Goal: Task Accomplishment & Management: Manage account settings

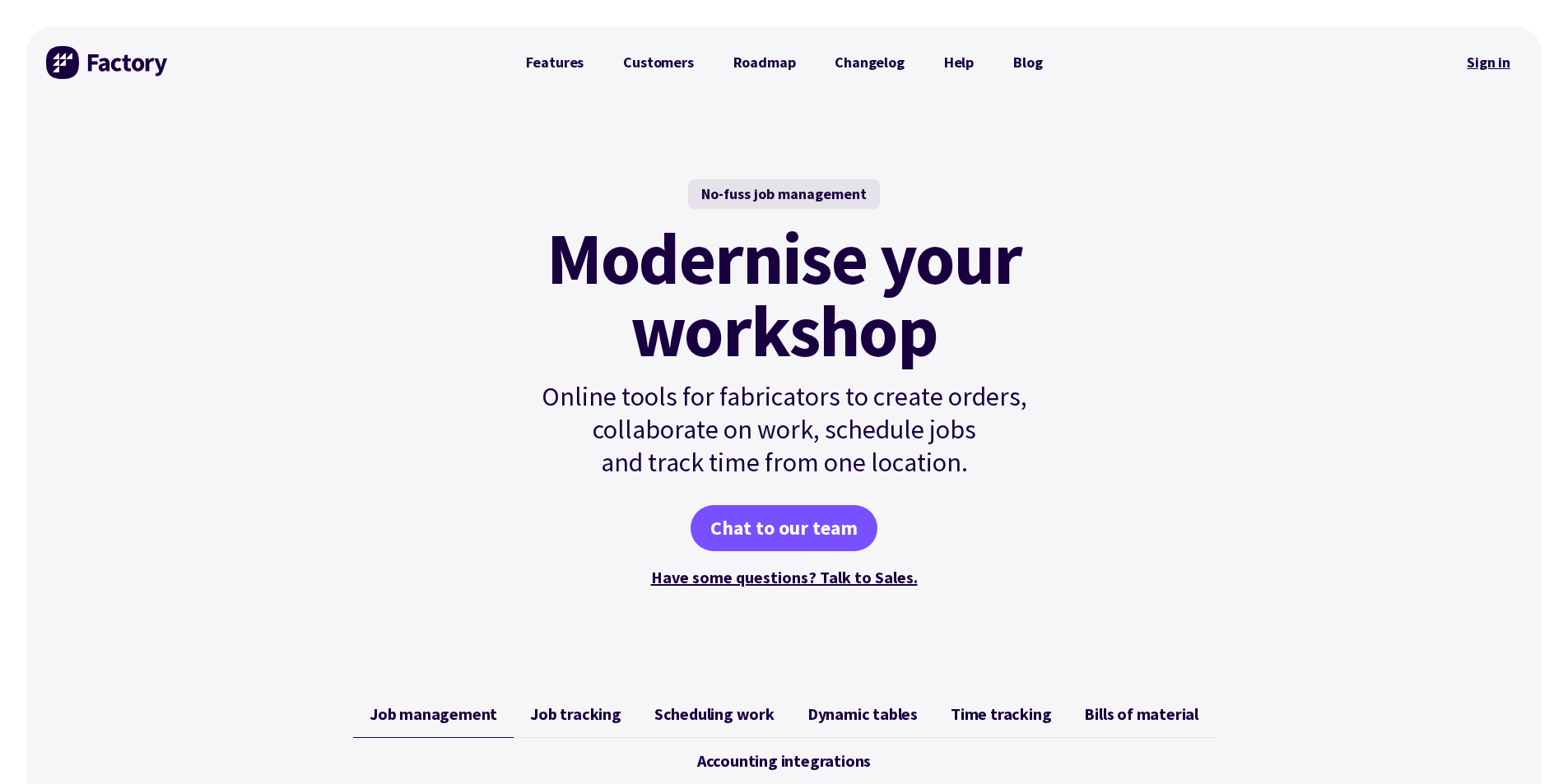
click at [1509, 49] on link "Sign in" at bounding box center [1488, 62] width 66 height 37
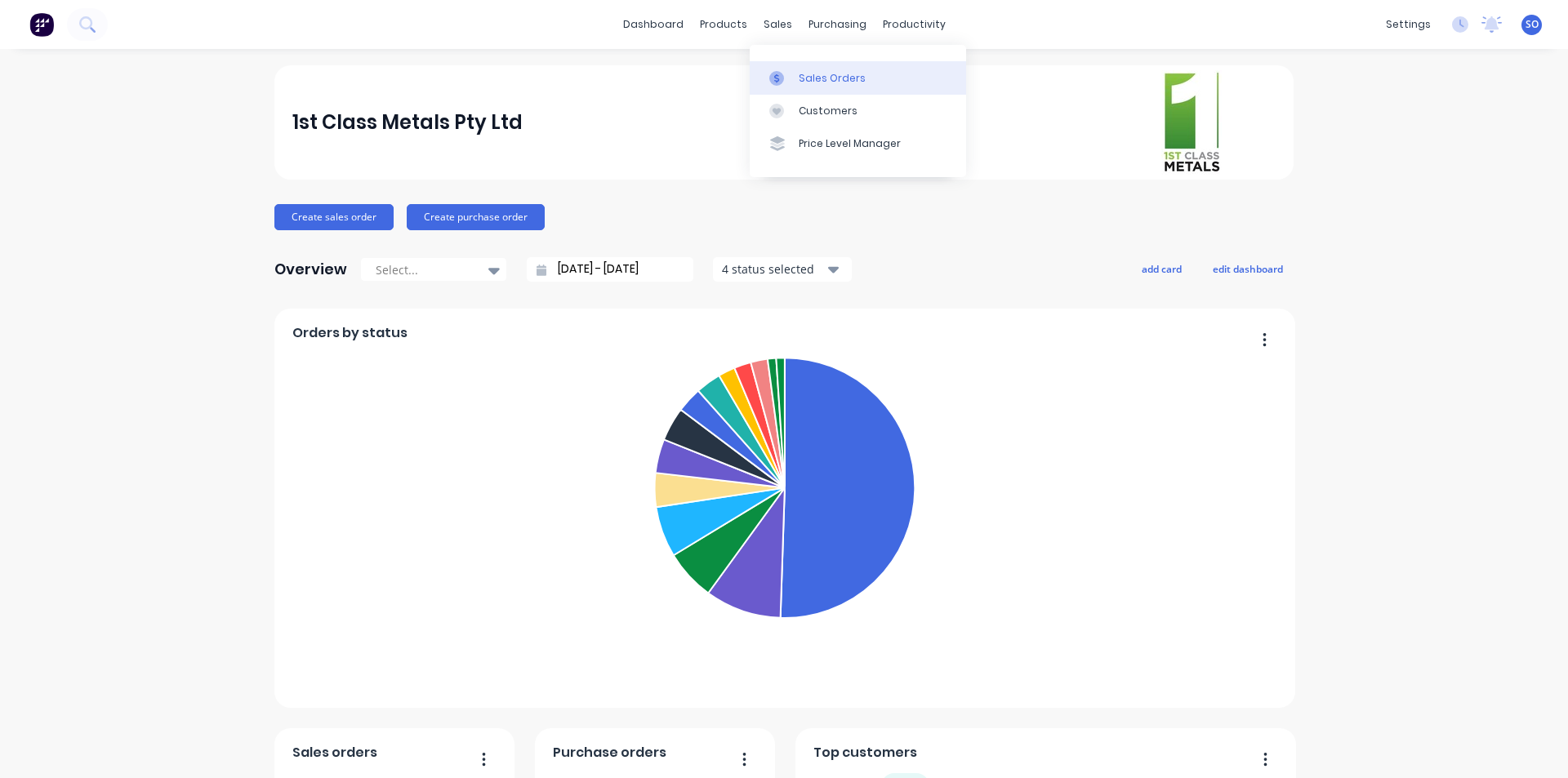
click at [774, 62] on link "Sales Orders" at bounding box center [858, 78] width 216 height 33
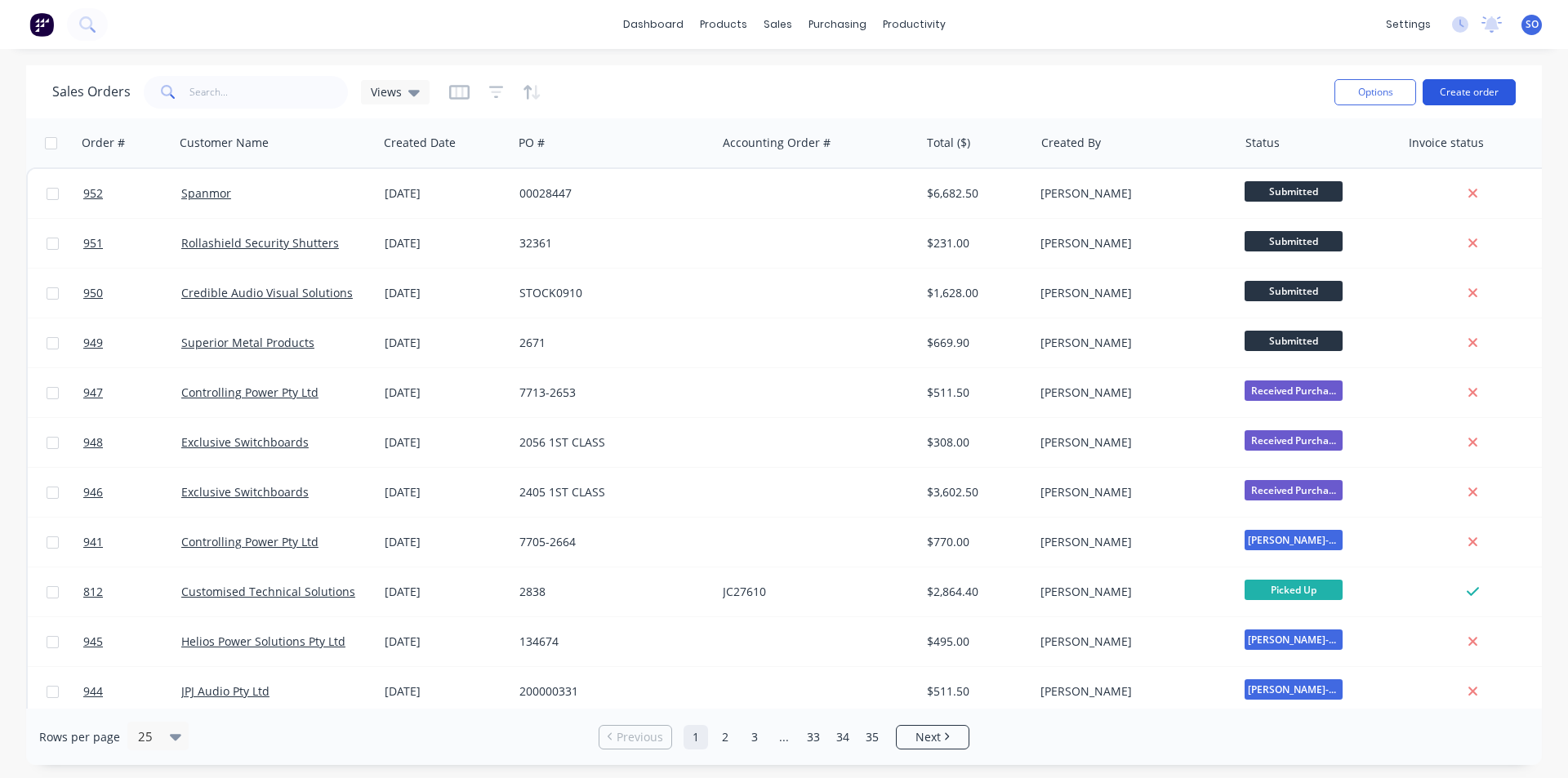
drag, startPoint x: 1484, startPoint y: 94, endPoint x: 1435, endPoint y: 96, distance: 49.0
click at [1435, 96] on button "Create order" at bounding box center [1469, 93] width 93 height 26
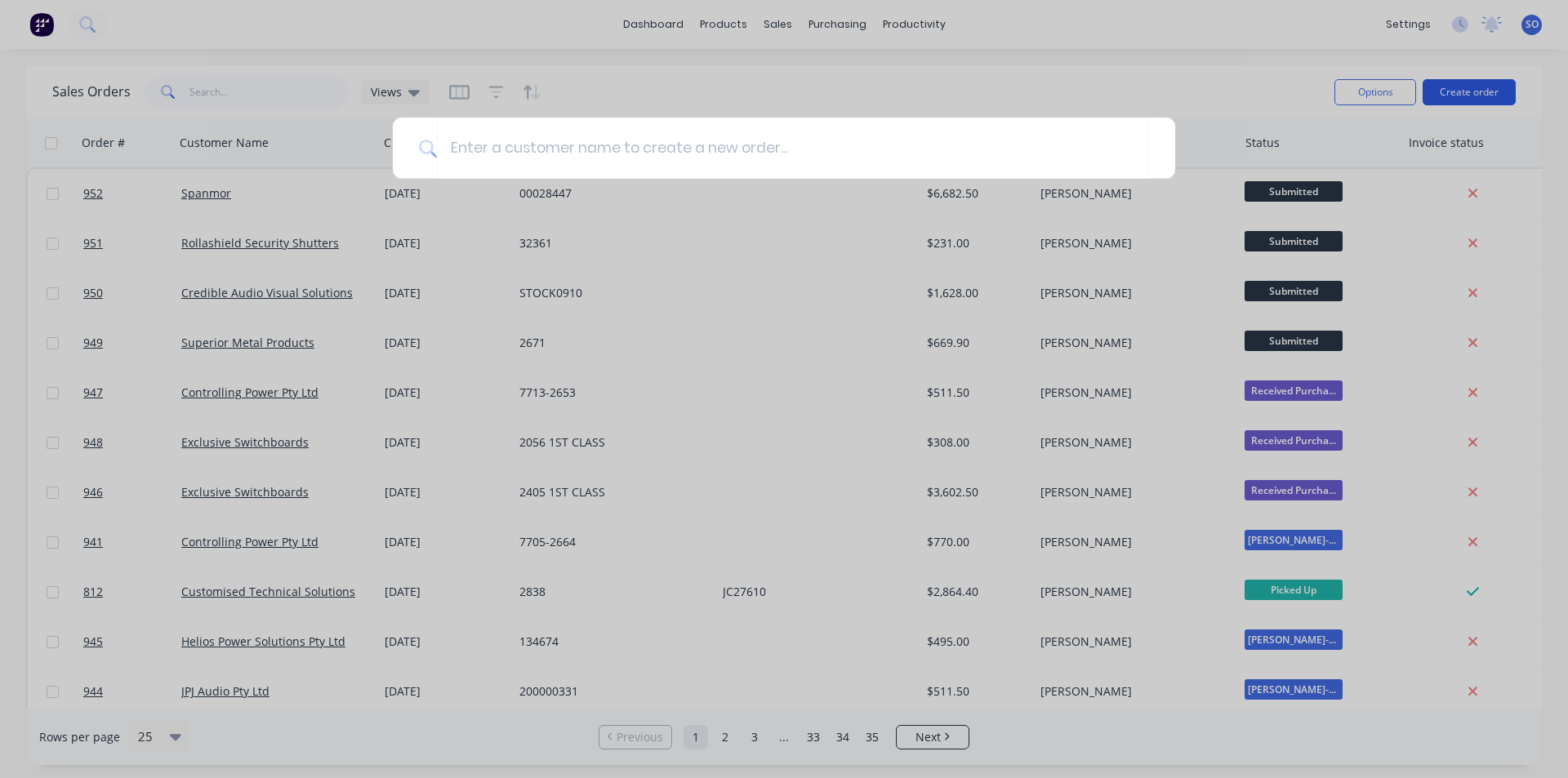
click at [1435, 96] on div at bounding box center [784, 389] width 1568 height 778
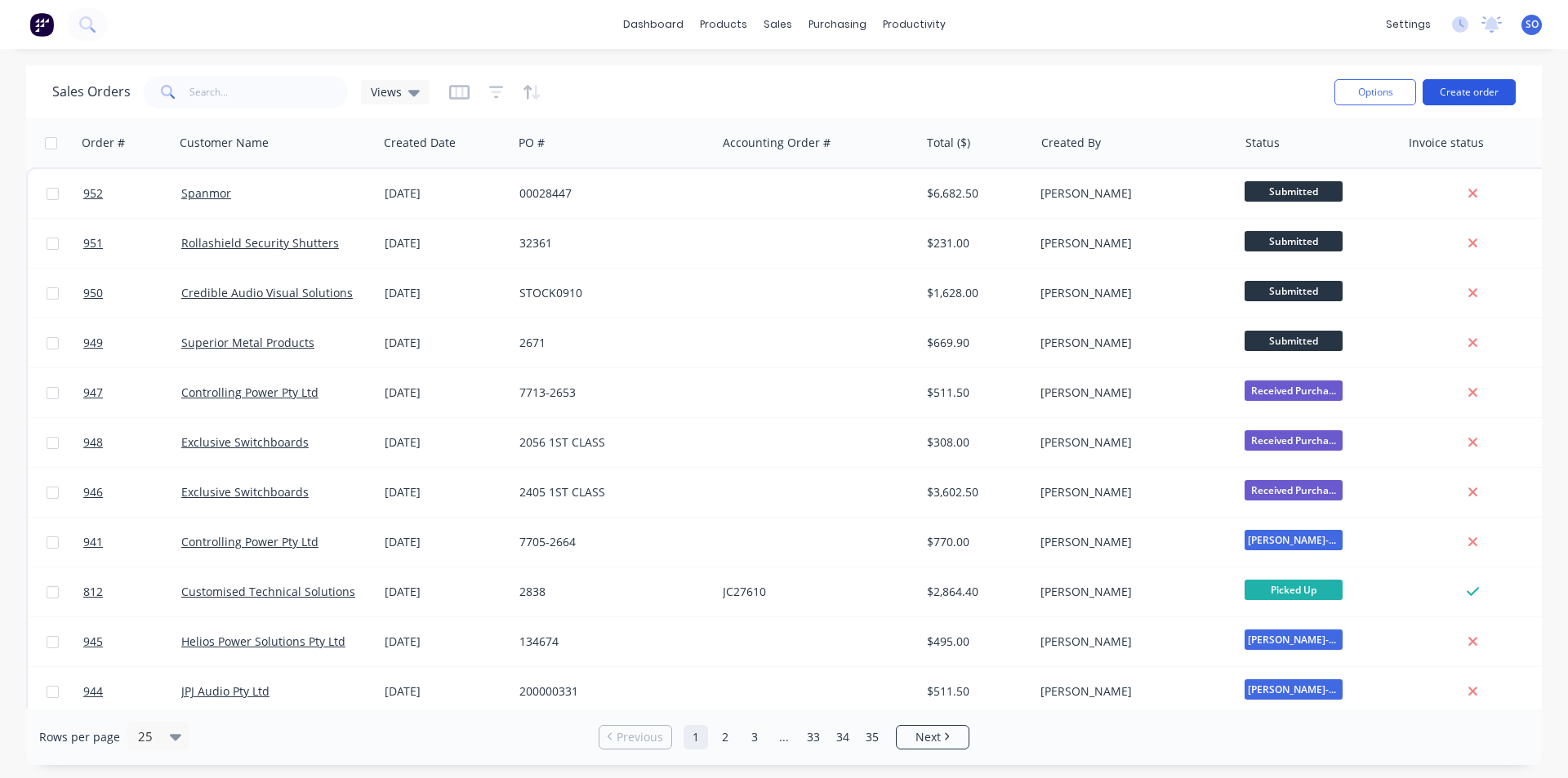
click at [1460, 95] on button "Create order" at bounding box center [1469, 93] width 93 height 26
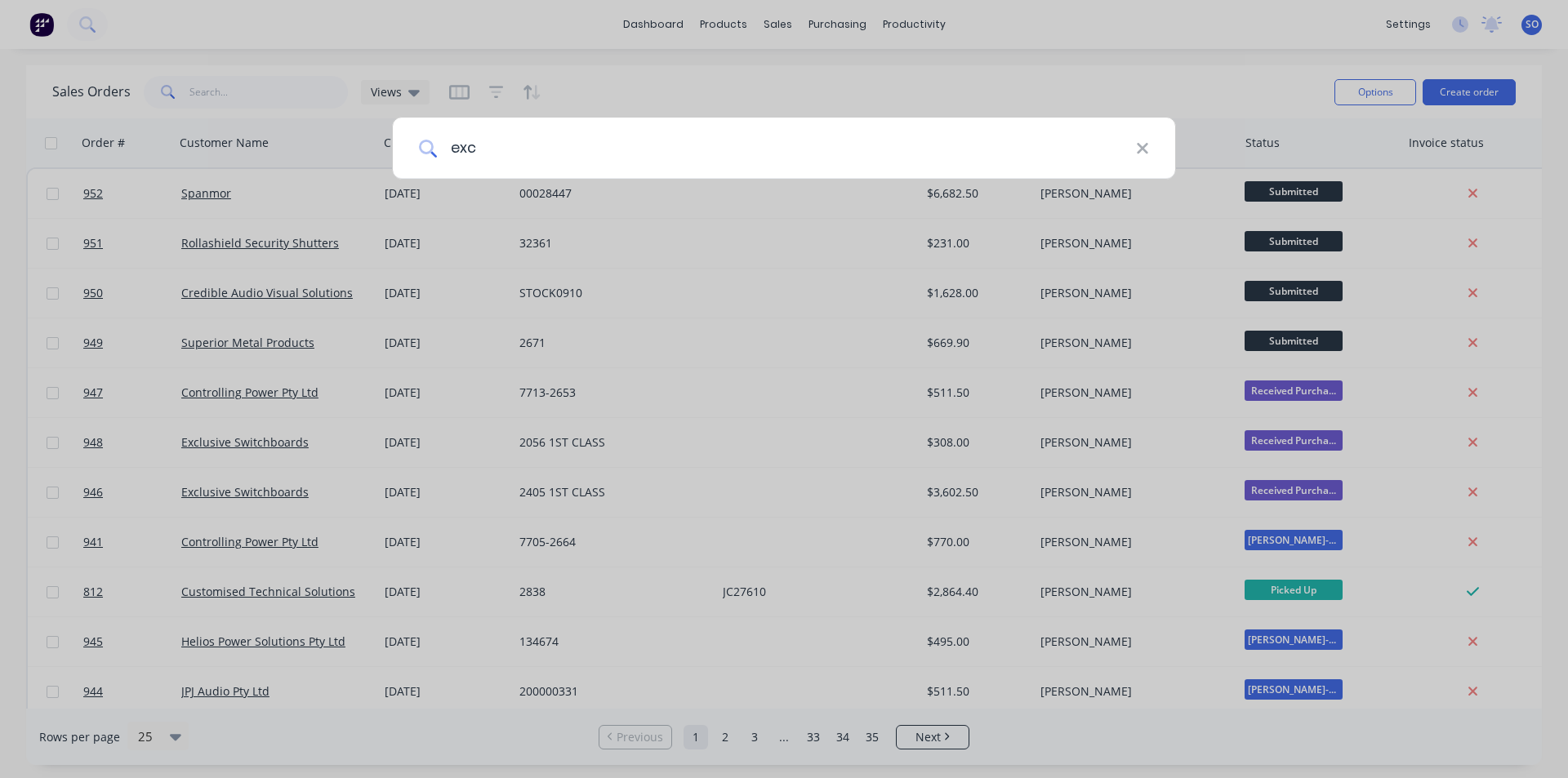
click at [844, 152] on input "exc" at bounding box center [787, 148] width 699 height 61
type input "excl"
click at [1142, 151] on icon at bounding box center [1142, 148] width 13 height 18
click at [1143, 43] on div at bounding box center [784, 389] width 1568 height 778
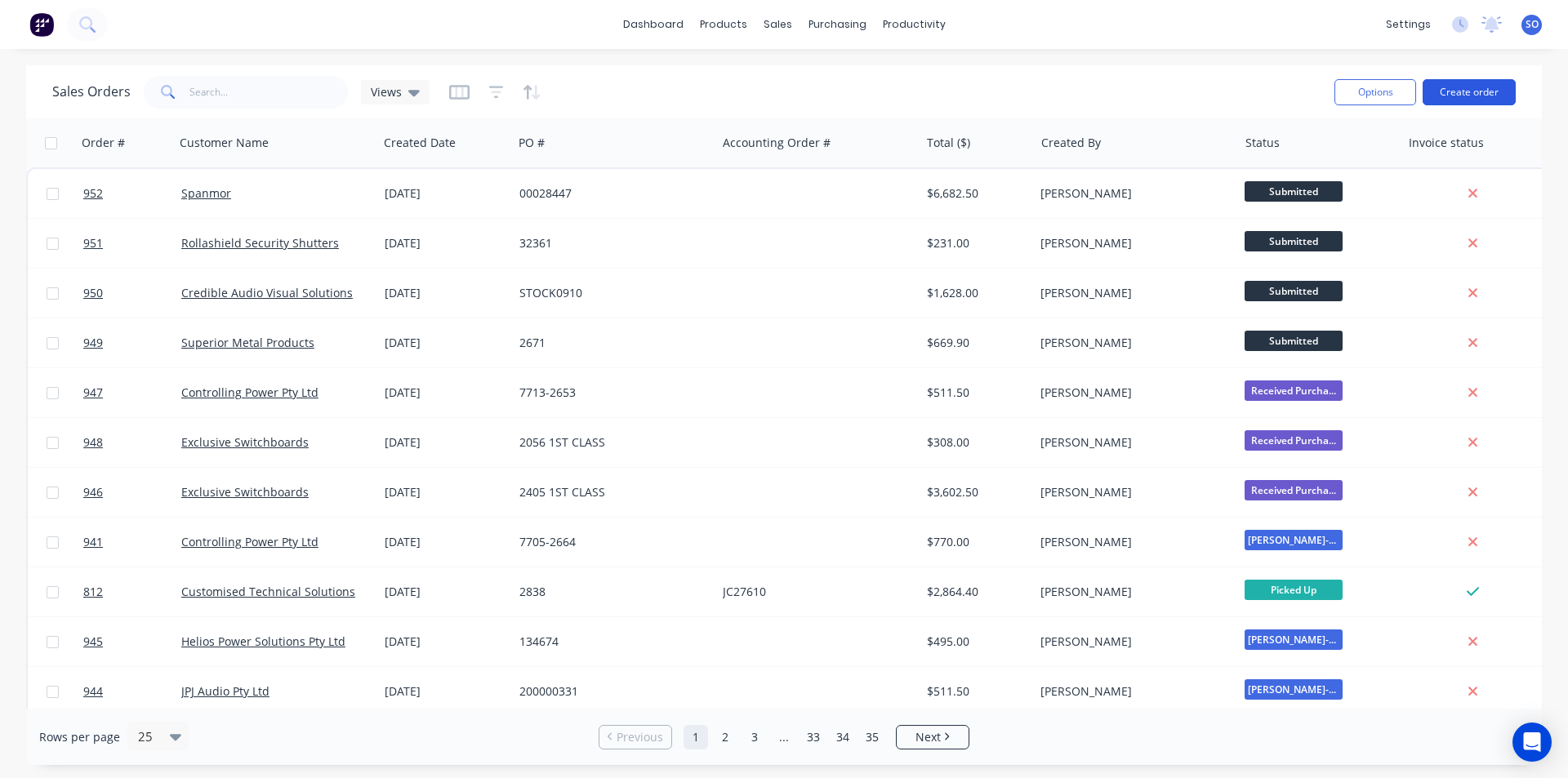
click at [1504, 90] on button "Create order" at bounding box center [1469, 93] width 93 height 26
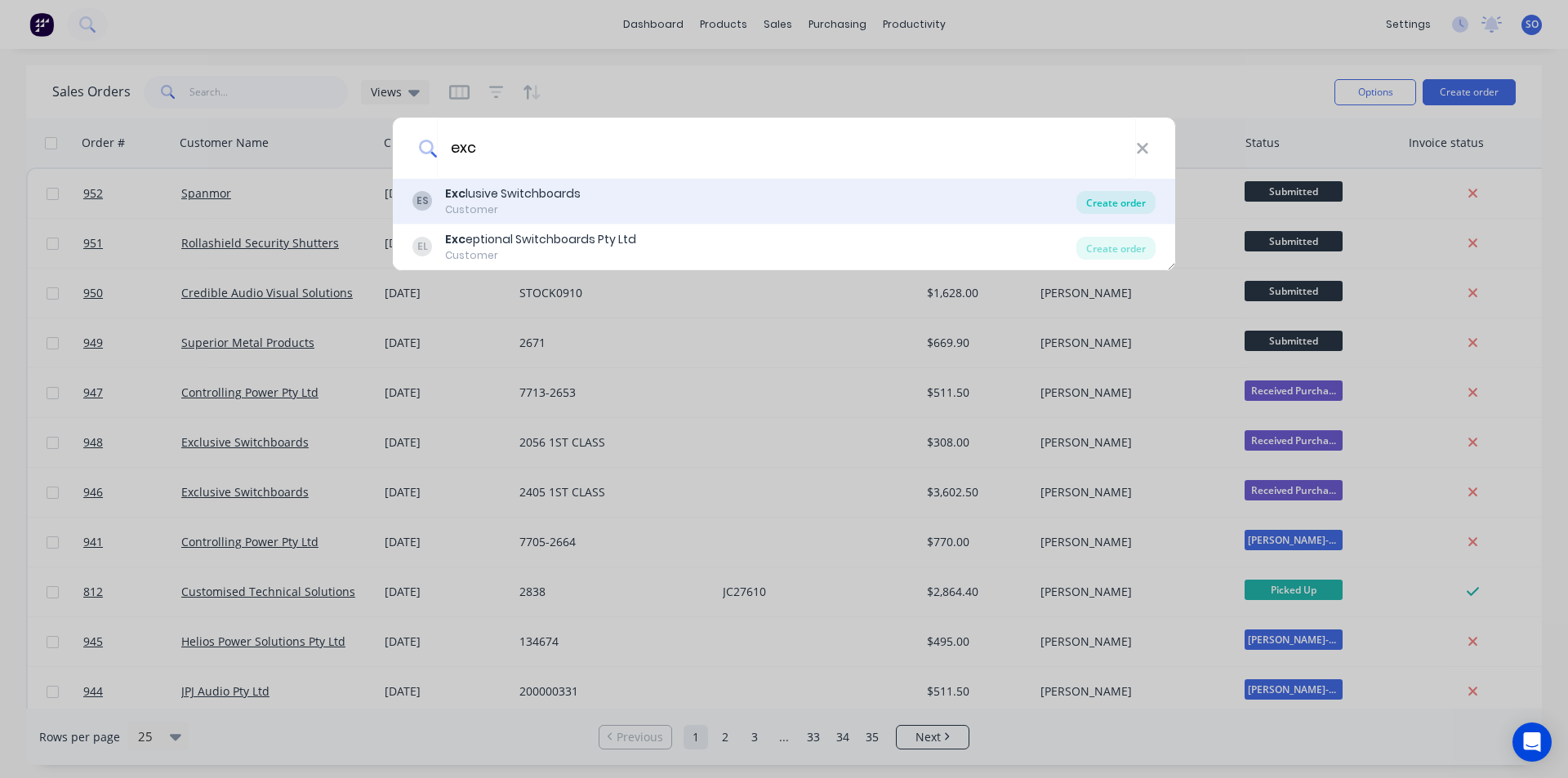
type input "exc"
click at [1108, 204] on div "Create order" at bounding box center [1116, 203] width 80 height 23
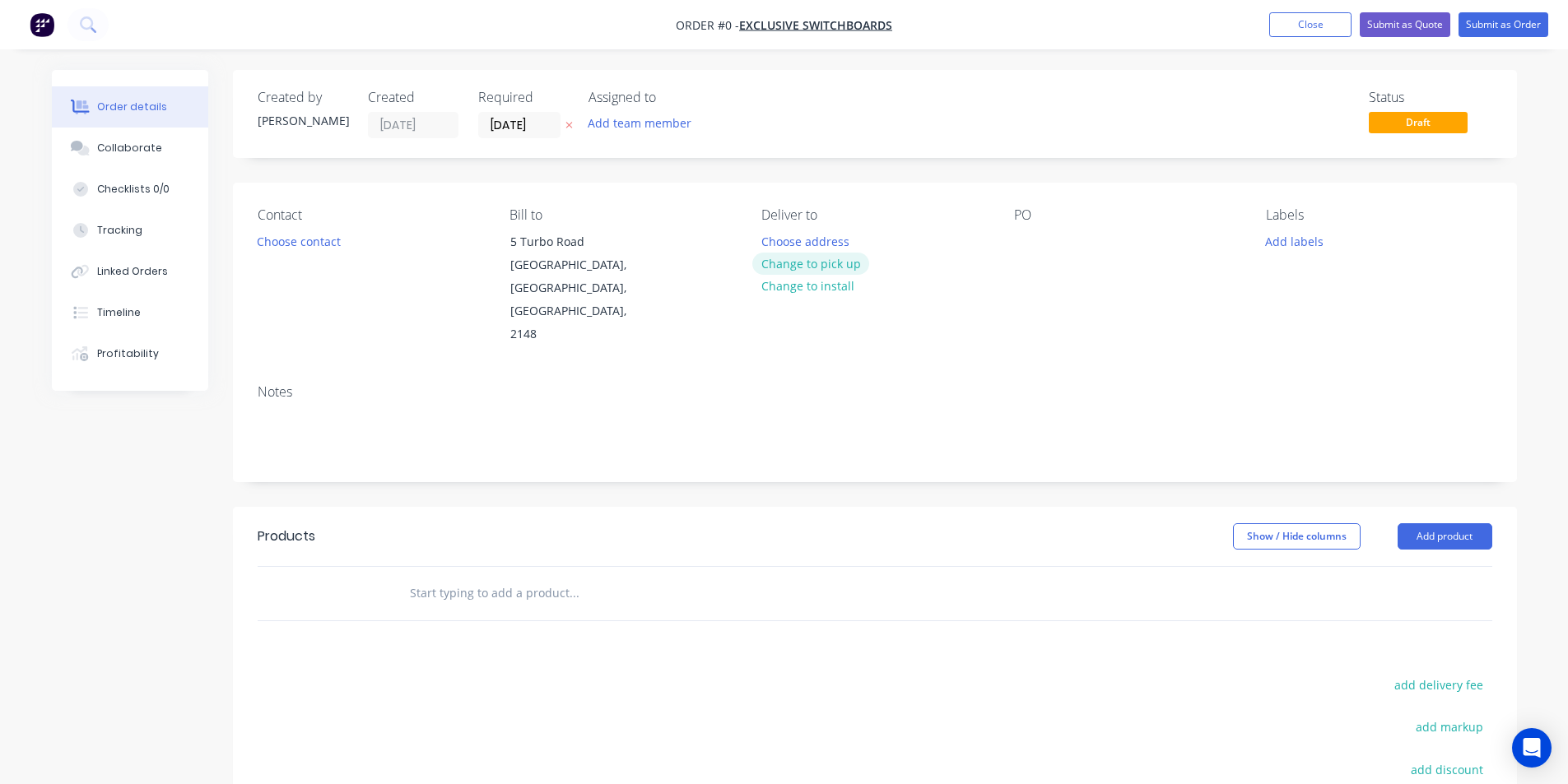
click at [824, 269] on button "Change to pick up" at bounding box center [810, 263] width 117 height 22
click at [334, 241] on button "Choose contact" at bounding box center [298, 240] width 101 height 22
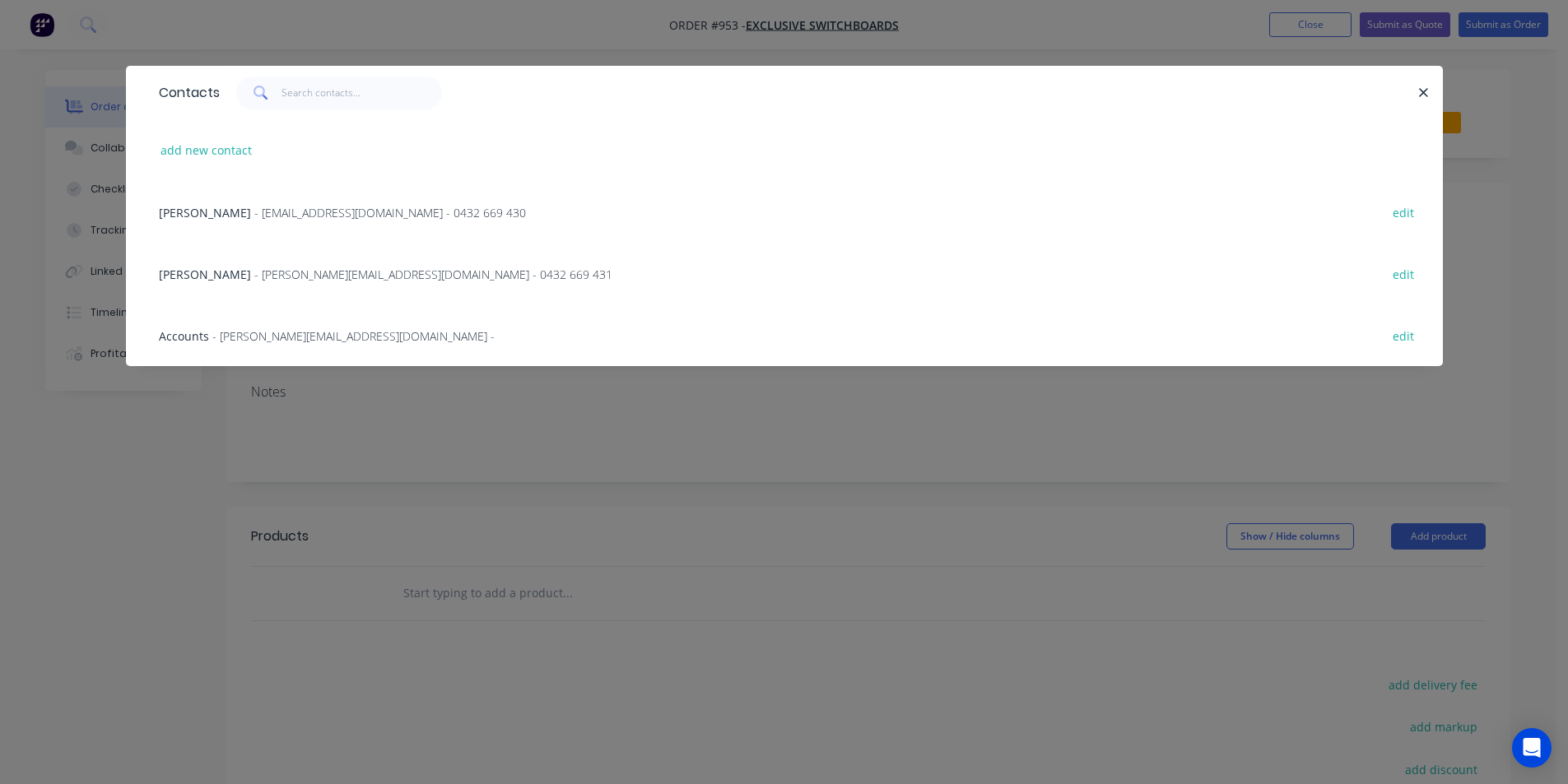
drag, startPoint x: 362, startPoint y: 217, endPoint x: 372, endPoint y: 224, distance: 12.2
click at [364, 217] on span "- will@exclusiveswitchboards.com.au - 0432 669 430" at bounding box center [390, 213] width 271 height 16
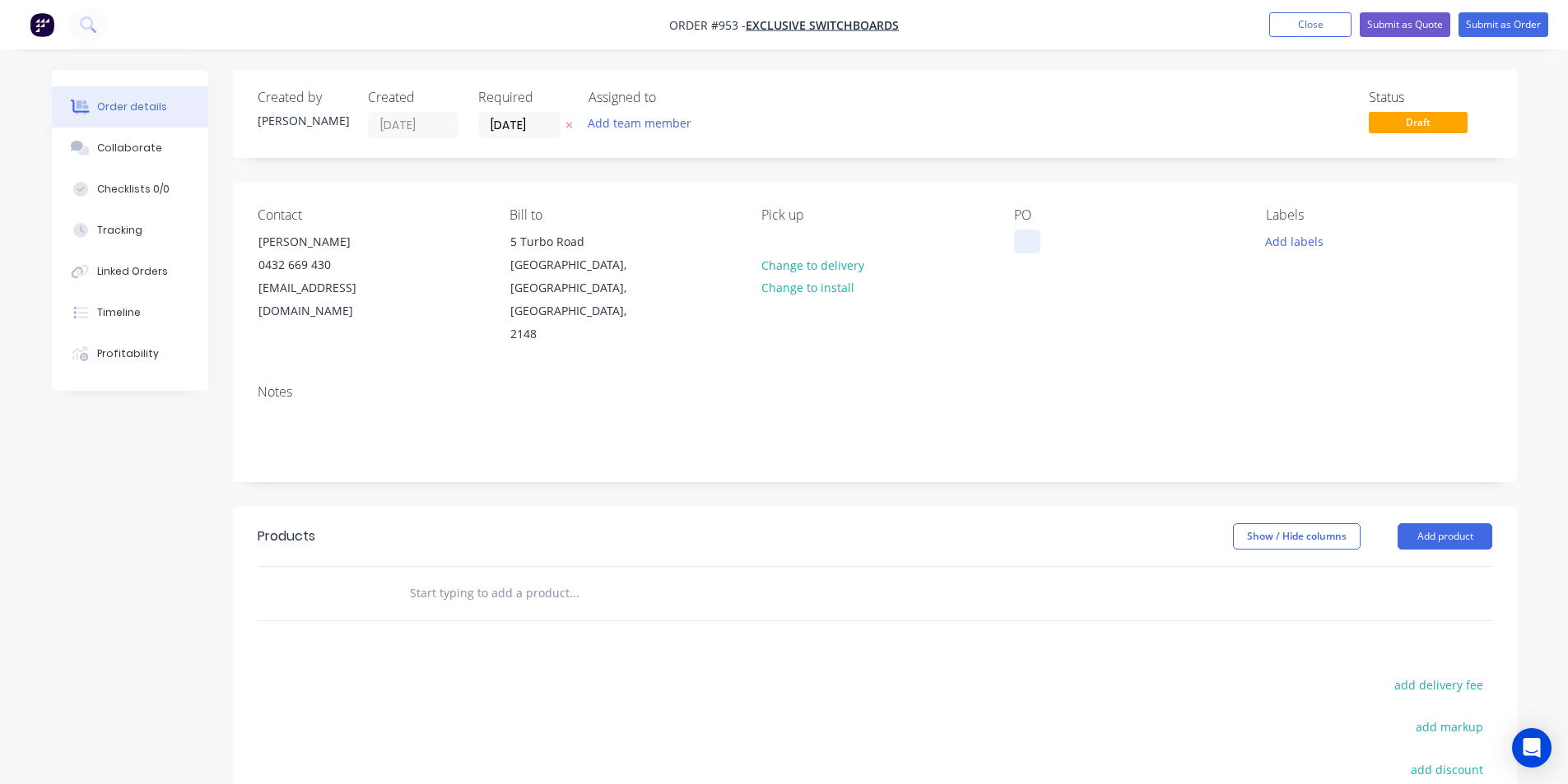
click at [1032, 249] on div at bounding box center [1027, 241] width 26 height 24
click at [1030, 241] on div at bounding box center [1027, 241] width 26 height 24
paste div
drag, startPoint x: 1199, startPoint y: 277, endPoint x: 1306, endPoint y: 239, distance: 113.5
click at [1202, 277] on div "PO 2382 1ST CLASS" at bounding box center [1127, 276] width 226 height 139
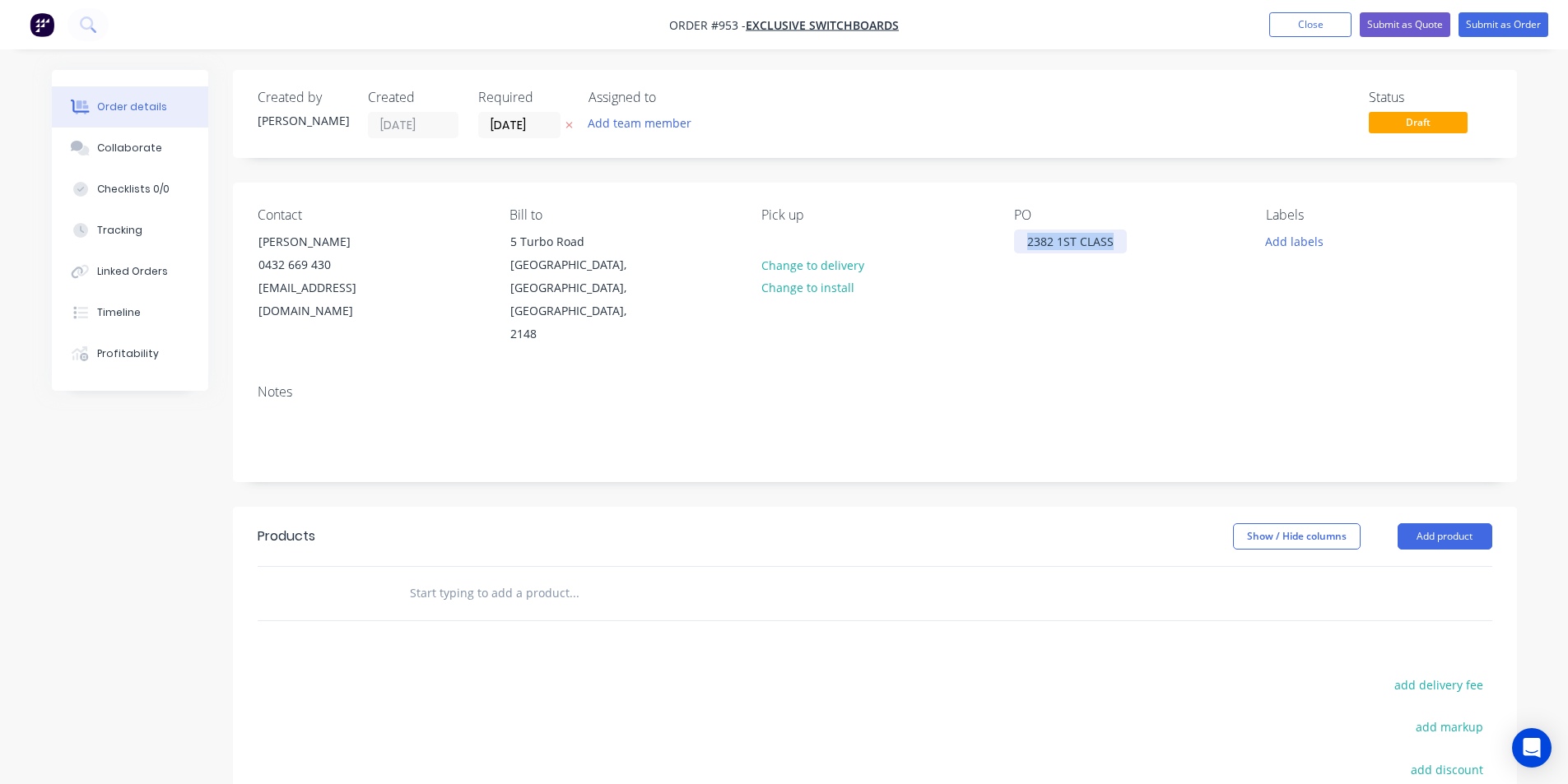
drag, startPoint x: 1117, startPoint y: 241, endPoint x: 997, endPoint y: 276, distance: 125.0
click at [914, 254] on div "Contact Will Harris 0432 669 430 will@exclusiveswitchboards.com.au Bill to 5 Tu…" at bounding box center [875, 276] width 1284 height 188
click at [1091, 288] on div "PO 2382 1ST CLASS" at bounding box center [1127, 276] width 226 height 139
drag, startPoint x: 1285, startPoint y: 236, endPoint x: 1292, endPoint y: 249, distance: 14.8
click at [1285, 235] on button "Add labels" at bounding box center [1294, 240] width 76 height 22
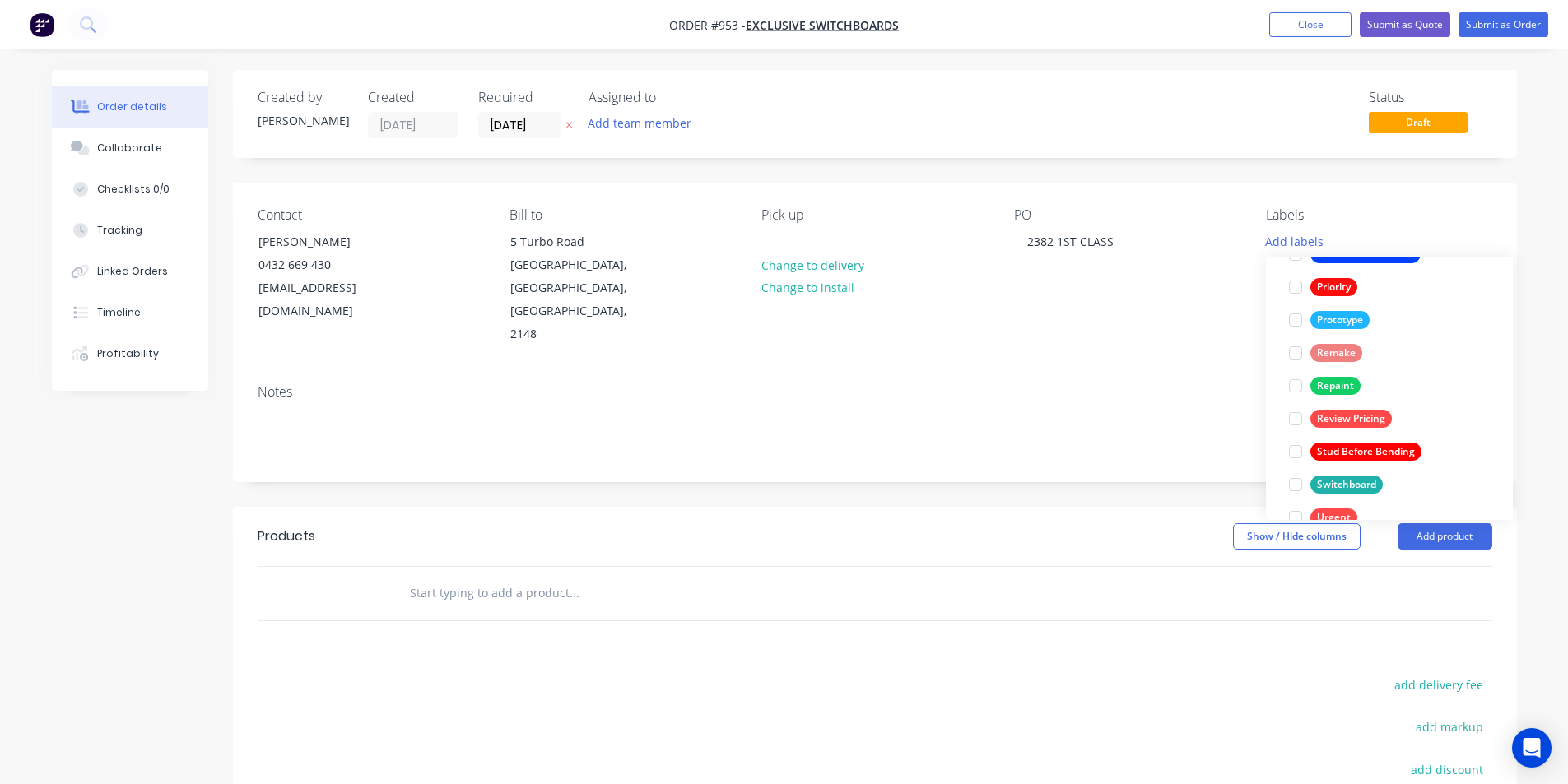
scroll to position [460, 0]
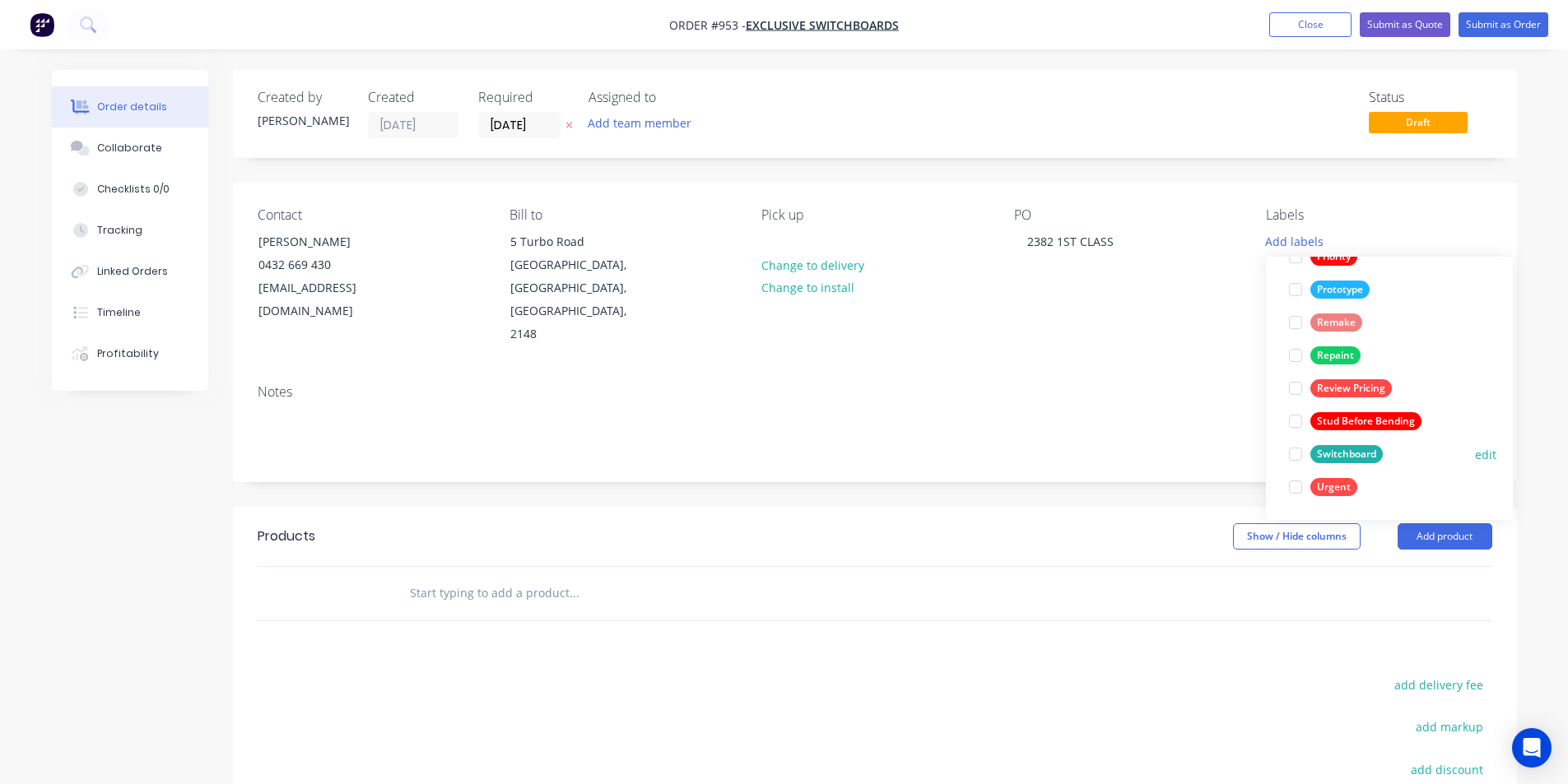
click at [1317, 460] on div "Switchboard" at bounding box center [1346, 453] width 72 height 18
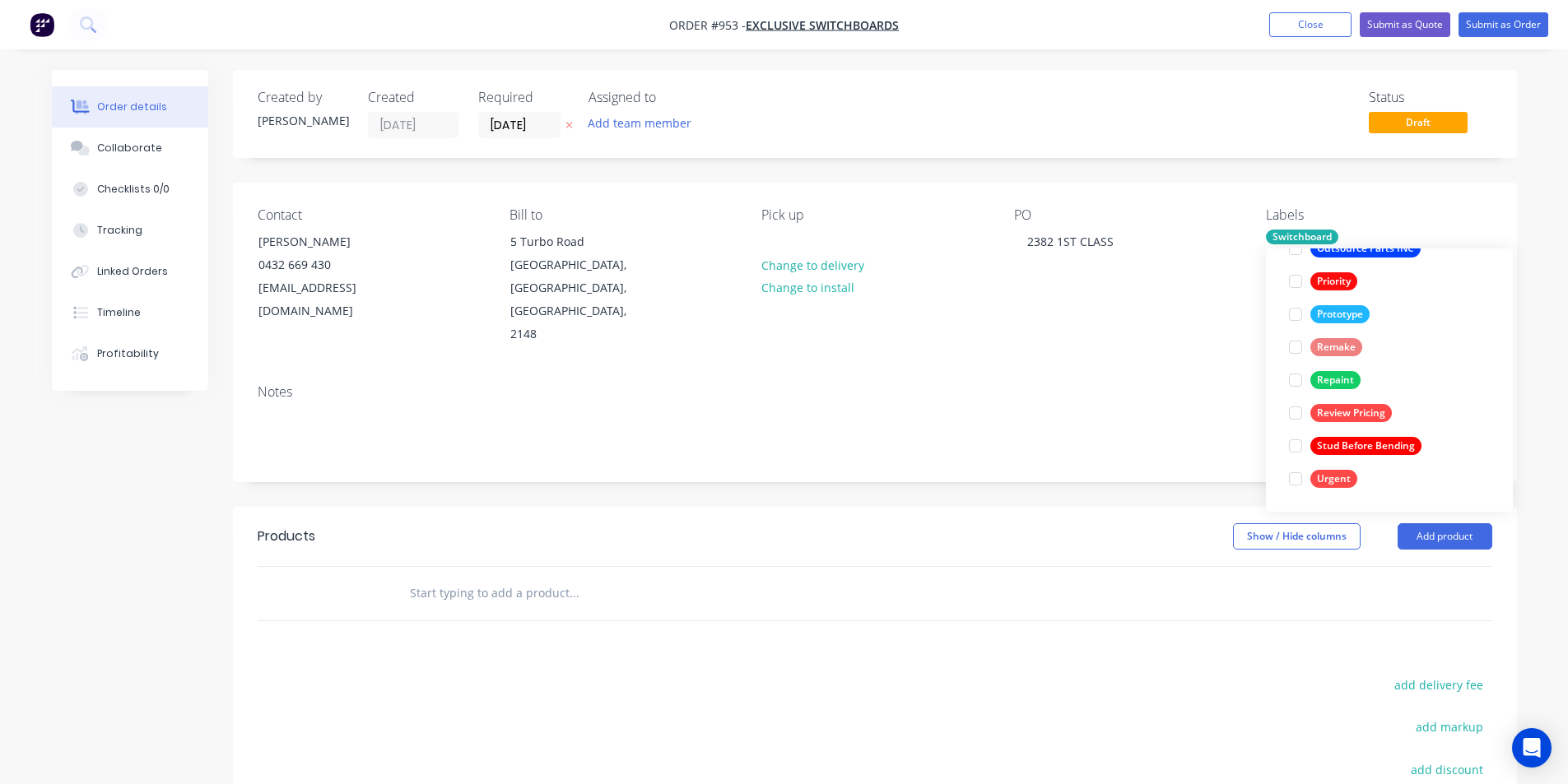
scroll to position [0, 0]
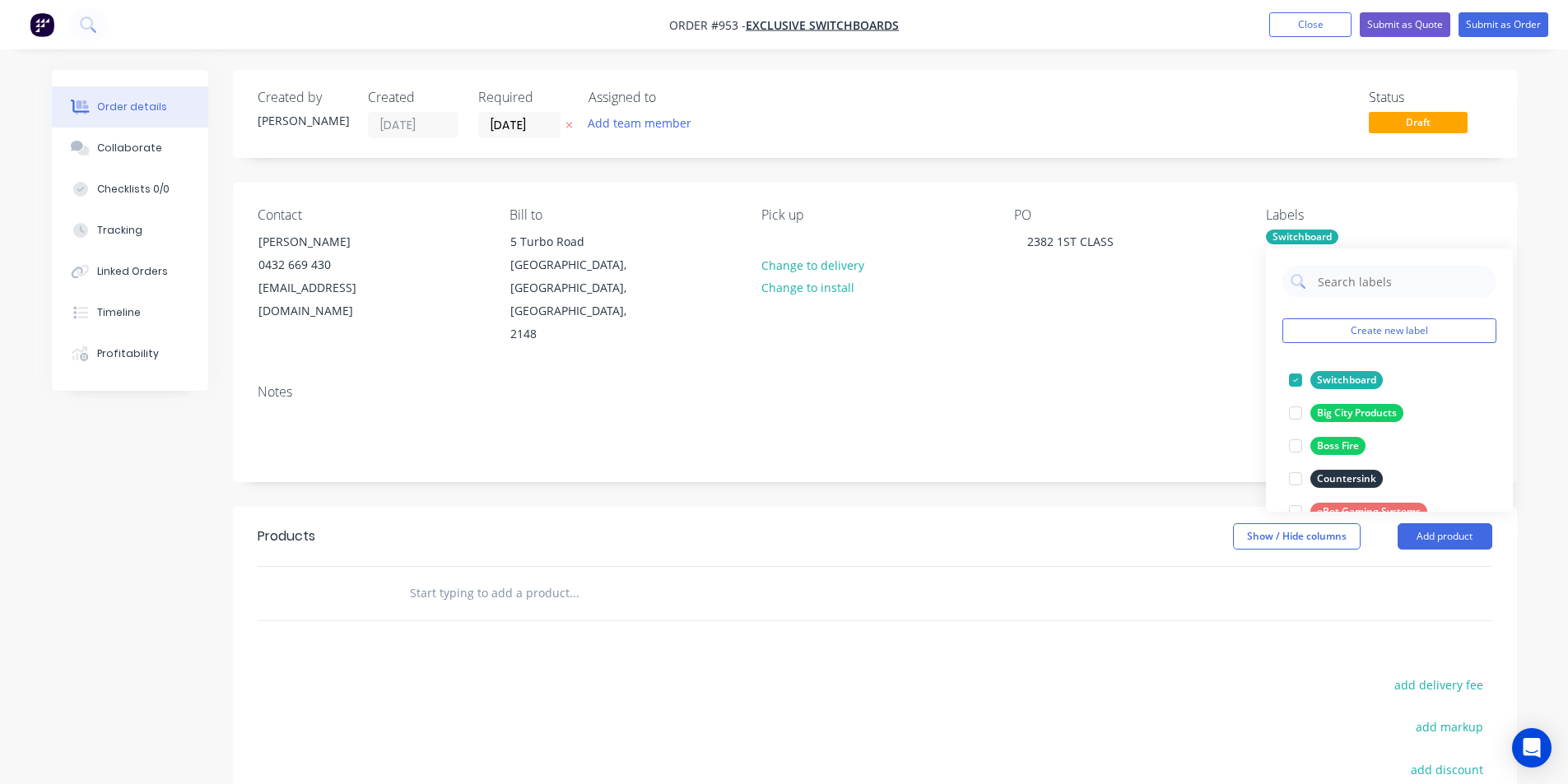
click at [1163, 372] on div "Notes" at bounding box center [875, 426] width 1284 height 110
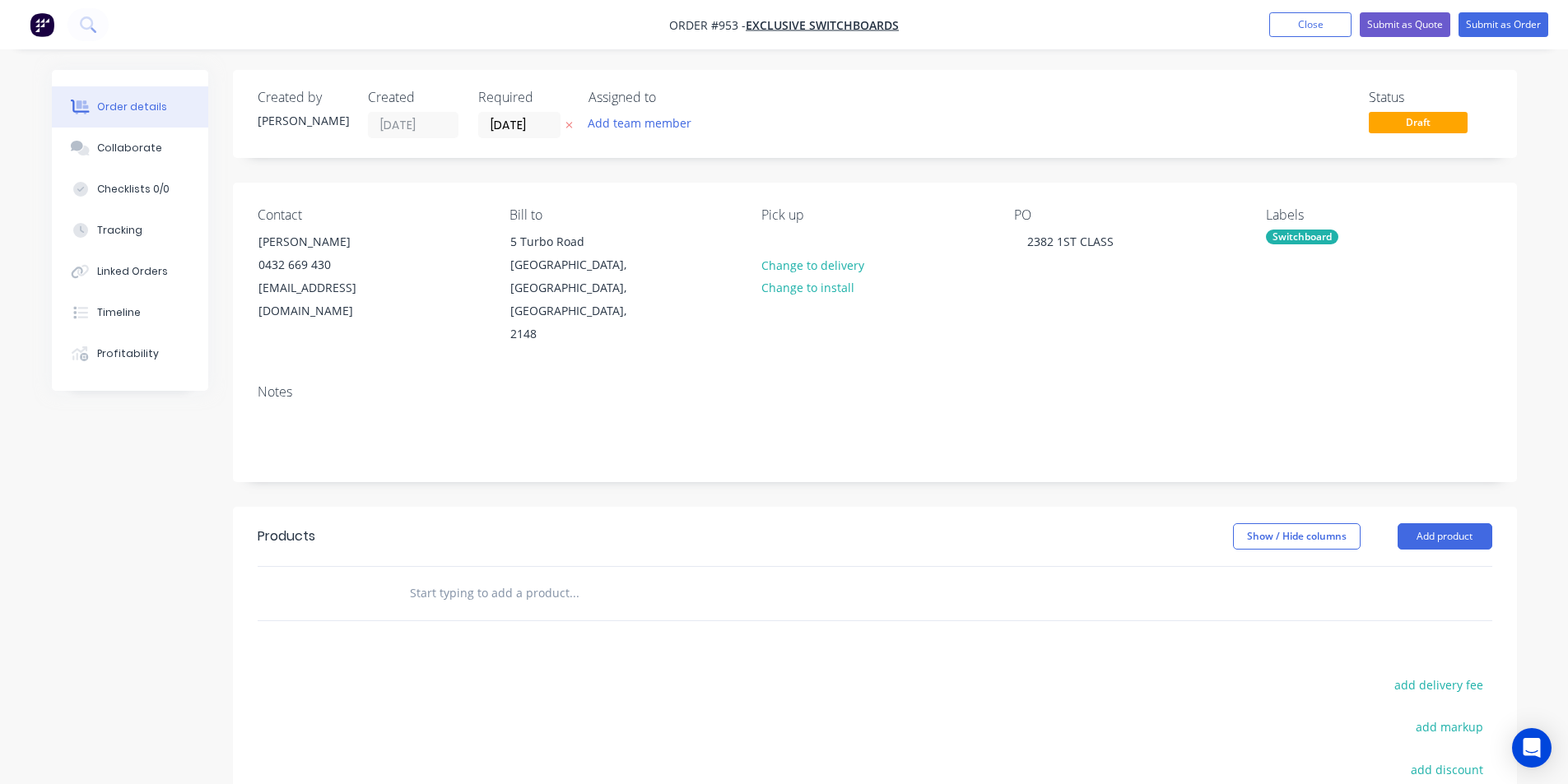
click at [531, 138] on label "14/10/25" at bounding box center [519, 125] width 82 height 26
click at [531, 138] on input "14/10/25" at bounding box center [519, 125] width 80 height 24
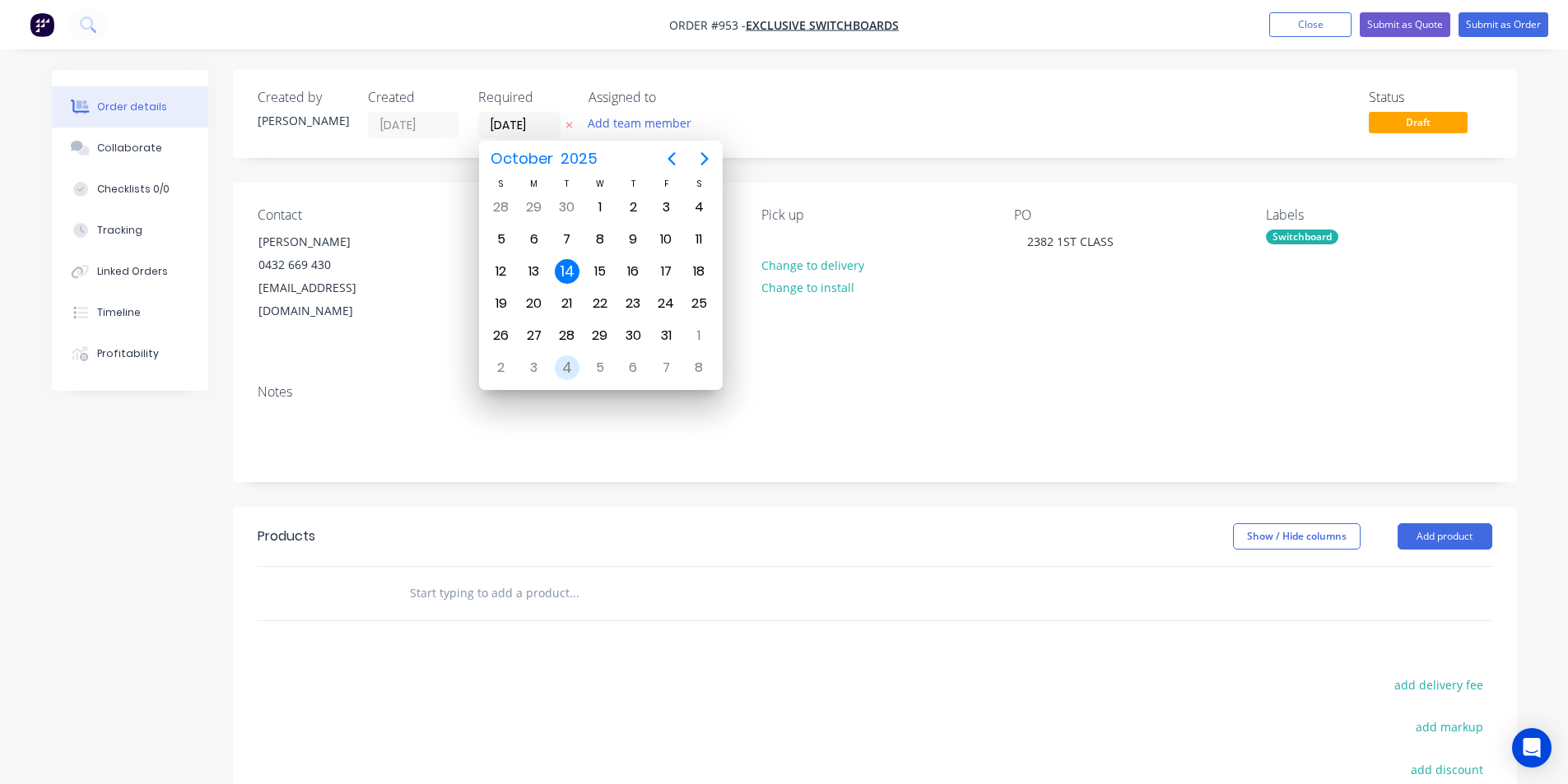
click at [572, 370] on div "4" at bounding box center [567, 368] width 24 height 24
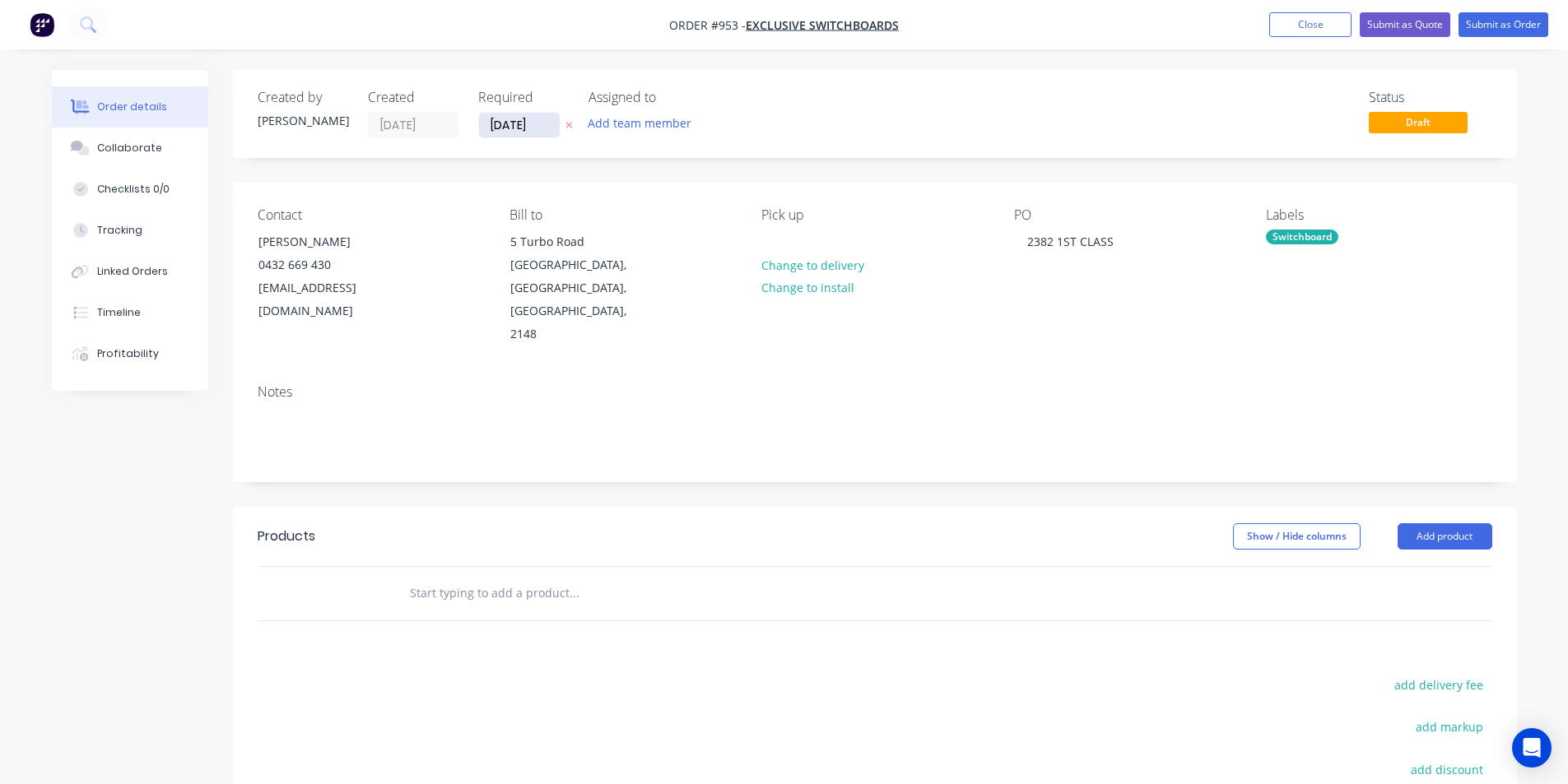
click at [497, 118] on input "04/11/25" at bounding box center [519, 125] width 80 height 24
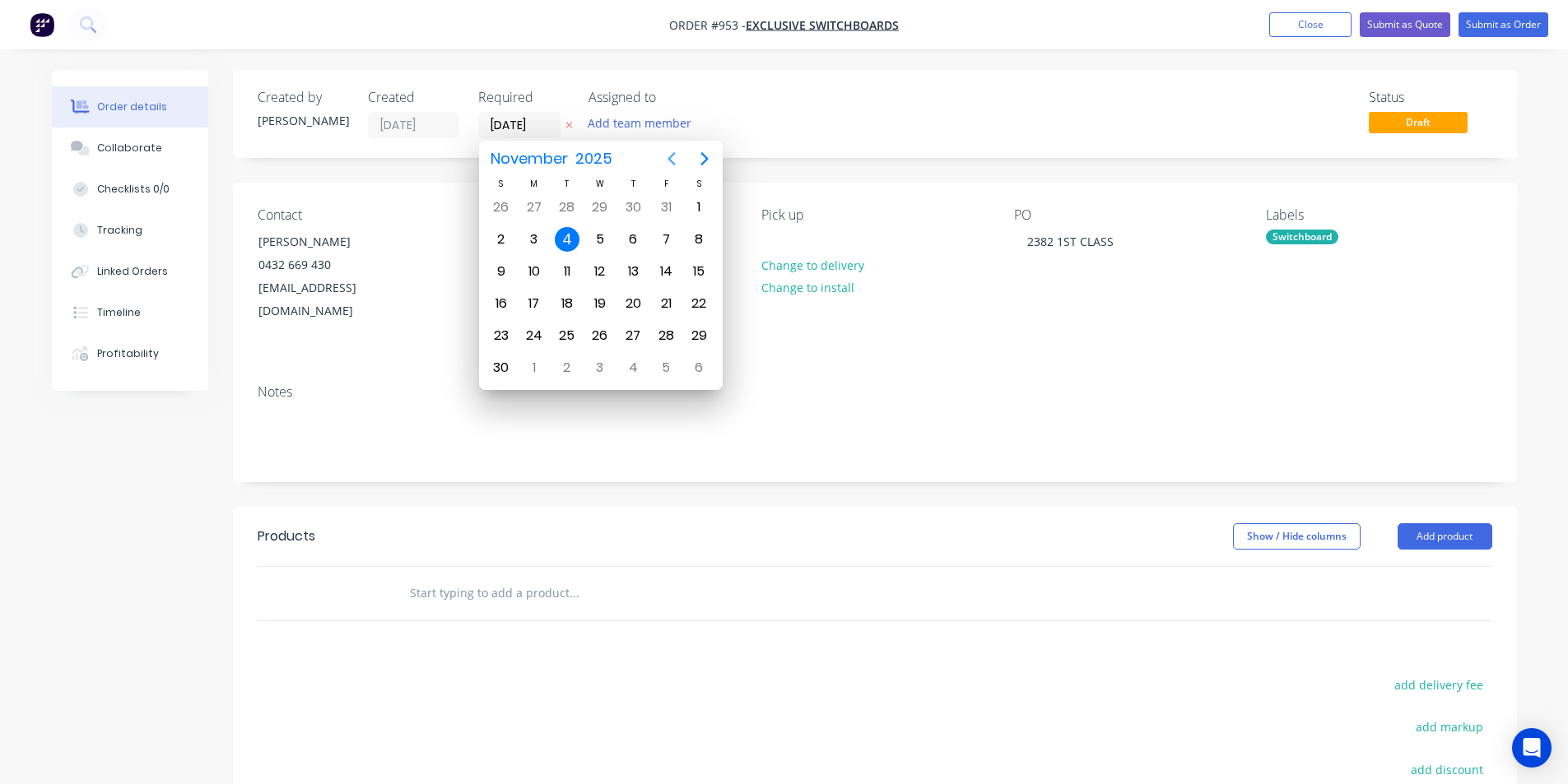
click at [662, 158] on icon "Previous page" at bounding box center [672, 159] width 20 height 20
click at [1162, 127] on div "Status Draft" at bounding box center [1121, 114] width 739 height 49
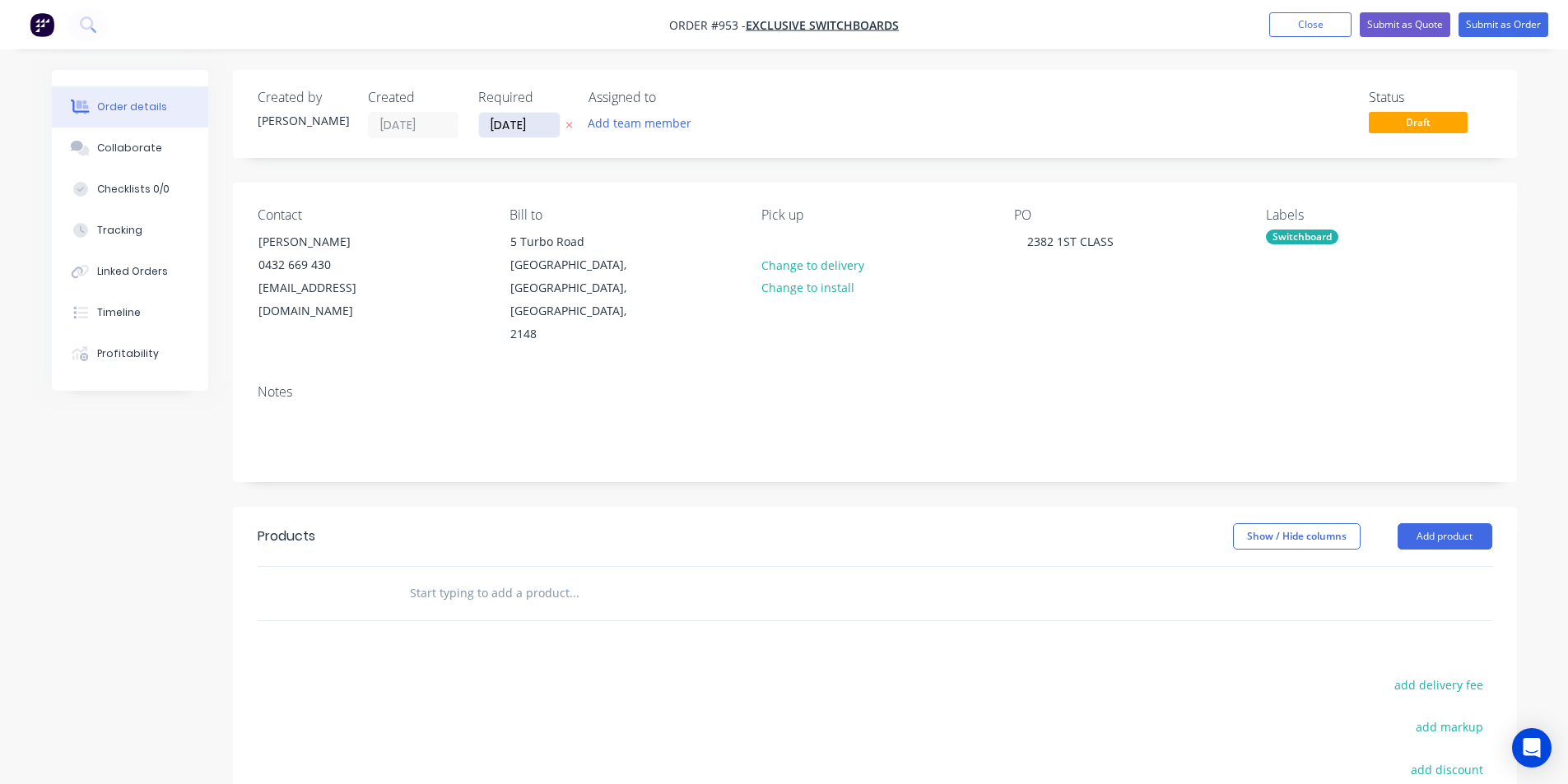
click at [535, 128] on input "04/11/25" at bounding box center [519, 125] width 80 height 24
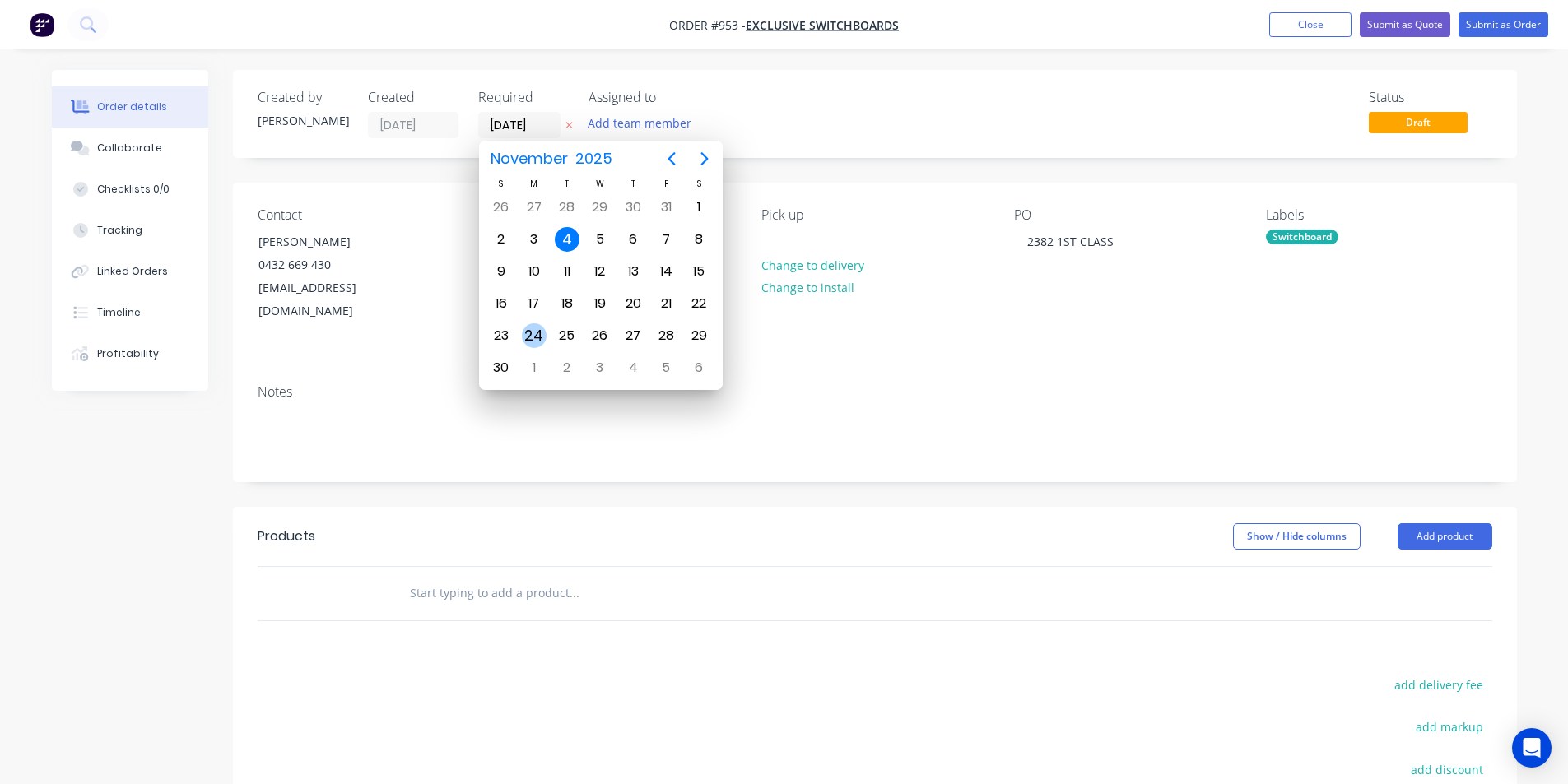
click at [542, 344] on div "24" at bounding box center [534, 336] width 24 height 24
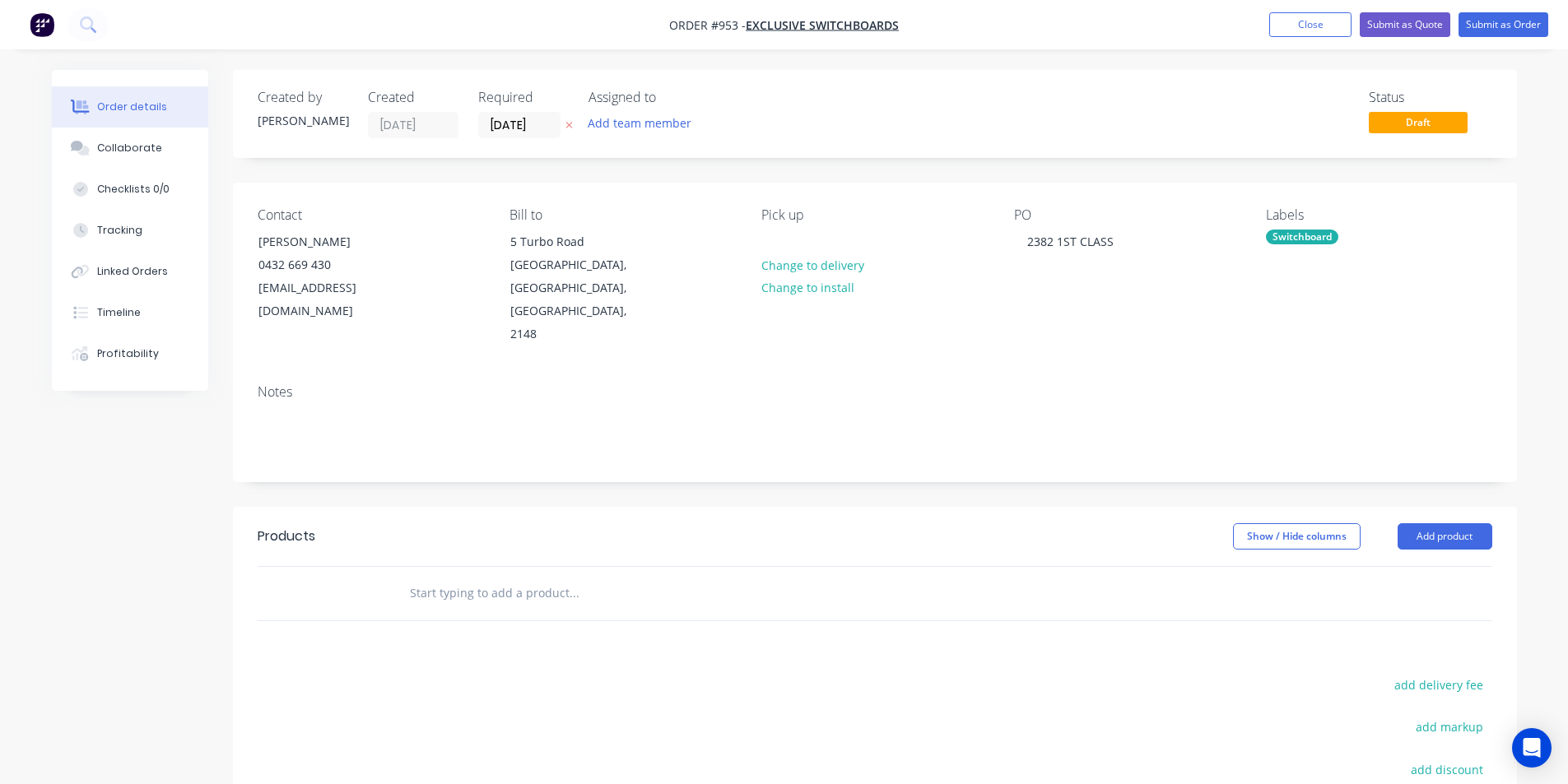
click at [842, 172] on div "Created by Shane Created 14/10/25 Required 24/11/25 Assigned to Add team member…" at bounding box center [875, 542] width 1284 height 946
drag, startPoint x: 167, startPoint y: 162, endPoint x: 538, endPoint y: 129, distance: 372.5
click at [538, 129] on div "Order details Collaborate Checklists 0/0 Tracking Linked Orders Timeline Profit…" at bounding box center [784, 555] width 1497 height 971
click at [538, 129] on input "24/11/25" at bounding box center [519, 125] width 80 height 24
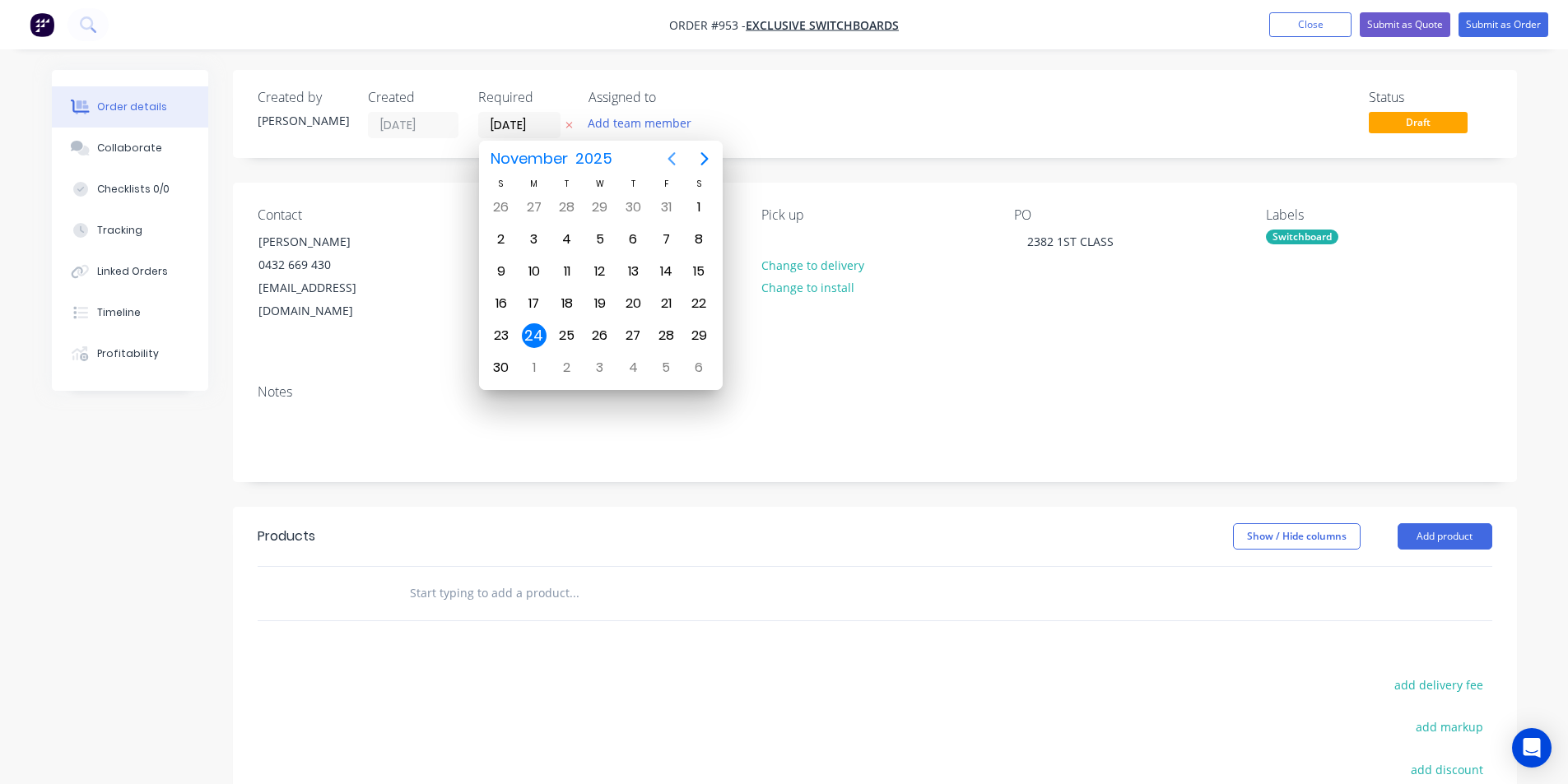
click at [662, 161] on icon "Previous page" at bounding box center [672, 159] width 20 height 20
click at [541, 375] on div "3" at bounding box center [534, 368] width 24 height 24
type input "03/11/25"
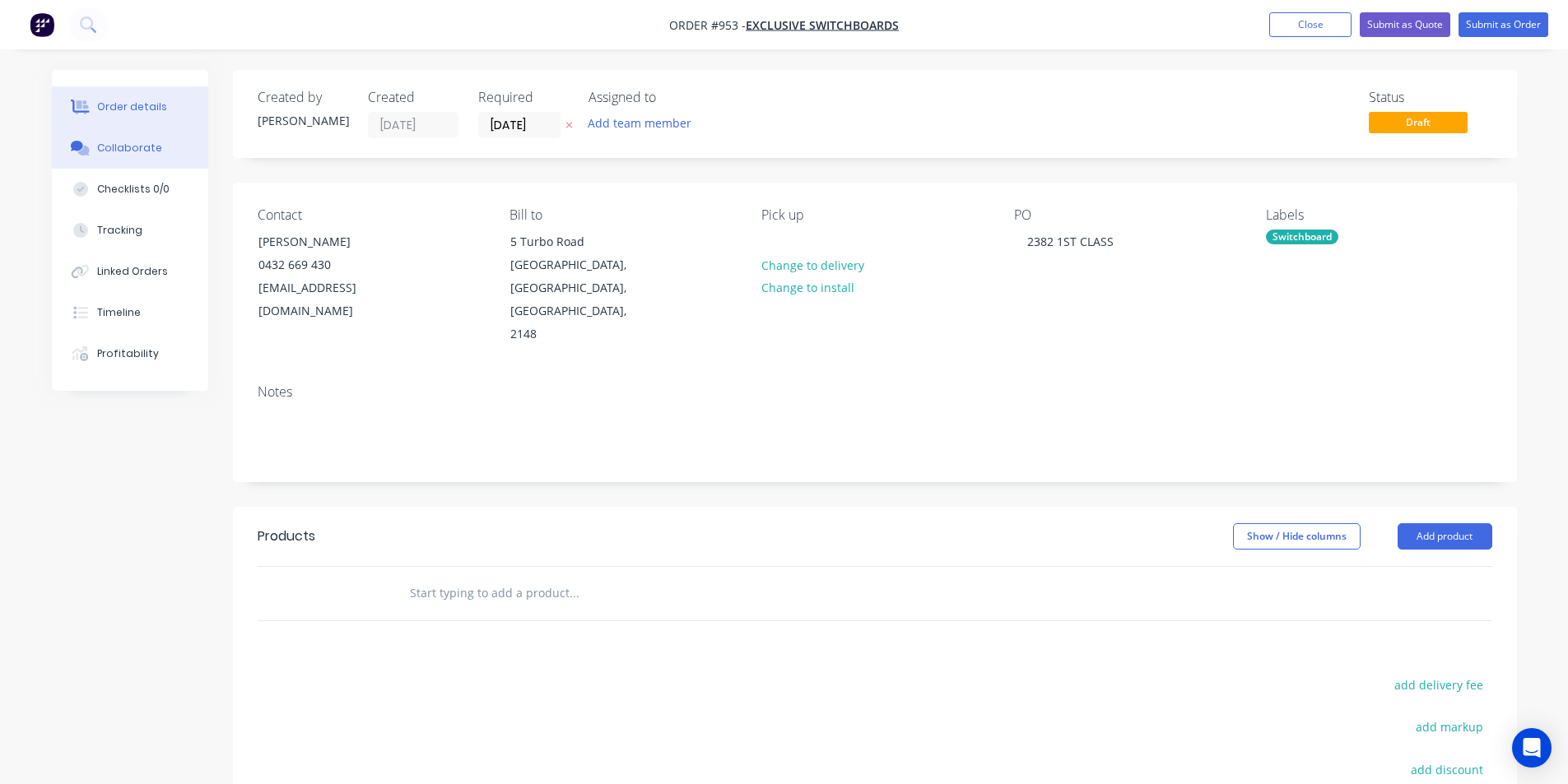
click at [151, 140] on div "Collaborate" at bounding box center [129, 147] width 65 height 15
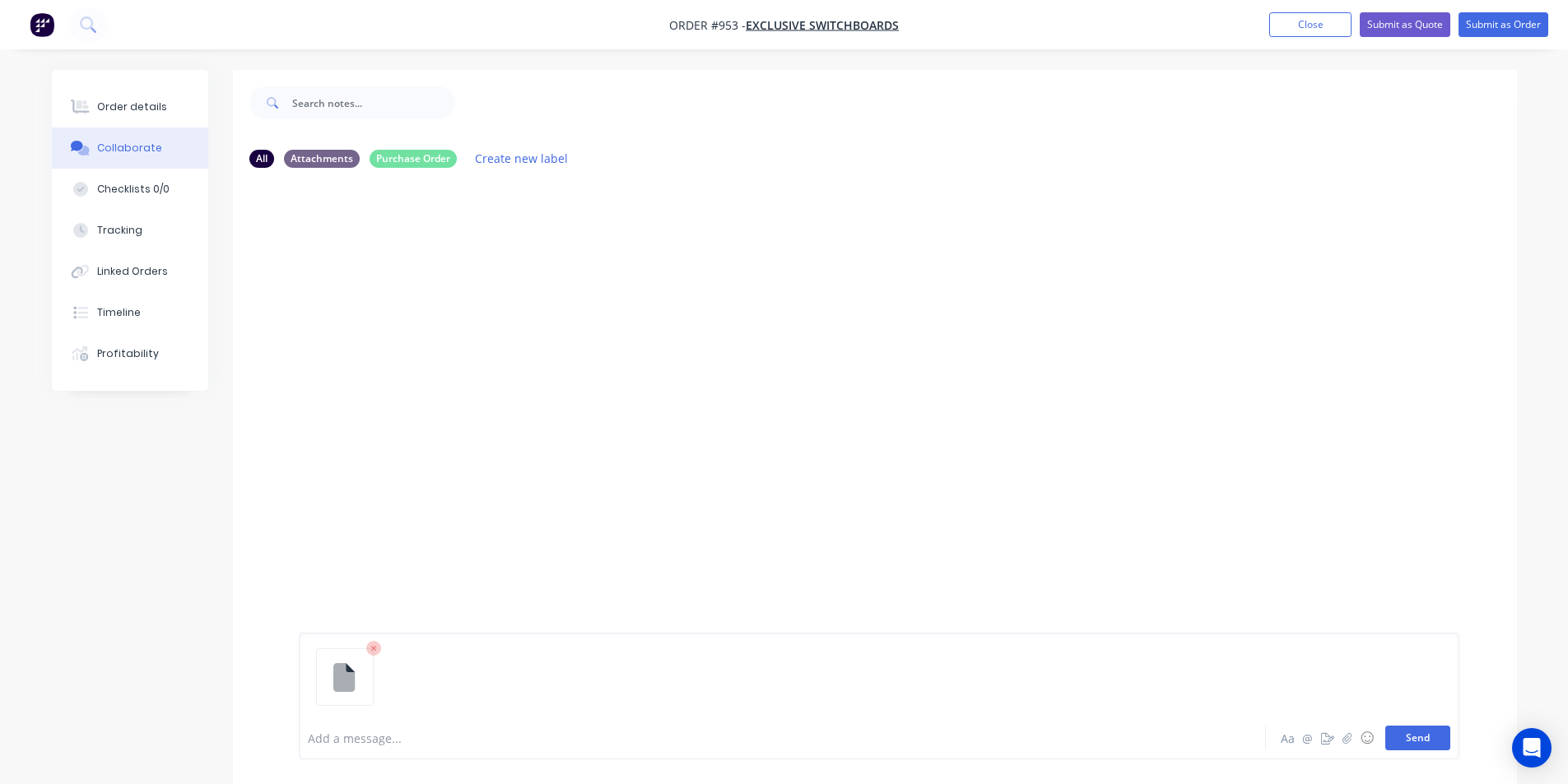
click at [1422, 735] on button "Send" at bounding box center [1417, 738] width 65 height 24
drag, startPoint x: 474, startPoint y: 744, endPoint x: 480, endPoint y: 737, distance: 9.2
click at [475, 739] on div at bounding box center [736, 739] width 856 height 17
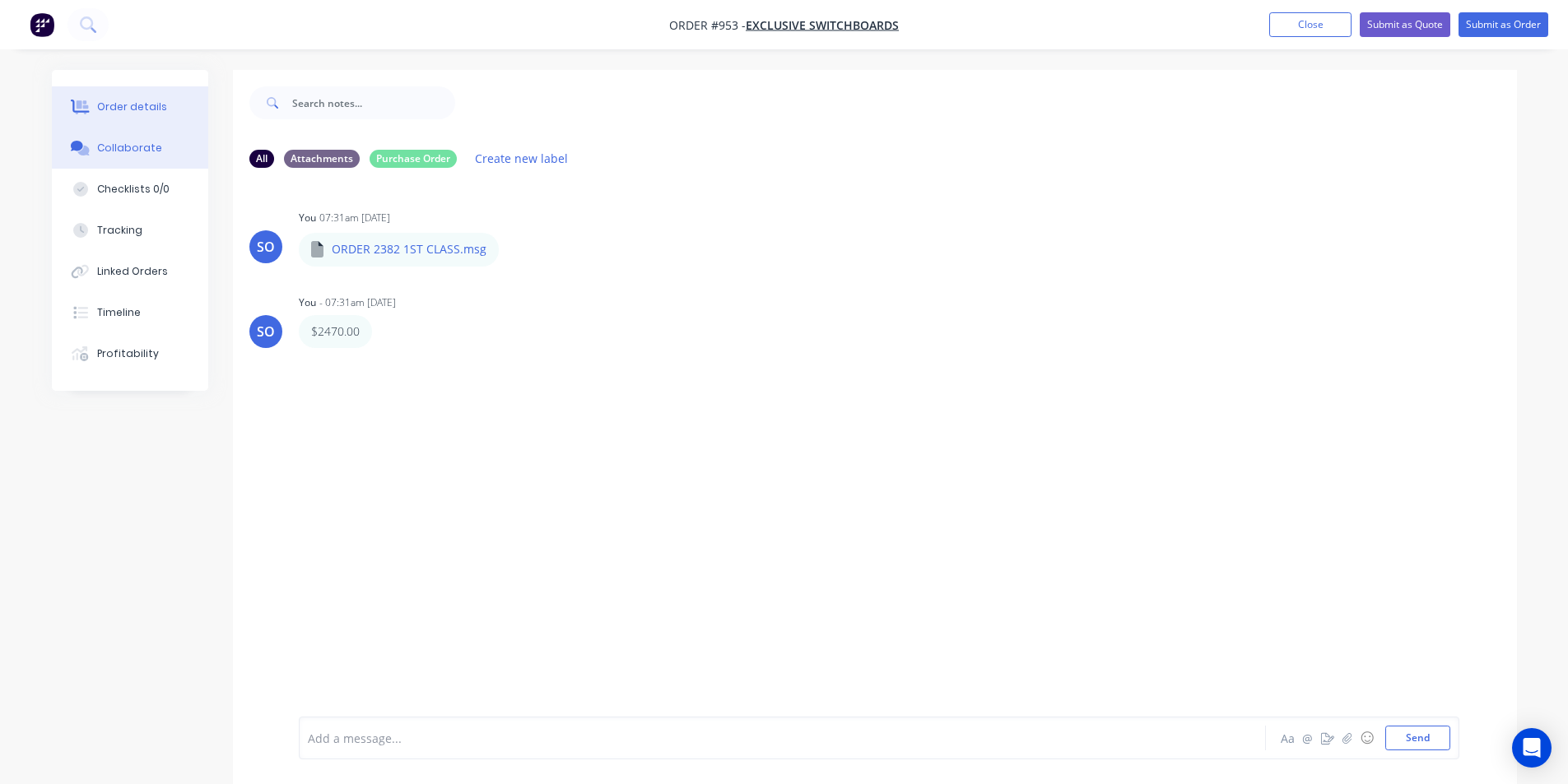
click at [154, 87] on button "Order details" at bounding box center [129, 106] width 156 height 41
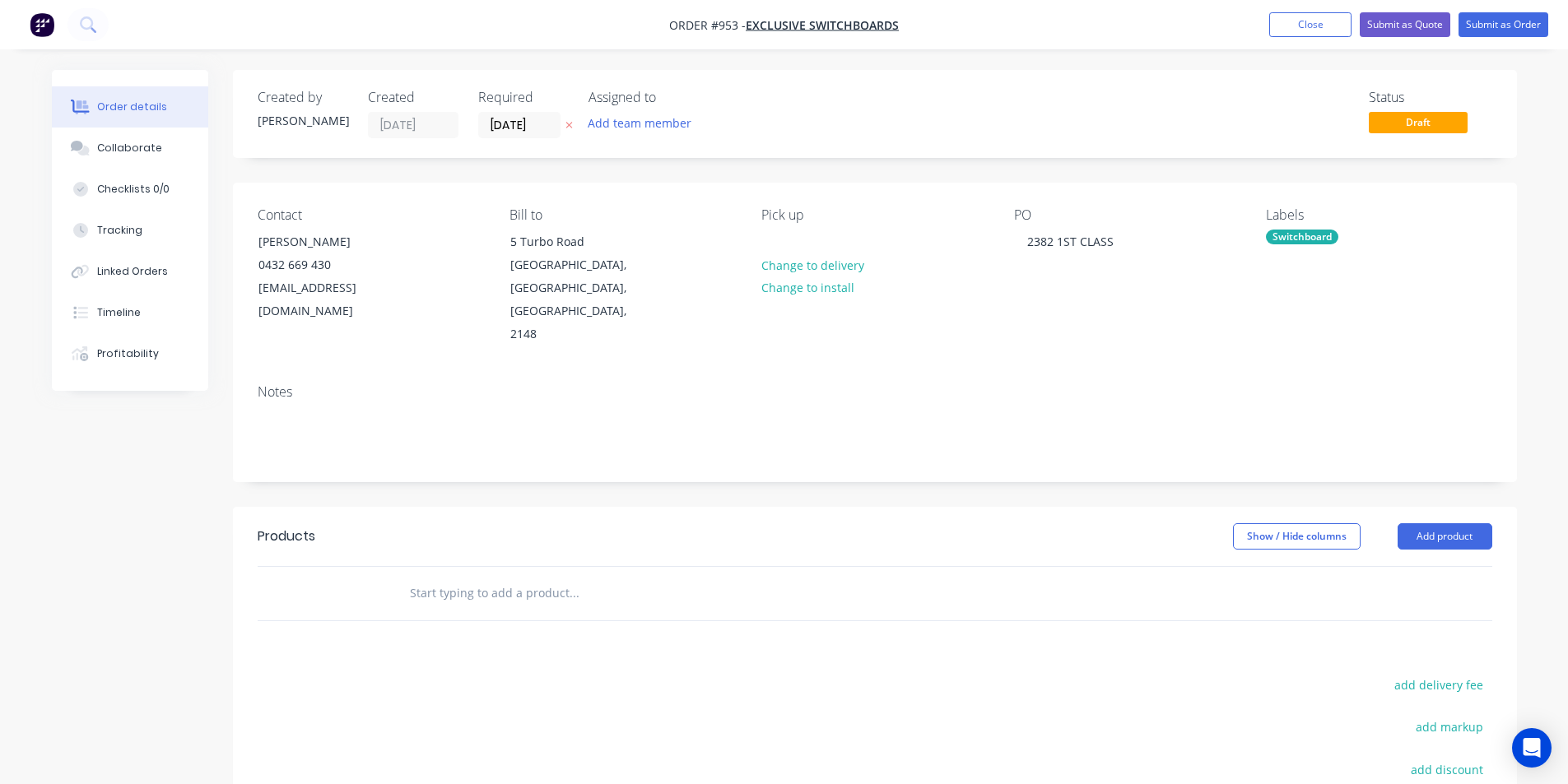
click at [535, 576] on input "text" at bounding box center [573, 593] width 329 height 33
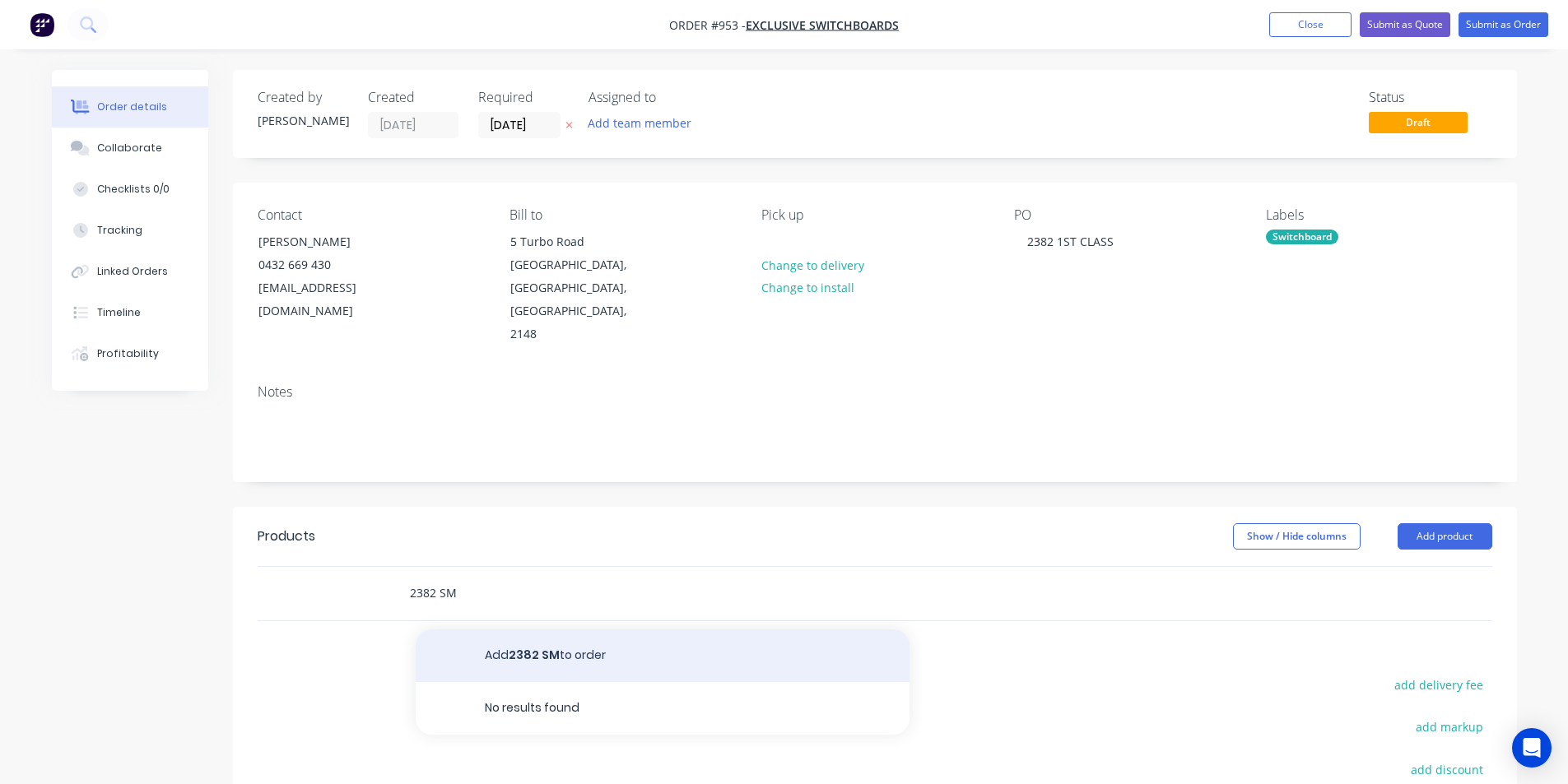
type input "2382 SM"
click at [597, 630] on button "Add 2382 SM to order" at bounding box center [663, 656] width 494 height 52
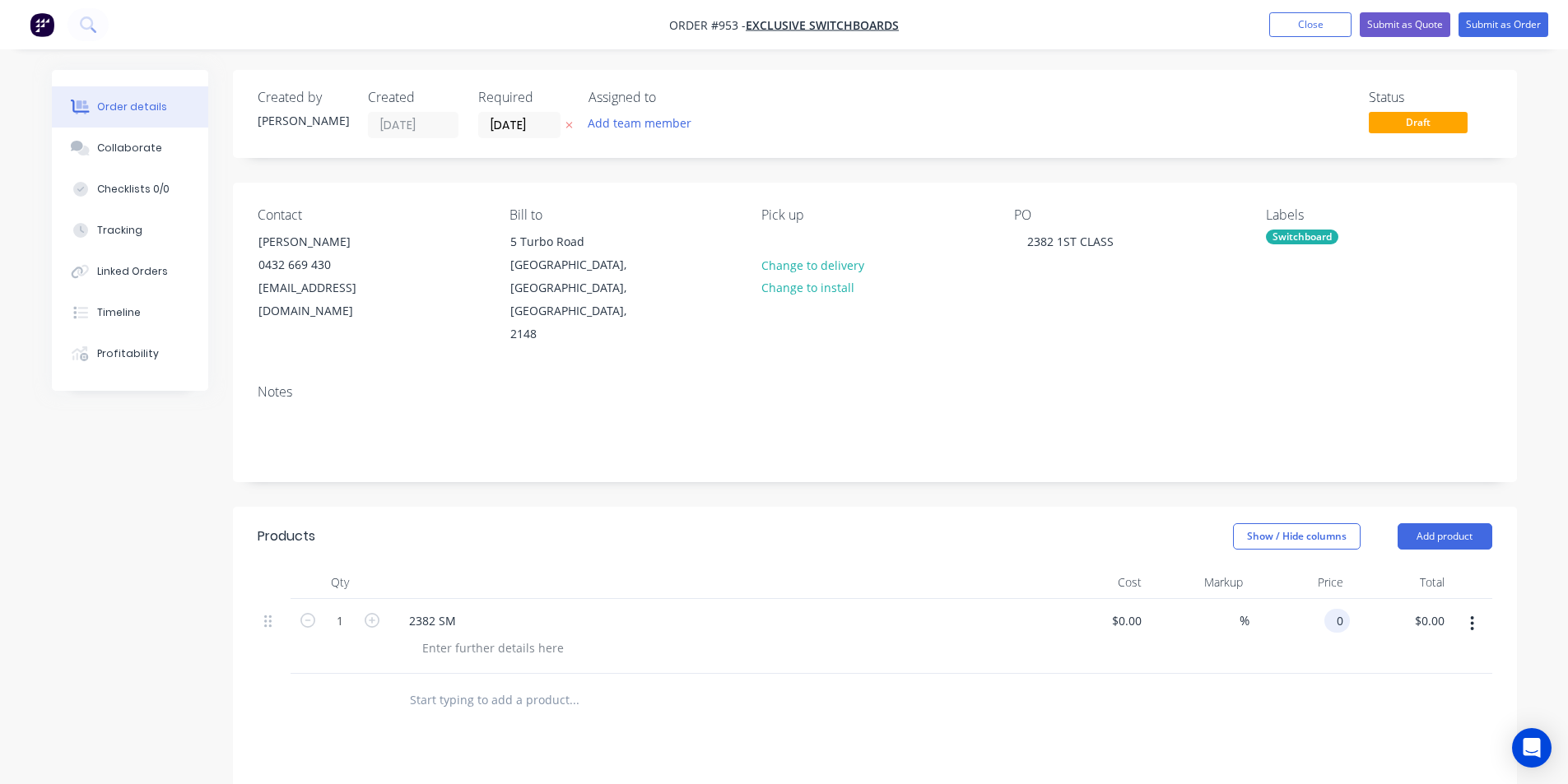
click at [1322, 599] on div "0 0" at bounding box center [1299, 637] width 101 height 75
type input "$2,470.00"
click at [633, 517] on header "Products Show / Hide columns Add product" at bounding box center [875, 536] width 1284 height 59
click at [124, 151] on div "Collaborate" at bounding box center [129, 147] width 65 height 15
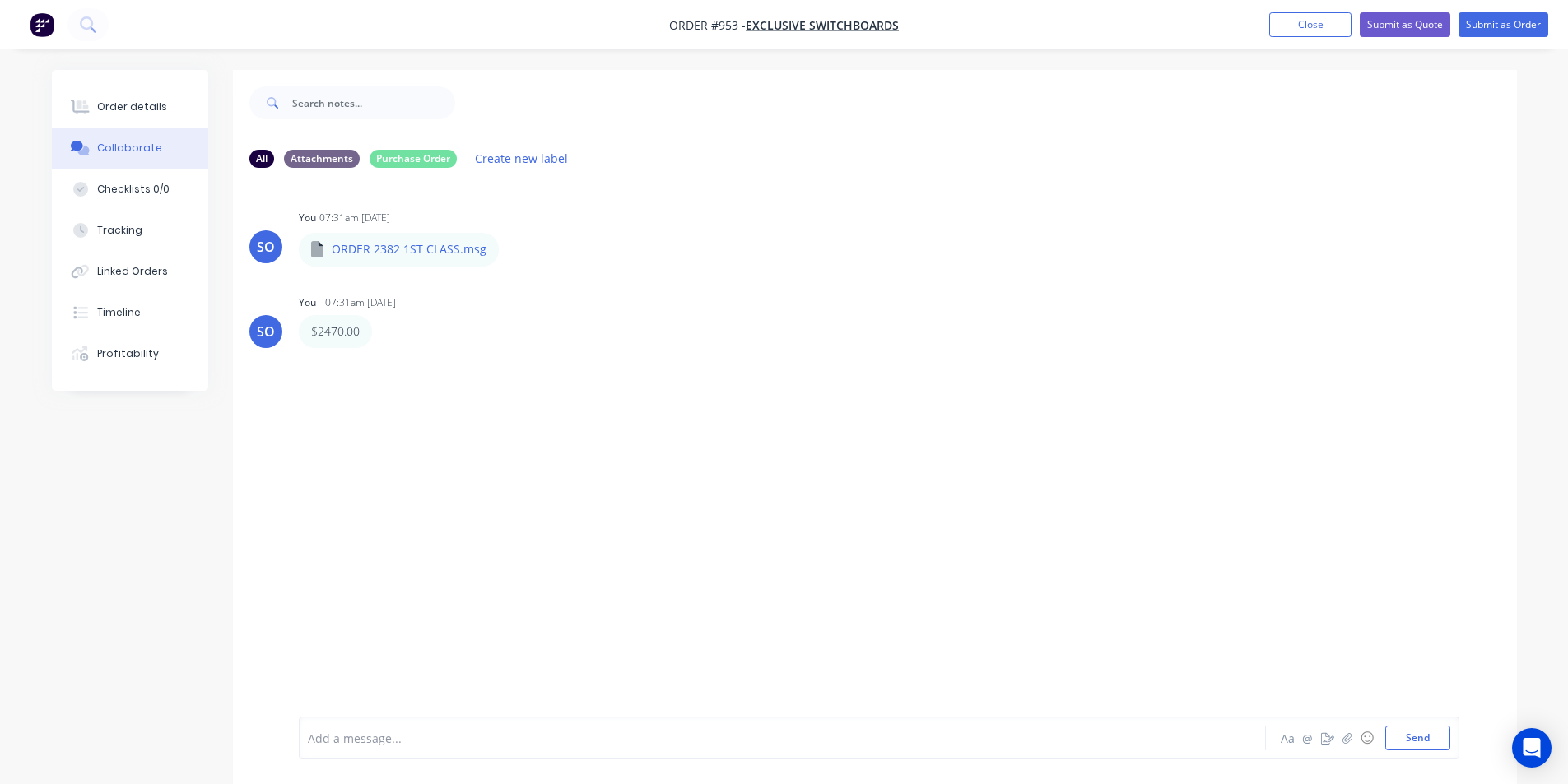
click at [360, 728] on div "Add a message..." at bounding box center [736, 738] width 856 height 24
click at [134, 98] on button "Order details" at bounding box center [129, 106] width 156 height 41
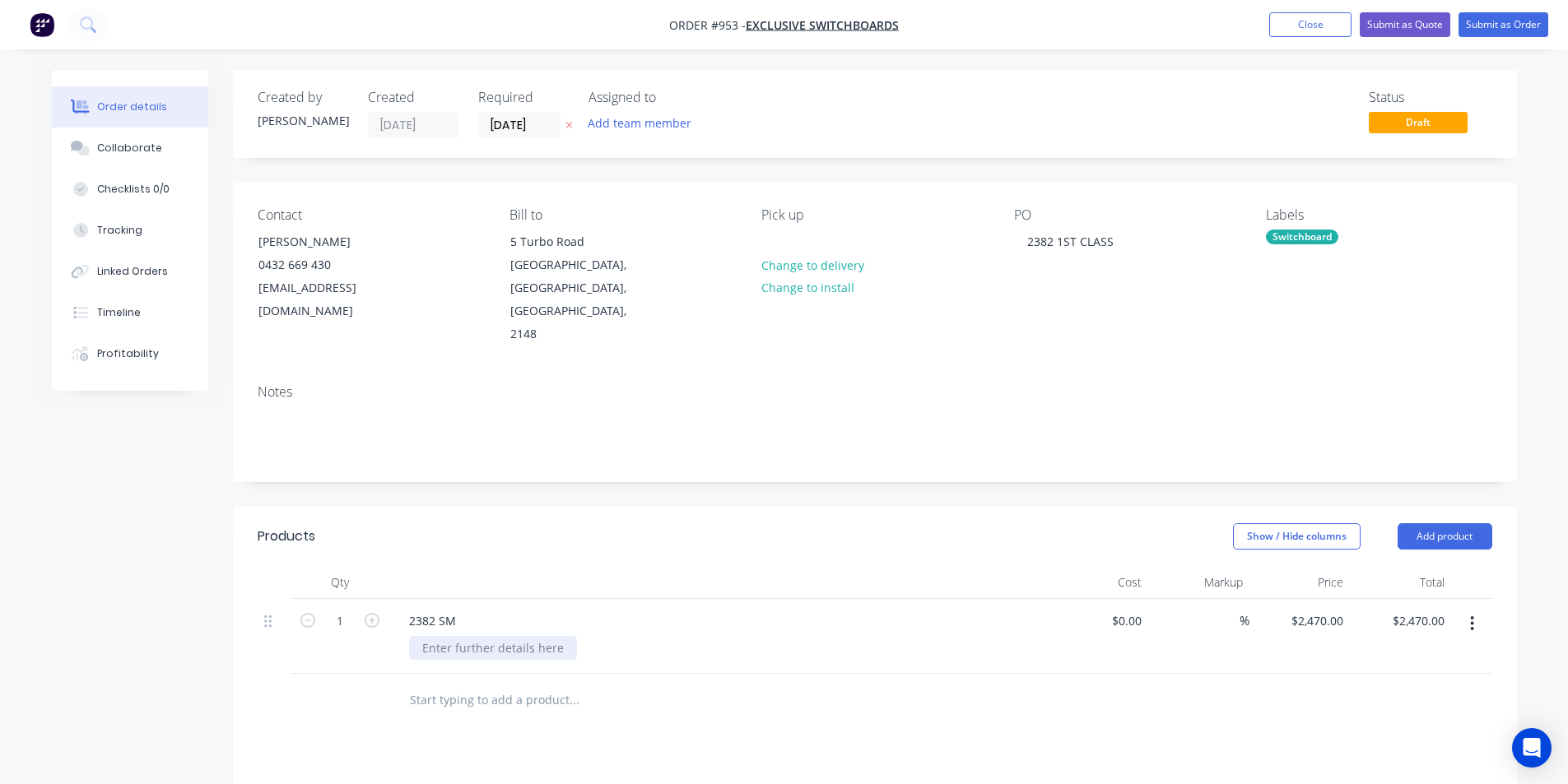
click at [444, 636] on div at bounding box center [493, 647] width 167 height 24
click at [552, 566] on div at bounding box center [718, 583] width 658 height 33
click at [1434, 523] on button "Add product" at bounding box center [1444, 536] width 95 height 26
click at [1417, 764] on div "Notes (Internal)" at bounding box center [1413, 775] width 126 height 24
click at [443, 684] on div at bounding box center [455, 695] width 119 height 24
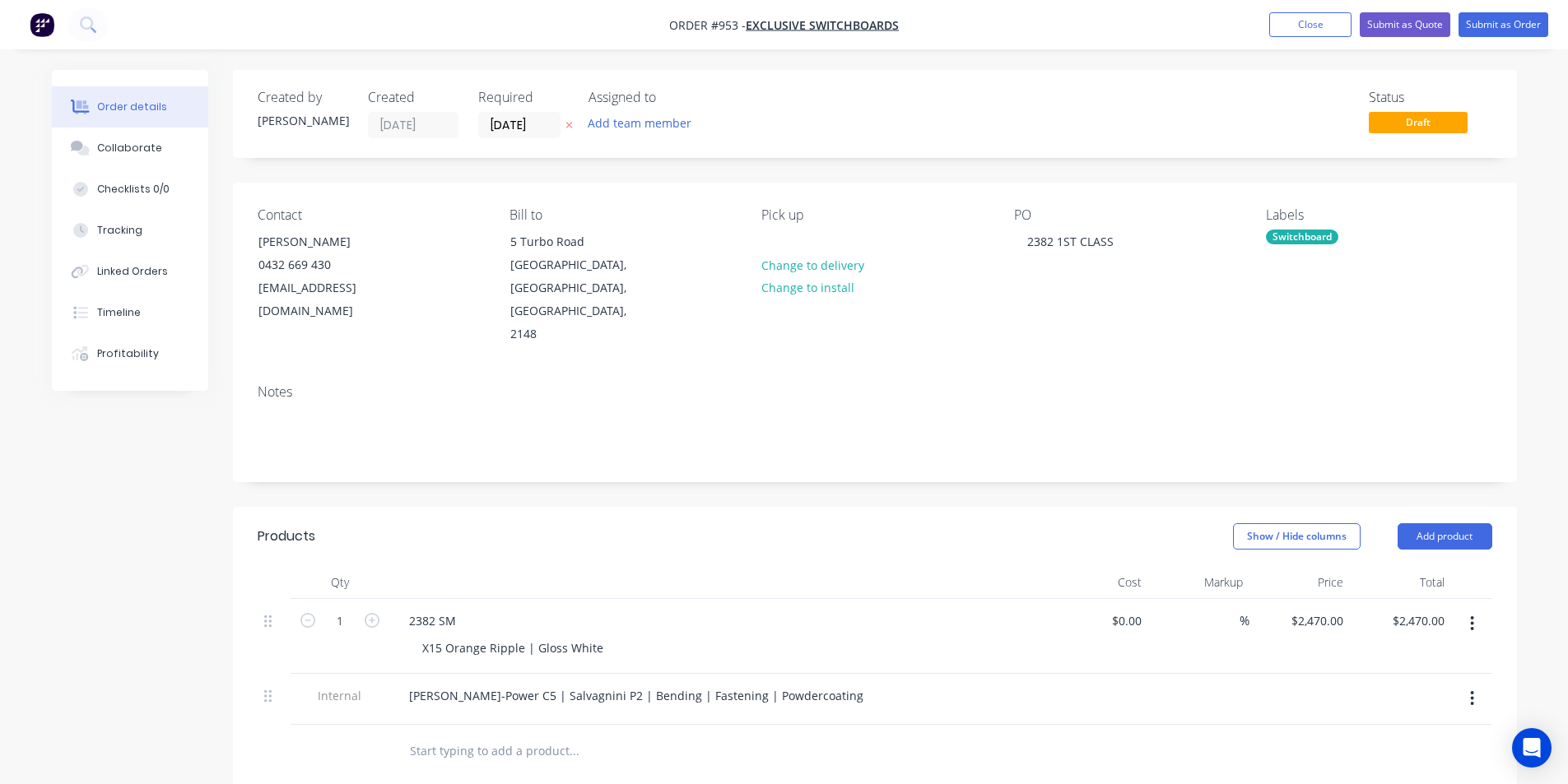
click at [624, 523] on div "Show / Hide columns Add product" at bounding box center [1005, 536] width 971 height 26
click at [1504, 15] on button "Submit as Order" at bounding box center [1503, 24] width 90 height 24
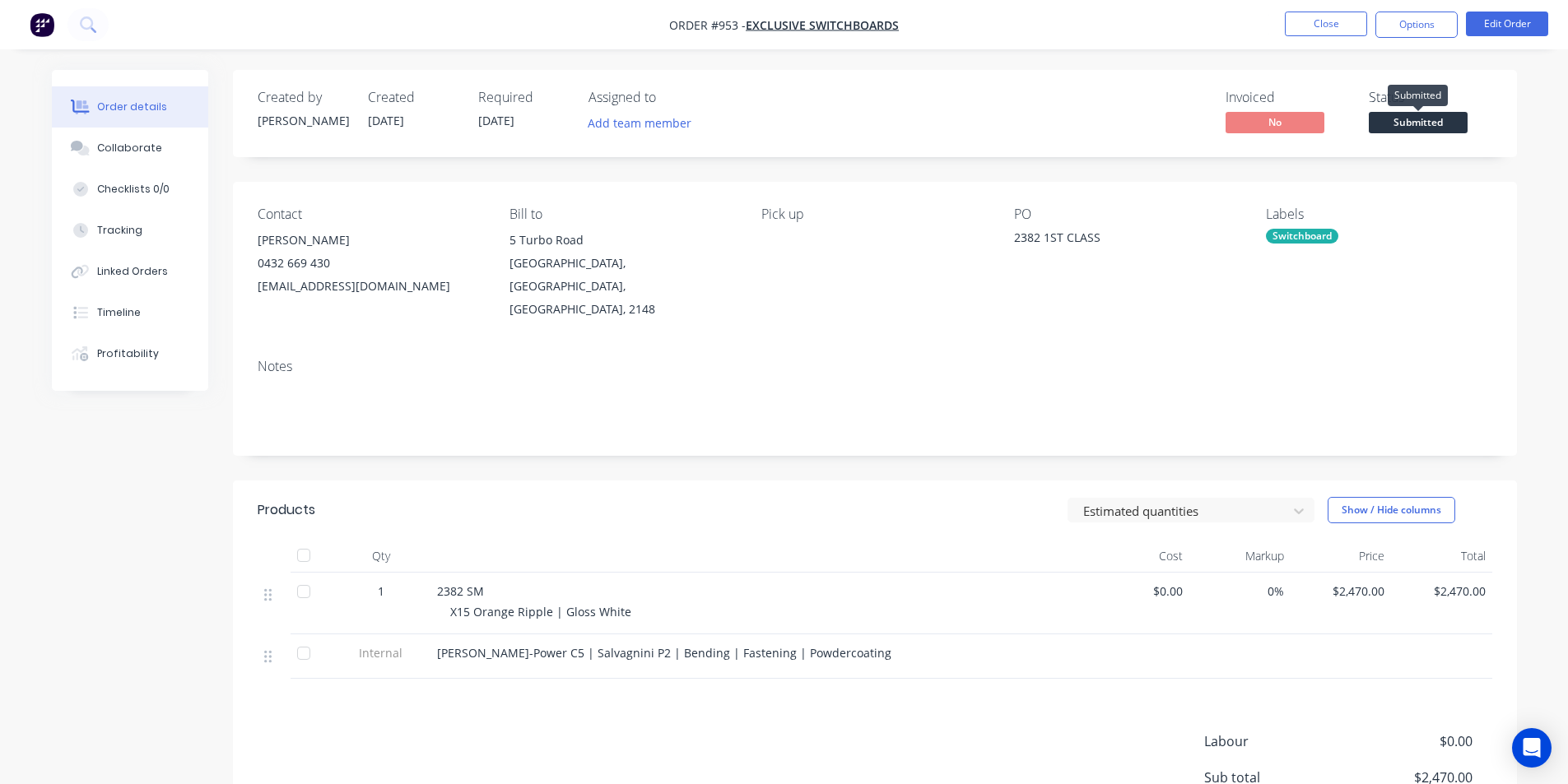
click at [1423, 112] on span "Submitted" at bounding box center [1417, 122] width 99 height 21
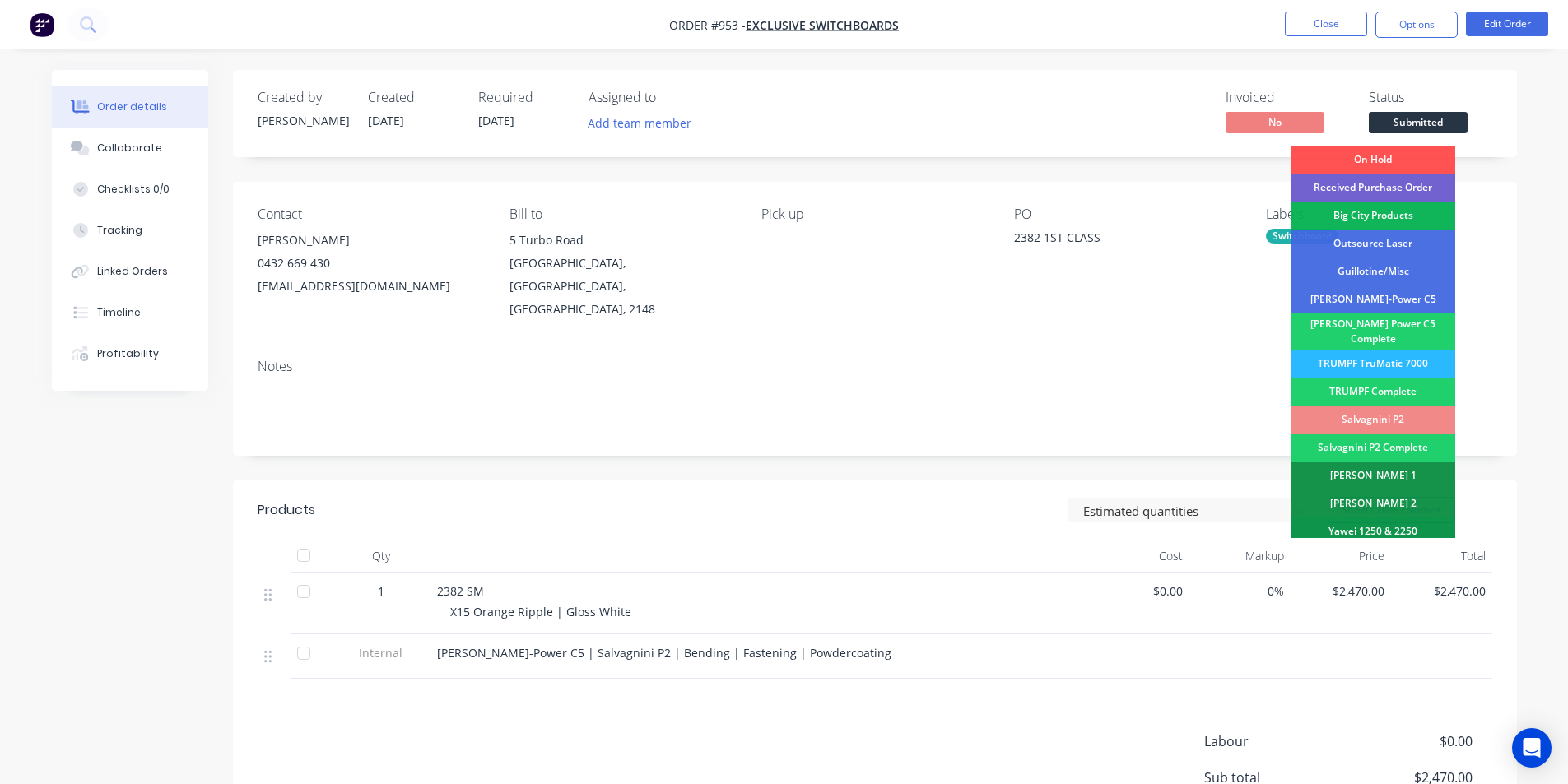
click at [1434, 78] on div "Created by Shane Created 14/10/25 Required 03/11/25 Assigned to Add team member…" at bounding box center [875, 113] width 1284 height 87
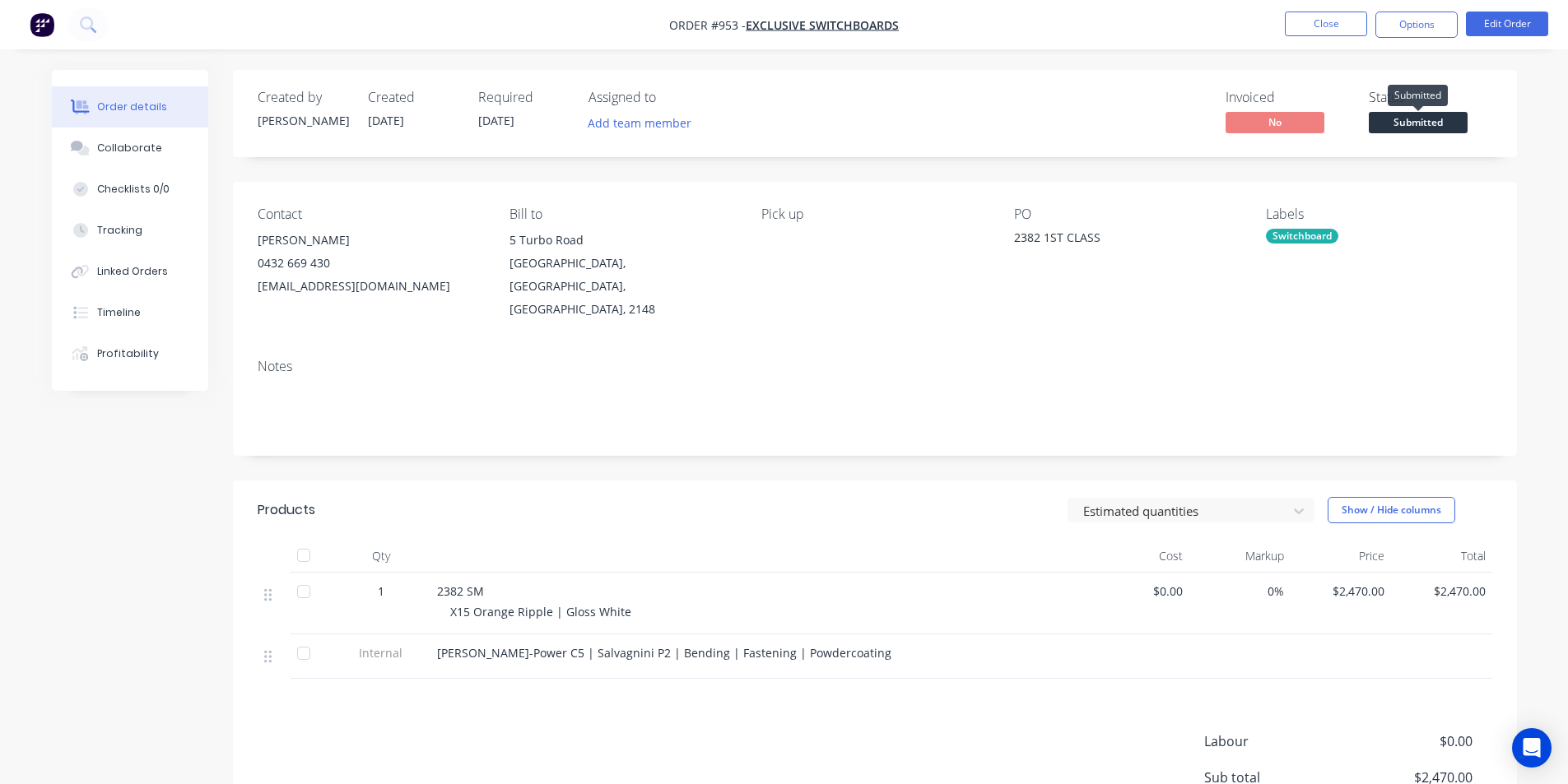
click at [1403, 127] on span "Submitted" at bounding box center [1417, 122] width 99 height 21
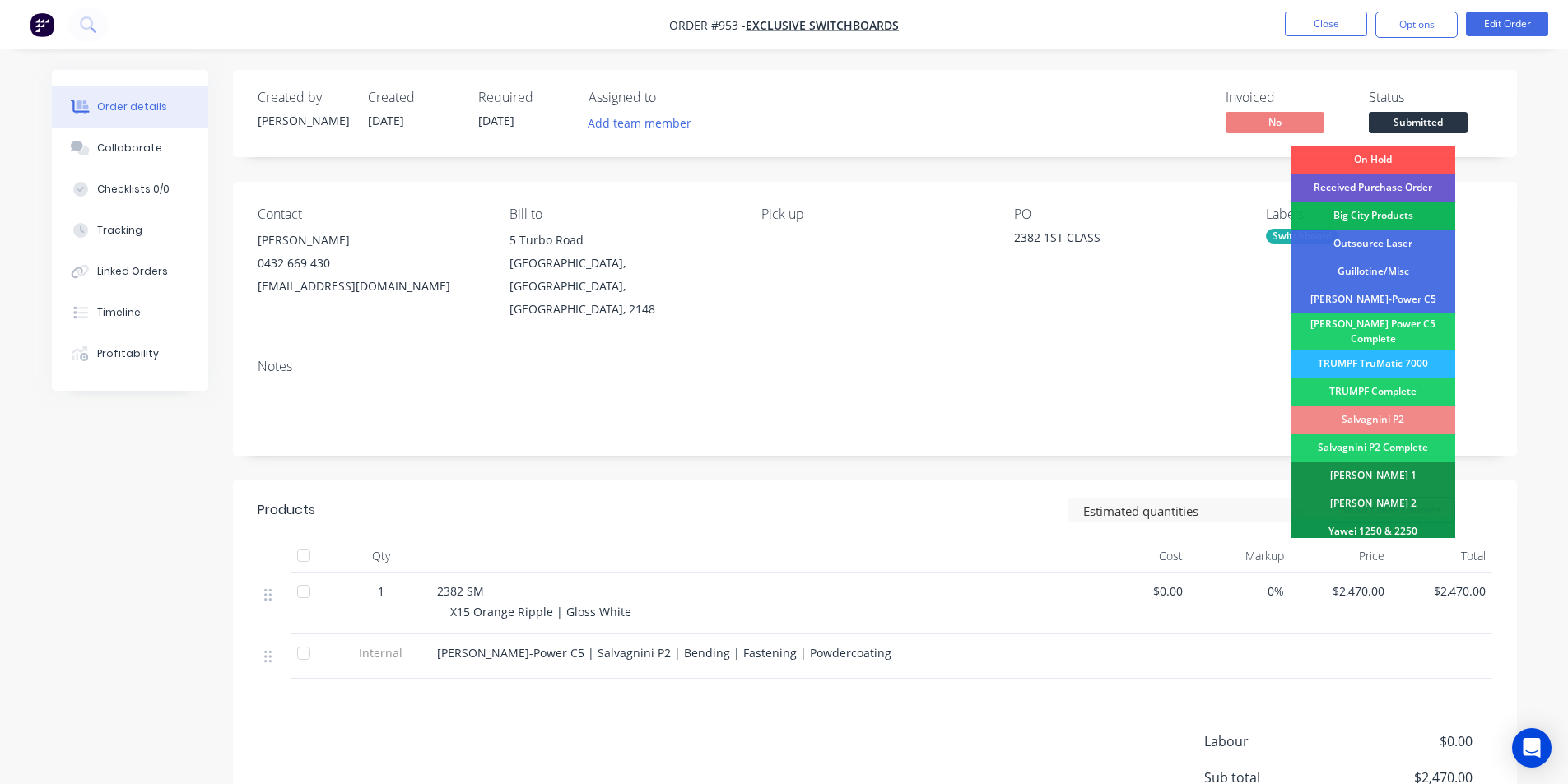
click at [1369, 182] on div "Received Purchase Order" at bounding box center [1373, 187] width 165 height 28
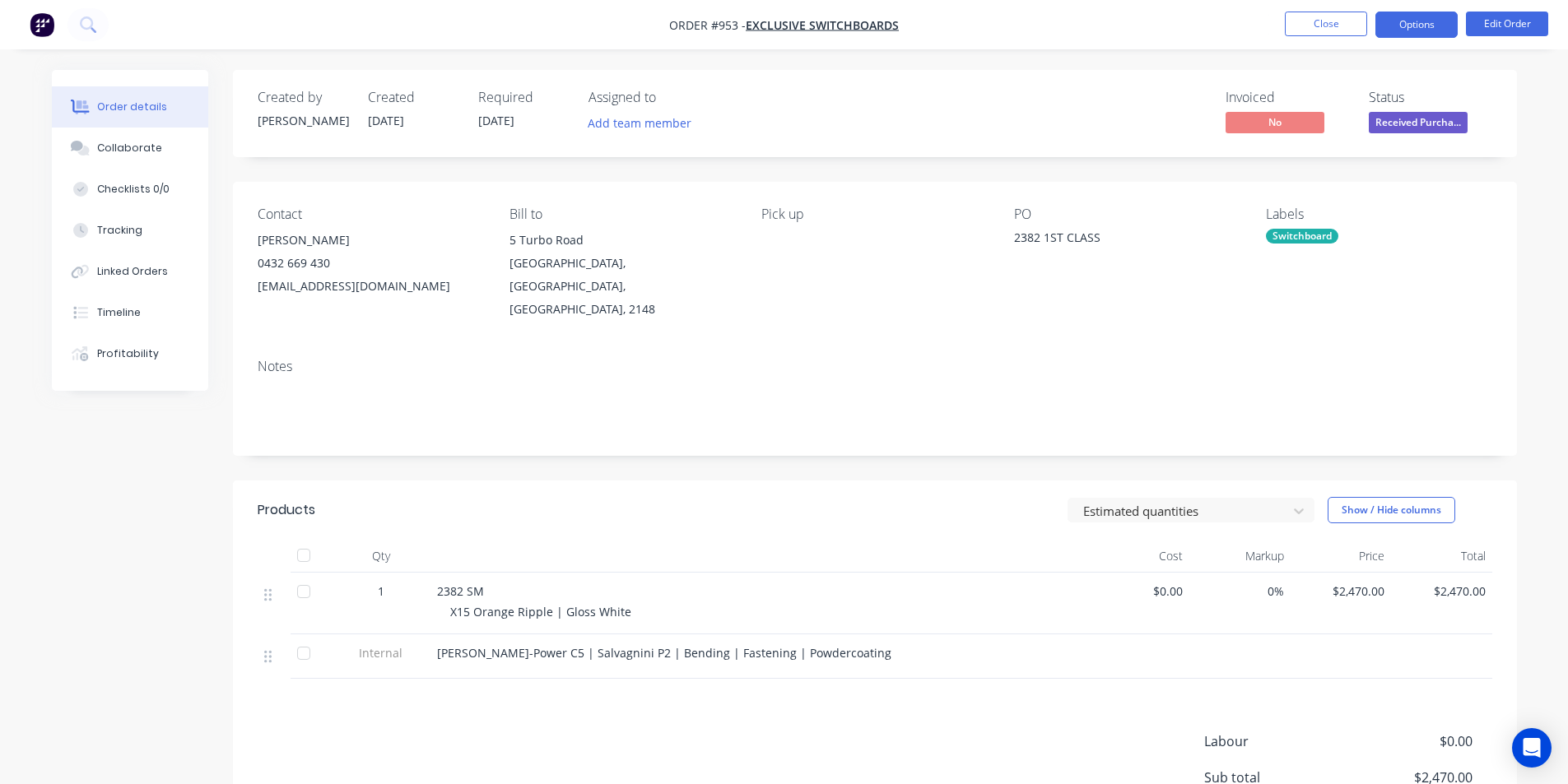
click at [1394, 37] on button "Options" at bounding box center [1416, 24] width 82 height 26
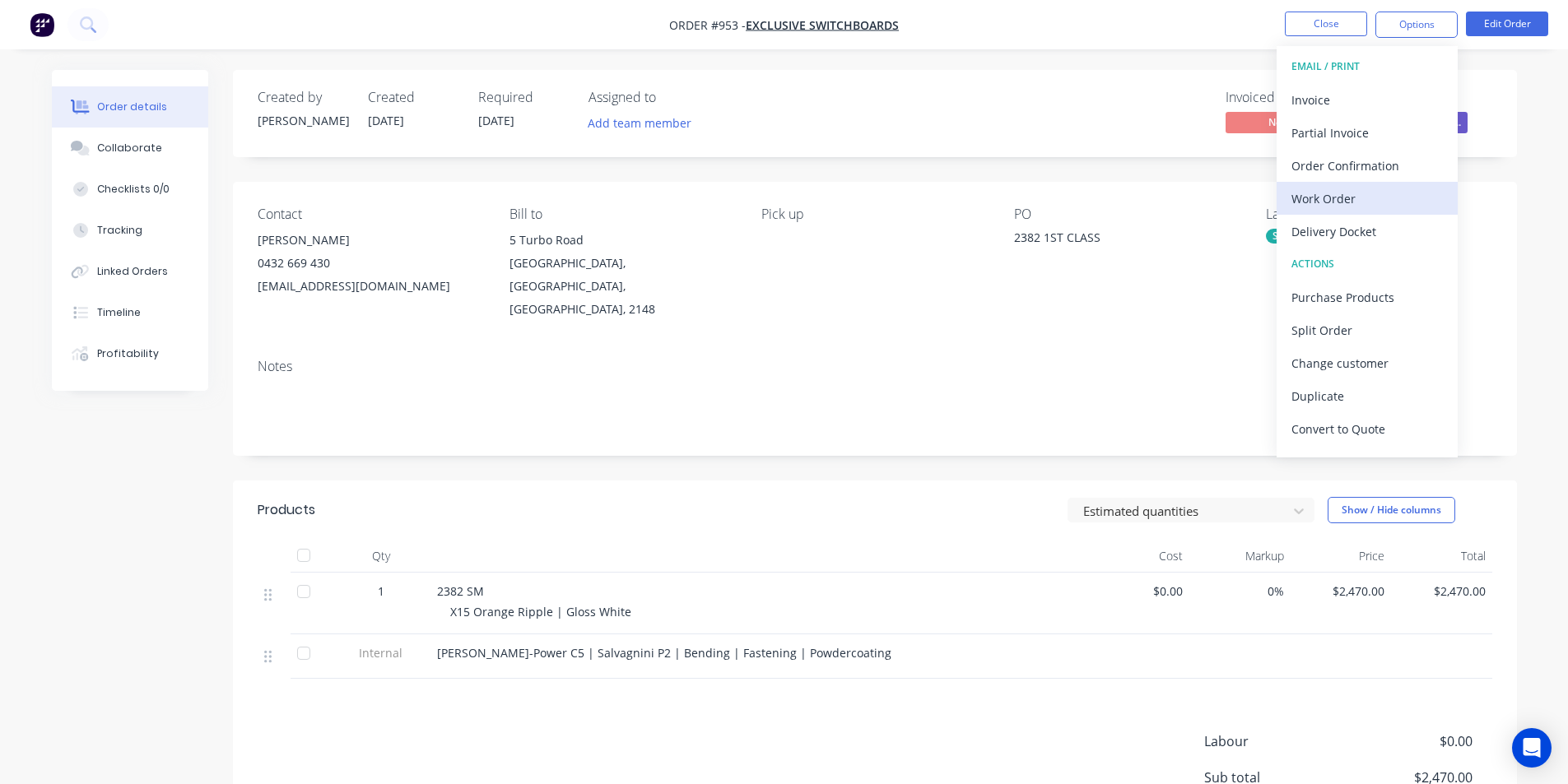
click at [1376, 188] on div "Work Order" at bounding box center [1367, 198] width 152 height 24
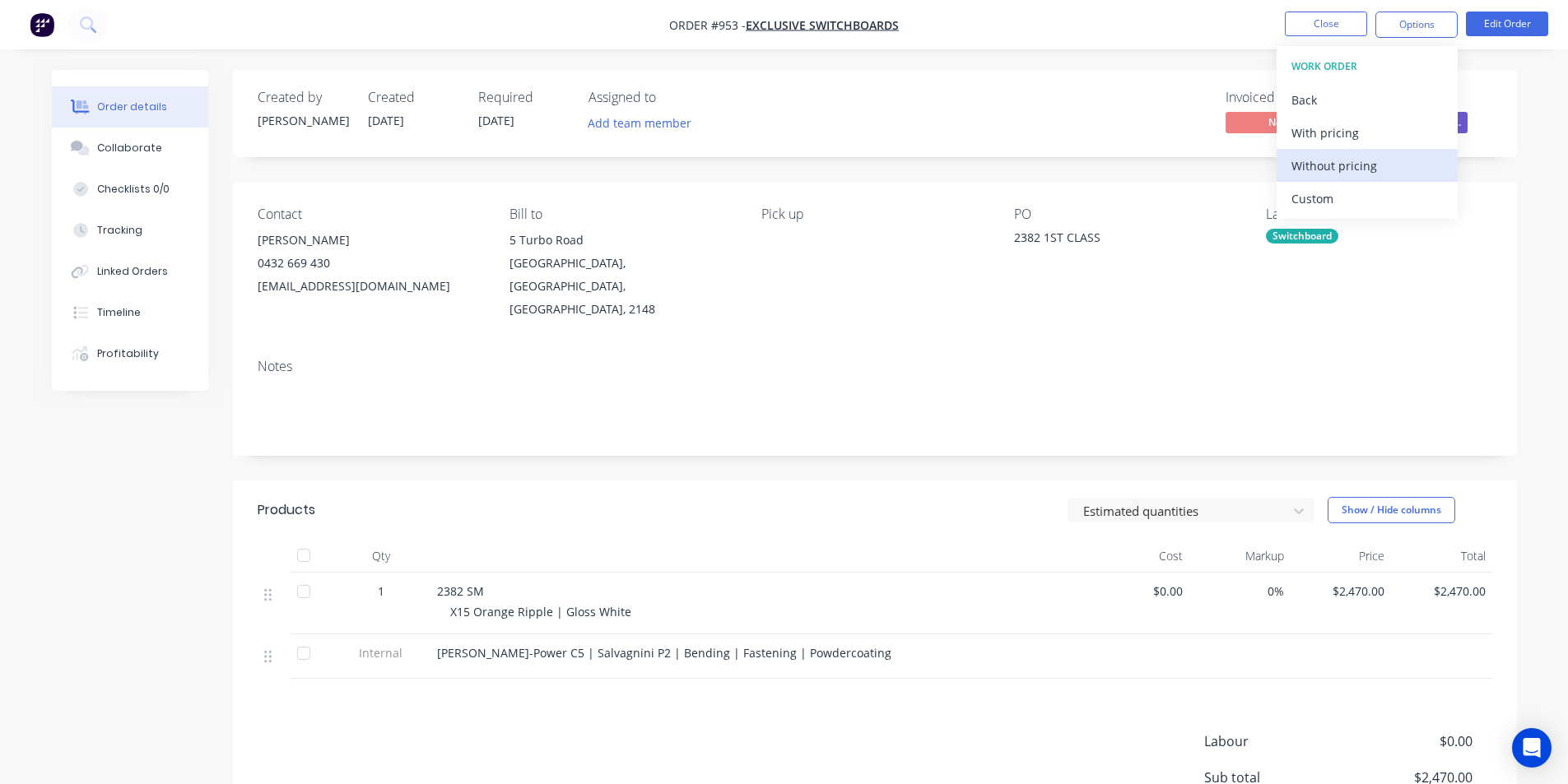
click at [1368, 166] on div "Without pricing" at bounding box center [1367, 165] width 152 height 24
click at [1022, 218] on div "PO" at bounding box center [1127, 215] width 226 height 16
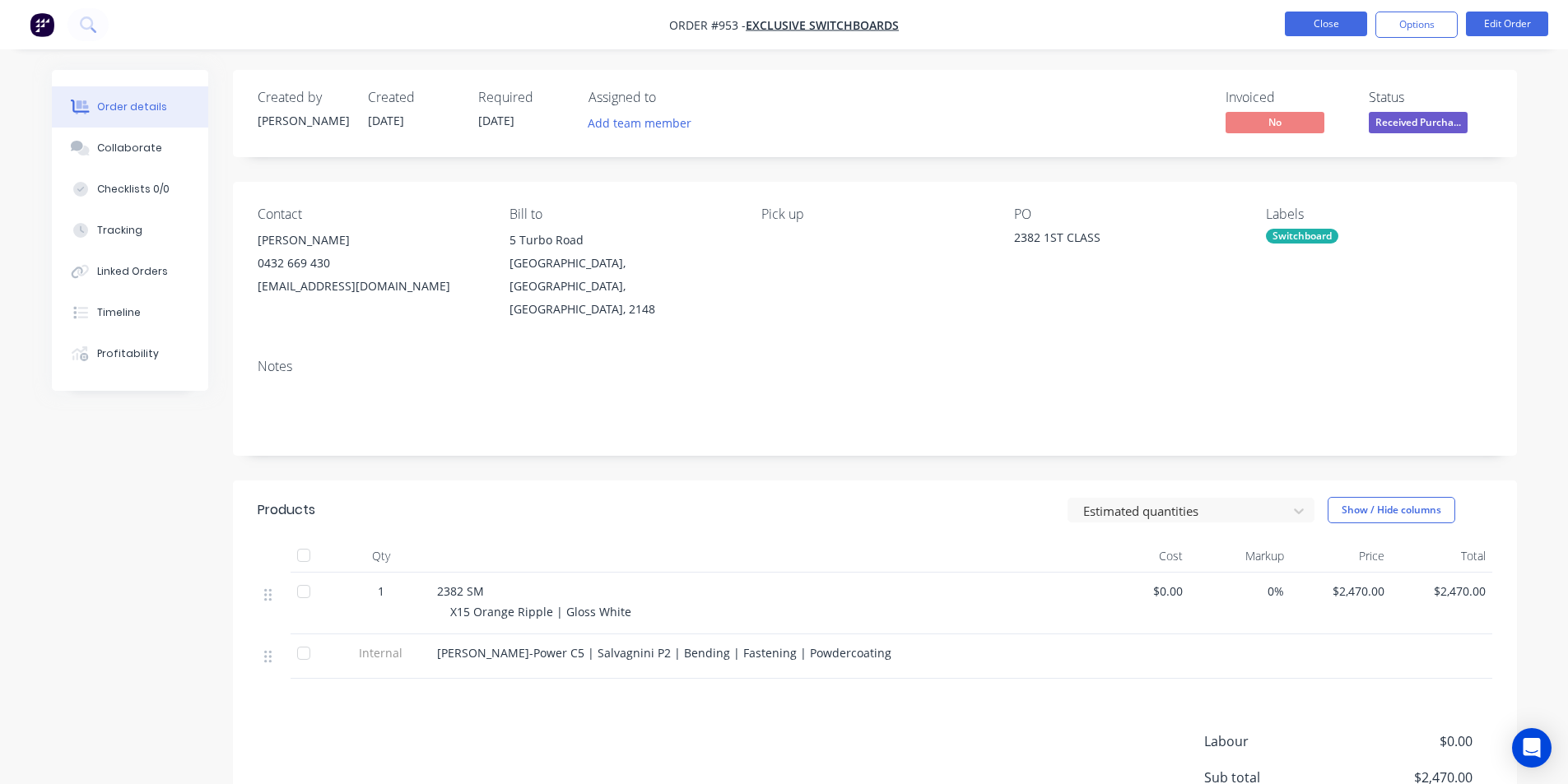
click at [1353, 14] on button "Close" at bounding box center [1326, 24] width 82 height 24
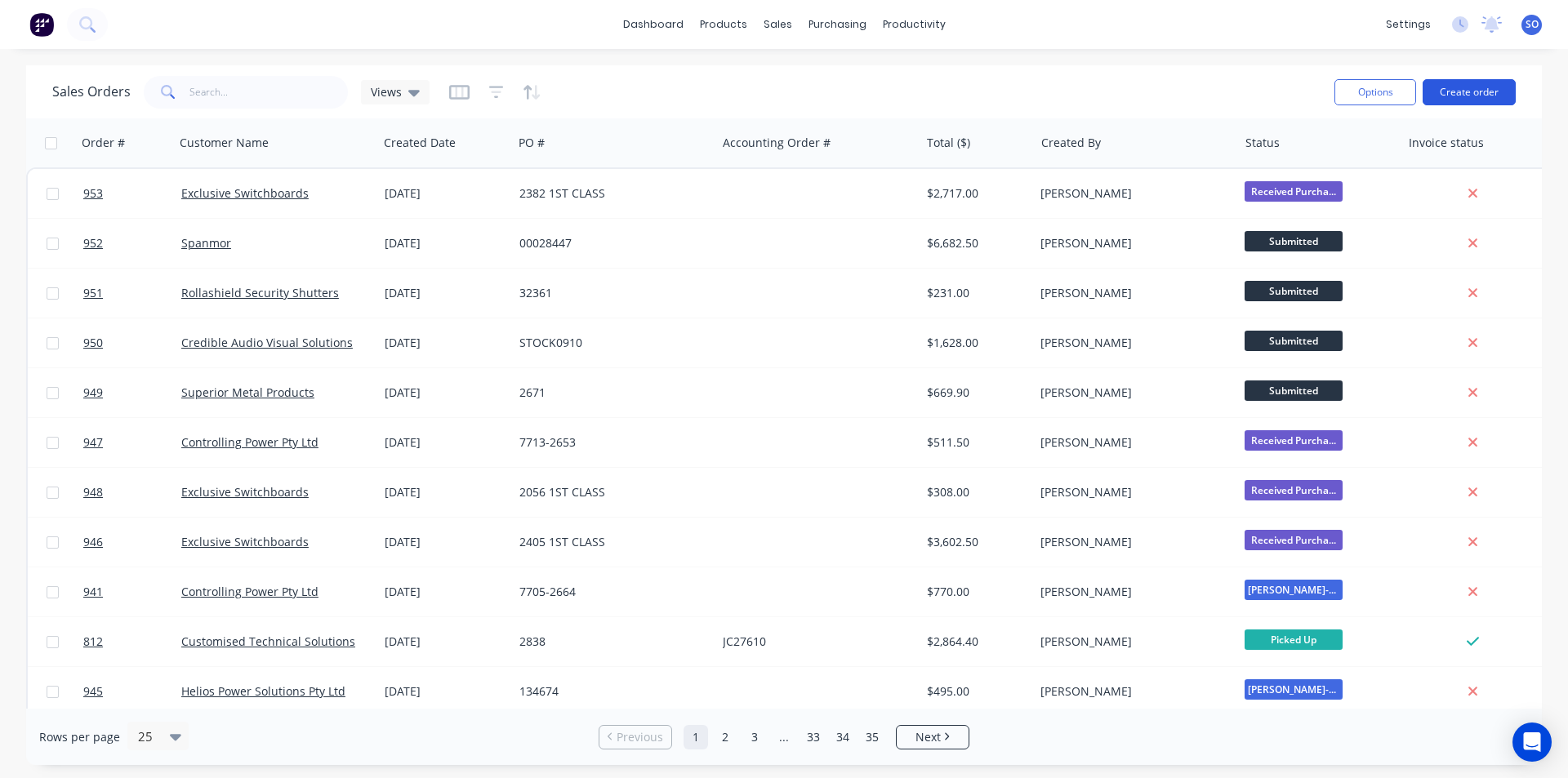
click at [1458, 88] on button "Create order" at bounding box center [1469, 93] width 93 height 26
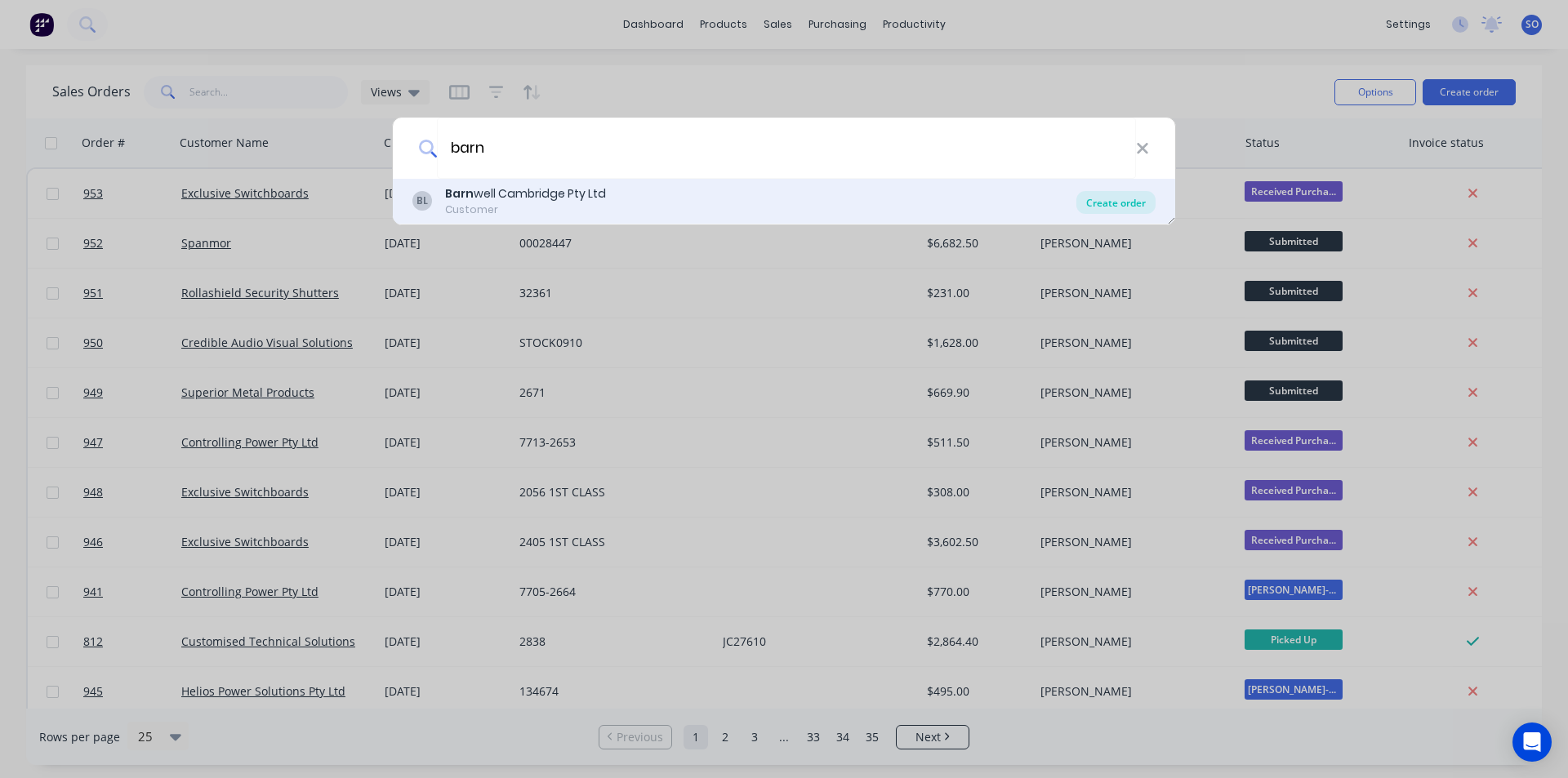
type input "barn"
click at [1122, 206] on div "Create order" at bounding box center [1116, 203] width 80 height 23
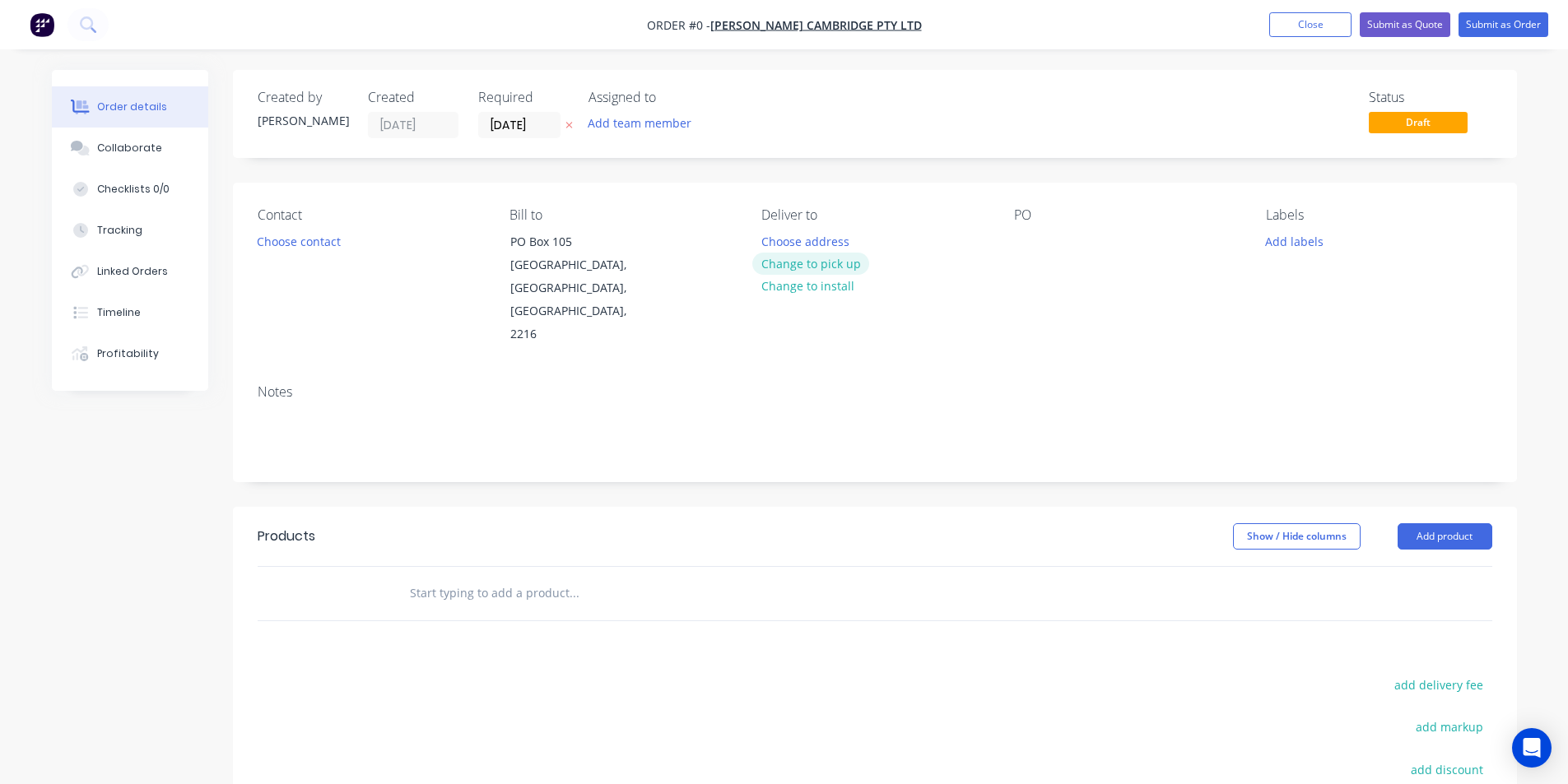
click at [851, 270] on button "Change to pick up" at bounding box center [810, 263] width 117 height 22
click at [787, 265] on button "Change to delivery" at bounding box center [812, 264] width 120 height 22
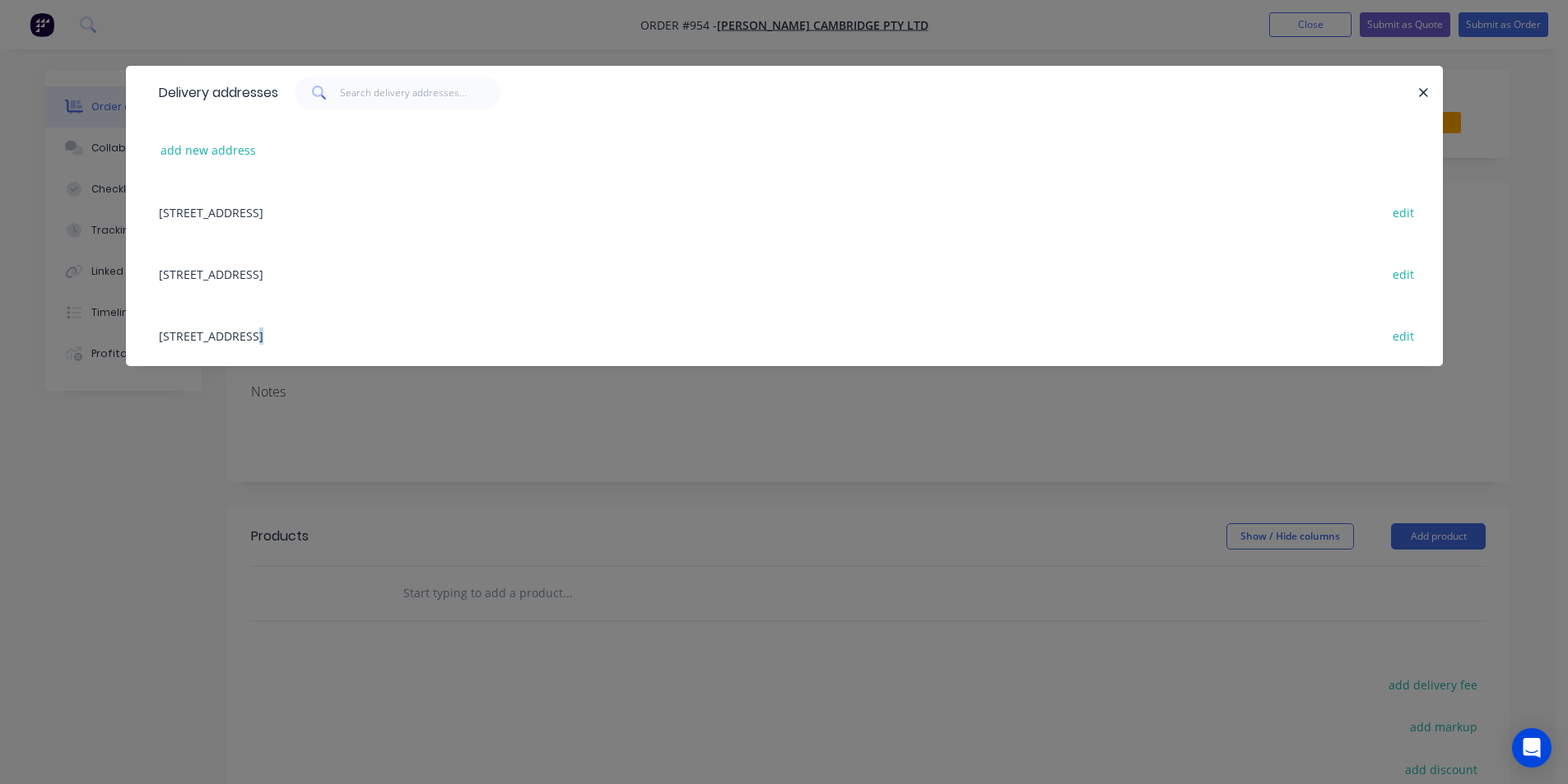
drag, startPoint x: 248, startPoint y: 343, endPoint x: 258, endPoint y: 343, distance: 10.0
click at [249, 343] on div "9 Subway Road, ROCKDALE, New South Wales, Australia, 2216 edit" at bounding box center [784, 335] width 1267 height 62
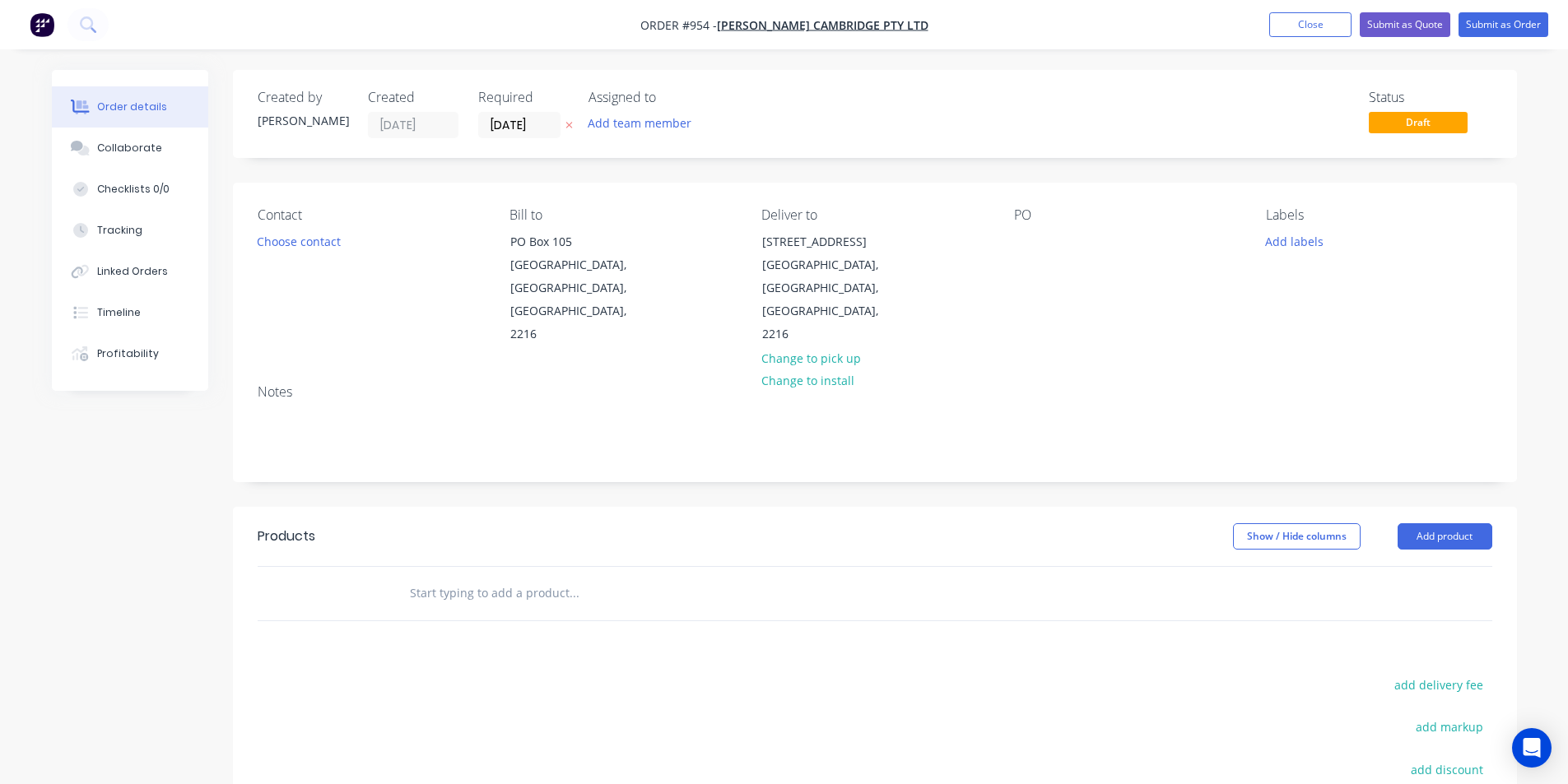
click at [997, 268] on div "Contact Choose contact Bill to PO Box 105 ROCKDALE, New South Wales, Australia,…" at bounding box center [875, 276] width 1284 height 188
click at [1036, 241] on div at bounding box center [1027, 241] width 26 height 24
click at [343, 239] on button "Choose contact" at bounding box center [298, 240] width 101 height 22
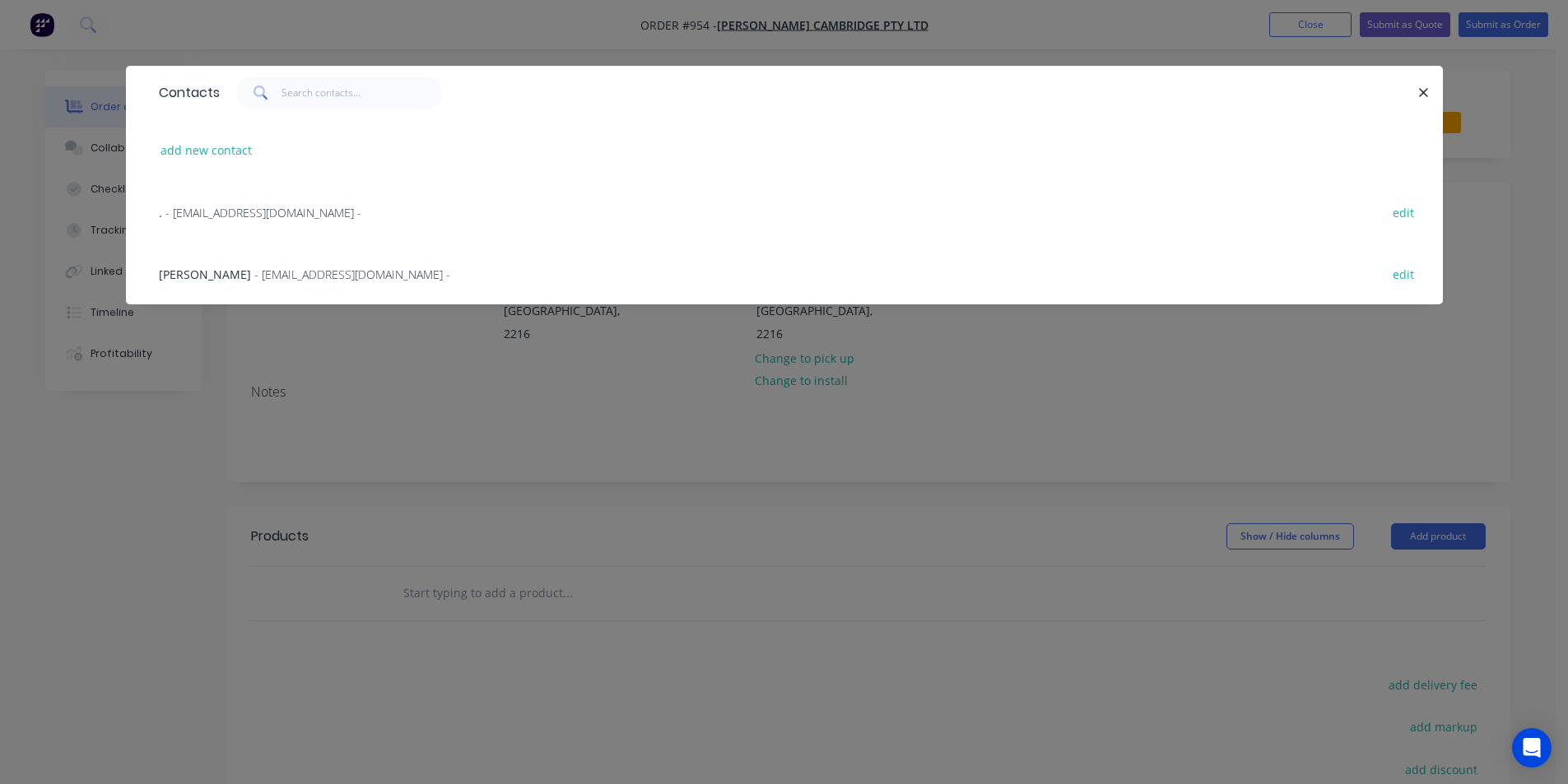
click at [329, 283] on div "Shannon Hill - purchasing@barcam.com.au - edit" at bounding box center [784, 273] width 1267 height 62
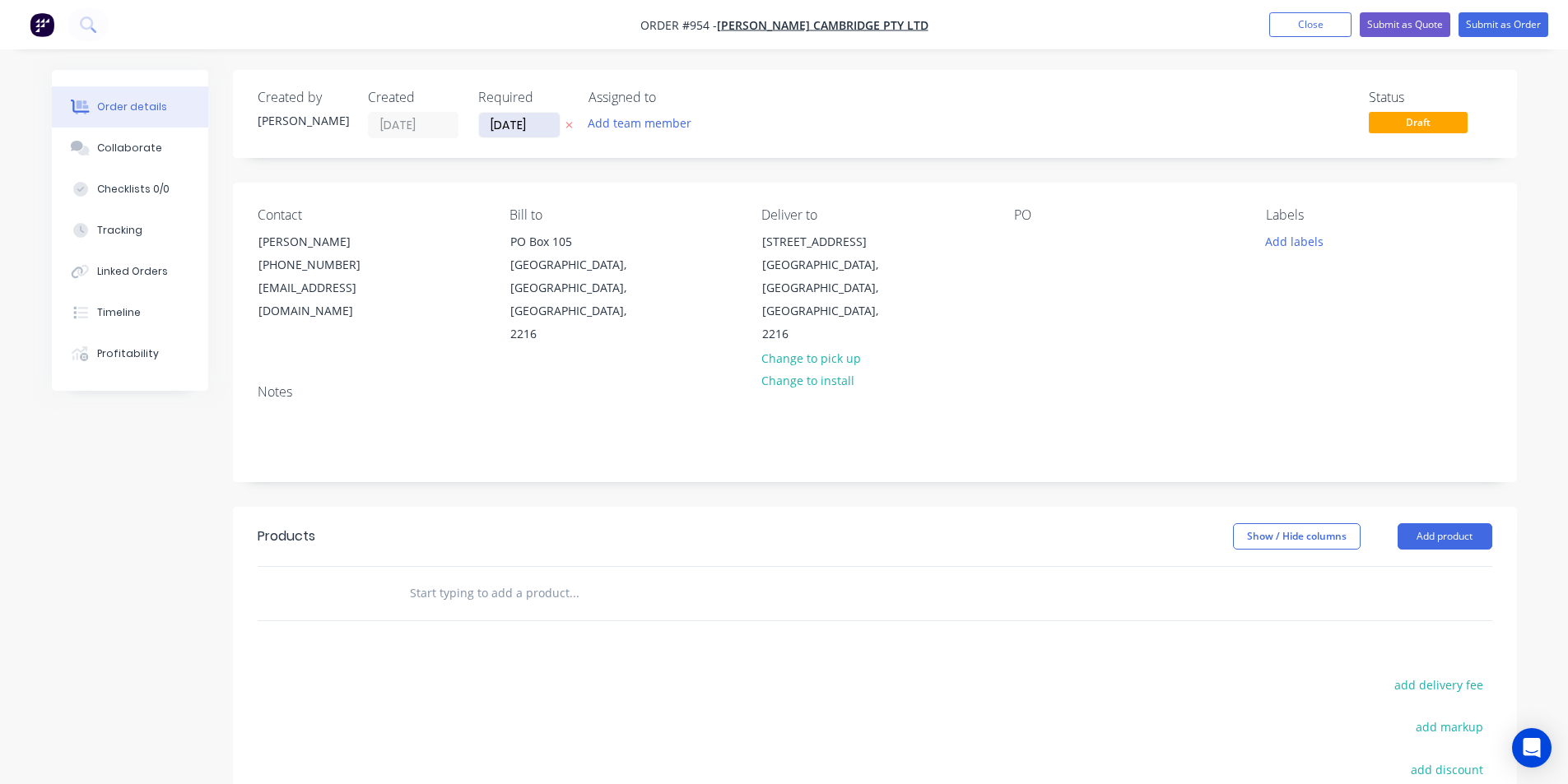
click at [515, 136] on label "14/10/25" at bounding box center [519, 125] width 82 height 26
click at [515, 136] on input "14/10/25" at bounding box center [519, 125] width 80 height 24
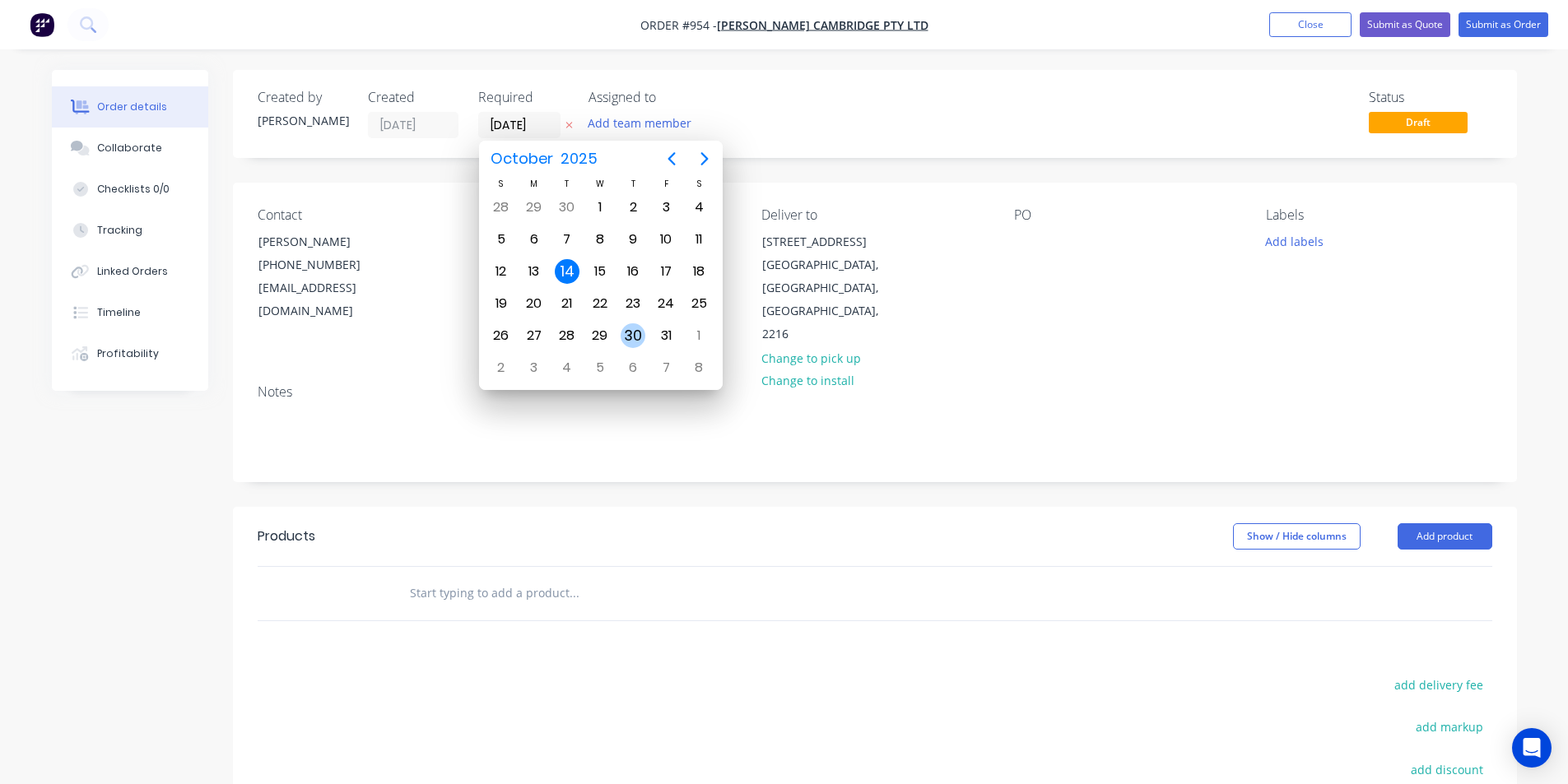
click at [630, 335] on div "30" at bounding box center [632, 336] width 24 height 24
type input "30/10/25"
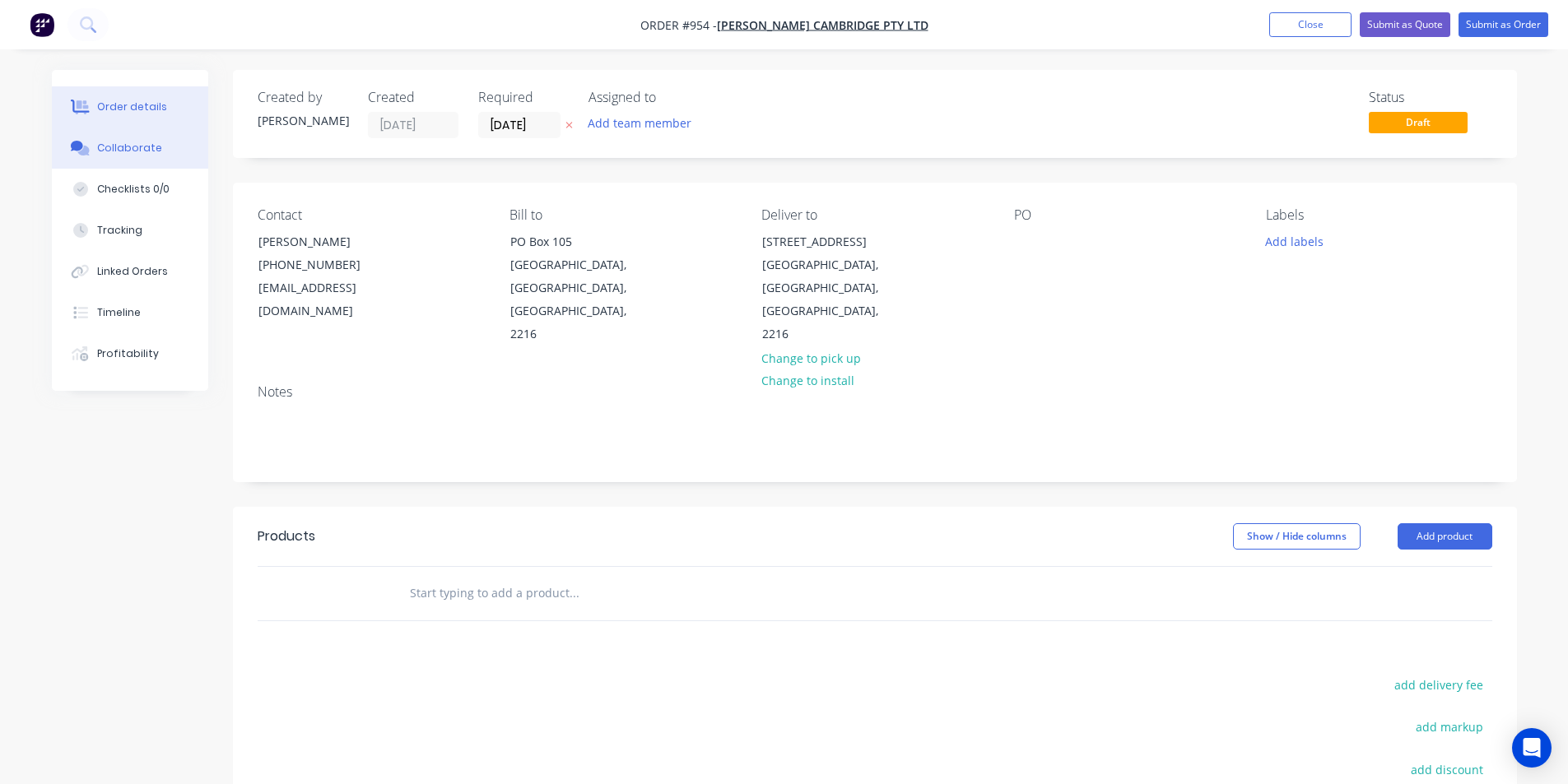
click at [140, 140] on button "Collaborate" at bounding box center [129, 147] width 156 height 41
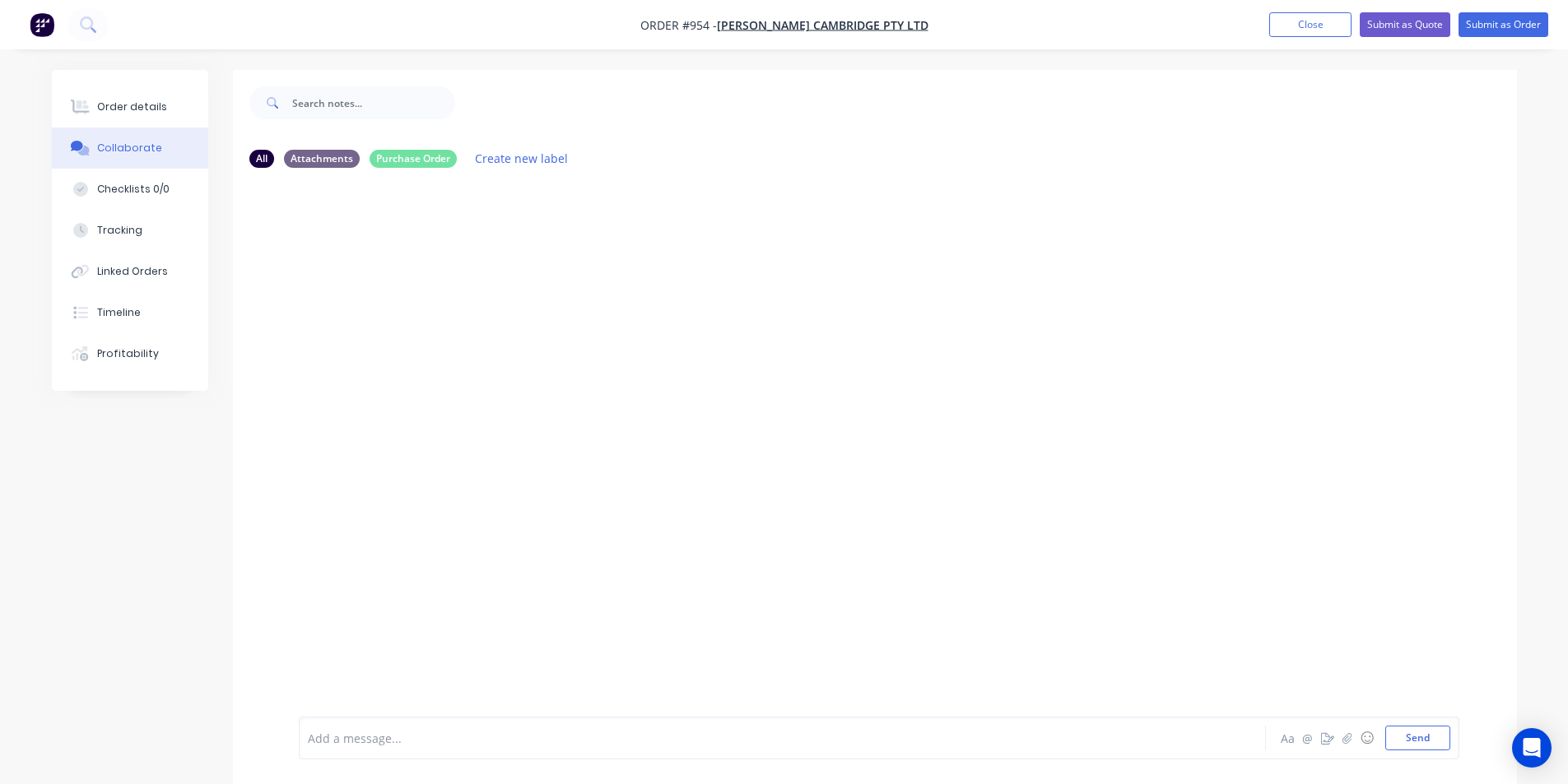
click at [820, 286] on div at bounding box center [875, 449] width 1284 height 535
click at [1424, 740] on button "Send" at bounding box center [1417, 738] width 65 height 24
click at [167, 108] on button "Order details" at bounding box center [129, 106] width 156 height 41
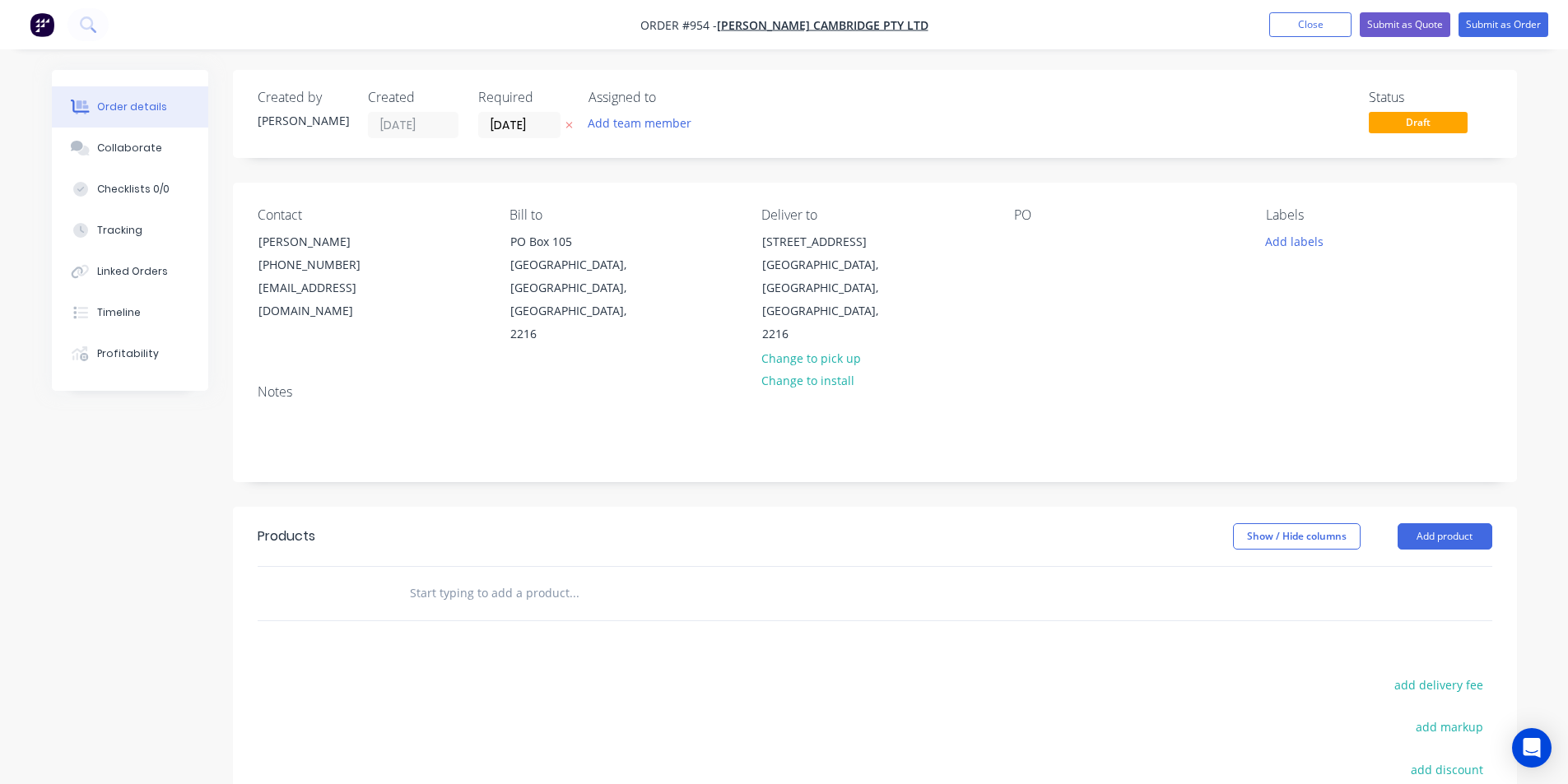
click at [499, 576] on input "text" at bounding box center [573, 593] width 329 height 33
click at [617, 576] on input "text" at bounding box center [573, 593] width 329 height 33
type input "/"
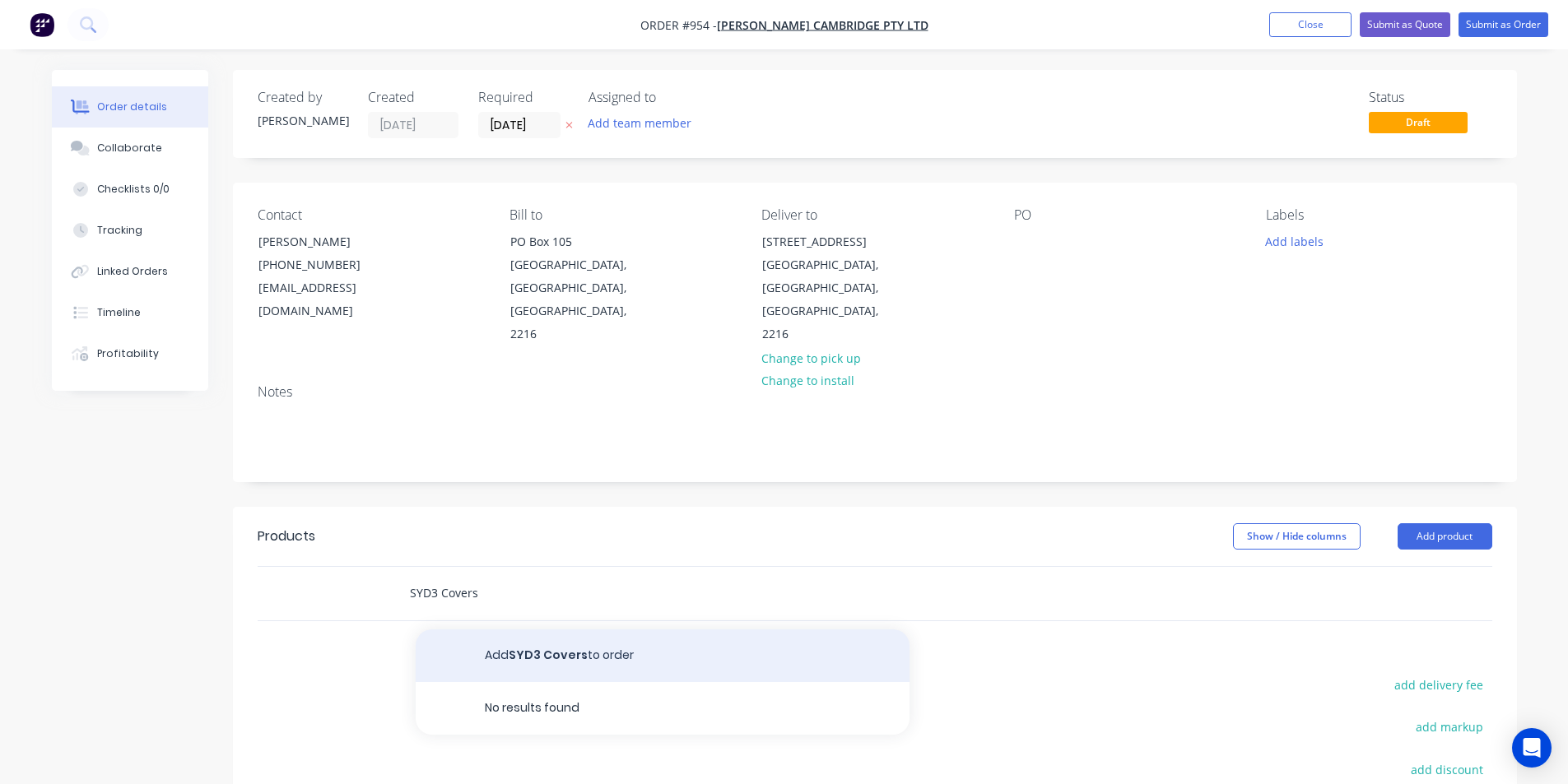
type input "SYD3 Covers"
click at [657, 630] on button "Add SYD3 Covers to order" at bounding box center [663, 656] width 494 height 52
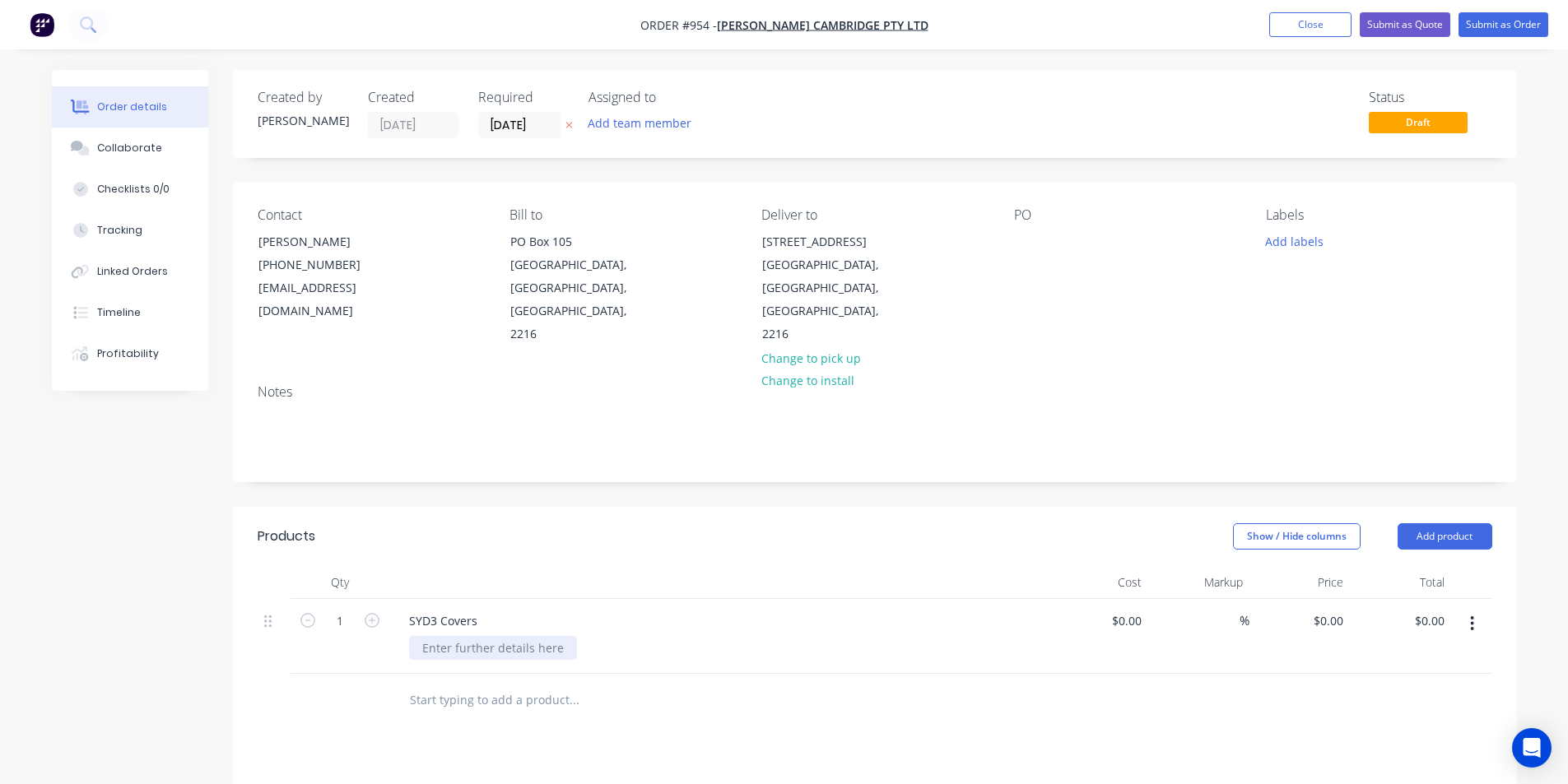
click at [433, 636] on div at bounding box center [493, 647] width 167 height 24
type input "$0.00"
type input "0.00"
type input "0"
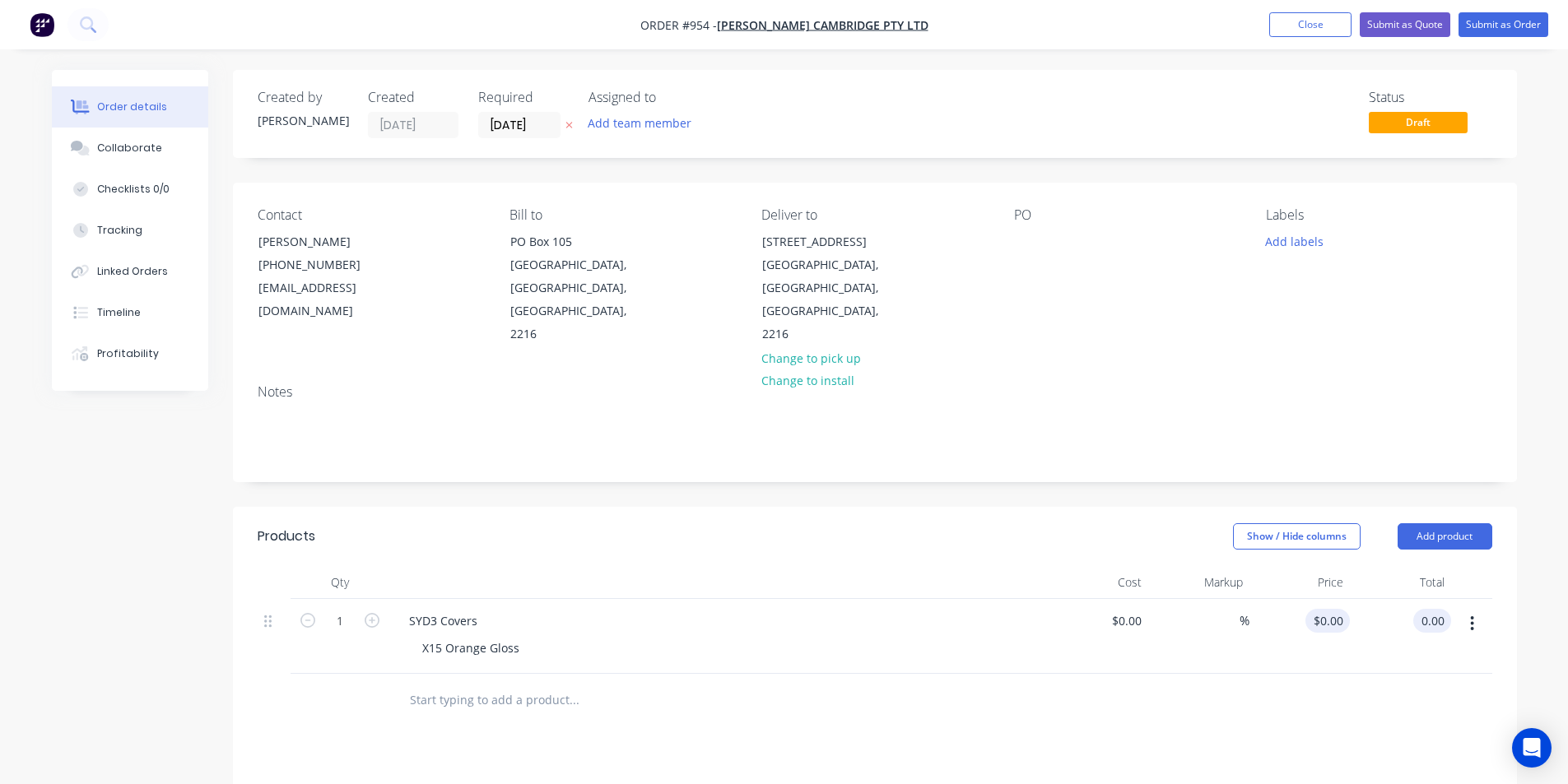
type input "$0.00"
click at [1321, 599] on div "0 $0.00" at bounding box center [1299, 637] width 101 height 75
type input "$0.00"
click at [1293, 245] on button "Add labels" at bounding box center [1294, 240] width 76 height 22
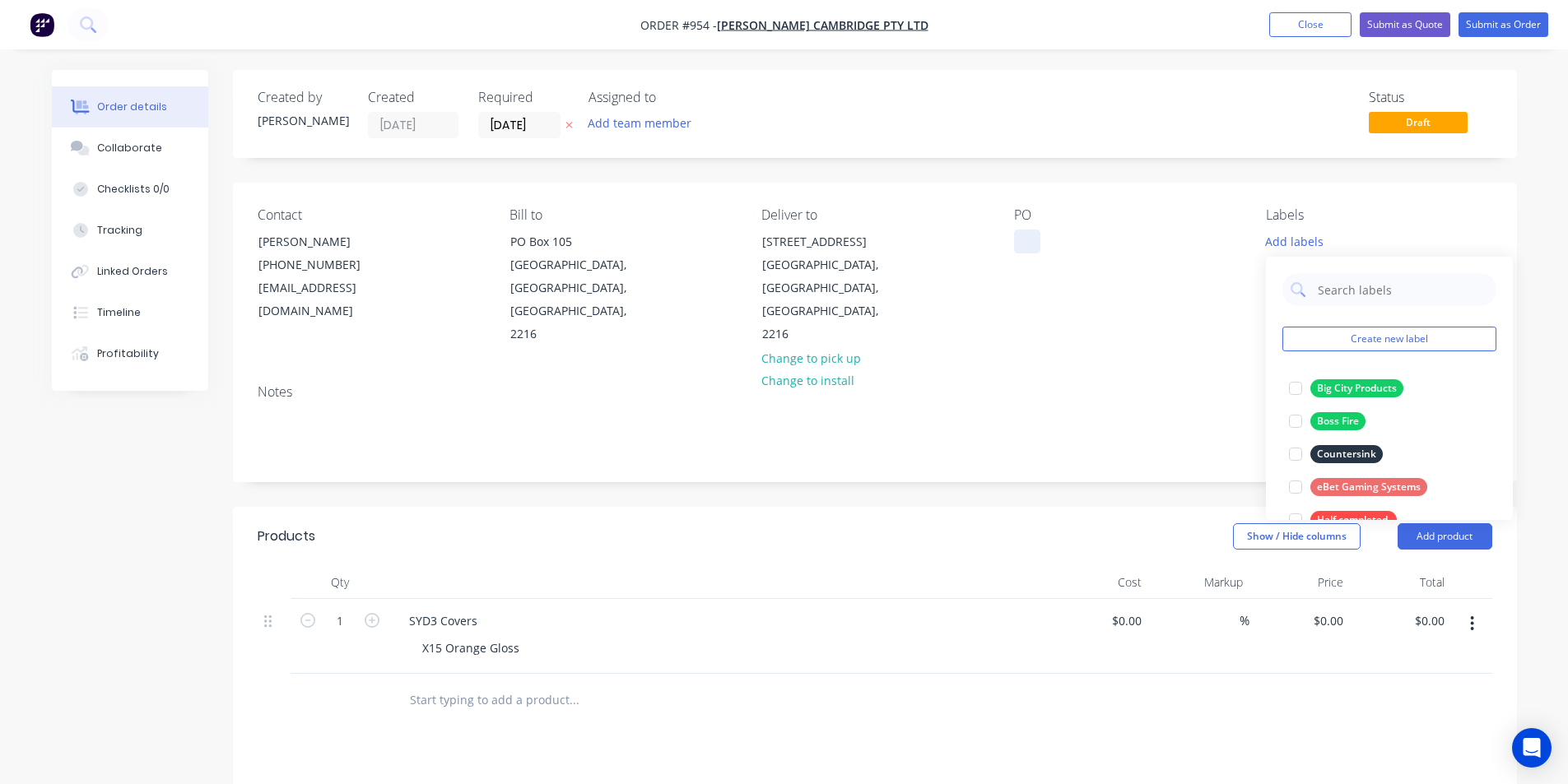
click at [1012, 239] on div "Contact Shannon Hill (02) 9556 1666 purchasing@barcam.com.au Bill to PO Box 105…" at bounding box center [875, 276] width 1284 height 188
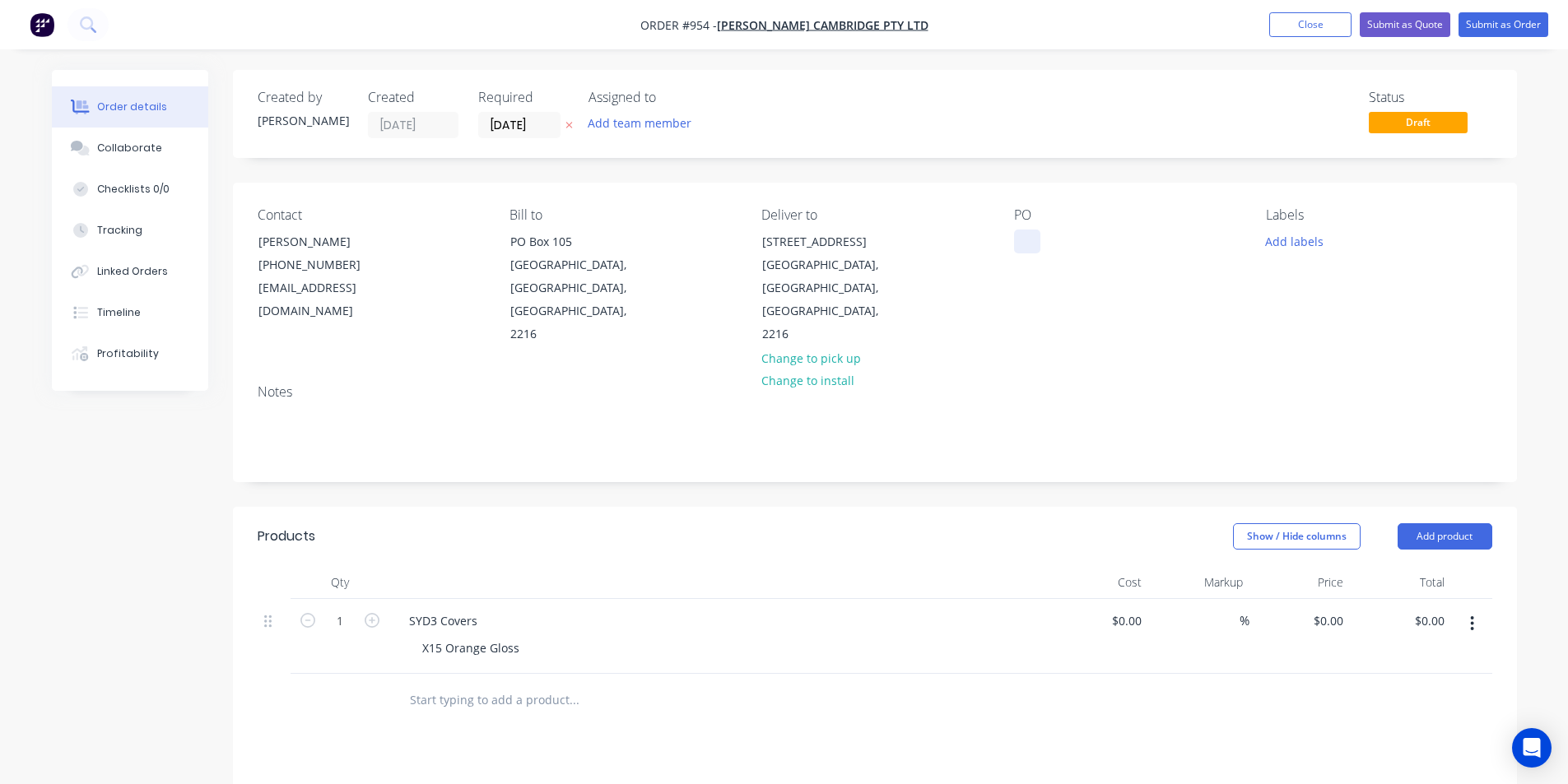
drag, startPoint x: 1020, startPoint y: 240, endPoint x: 1019, endPoint y: 258, distance: 18.0
click at [1021, 240] on div at bounding box center [1027, 241] width 26 height 24
click at [1285, 237] on button "Add labels" at bounding box center [1294, 240] width 76 height 22
click at [1217, 385] on div "Notes" at bounding box center [874, 392] width 1234 height 16
click at [1402, 523] on button "Add product" at bounding box center [1444, 536] width 95 height 26
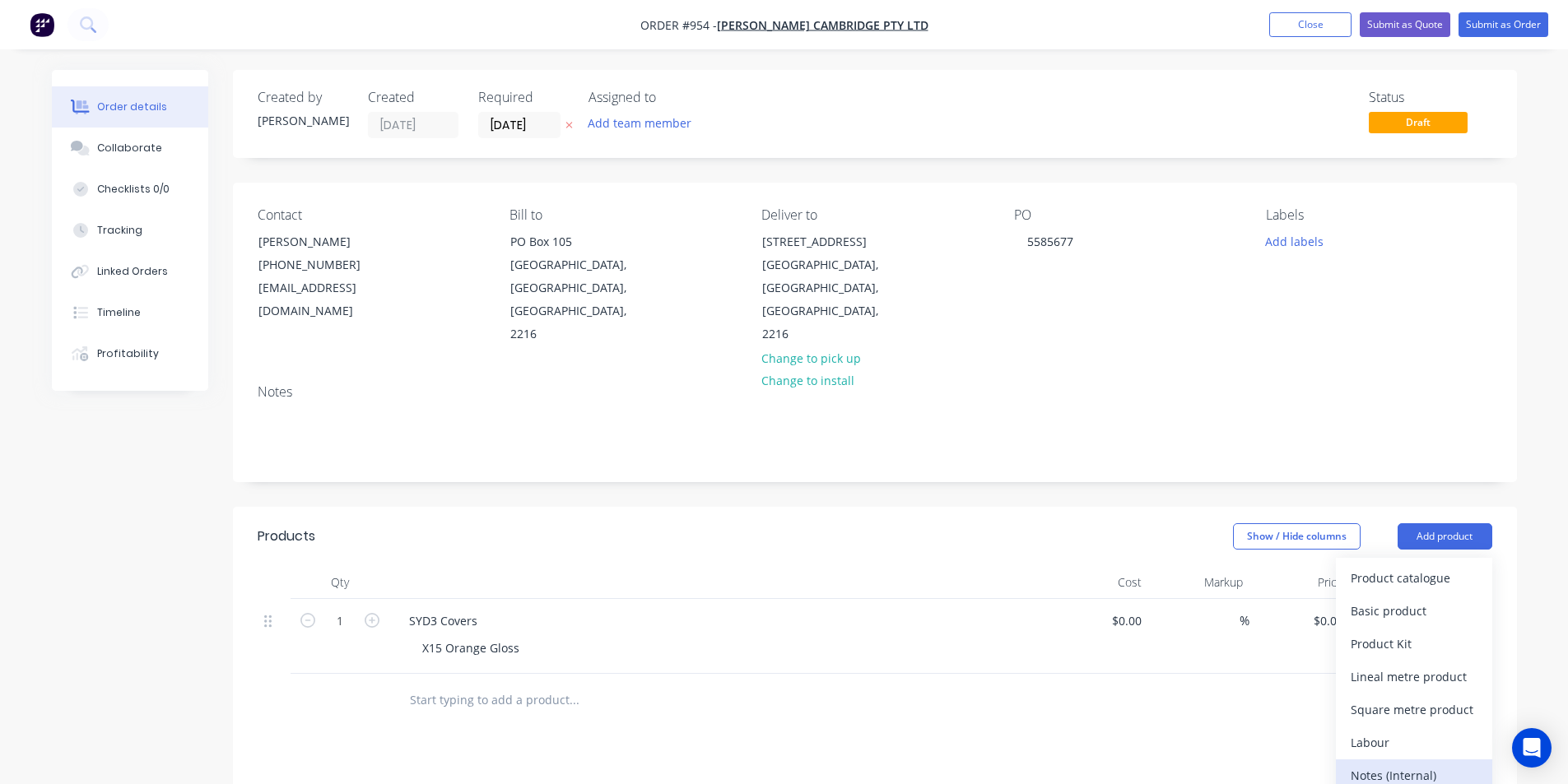
click at [1385, 764] on div "Notes (Internal)" at bounding box center [1413, 775] width 126 height 24
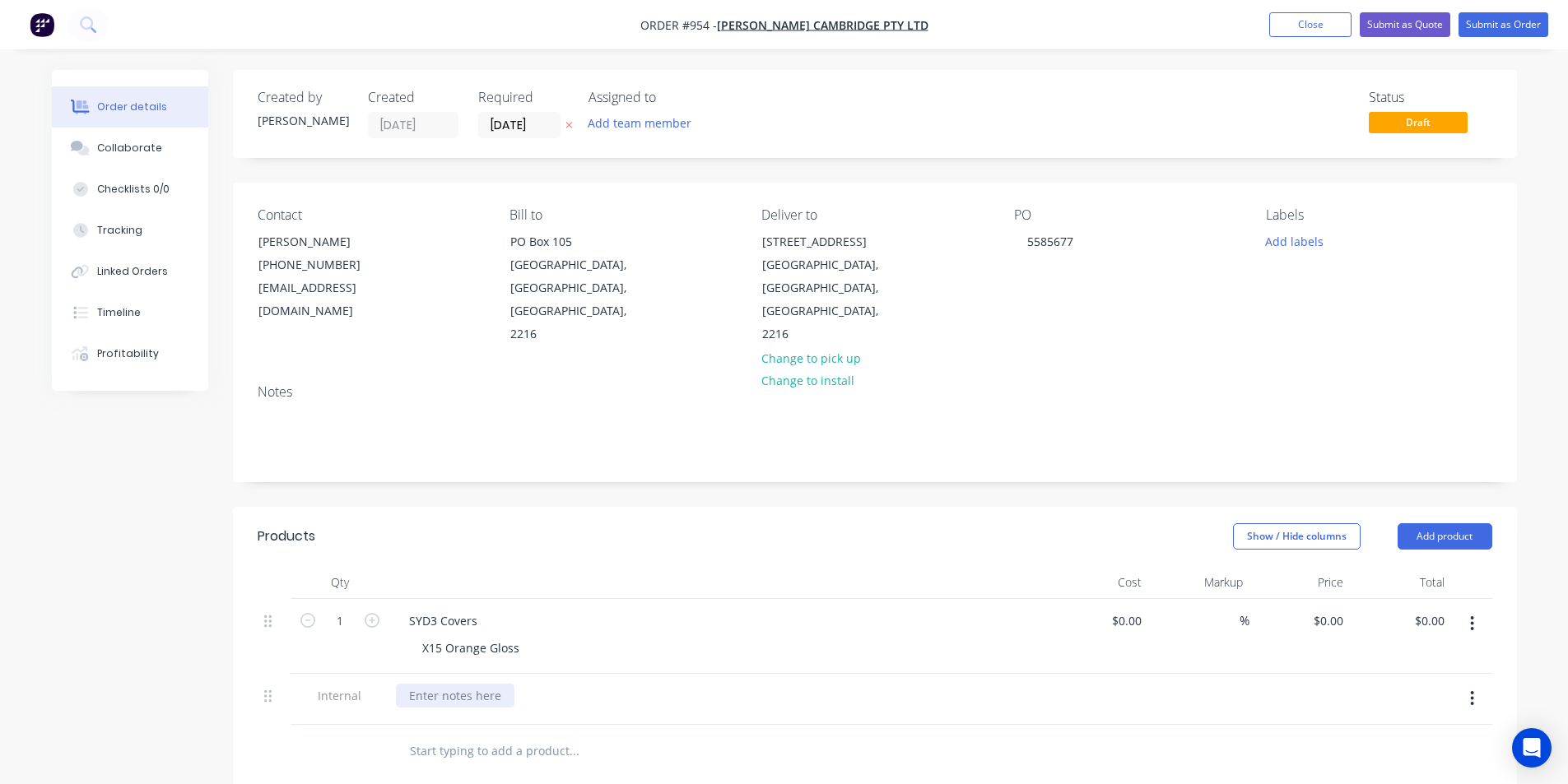
click at [476, 684] on div at bounding box center [455, 695] width 119 height 24
click at [869, 677] on div "Guillotine | Drill | TRUMPF | Bending | Pop Rivet | Powdercoating" at bounding box center [718, 699] width 658 height 51
click at [1486, 20] on button "Submit as Order" at bounding box center [1503, 24] width 90 height 24
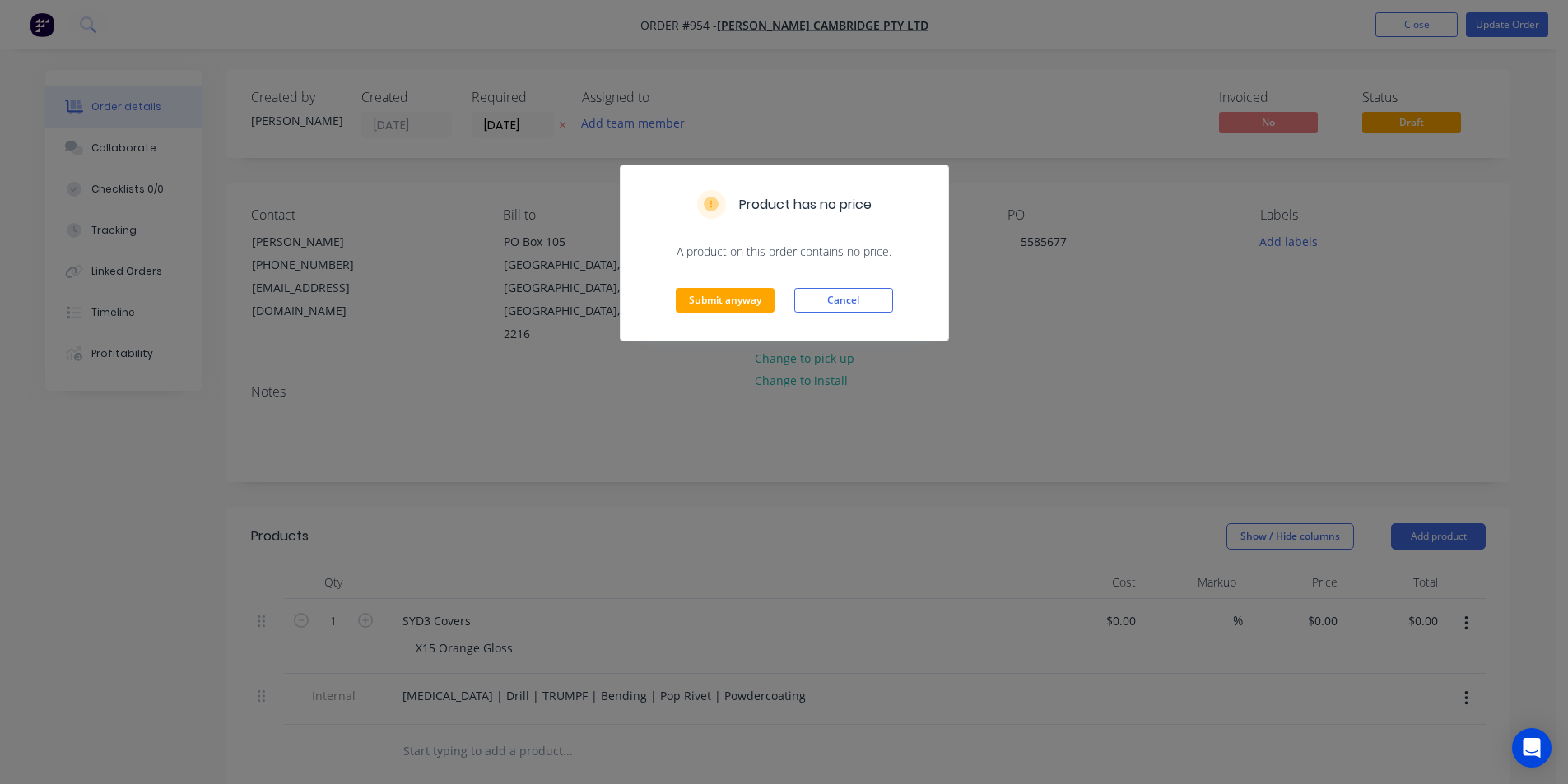
click at [720, 314] on div "Submit anyway Cancel" at bounding box center [784, 300] width 328 height 80
click at [717, 303] on button "Submit anyway" at bounding box center [725, 300] width 99 height 24
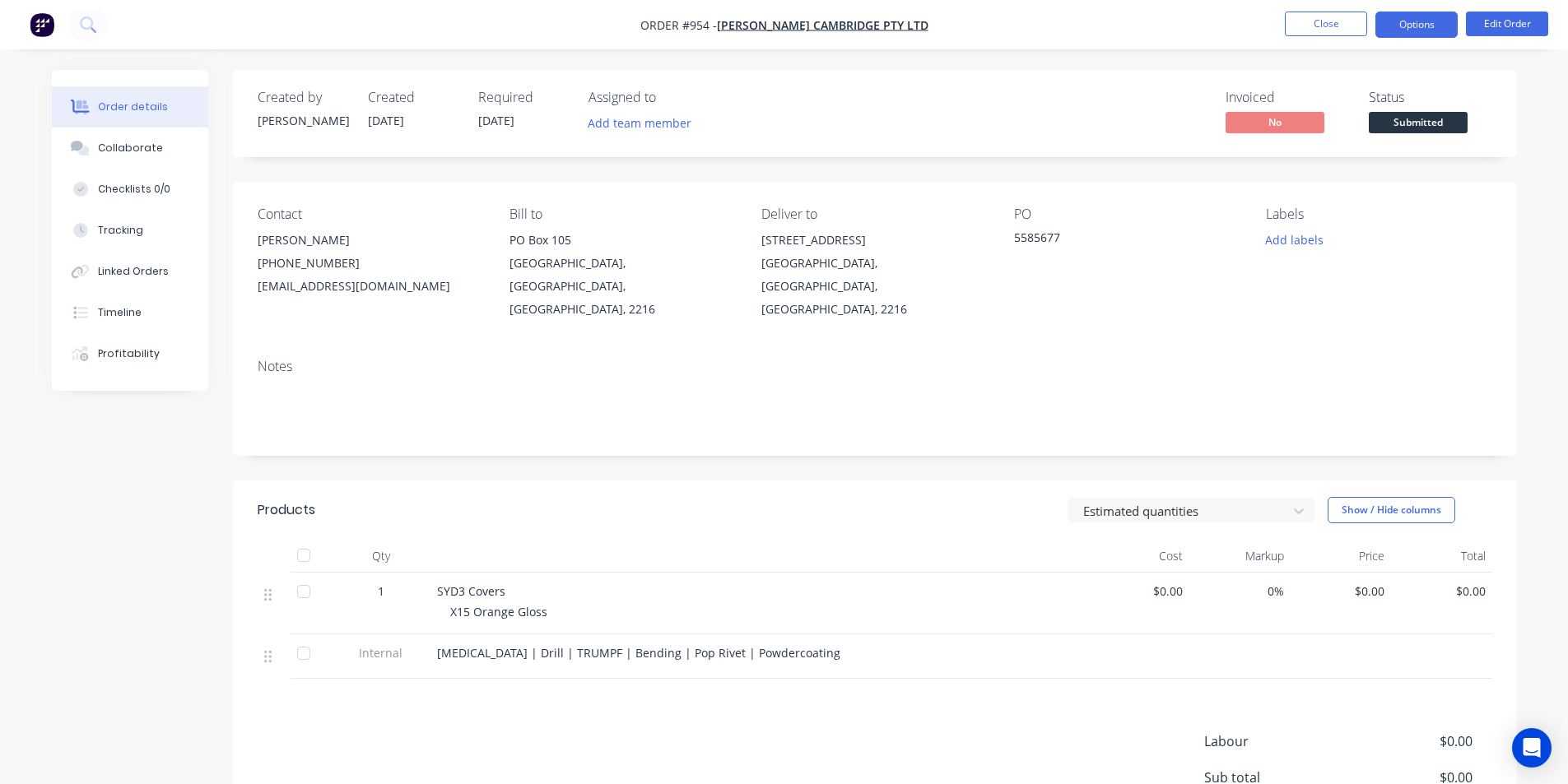
click at [1430, 35] on button "Options" at bounding box center [1416, 24] width 82 height 26
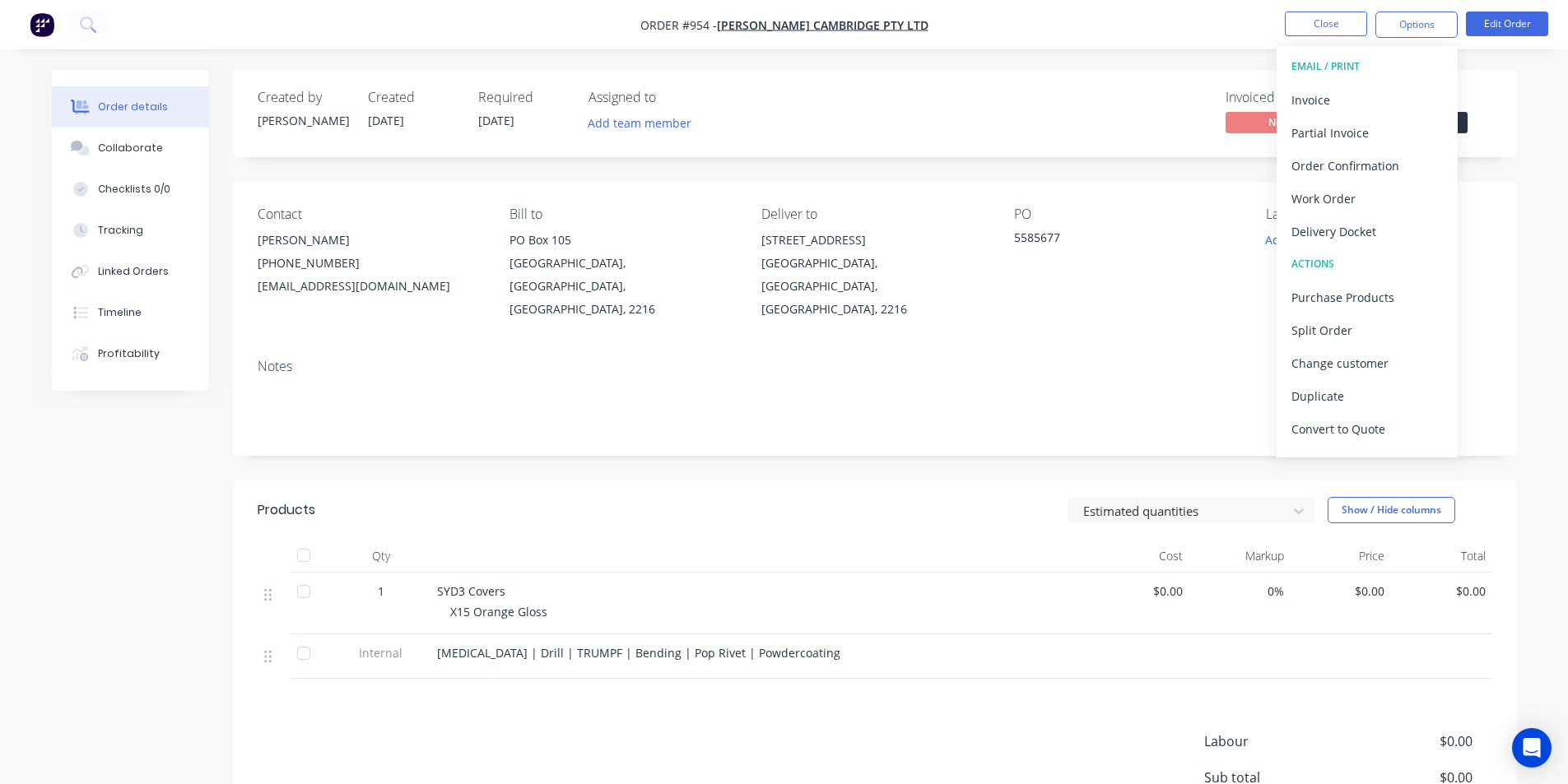
drag, startPoint x: 1500, startPoint y: 131, endPoint x: 1467, endPoint y: 125, distance: 33.5
click at [1496, 130] on div "Created by Shane Created 14/10/25 Required 30/10/25 Assigned to Add team member…" at bounding box center [875, 113] width 1284 height 87
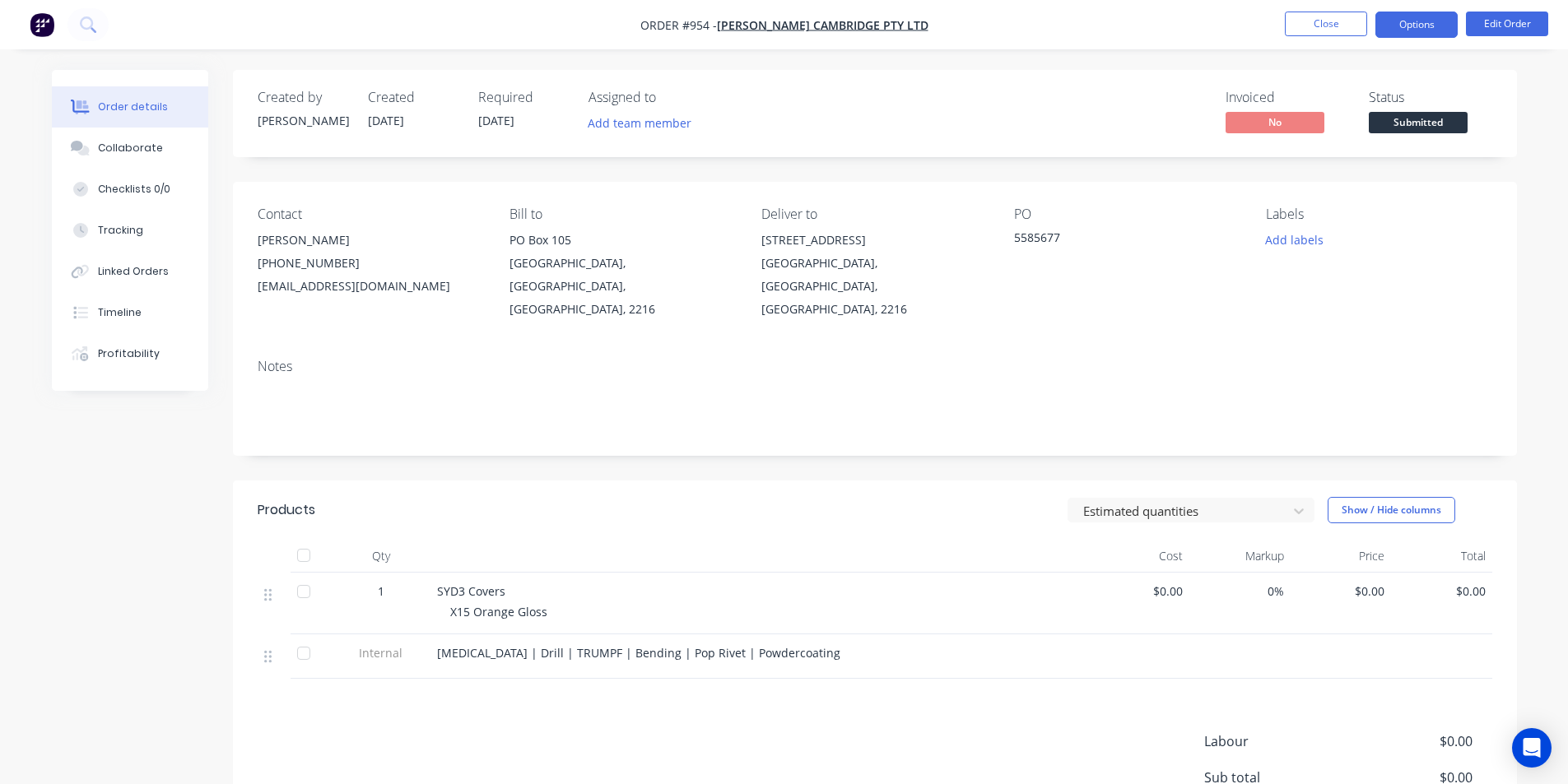
click at [1424, 17] on button "Options" at bounding box center [1416, 24] width 82 height 26
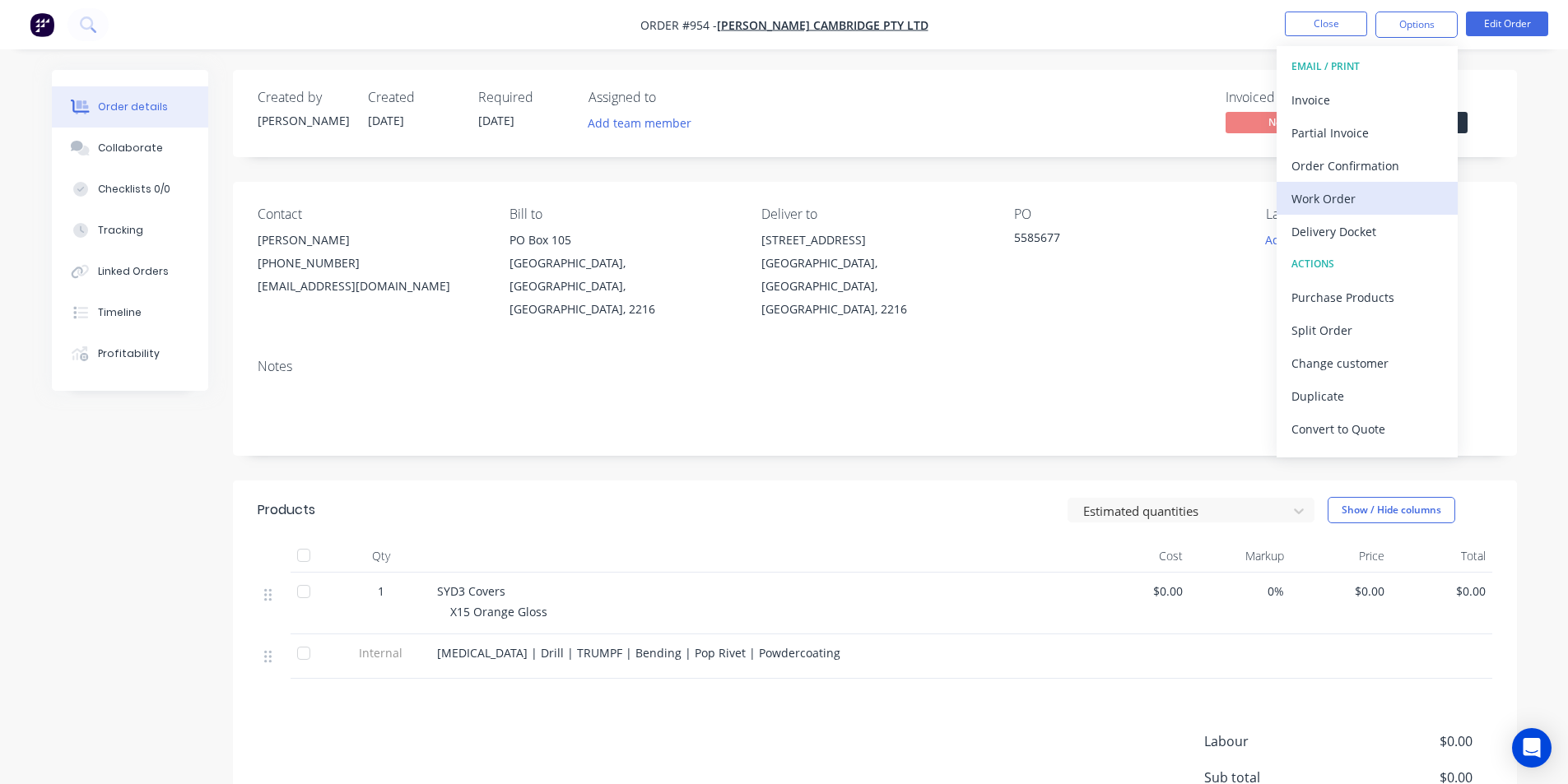
click at [1347, 192] on div "Work Order" at bounding box center [1367, 198] width 152 height 24
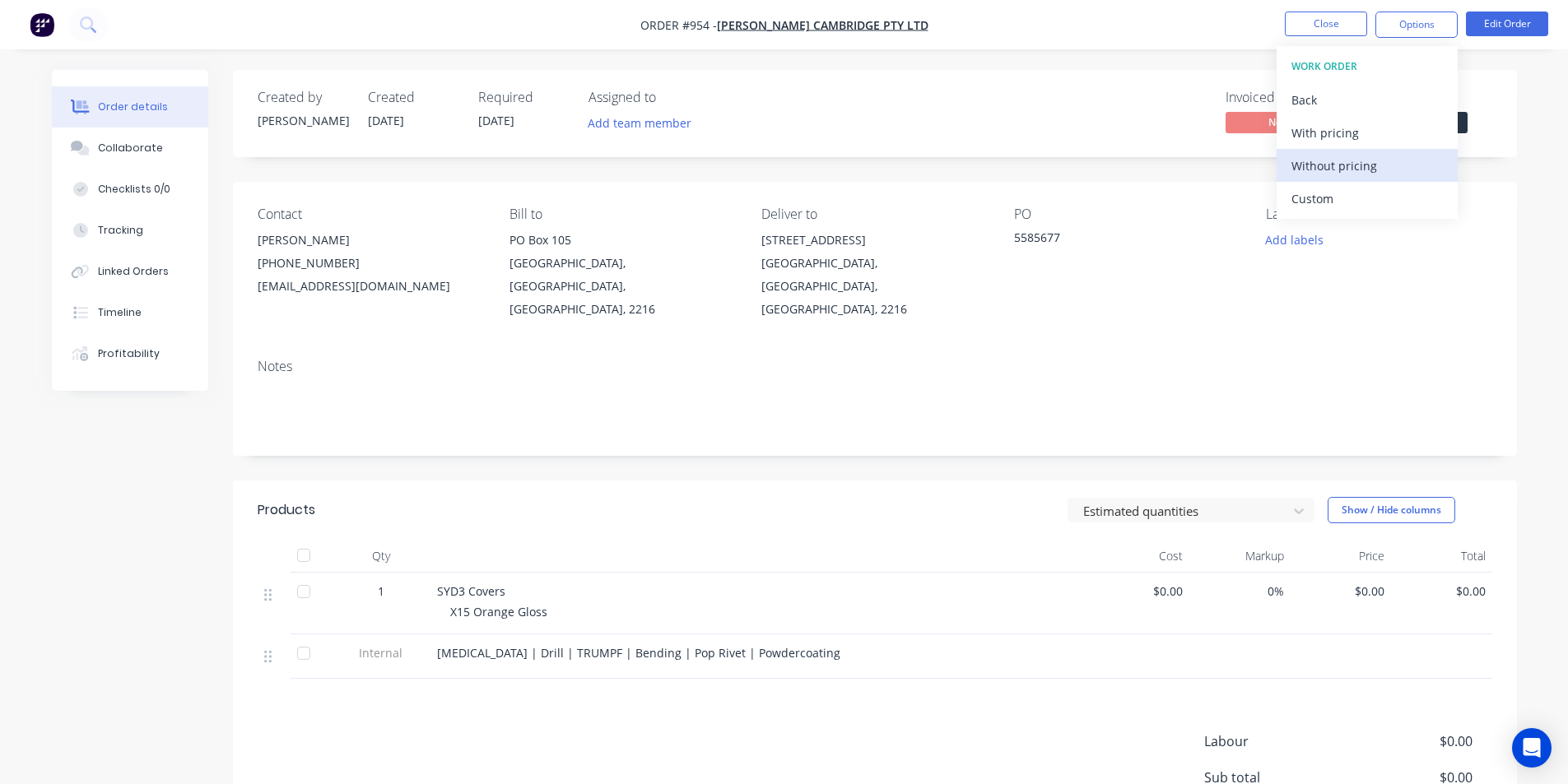
click at [1352, 164] on div "Without pricing" at bounding box center [1367, 165] width 152 height 24
drag, startPoint x: 934, startPoint y: 313, endPoint x: 1196, endPoint y: 523, distance: 335.8
click at [934, 314] on div "Contact Shannon Hill (02) 9556 1666 purchasing@barcam.com.au Bill to PO Box 105…" at bounding box center [875, 264] width 1284 height 164
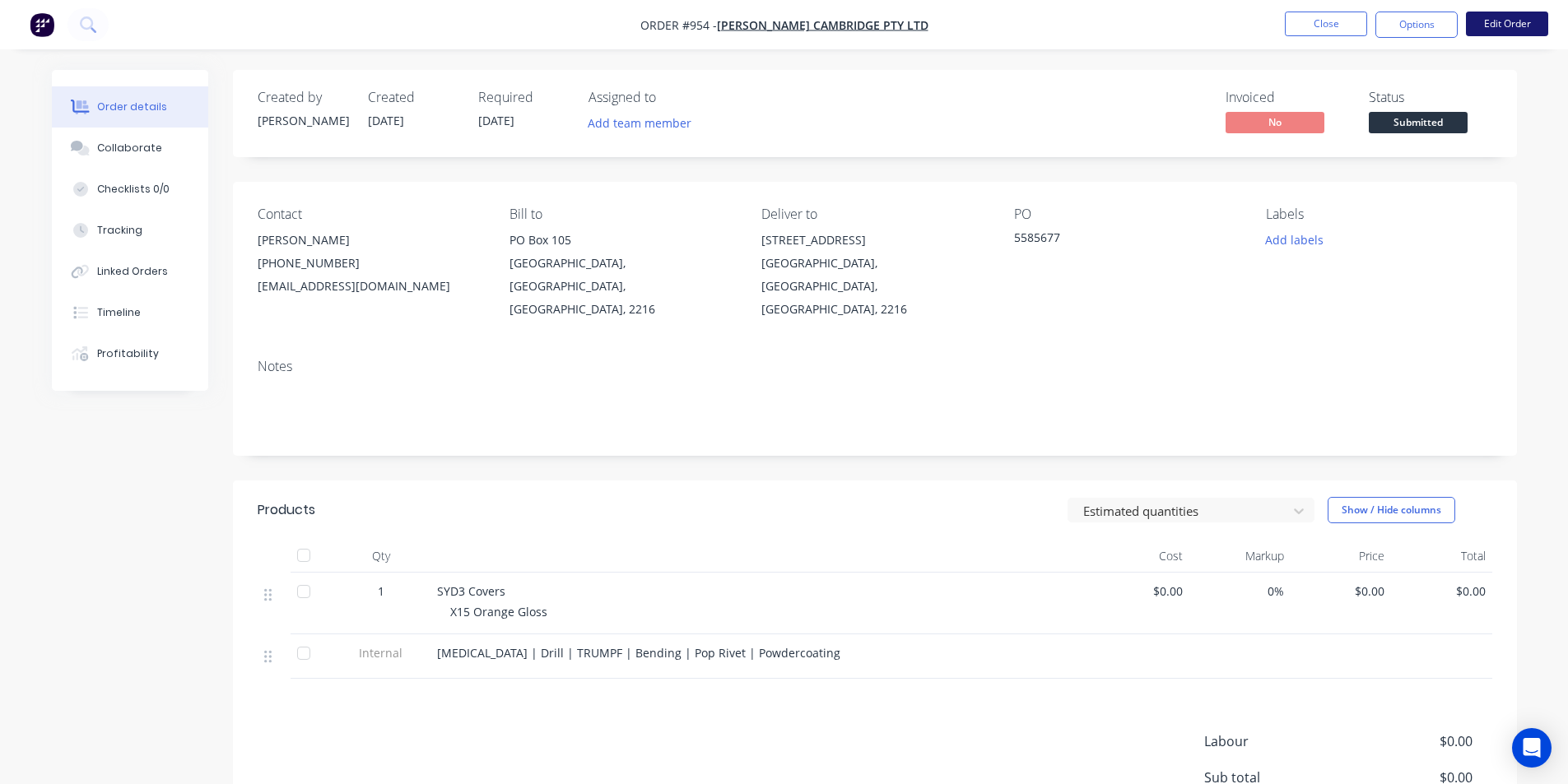
click at [1498, 21] on button "Edit Order" at bounding box center [1507, 24] width 82 height 24
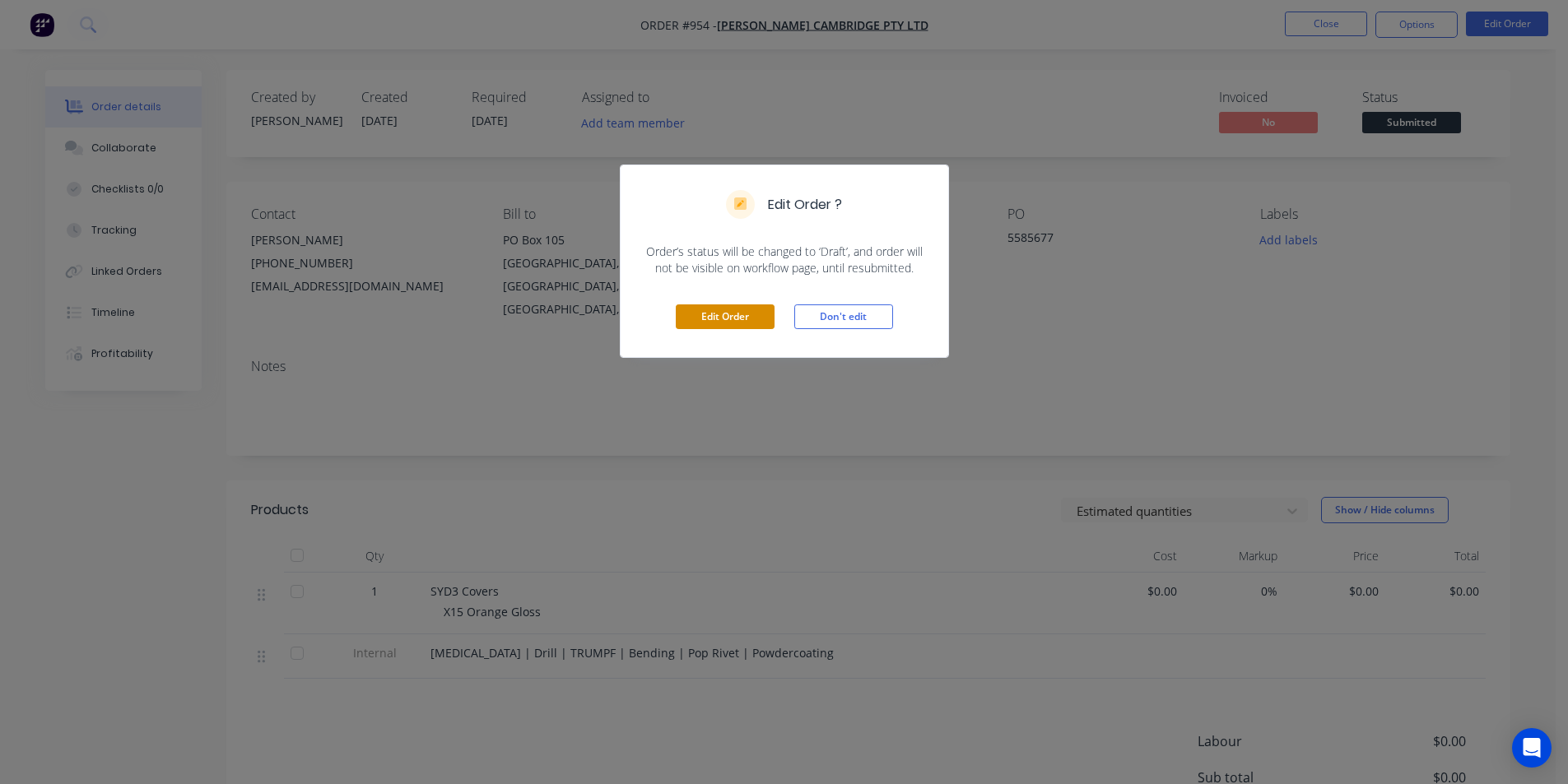
click at [751, 320] on button "Edit Order" at bounding box center [725, 317] width 99 height 24
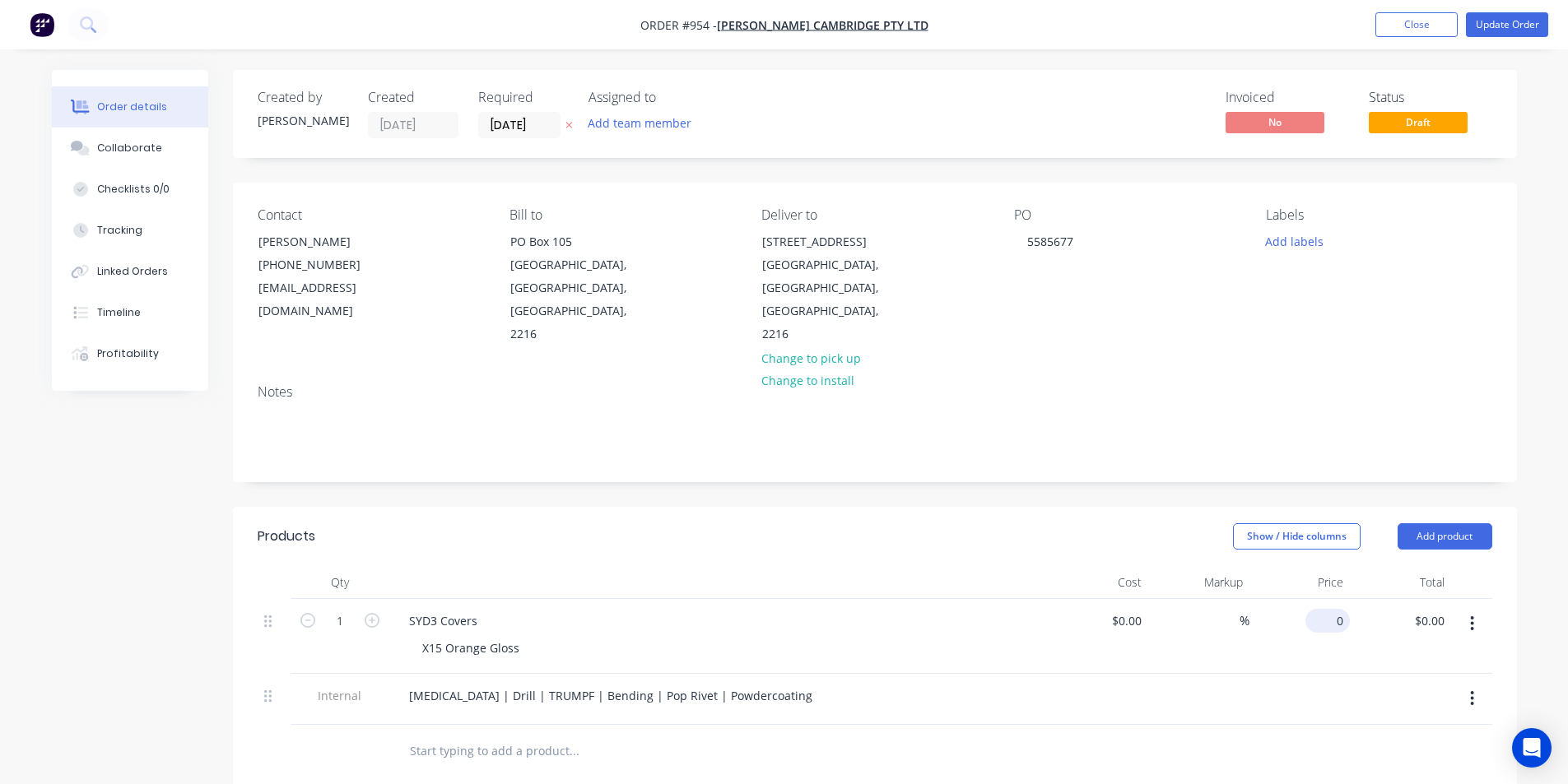
click at [1322, 599] on div "0 $0.00" at bounding box center [1299, 637] width 101 height 75
drag, startPoint x: 1334, startPoint y: 575, endPoint x: 1352, endPoint y: 574, distance: 18.0
click at [1352, 599] on div "1 SYD3 Covers X15 Orange Gloss $0.00 $0.00 % 0 0 $0.00 $0.00" at bounding box center [874, 637] width 1234 height 75
type input "$4,318.00"
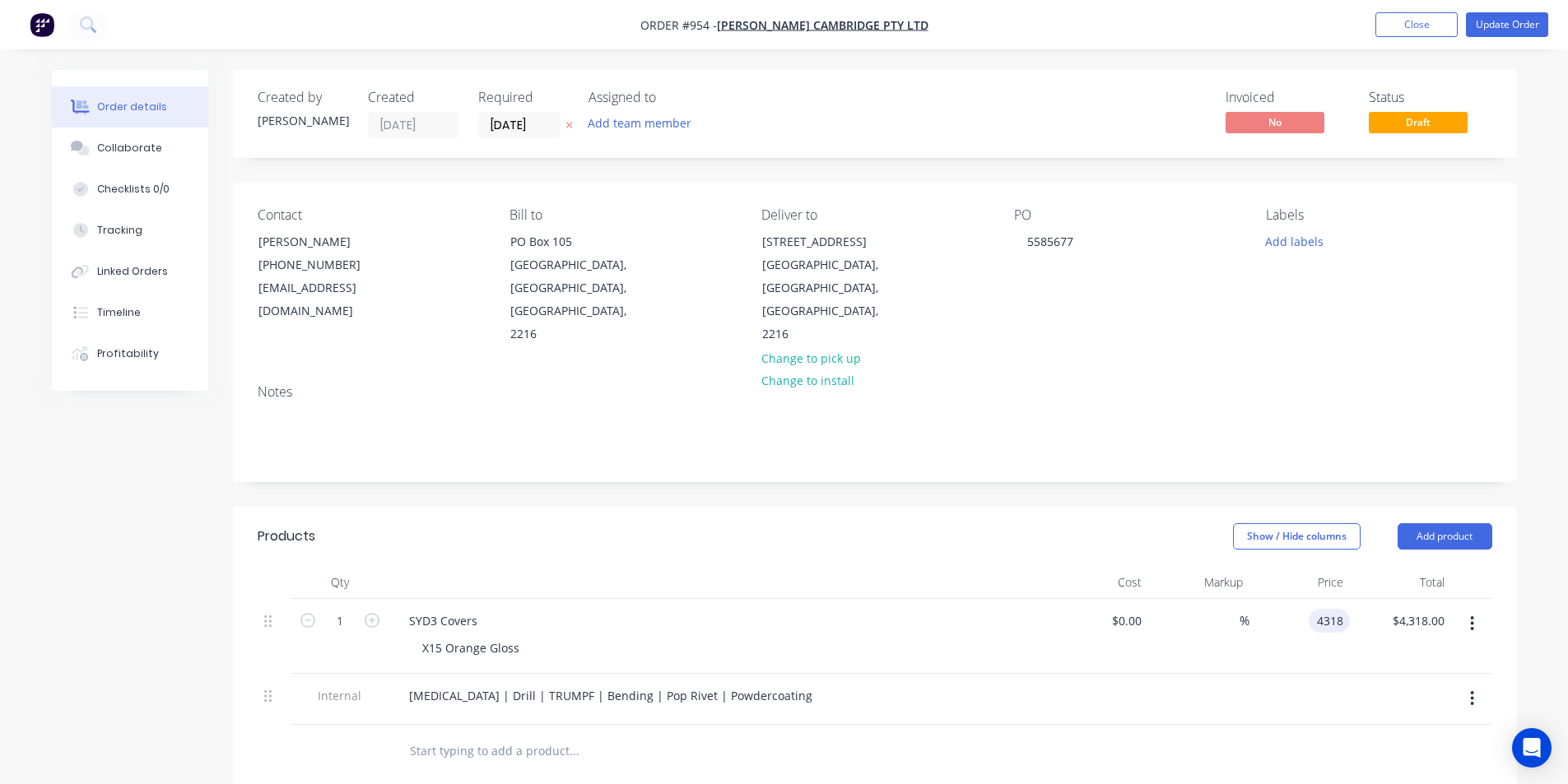
type input "$4,318.00"
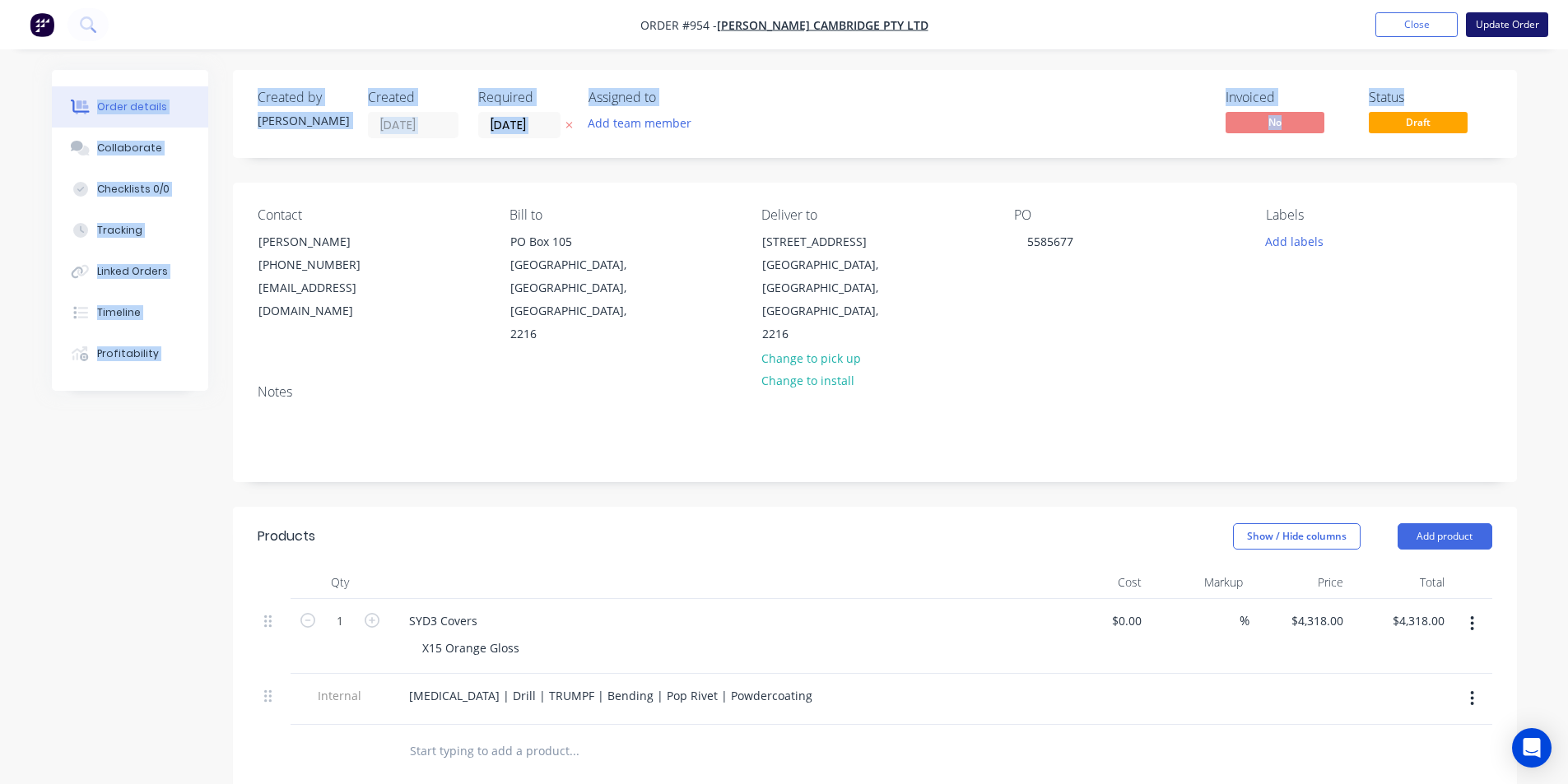
drag, startPoint x: 1470, startPoint y: 49, endPoint x: 1504, endPoint y: 21, distance: 44.0
click at [1476, 49] on div "Order #954 - Barnwell Cambridge Pty Ltd Add product Close Update Order Order de…" at bounding box center [784, 599] width 1568 height 1198
click at [1510, 14] on button "Update Order" at bounding box center [1507, 24] width 82 height 24
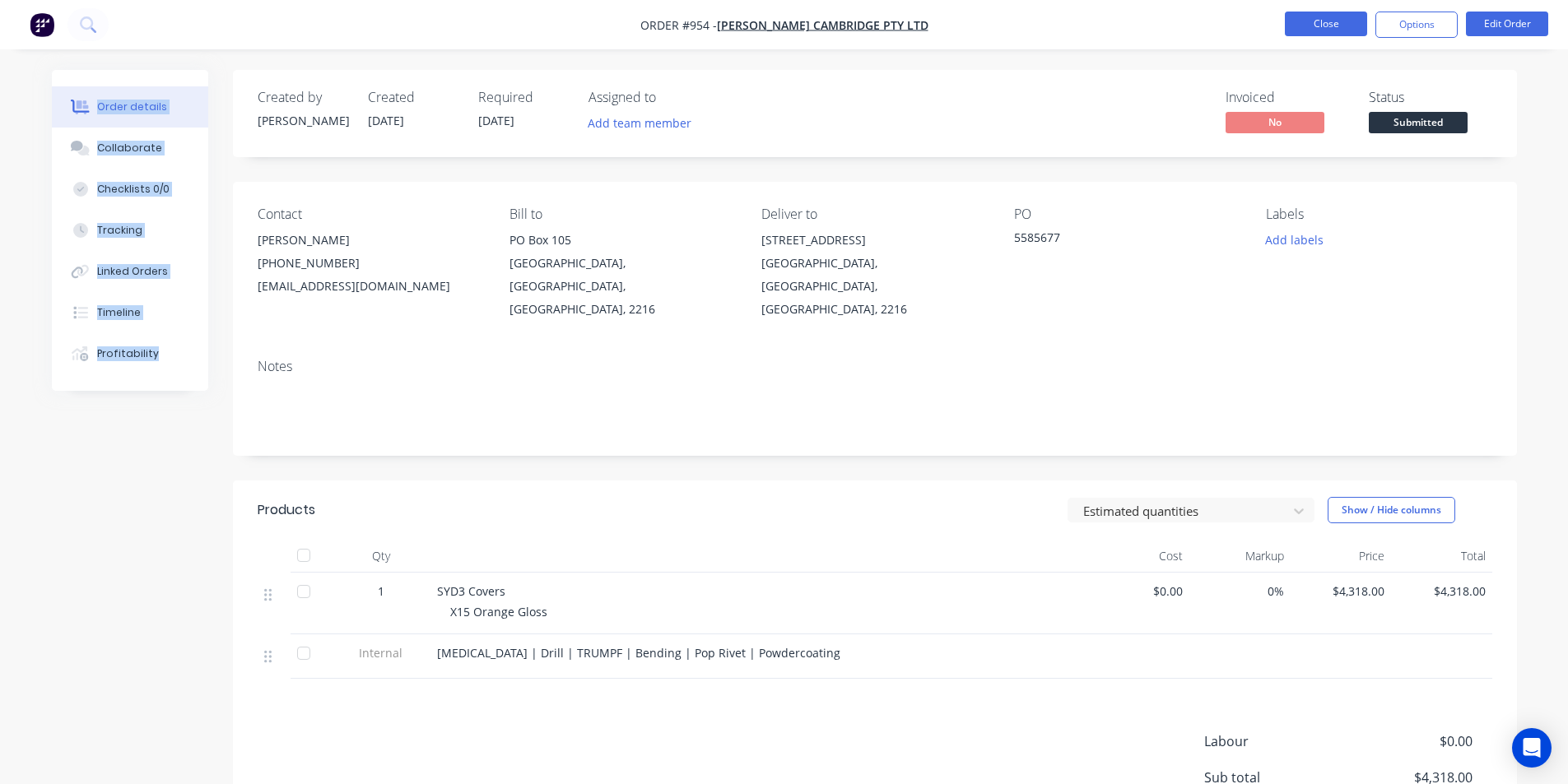
click at [1330, 28] on button "Close" at bounding box center [1326, 24] width 82 height 24
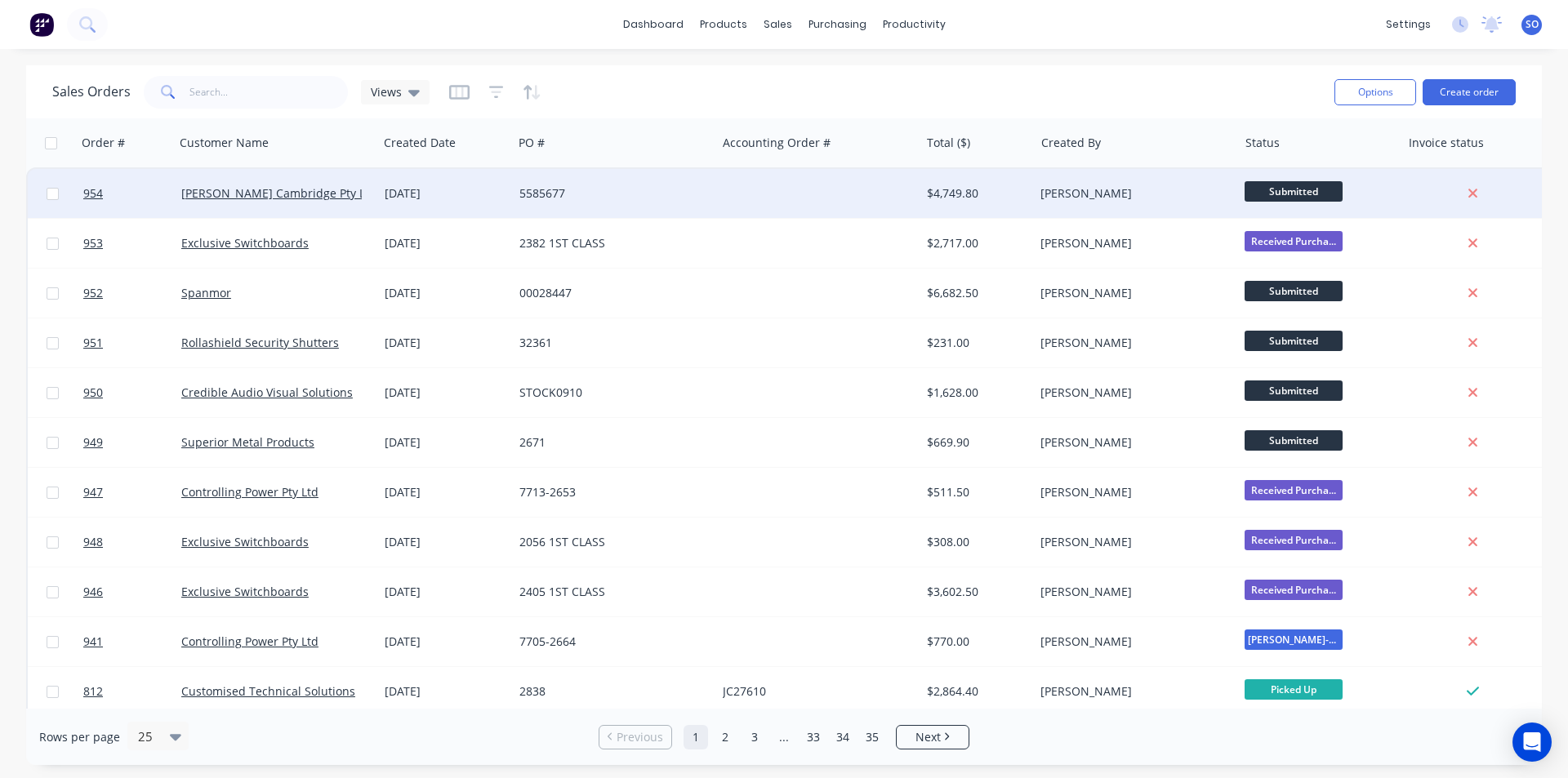
click at [665, 196] on div "5585677" at bounding box center [609, 193] width 181 height 16
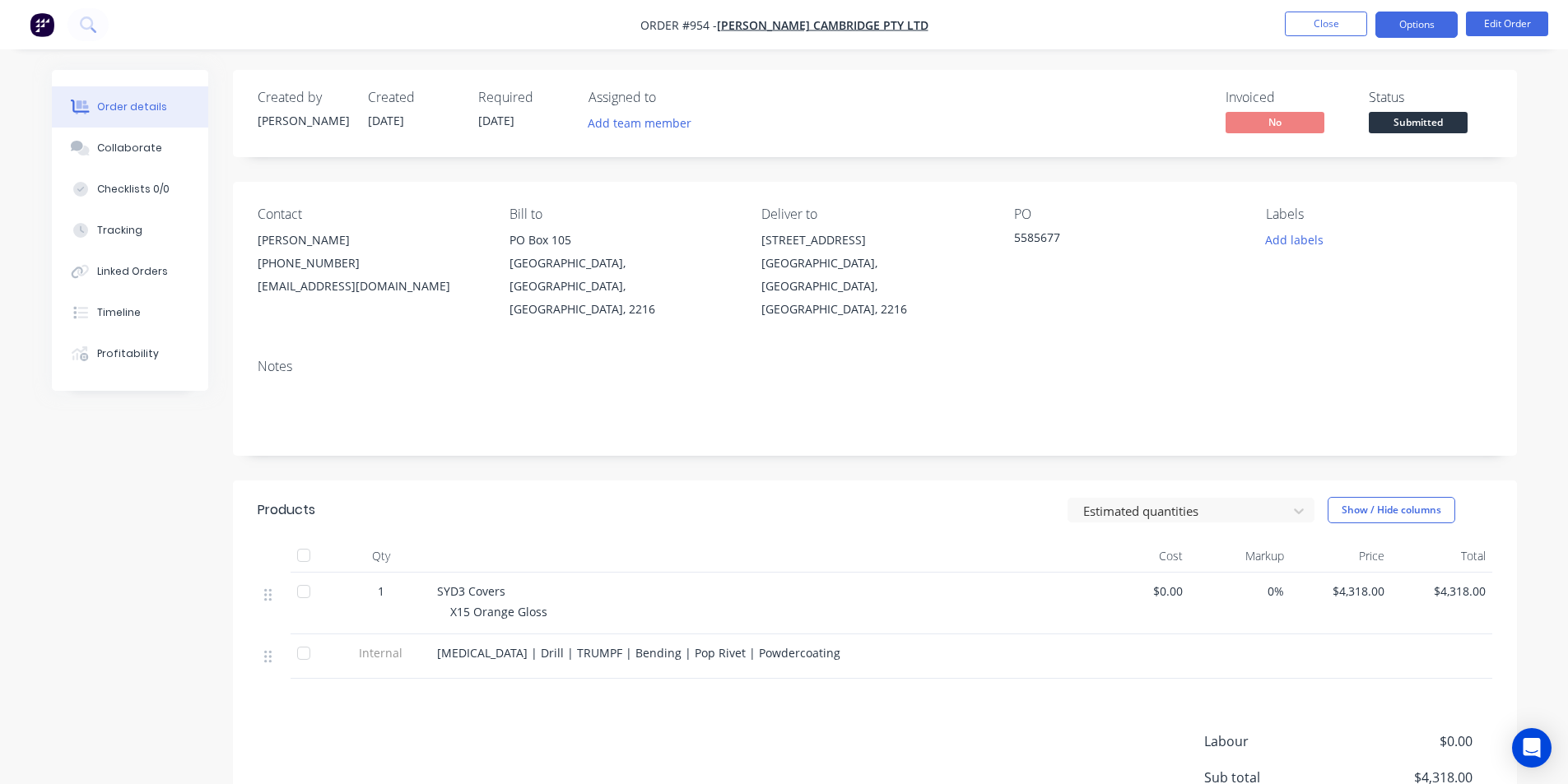
click at [1425, 31] on button "Options" at bounding box center [1416, 24] width 82 height 26
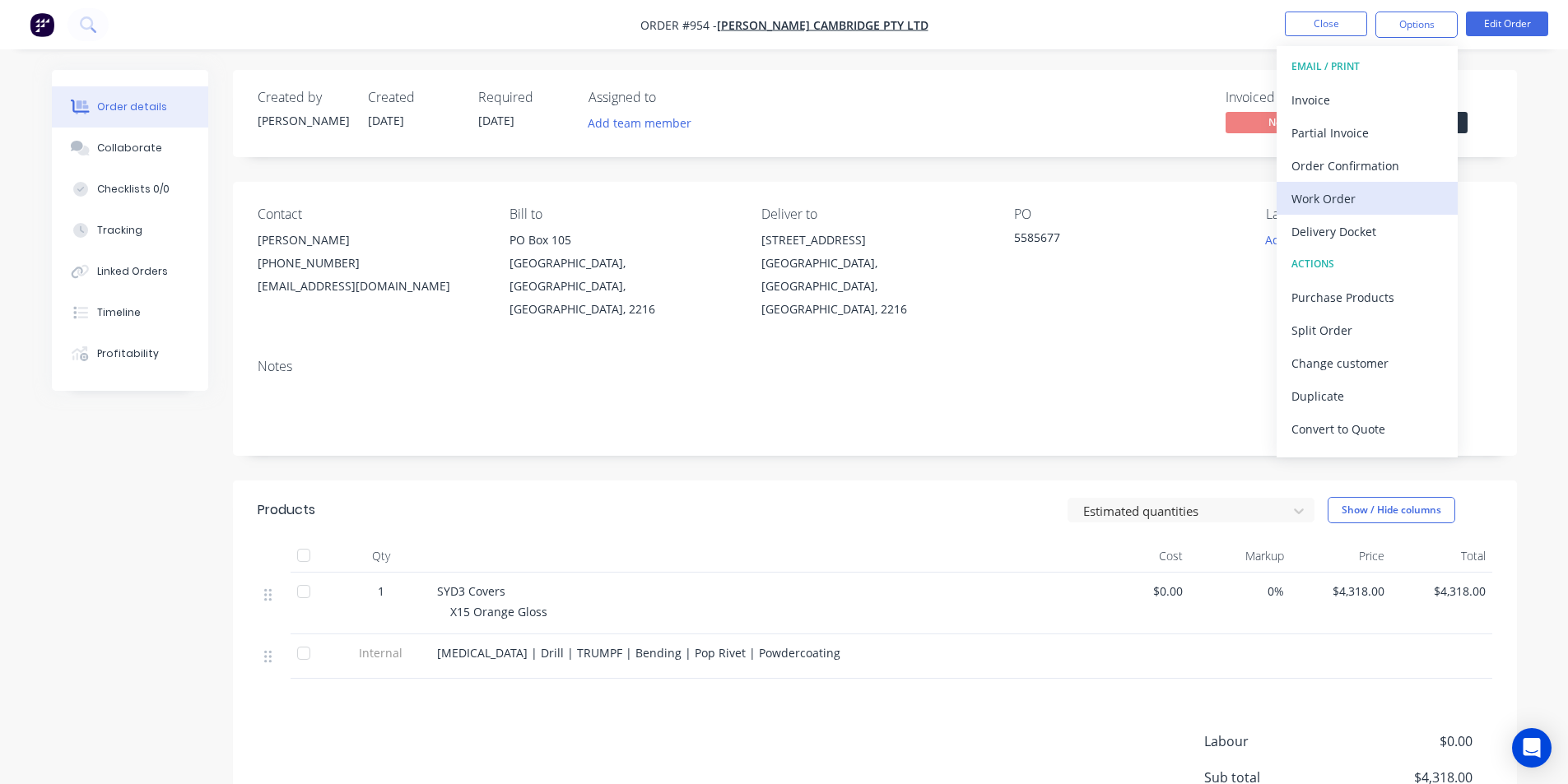
click at [1387, 195] on div "Work Order" at bounding box center [1367, 198] width 152 height 24
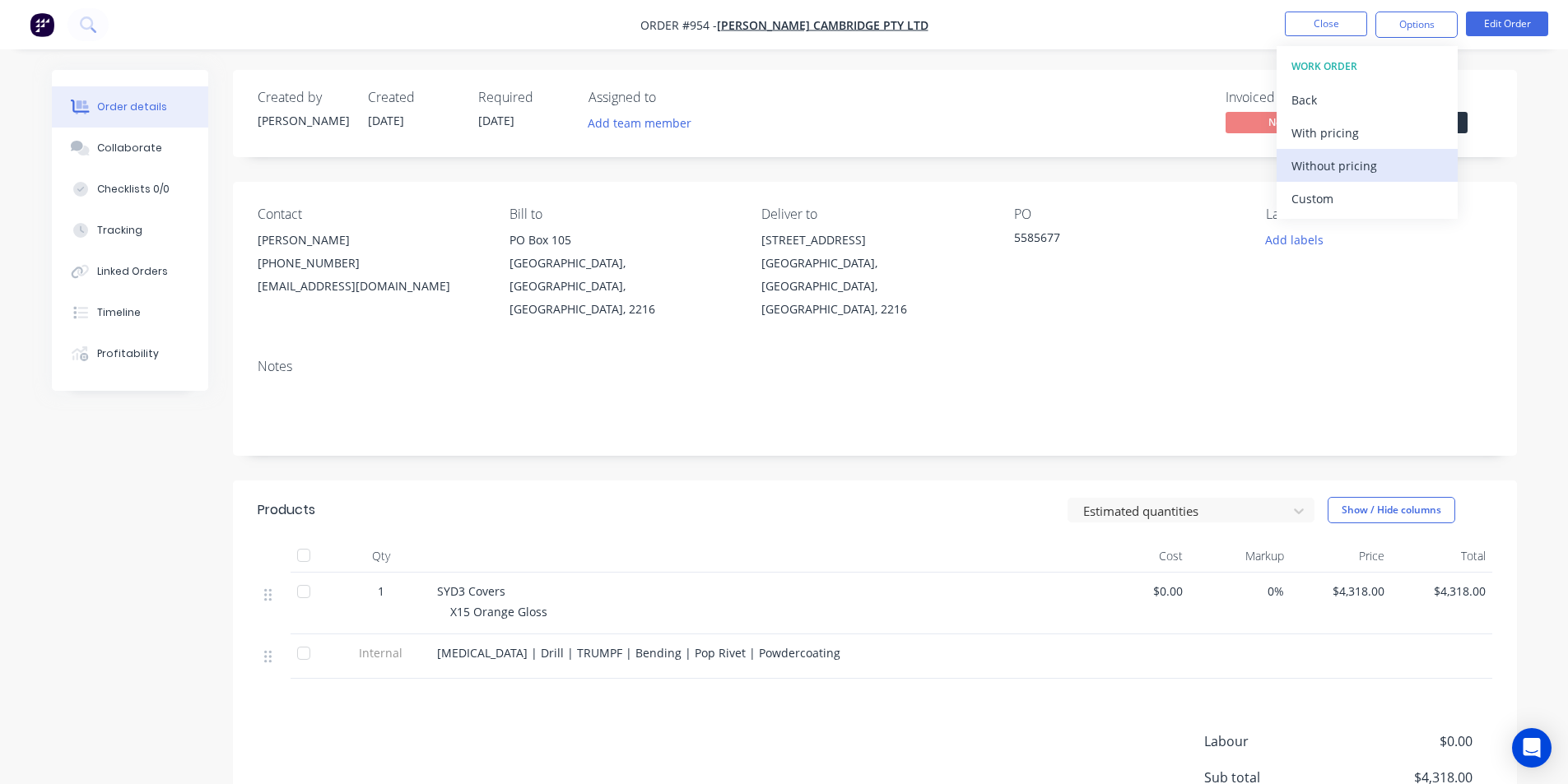
click at [1383, 175] on div "Without pricing" at bounding box center [1367, 165] width 152 height 24
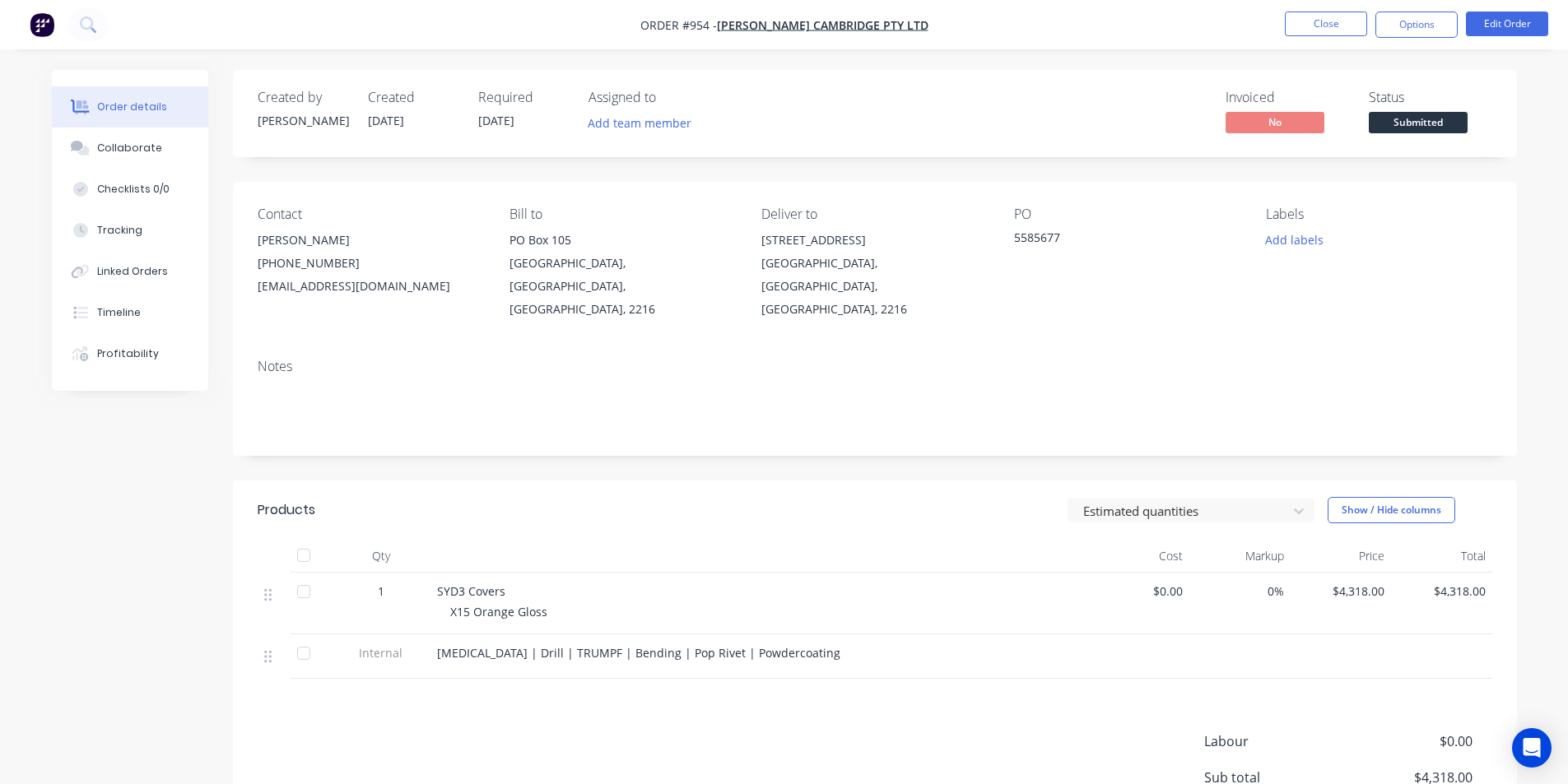
drag, startPoint x: 1033, startPoint y: 126, endPoint x: 1256, endPoint y: 121, distance: 223.1
click at [1036, 126] on div "Invoiced No Status Submitted" at bounding box center [1121, 113] width 739 height 48
click at [1291, 24] on button "Close" at bounding box center [1326, 24] width 82 height 24
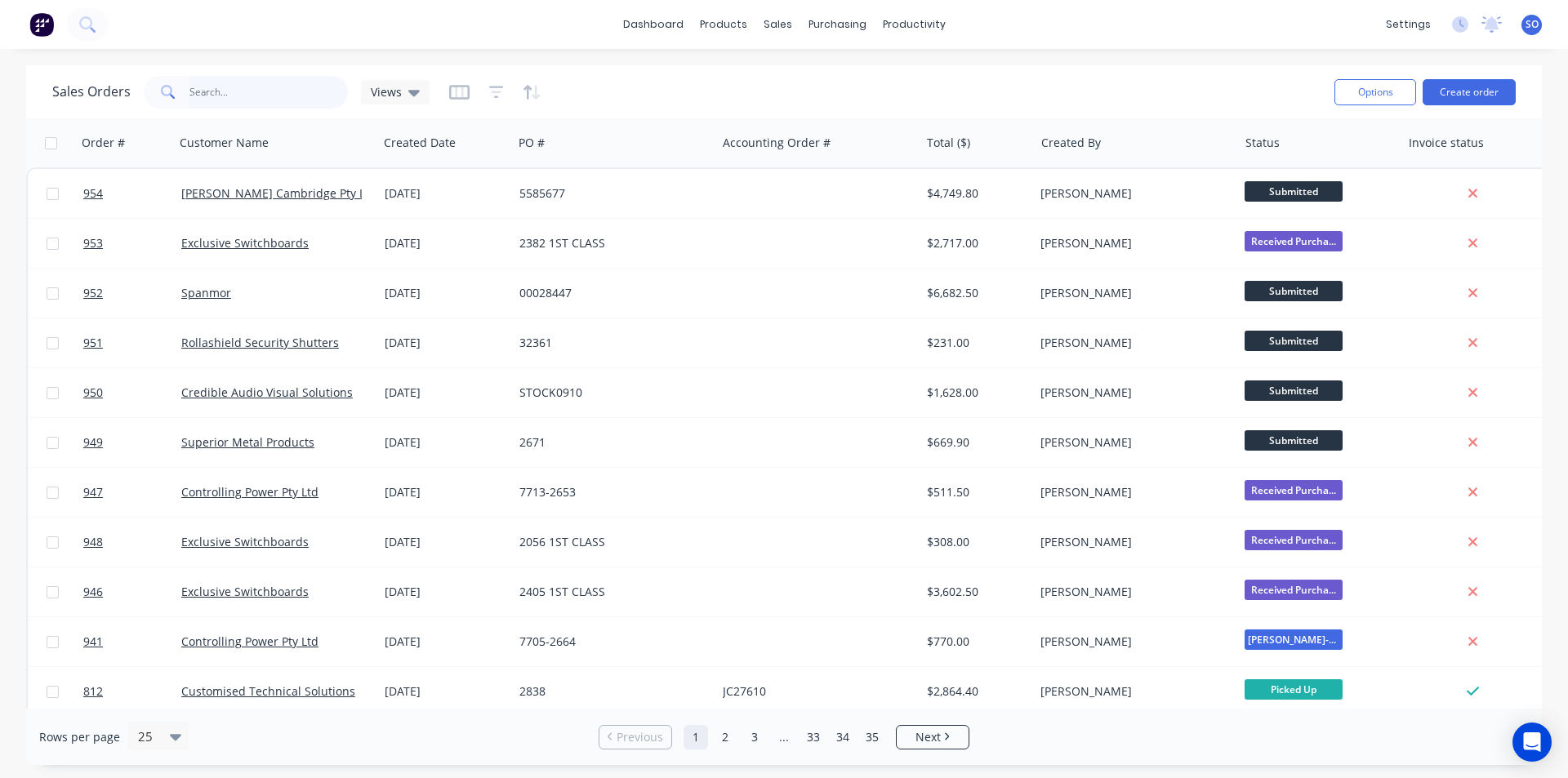
click at [297, 97] on input "text" at bounding box center [269, 93] width 159 height 33
type input "barnwell"
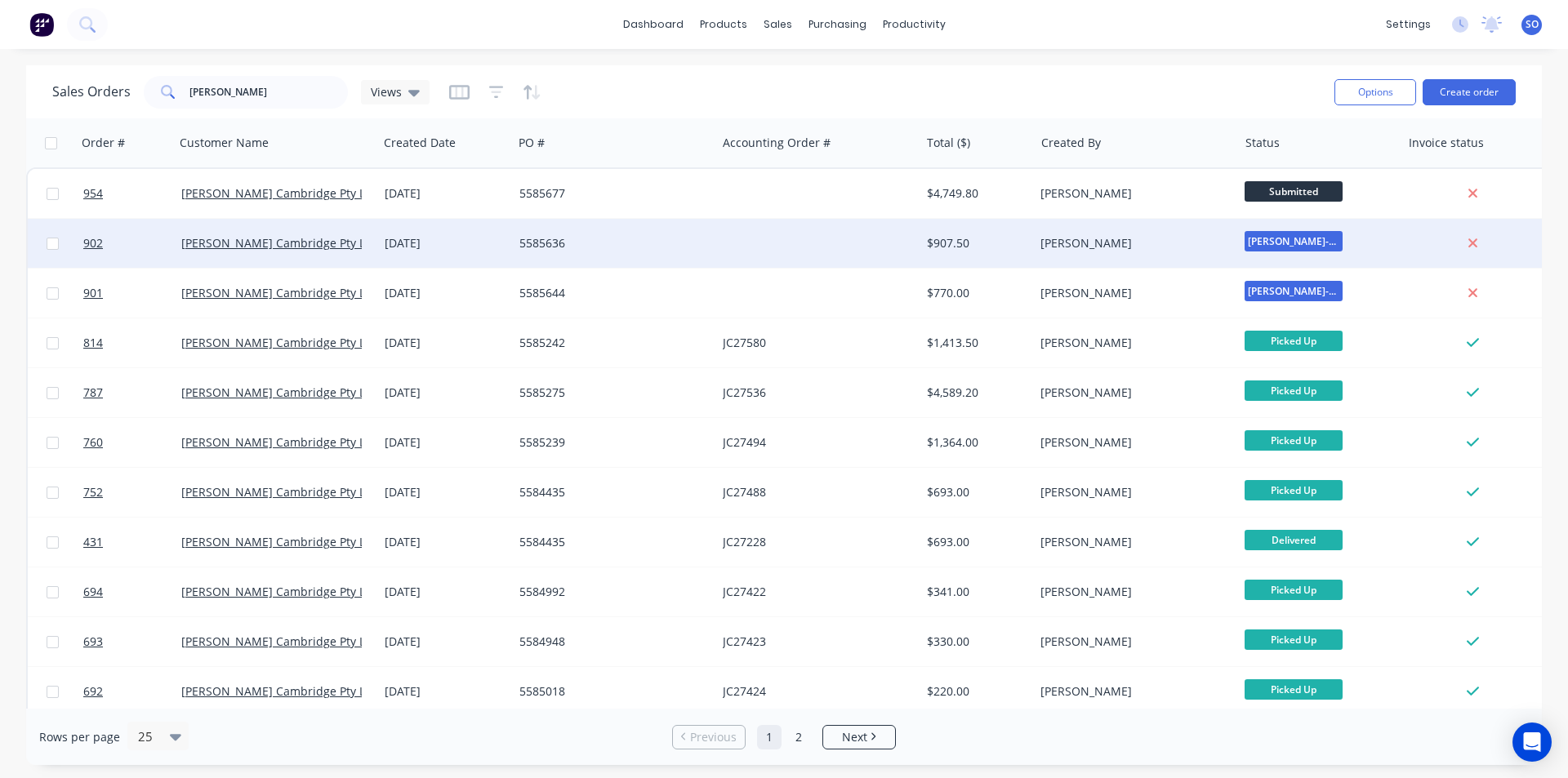
click at [725, 241] on div at bounding box center [818, 243] width 203 height 49
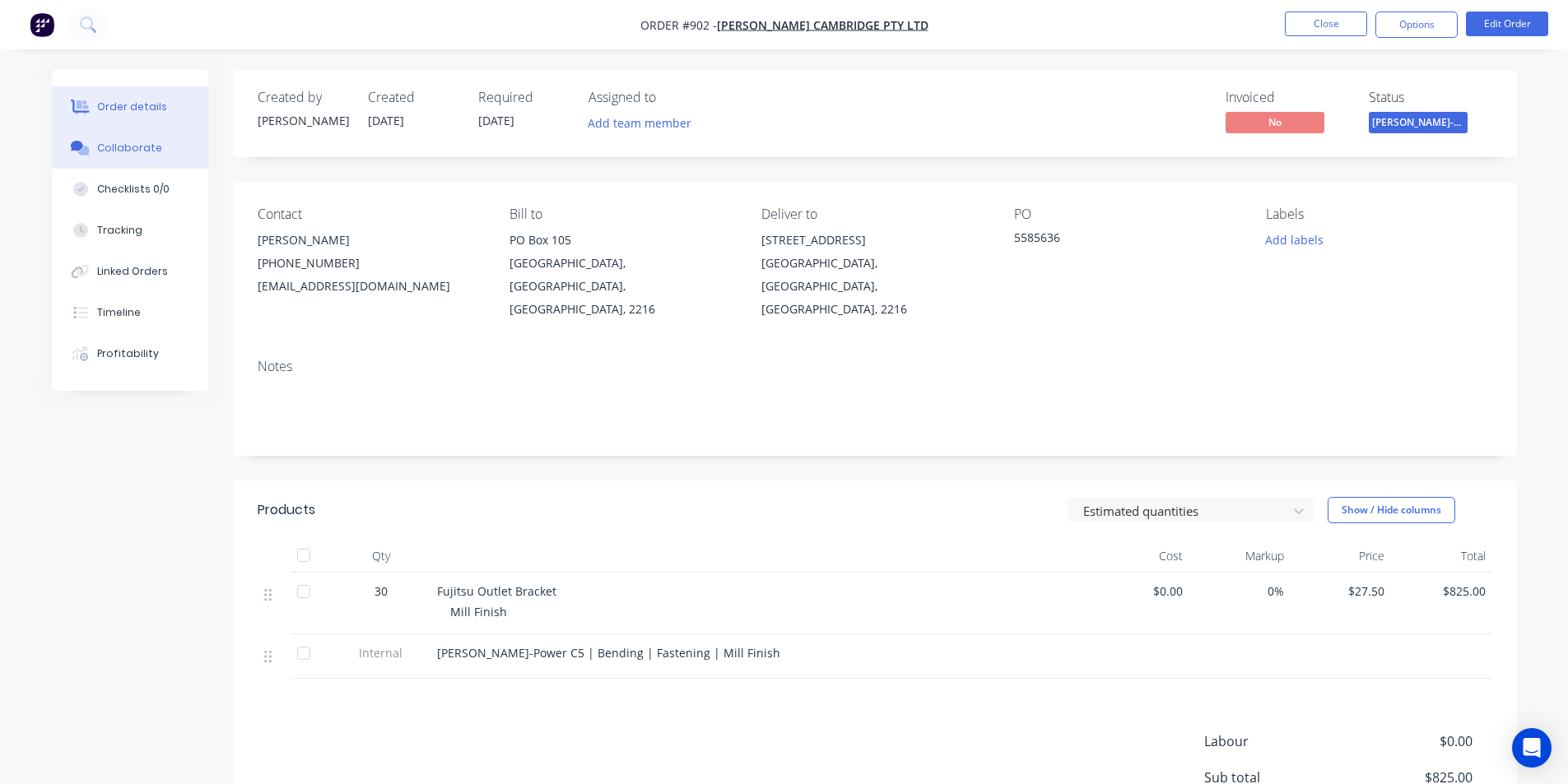
click at [110, 136] on button "Collaborate" at bounding box center [129, 147] width 156 height 41
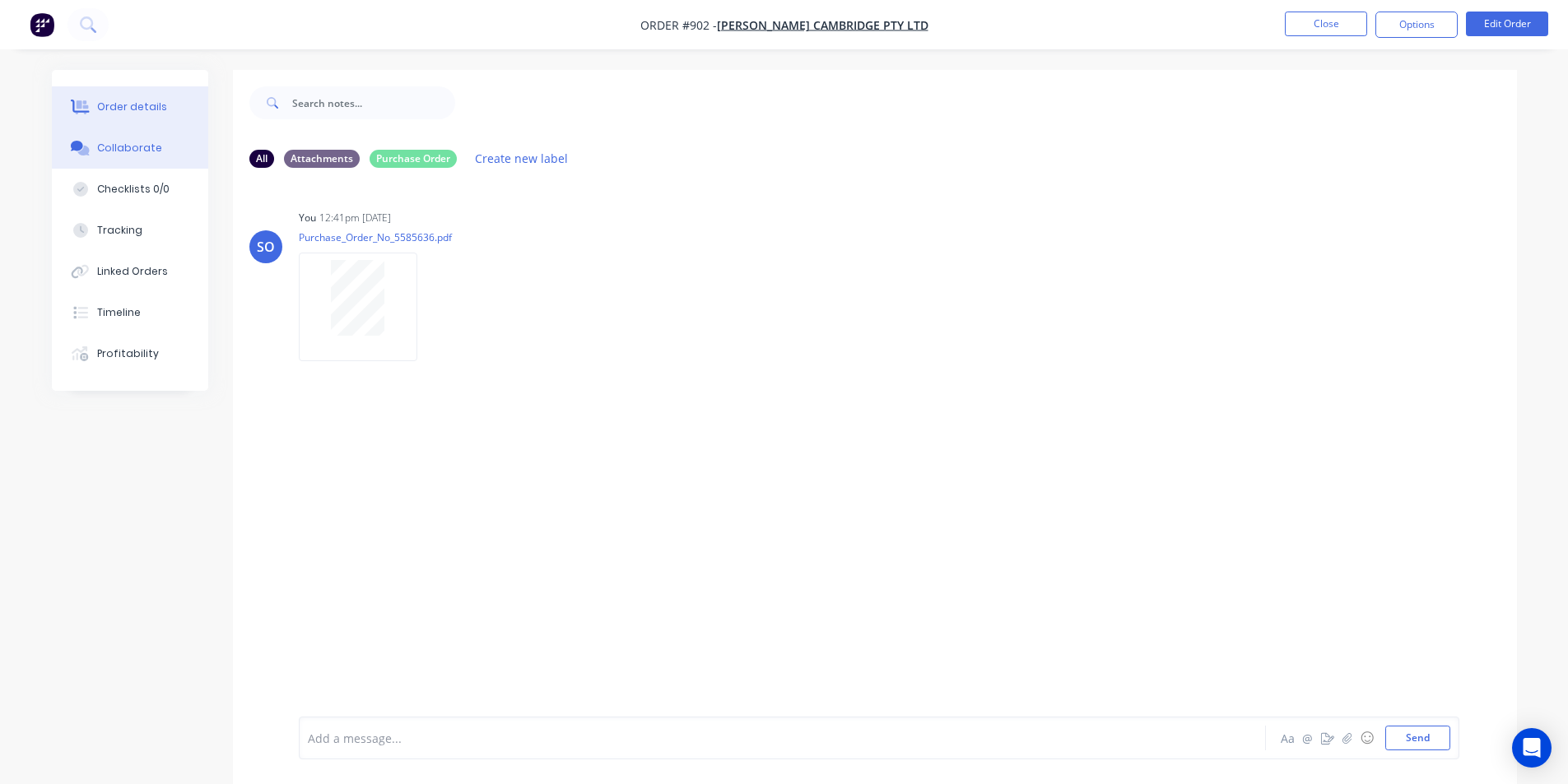
click at [115, 109] on div "Order details" at bounding box center [132, 106] width 70 height 15
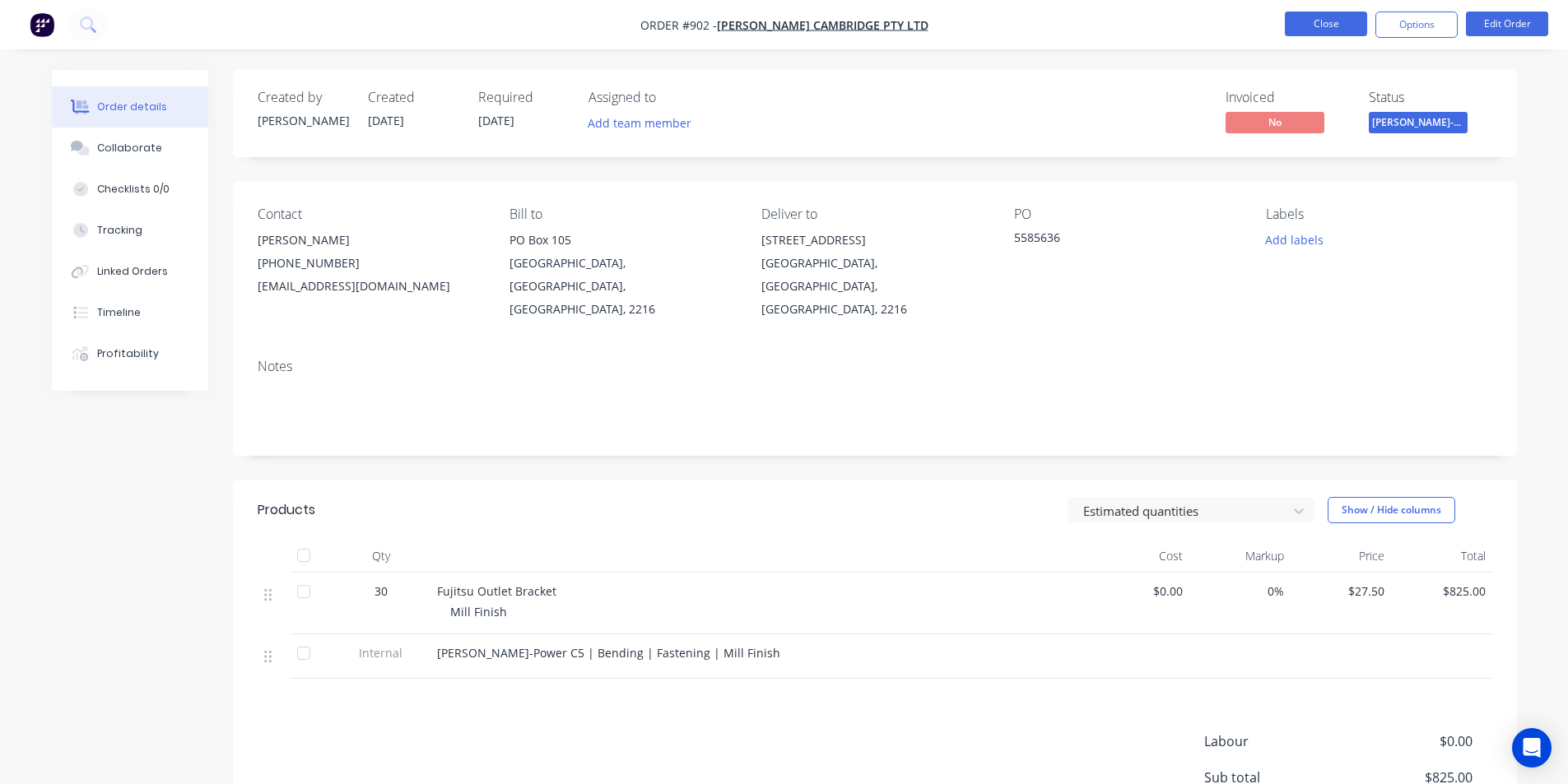
click at [1315, 30] on button "Close" at bounding box center [1326, 24] width 82 height 24
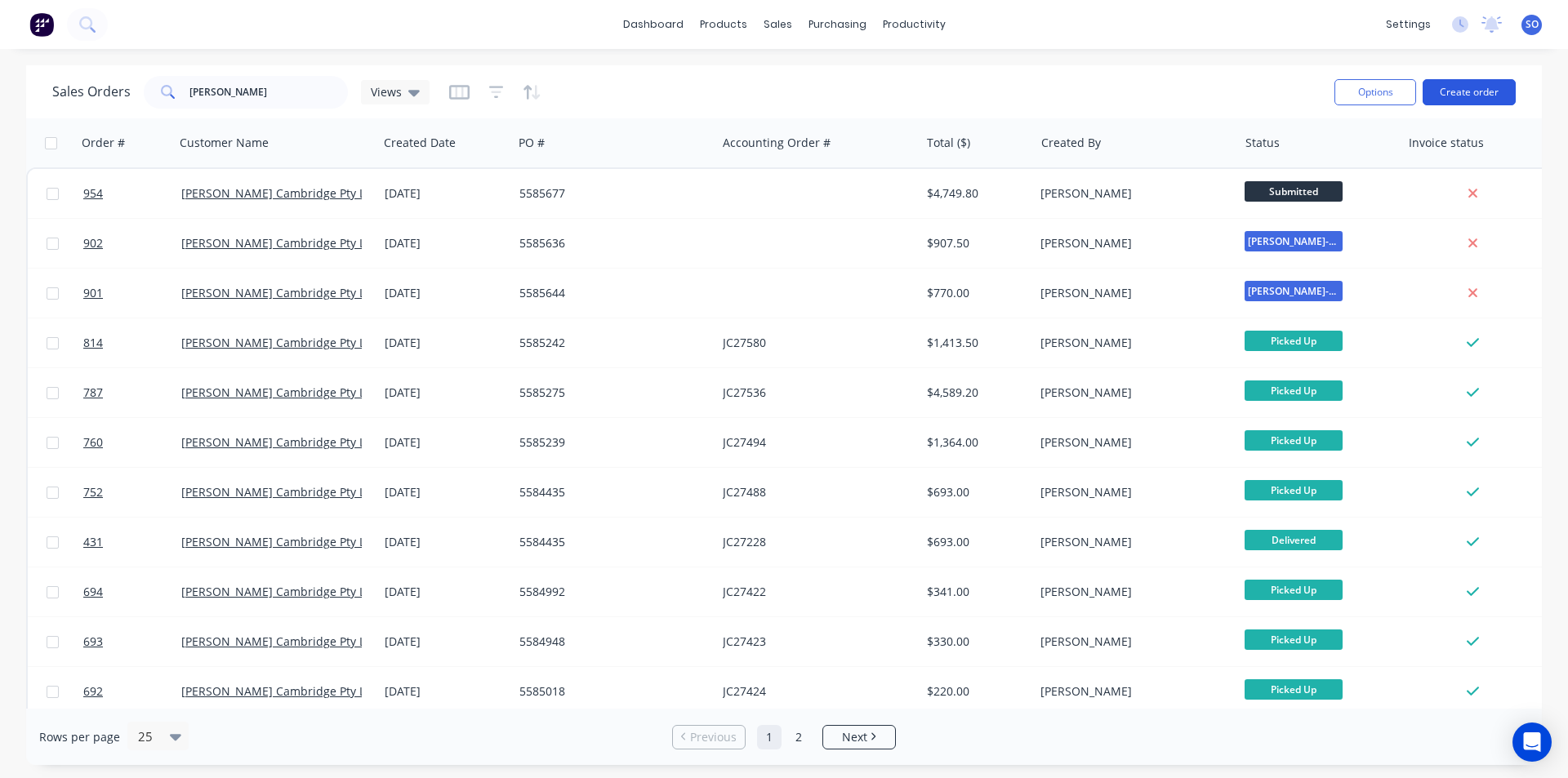
click at [1439, 99] on button "Create order" at bounding box center [1469, 93] width 93 height 26
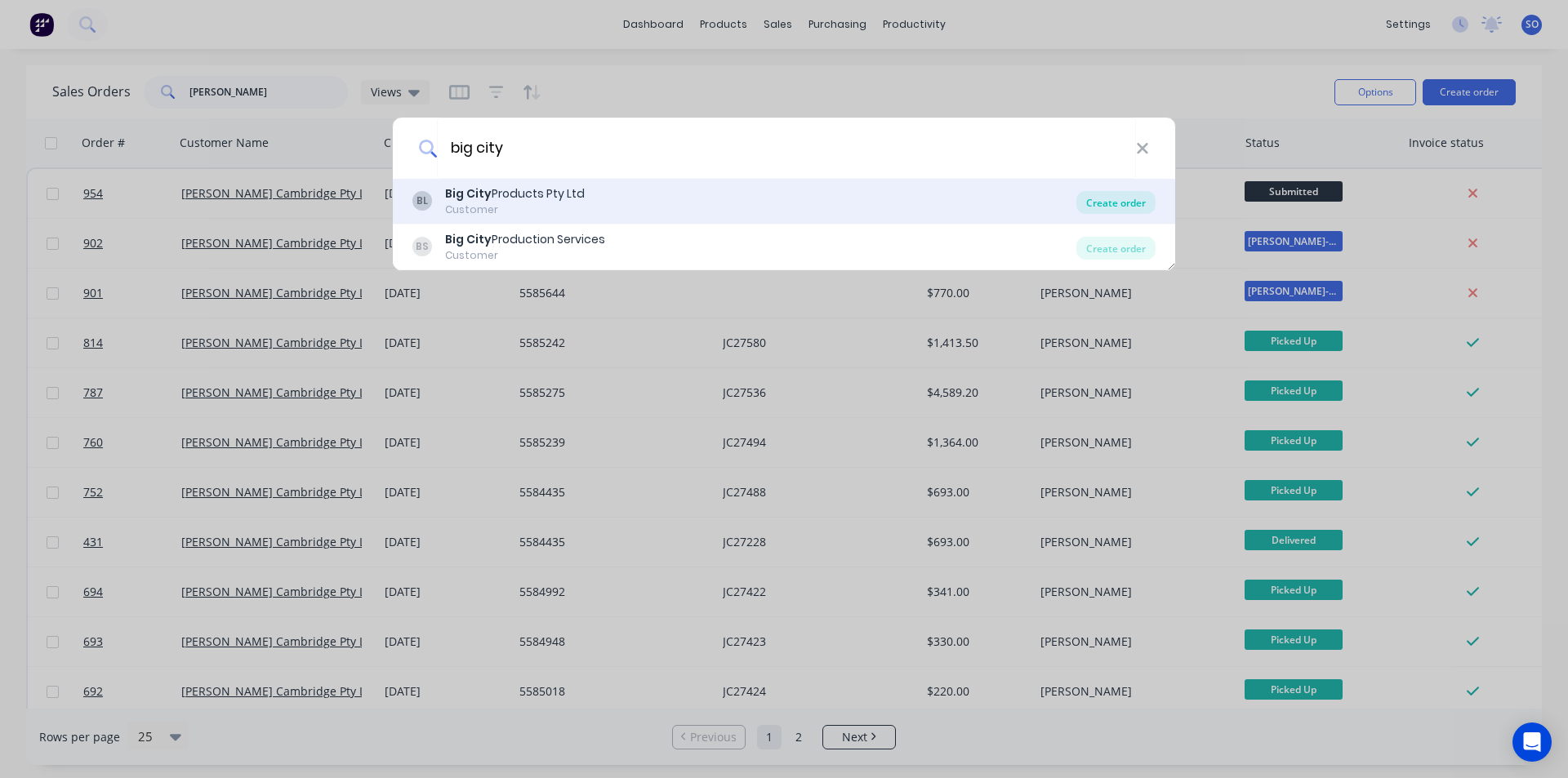
type input "big city"
click at [1124, 204] on div "Create order" at bounding box center [1116, 203] width 80 height 23
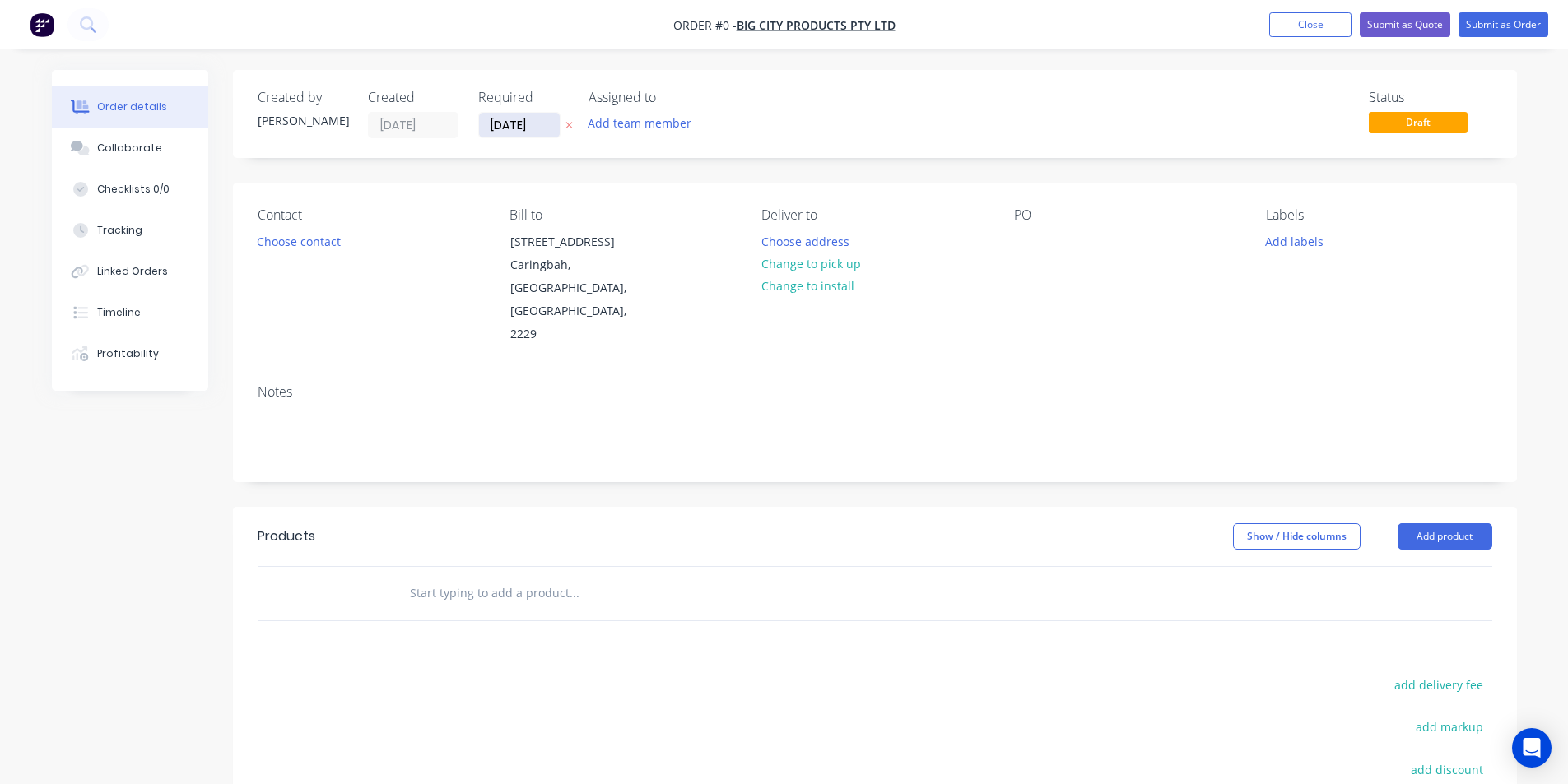
click at [518, 131] on input "14/10/25" at bounding box center [519, 125] width 80 height 24
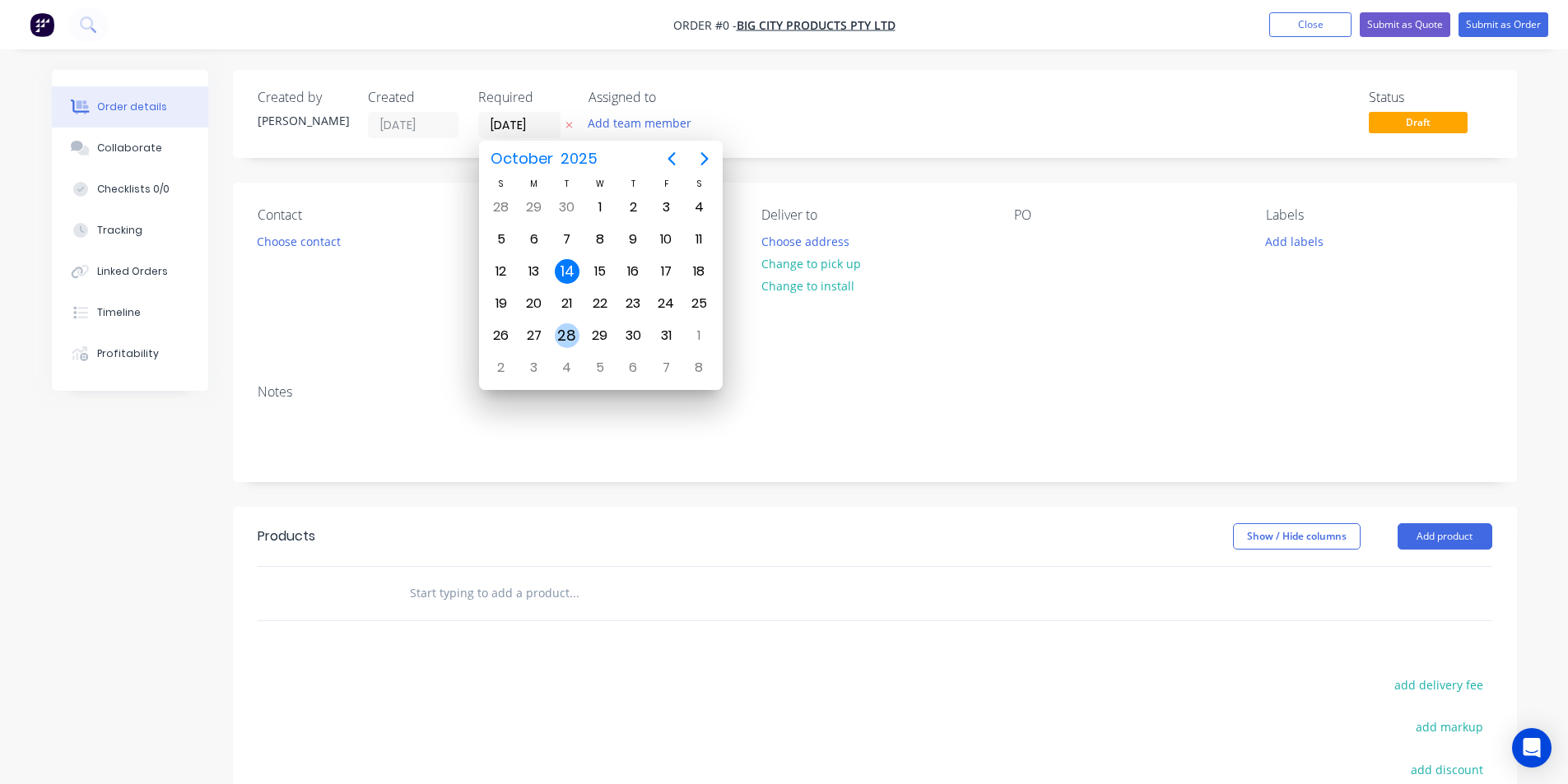
click at [569, 325] on div "28" at bounding box center [567, 336] width 24 height 24
type input "28/10/25"
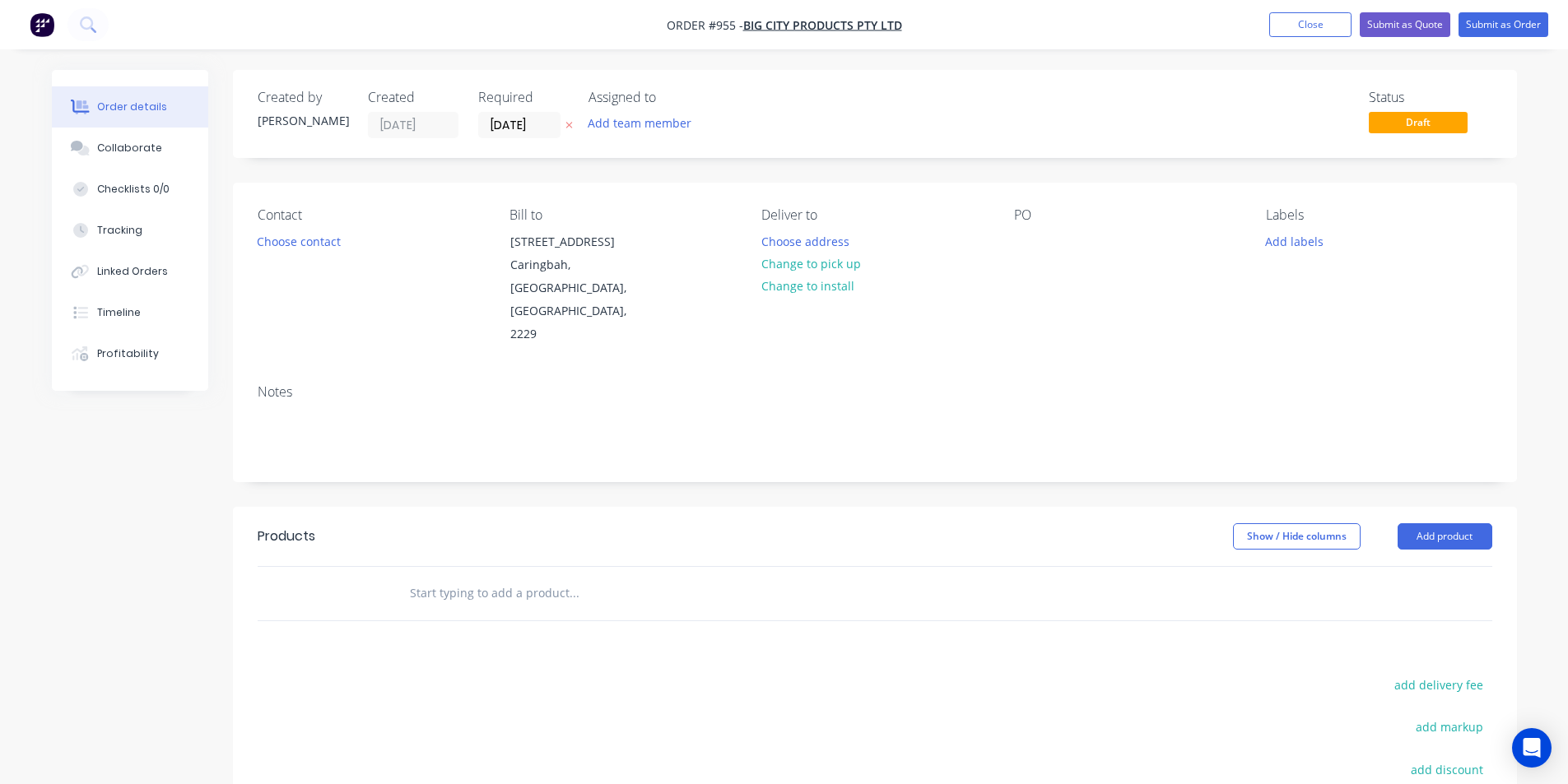
click at [703, 192] on div "Contact Choose contact Bill to 100 Willarong Road Caringbah, New South Wales, A…" at bounding box center [875, 276] width 1284 height 188
click at [838, 262] on button "Change to pick up" at bounding box center [810, 263] width 117 height 22
click at [314, 246] on button "Choose contact" at bounding box center [298, 240] width 101 height 22
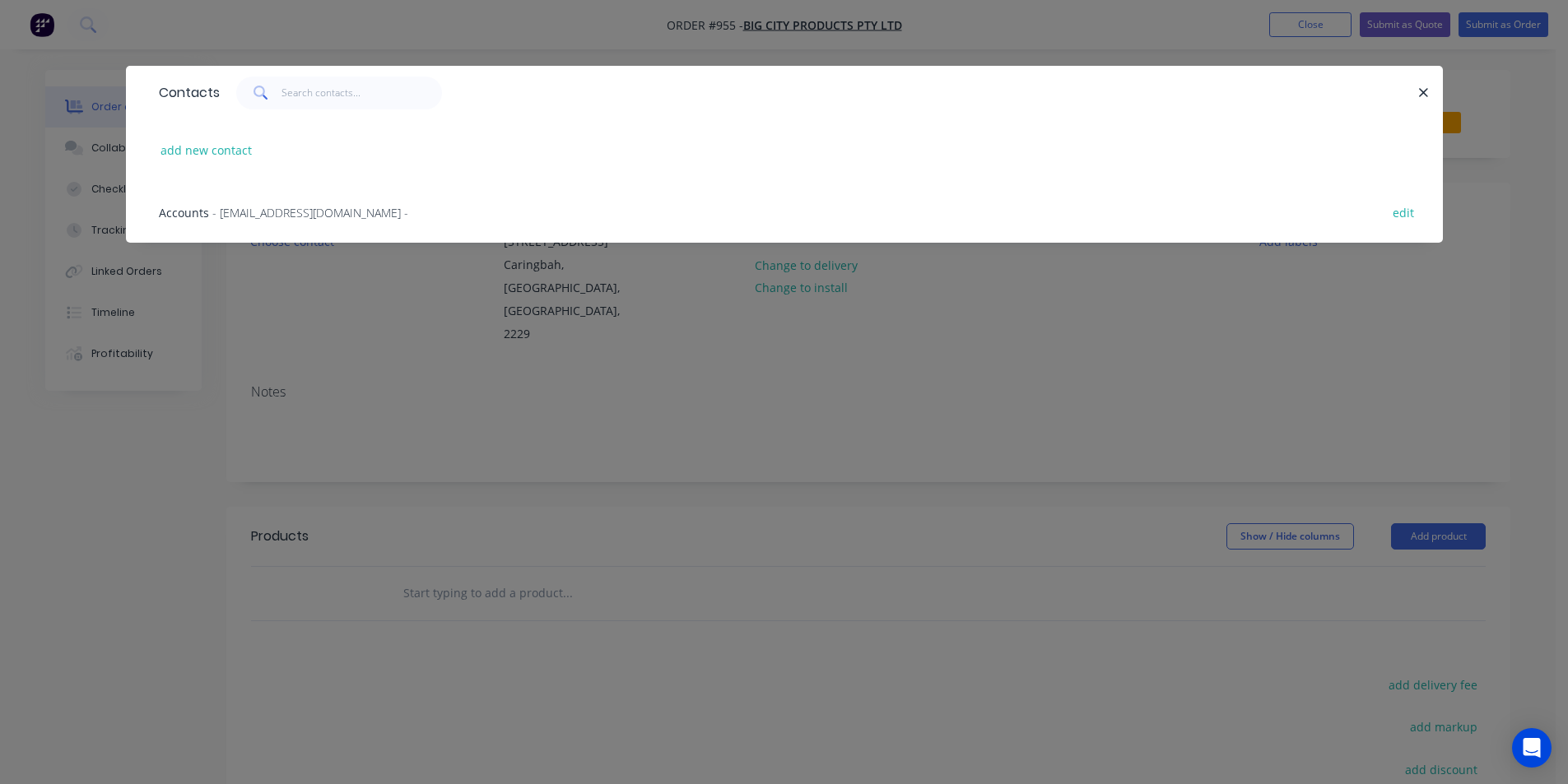
click at [342, 216] on span "- accounts@bigcityproducts.com.au -" at bounding box center [310, 213] width 196 height 16
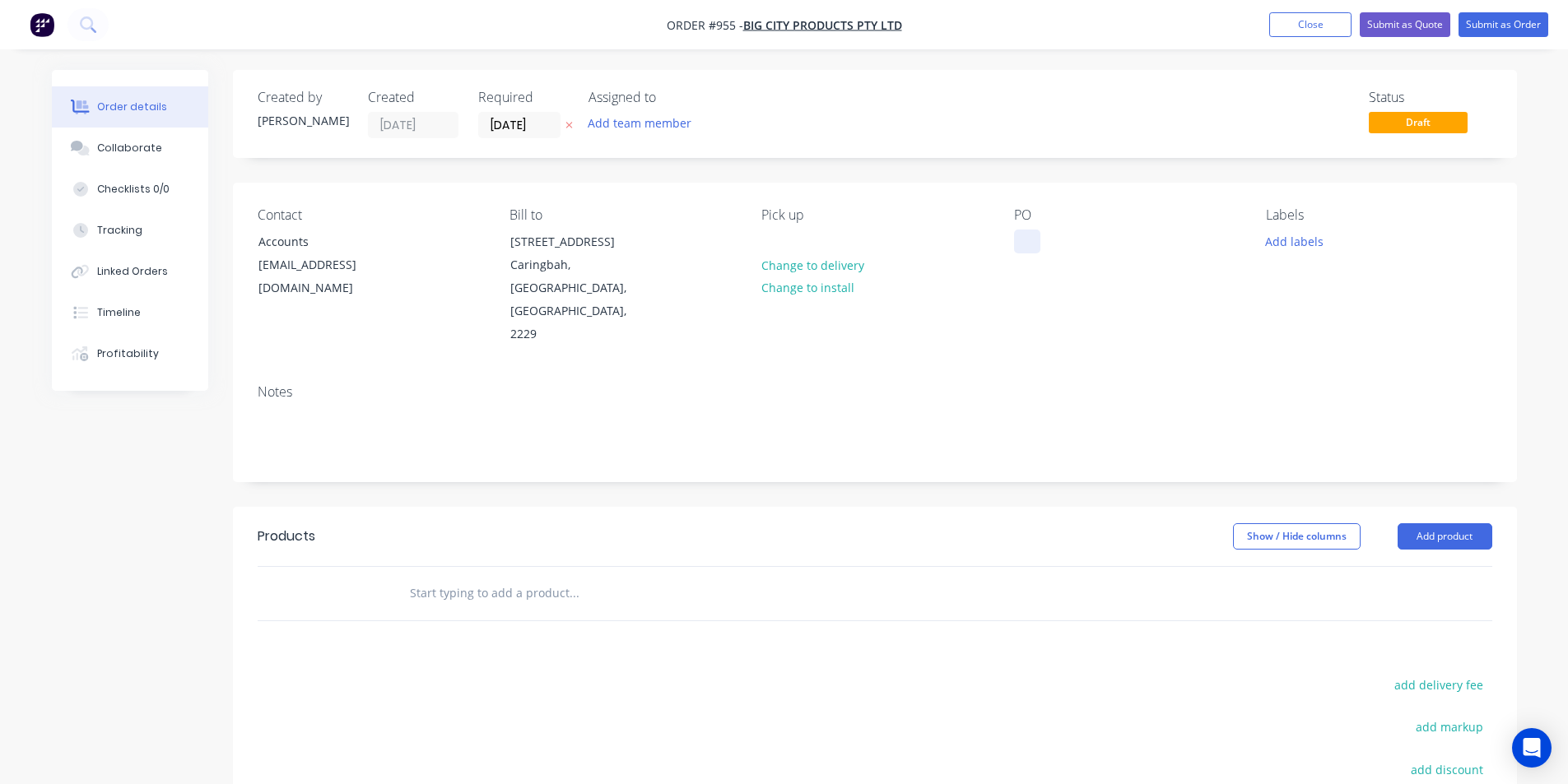
click at [1026, 247] on div at bounding box center [1027, 241] width 26 height 24
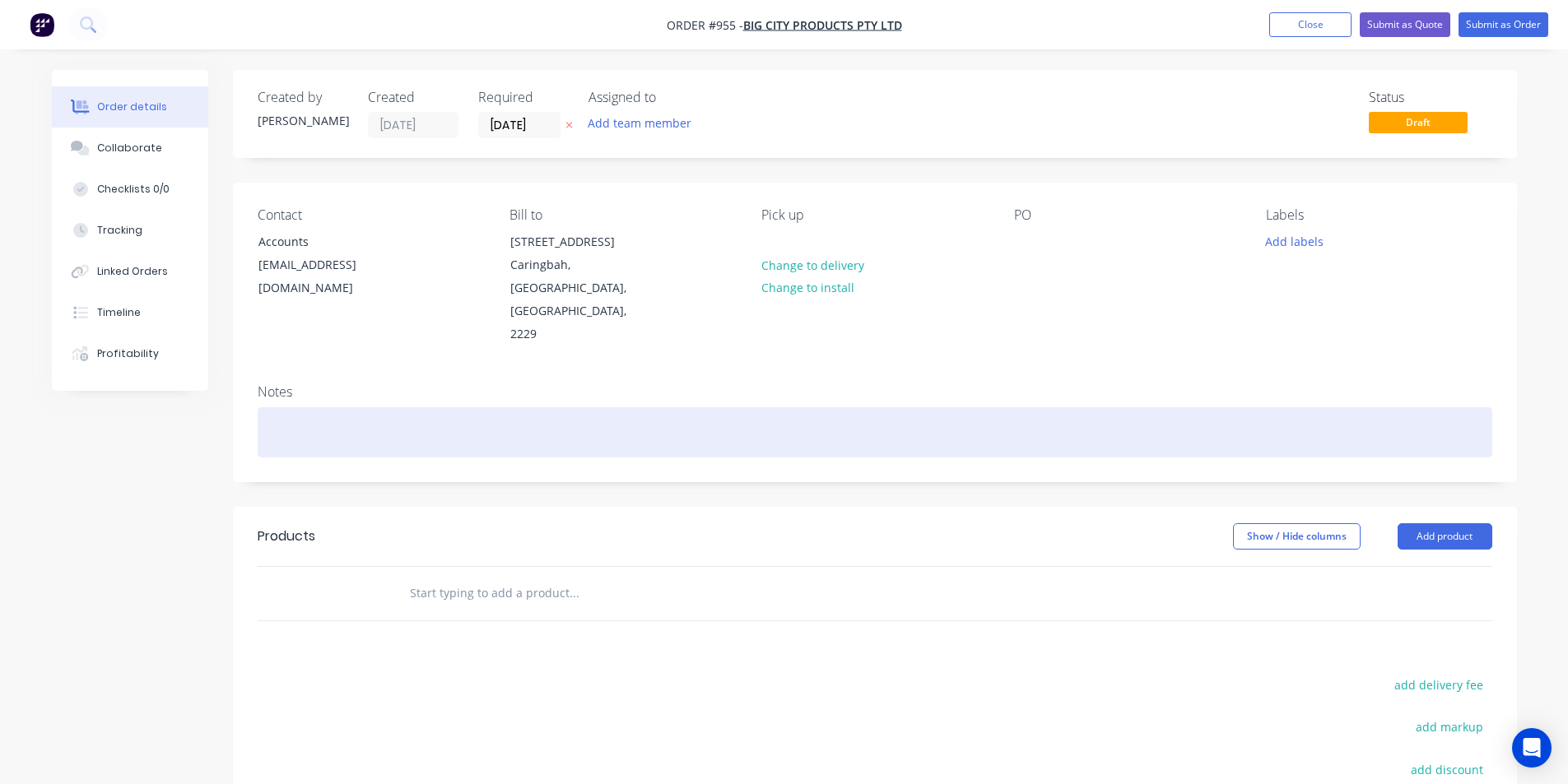
drag, startPoint x: 1214, startPoint y: 378, endPoint x: 1207, endPoint y: 369, distance: 11.4
click at [1217, 407] on div at bounding box center [874, 433] width 1234 height 51
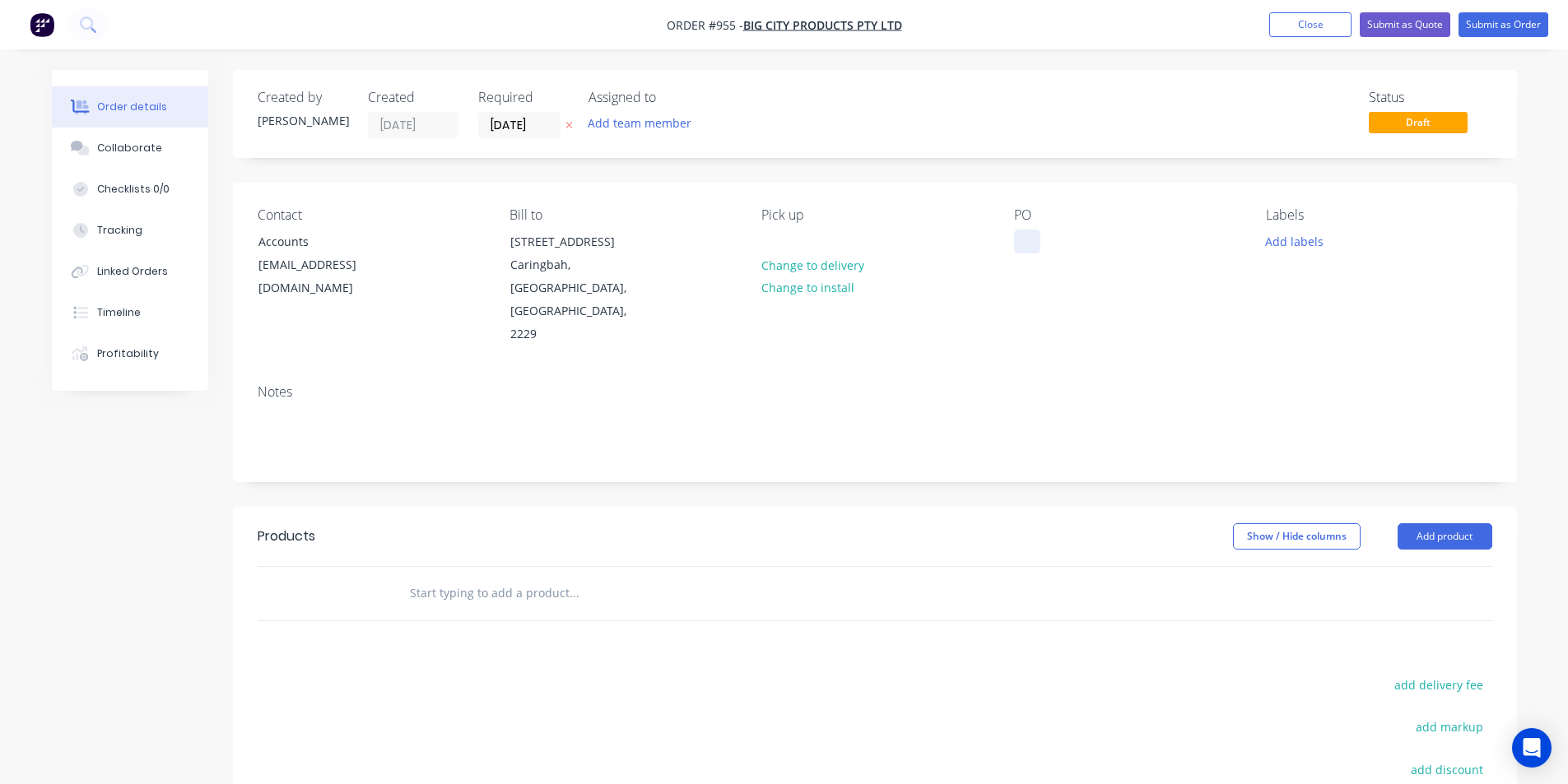
click at [1033, 243] on div at bounding box center [1027, 241] width 26 height 24
click at [1318, 242] on button "Add labels" at bounding box center [1294, 240] width 76 height 22
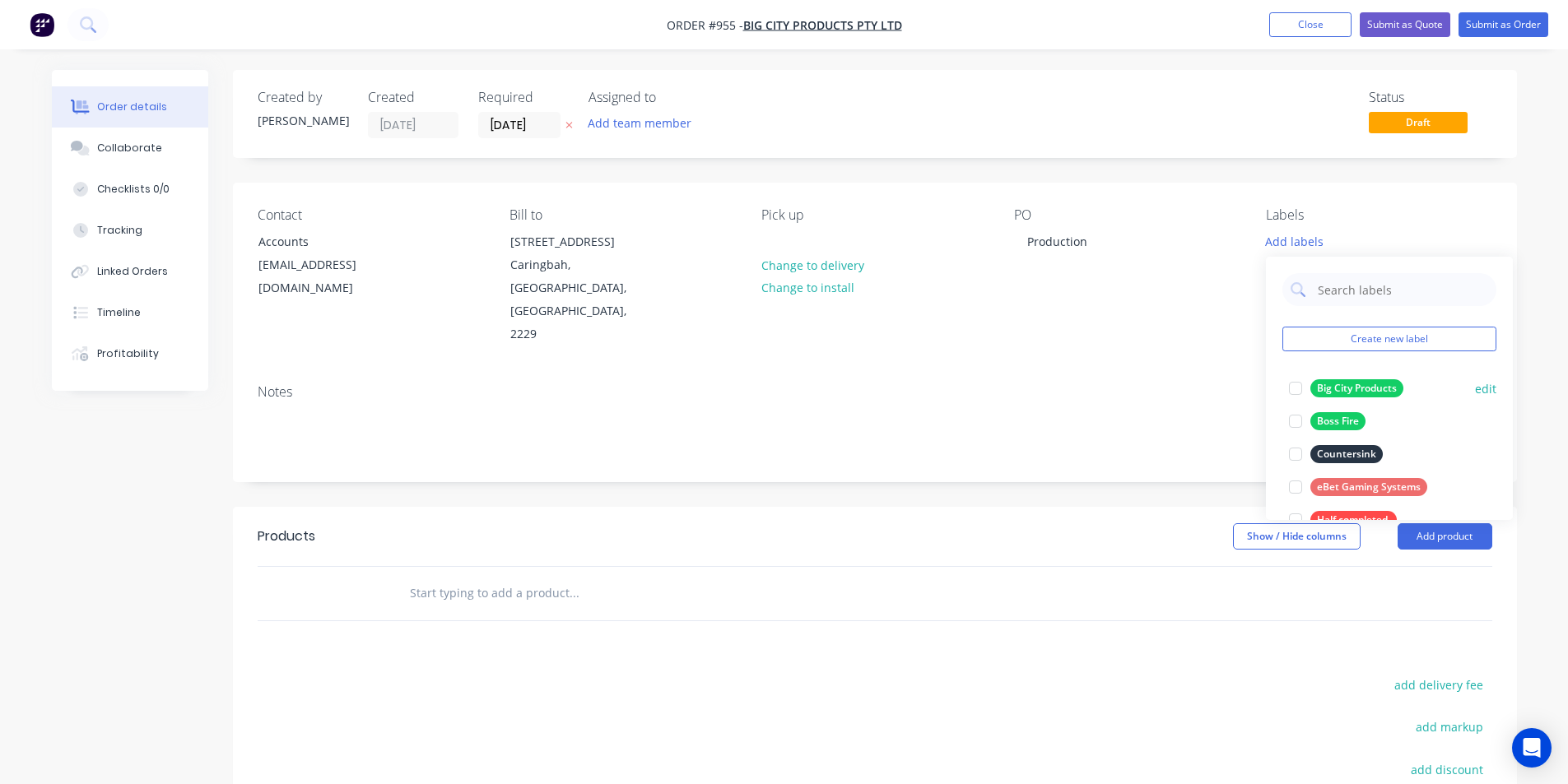
click at [1351, 385] on div "Big City Products" at bounding box center [1356, 388] width 93 height 18
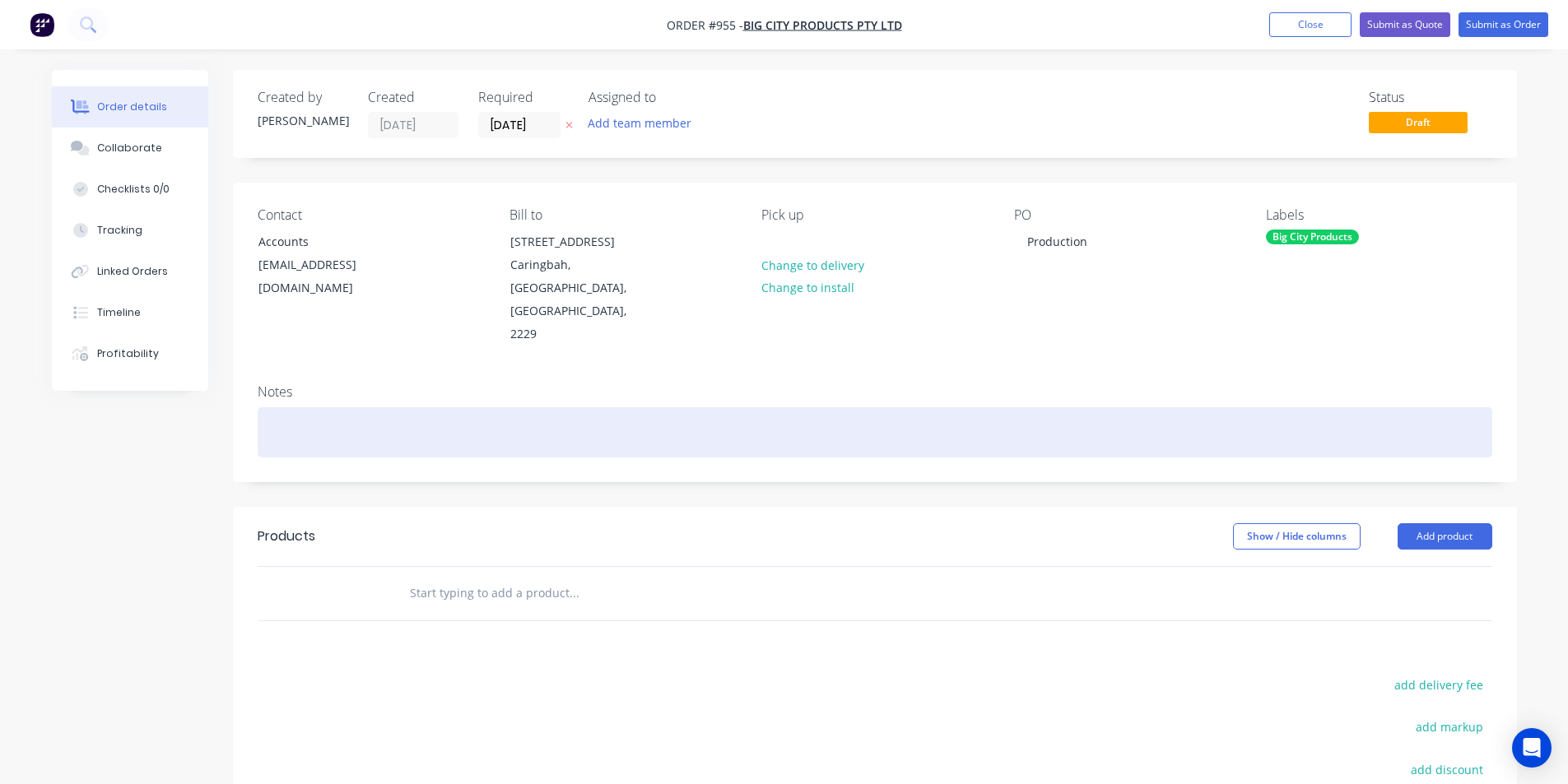
click at [1115, 407] on div at bounding box center [874, 433] width 1234 height 51
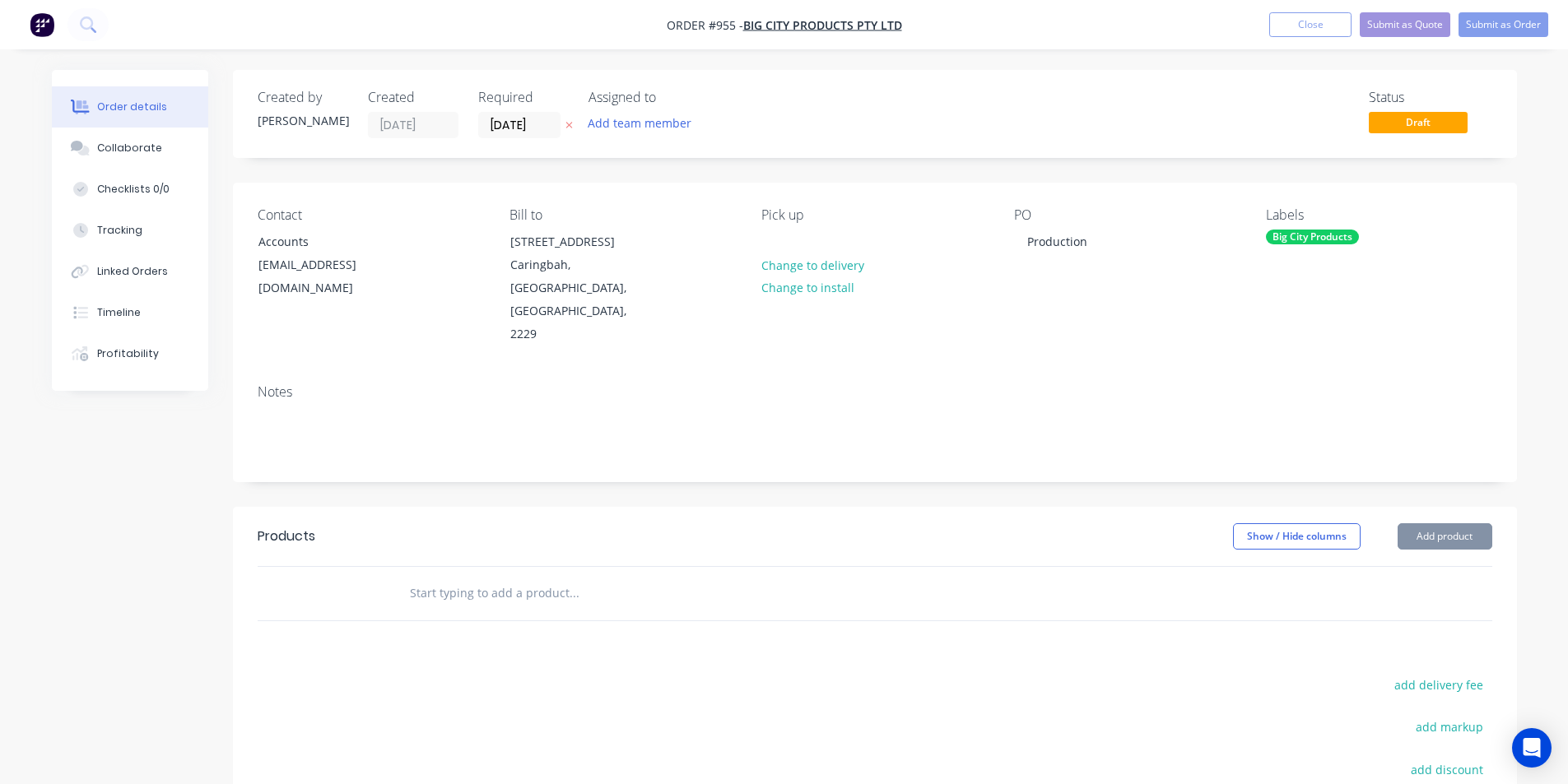
click at [1175, 372] on div "Notes" at bounding box center [875, 426] width 1284 height 110
click at [523, 576] on input "text" at bounding box center [573, 593] width 329 height 33
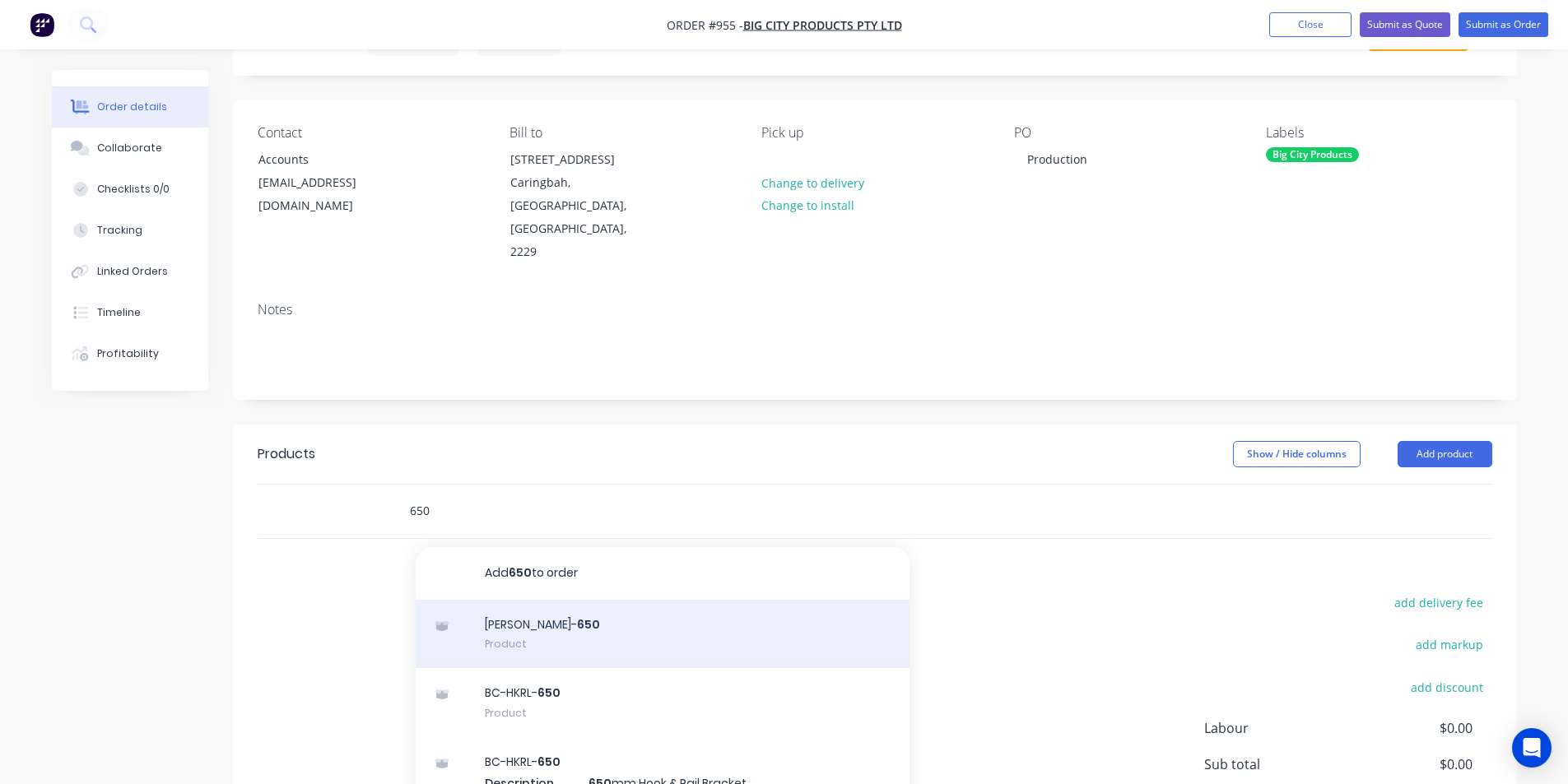
scroll to position [211, 0]
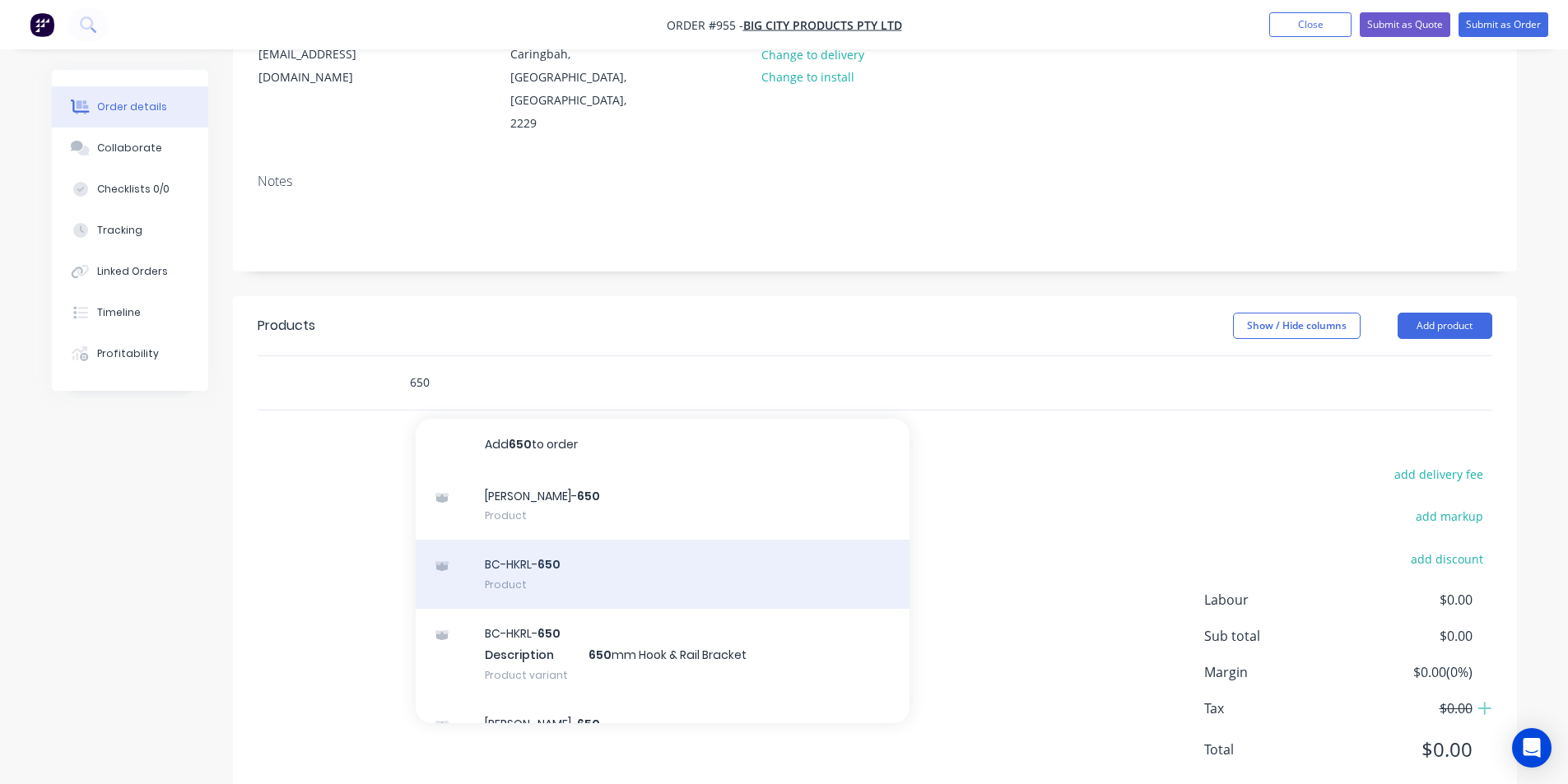
type input "650"
click at [535, 540] on div "BC-HKRL- 650 Product" at bounding box center [663, 574] width 494 height 69
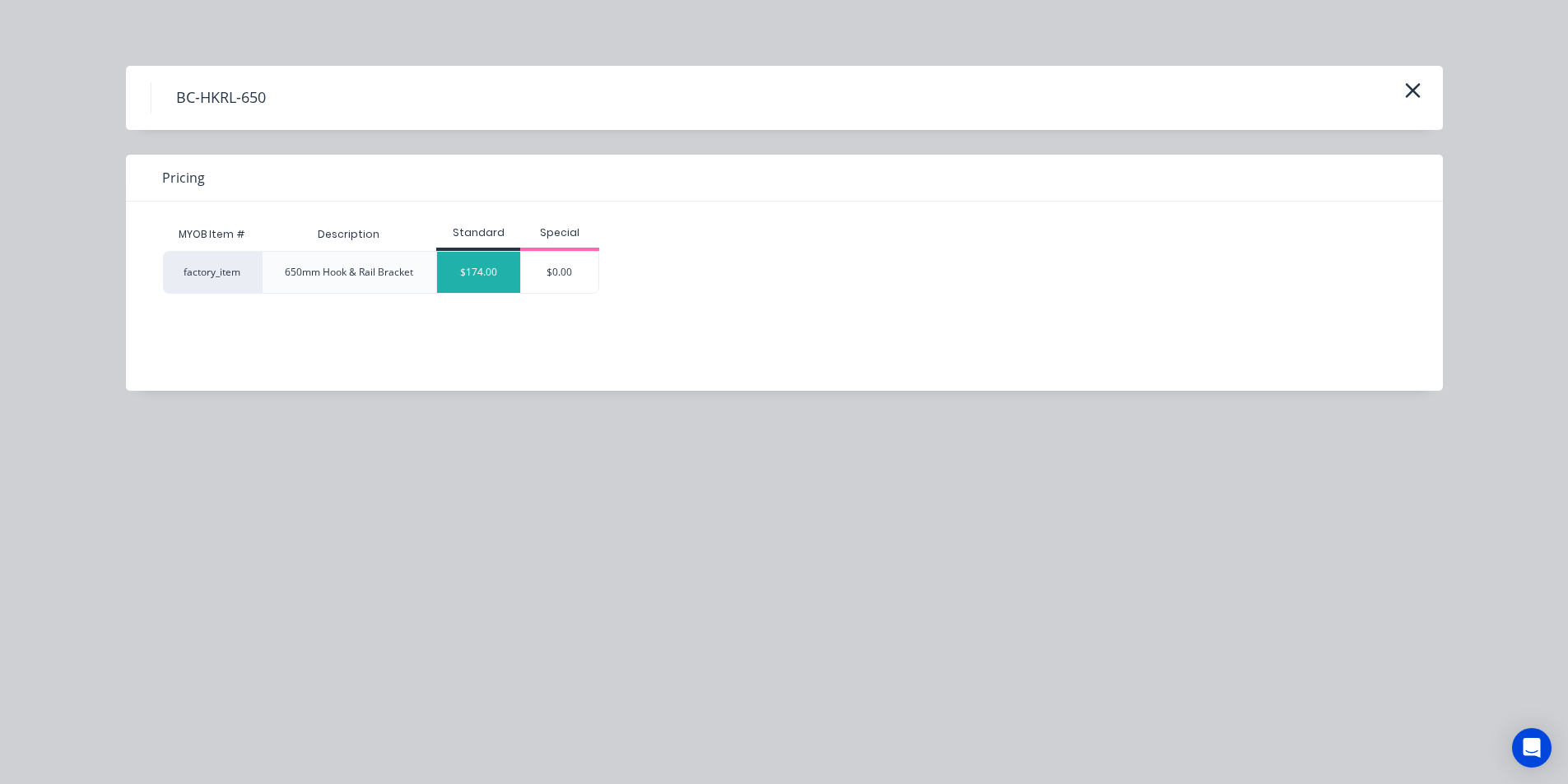
click at [465, 261] on div "$174.00" at bounding box center [478, 272] width 83 height 41
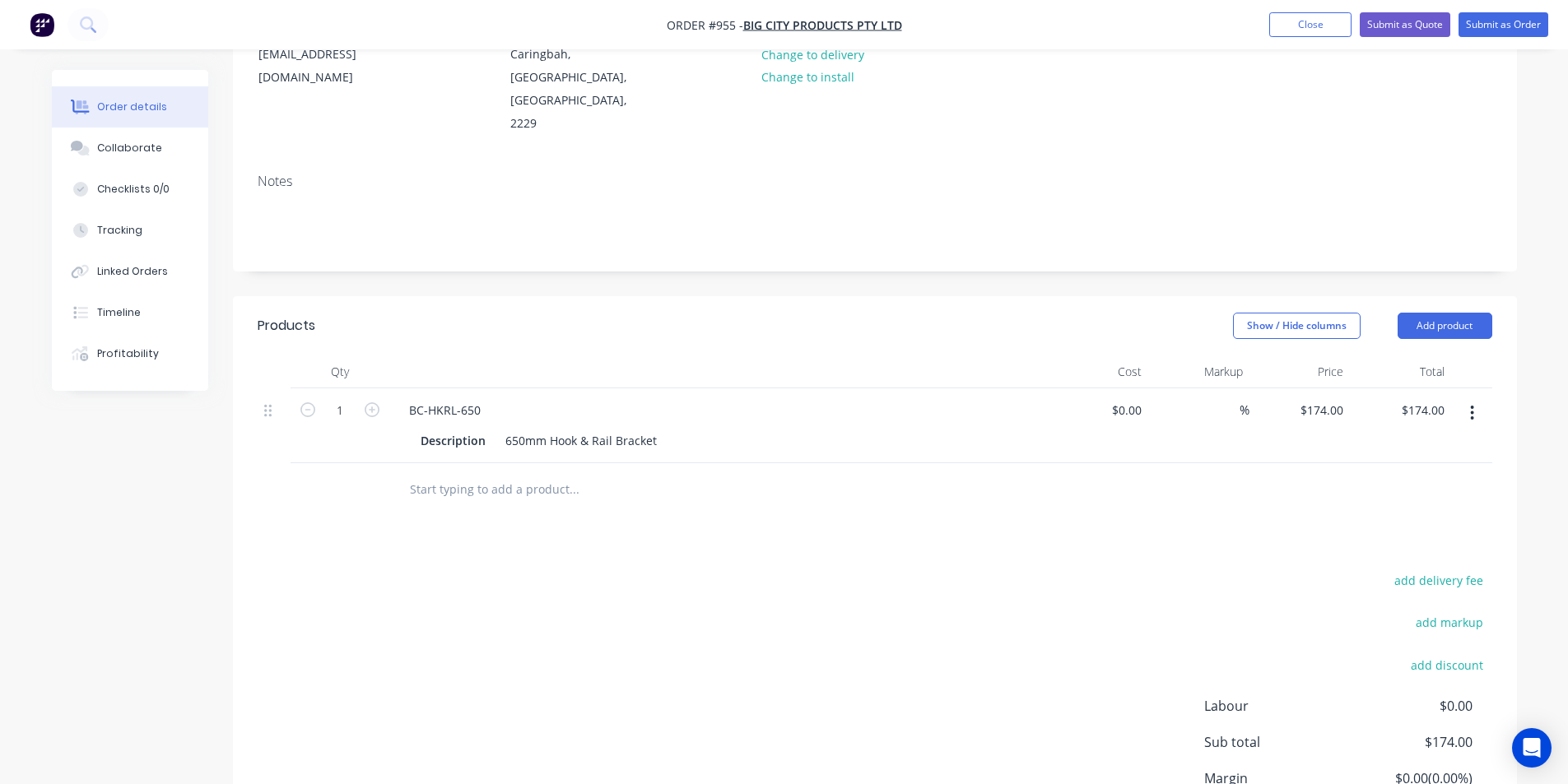
click at [505, 474] on input "text" at bounding box center [573, 490] width 329 height 33
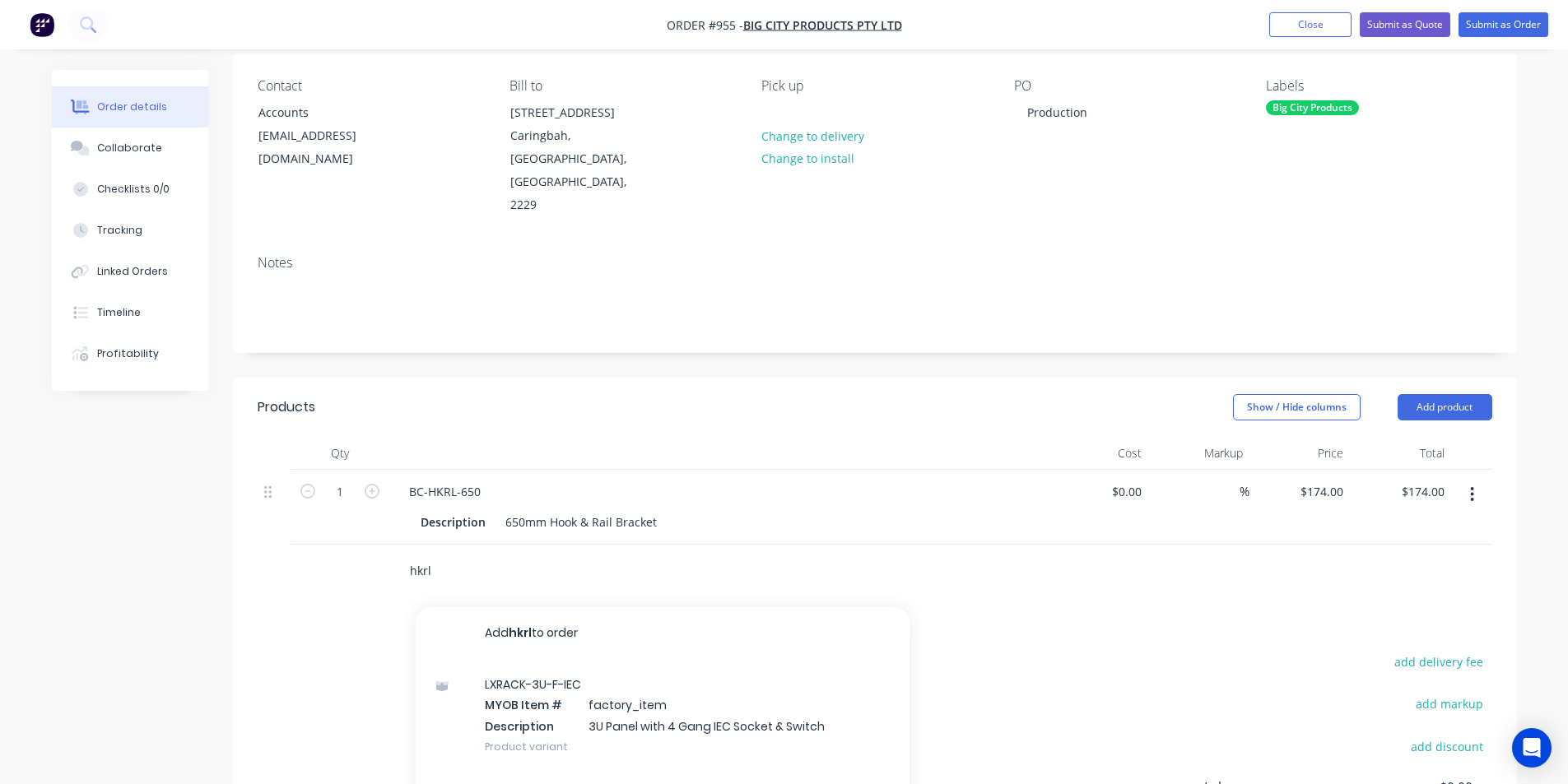
scroll to position [97, 0]
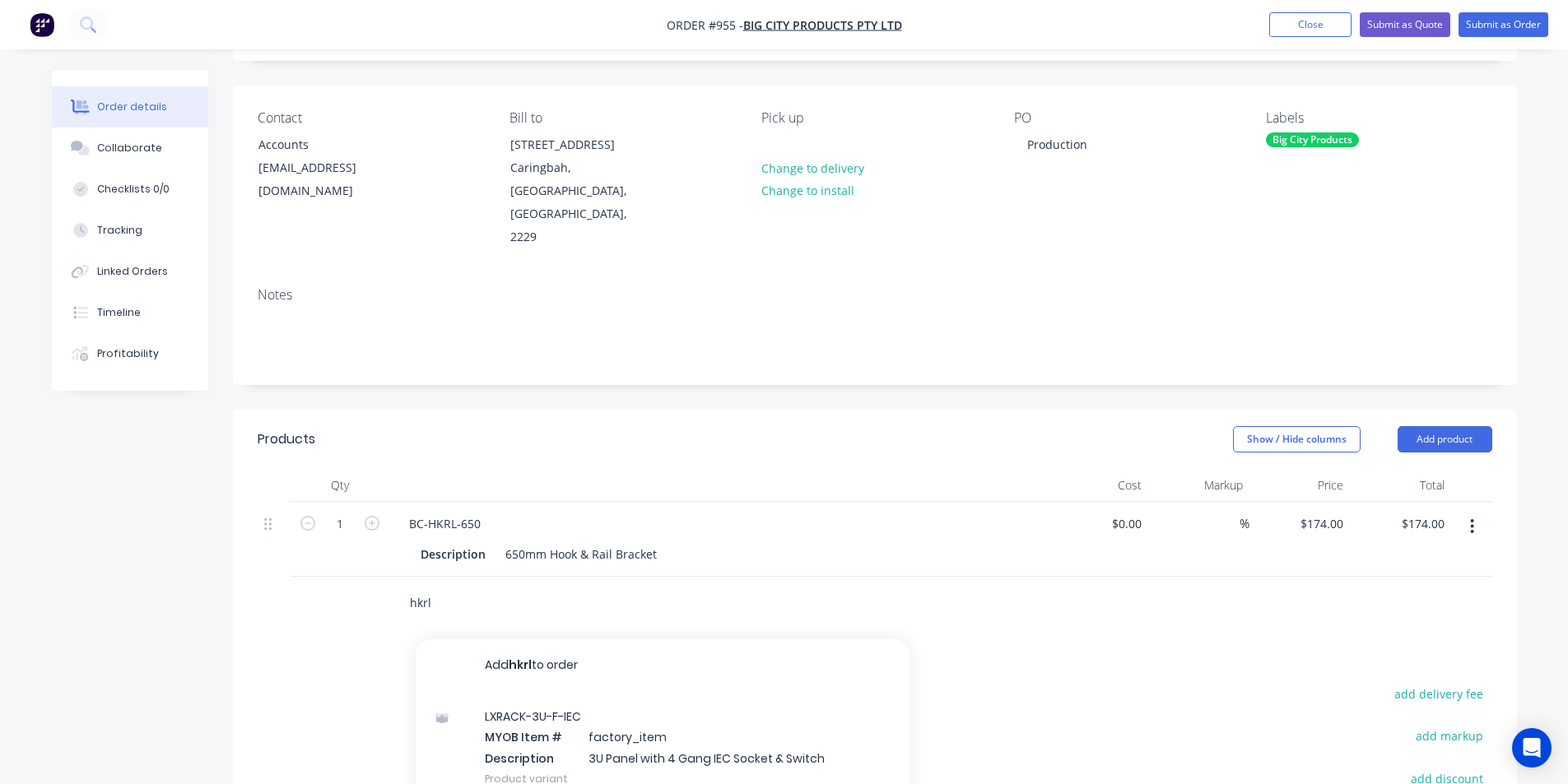
drag, startPoint x: 438, startPoint y: 549, endPoint x: 391, endPoint y: 545, distance: 47.2
click at [396, 587] on div "hkrl Add hkrl to order LXRACK-3U-F-IEC MYOB Item # factory_item Description 3U …" at bounding box center [643, 603] width 494 height 33
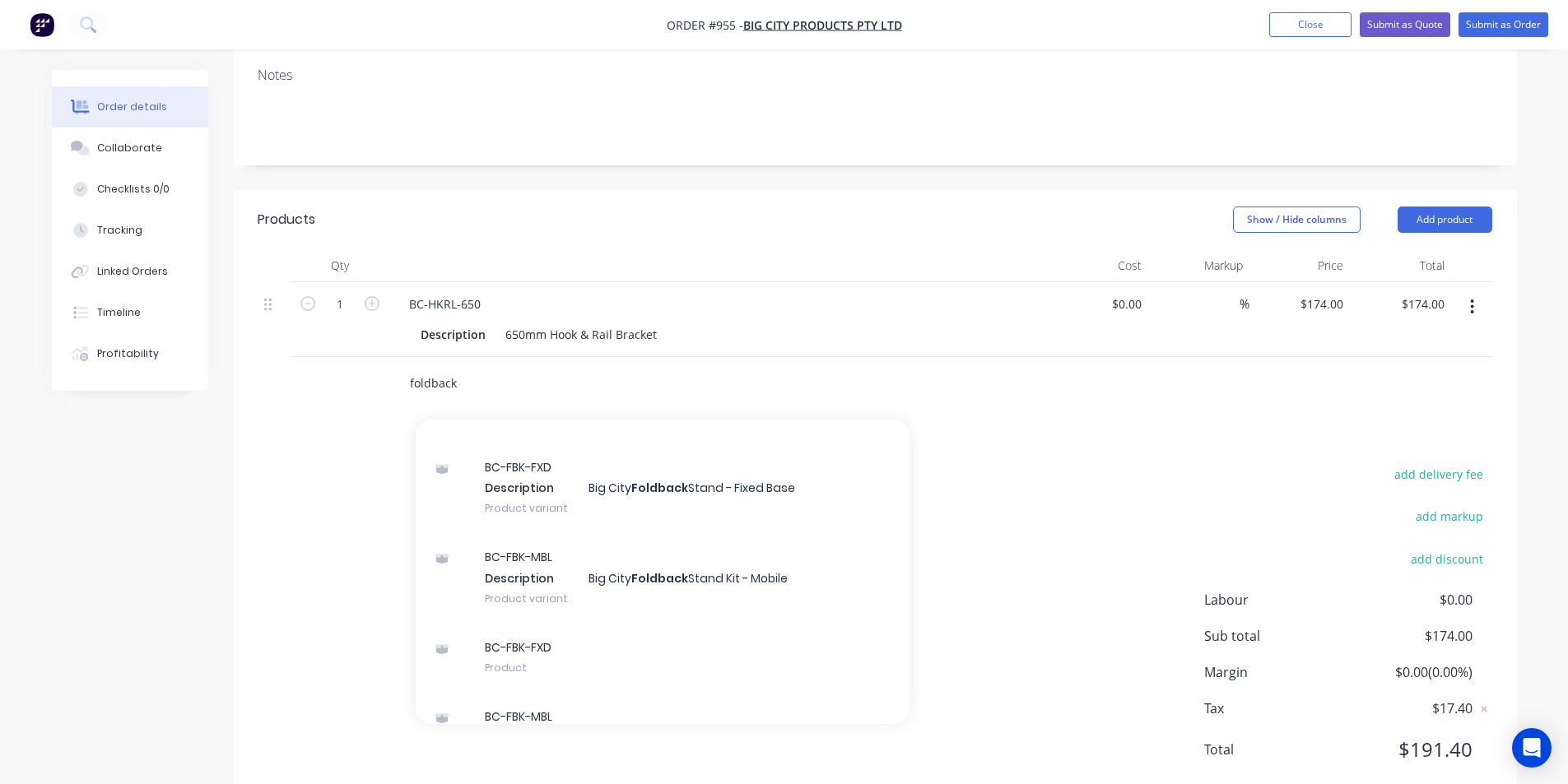
scroll to position [0, 0]
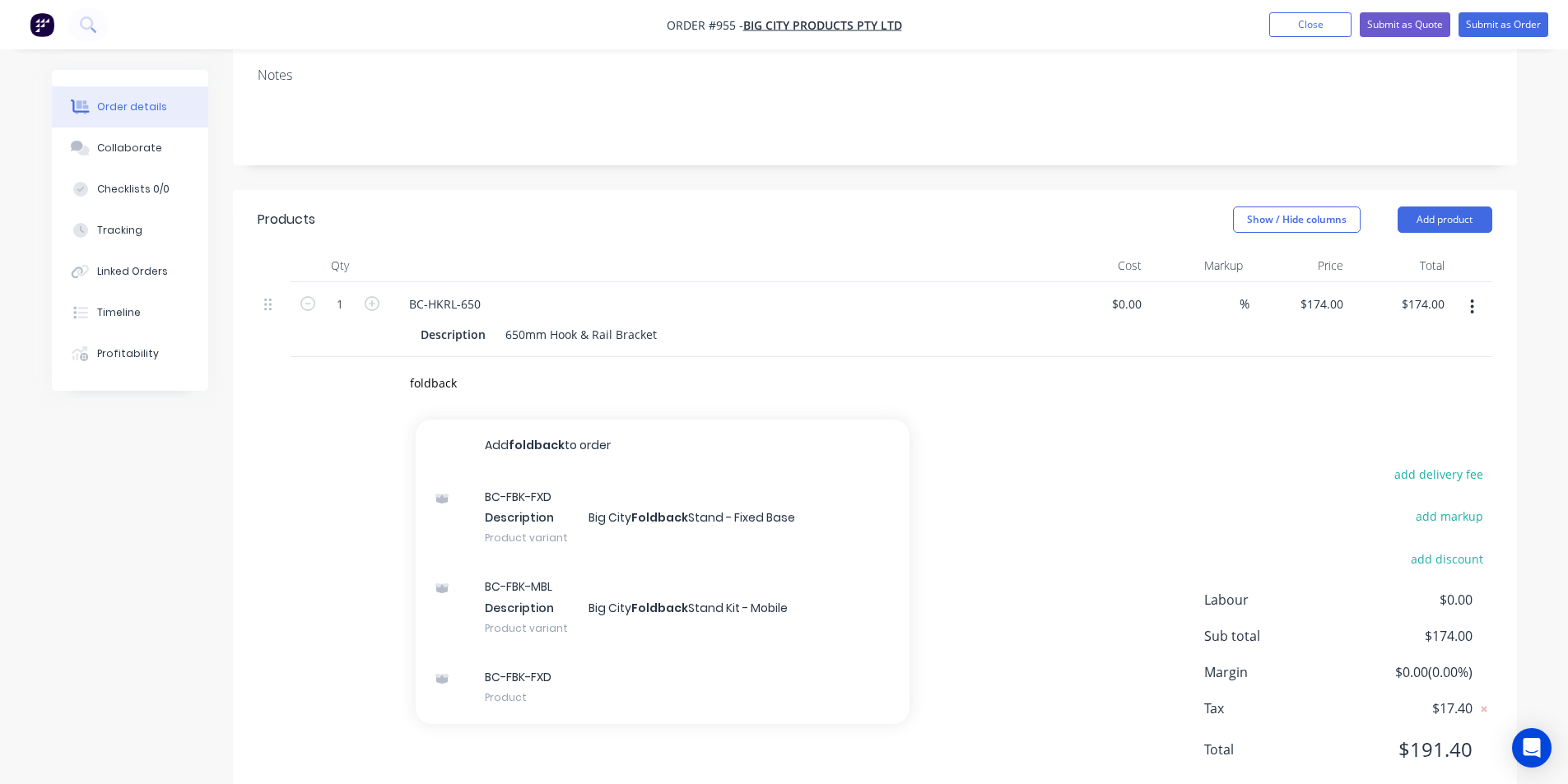
drag, startPoint x: 1128, startPoint y: 463, endPoint x: 865, endPoint y: 406, distance: 269.1
click at [1130, 463] on div "add delivery fee add markup add discount Labour $0.00 Sub total $174.00 Margin …" at bounding box center [874, 622] width 1234 height 317
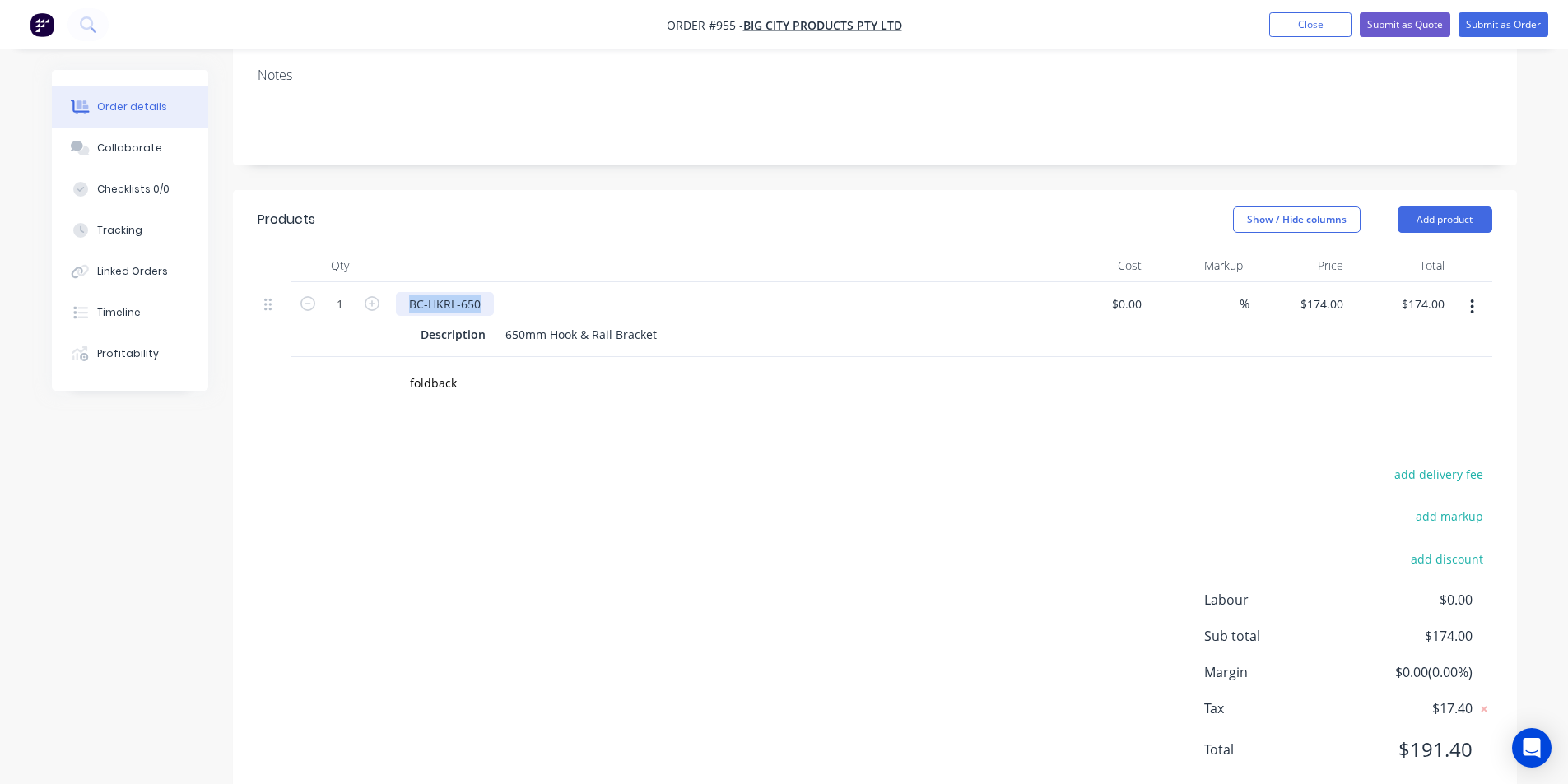
drag, startPoint x: 486, startPoint y: 256, endPoint x: 273, endPoint y: 272, distance: 213.6
click at [275, 283] on div "1 BC-HKRL-650 Description 650mm Hook & Rail Bracket $0.00 $0.00 % $174.00 $174.…" at bounding box center [874, 320] width 1234 height 75
copy div "BC-HKRL-650"
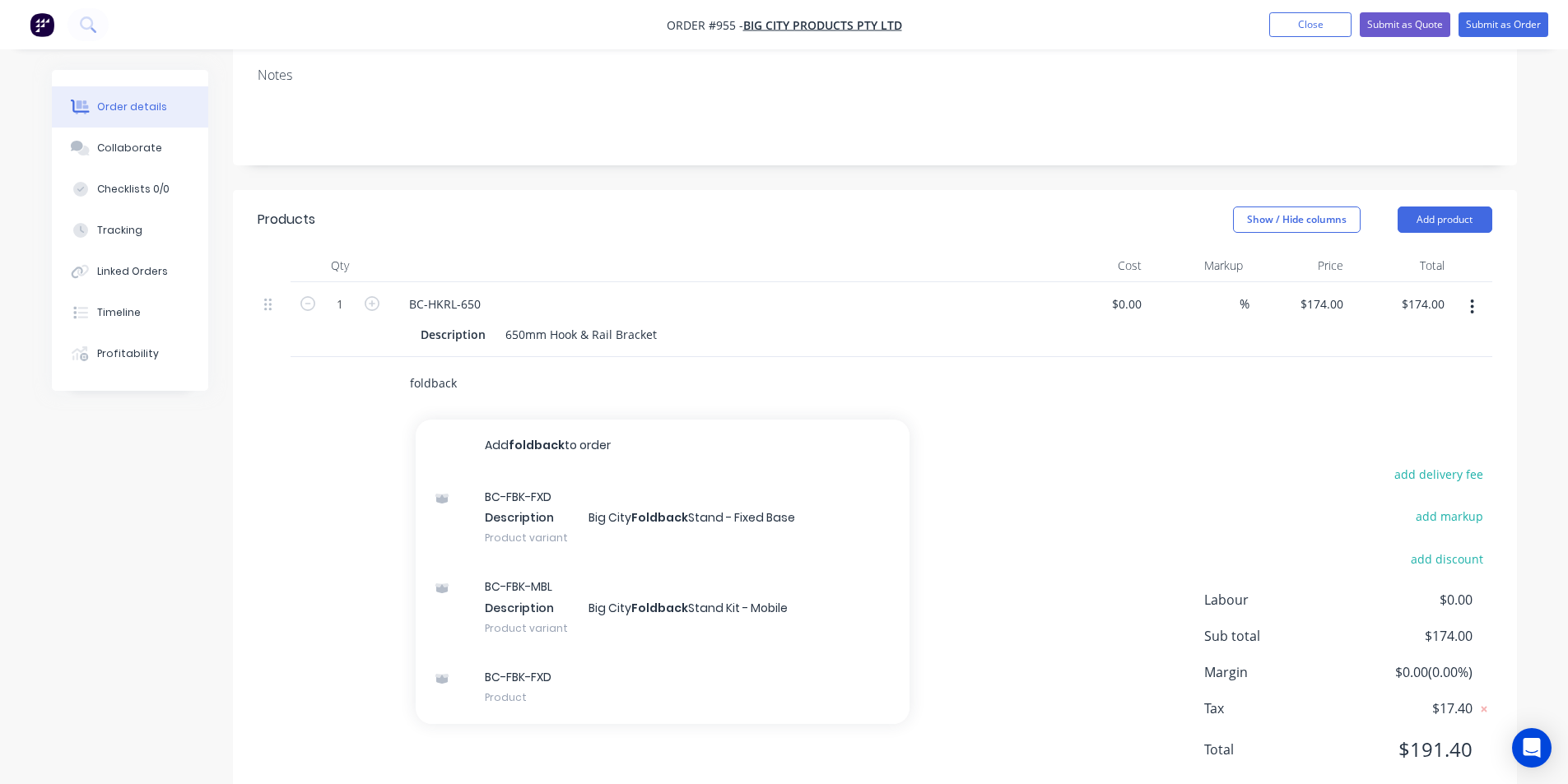
drag, startPoint x: 457, startPoint y: 336, endPoint x: 372, endPoint y: 335, distance: 85.0
click at [372, 358] on div "foldback Add foldback to order BC-FBK-FXD Description Big City Foldback Stand -…" at bounding box center [874, 384] width 1234 height 53
paste input "BC-HKRL-650"
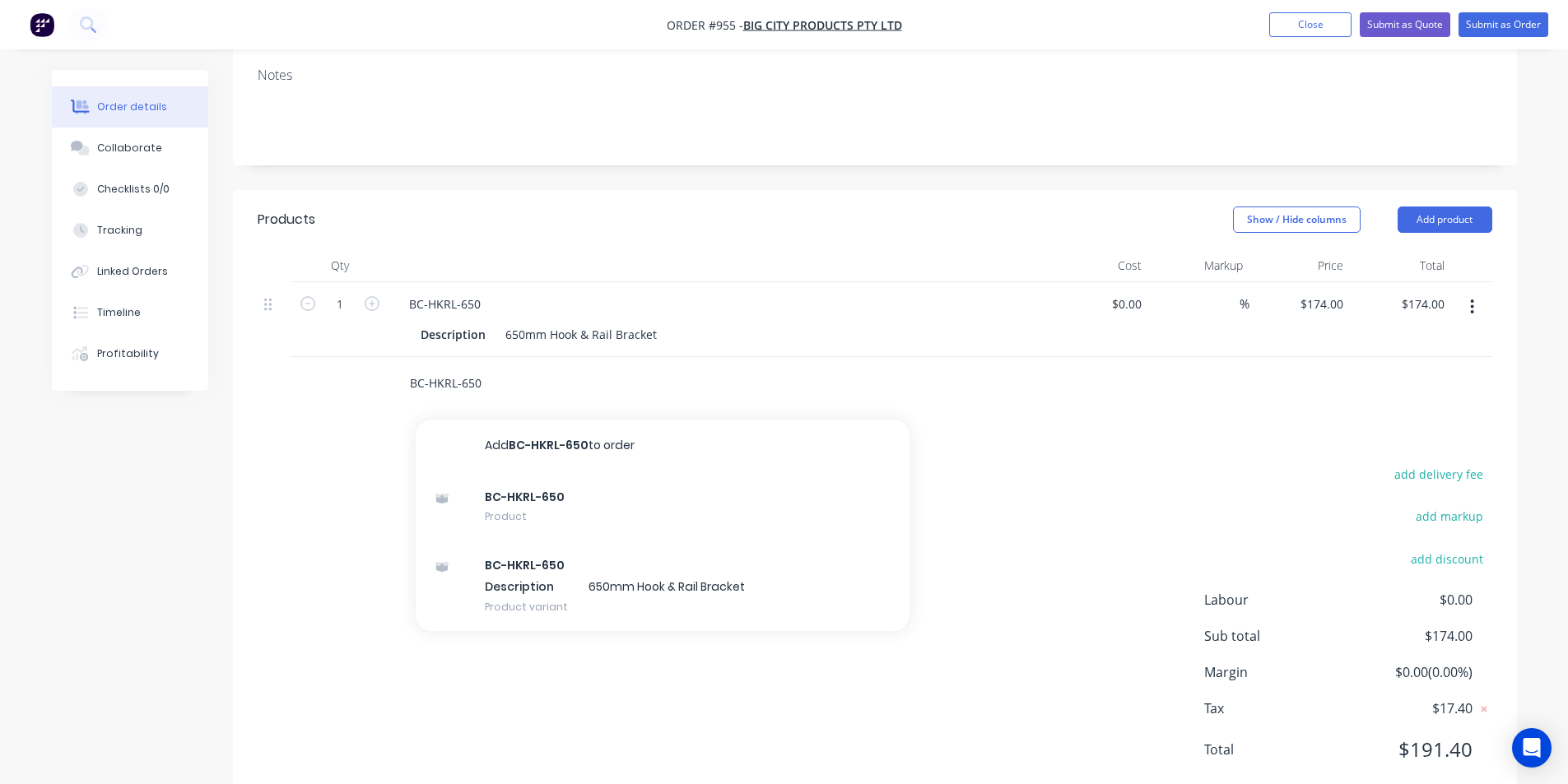
drag, startPoint x: 457, startPoint y: 336, endPoint x: 438, endPoint y: 338, distance: 19.1
click at [438, 367] on input "BC-HKRL-650" at bounding box center [573, 384] width 329 height 33
type input "B"
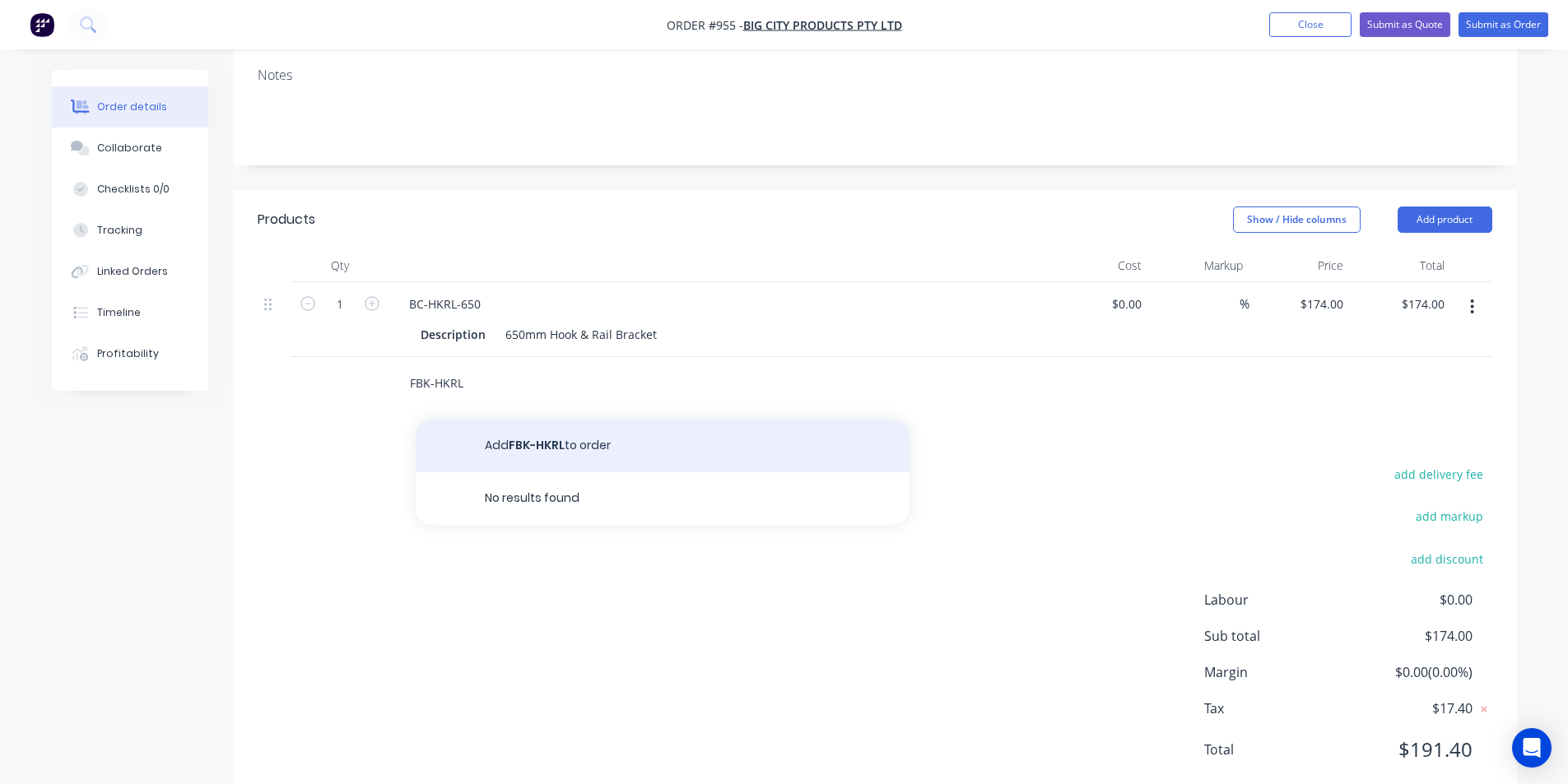
type input "FBK-HKRL"
click at [605, 419] on button "Add FBK-HKRL to order" at bounding box center [663, 446] width 494 height 52
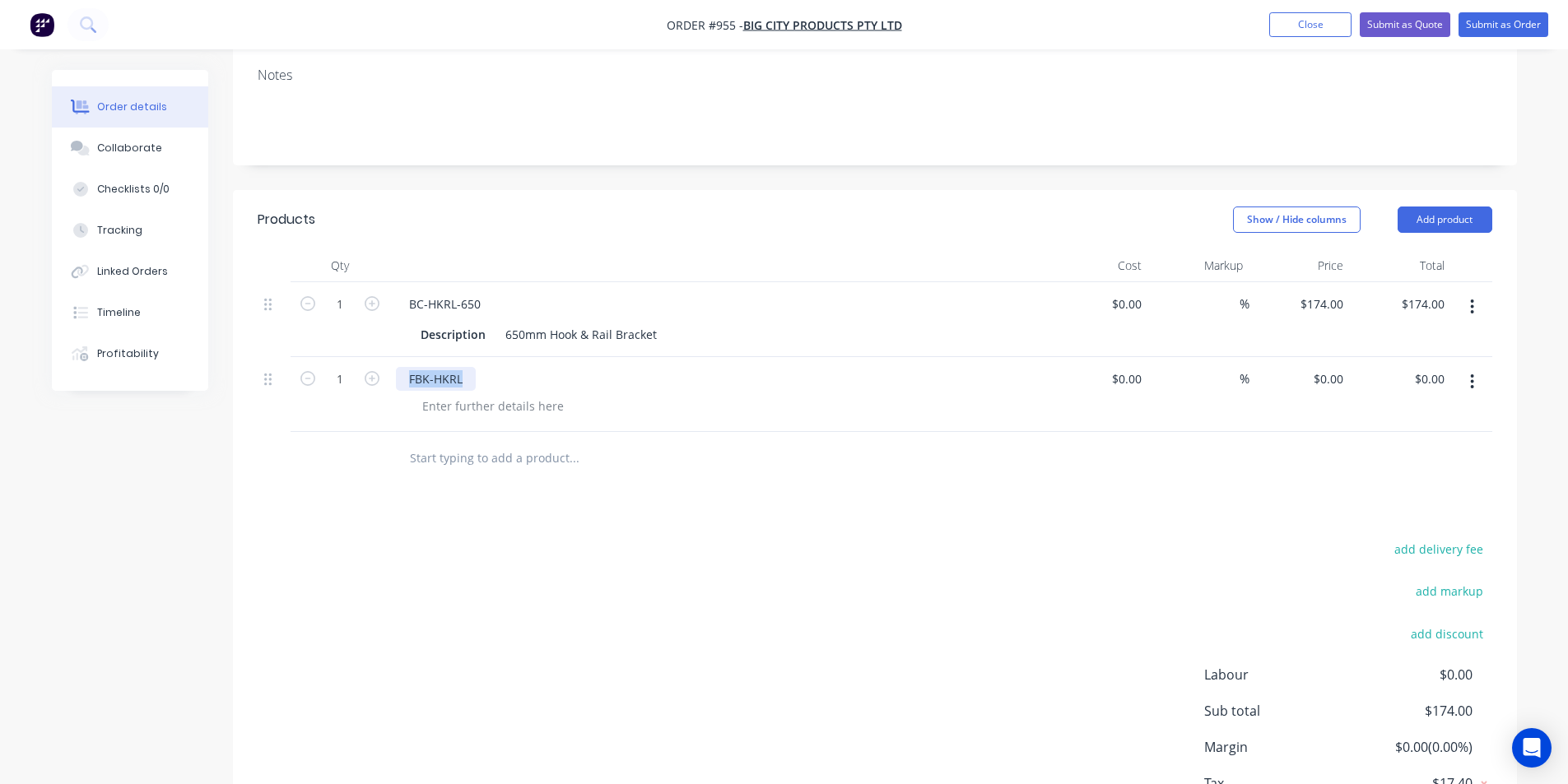
drag, startPoint x: 474, startPoint y: 332, endPoint x: 392, endPoint y: 332, distance: 82.0
click at [392, 358] on div "FBK-HKRL" at bounding box center [718, 395] width 658 height 75
copy div "FBK-HKRL"
click at [739, 538] on div "add delivery fee add markup add discount Labour $0.00 Sub total $174.00 Margin …" at bounding box center [874, 697] width 1234 height 317
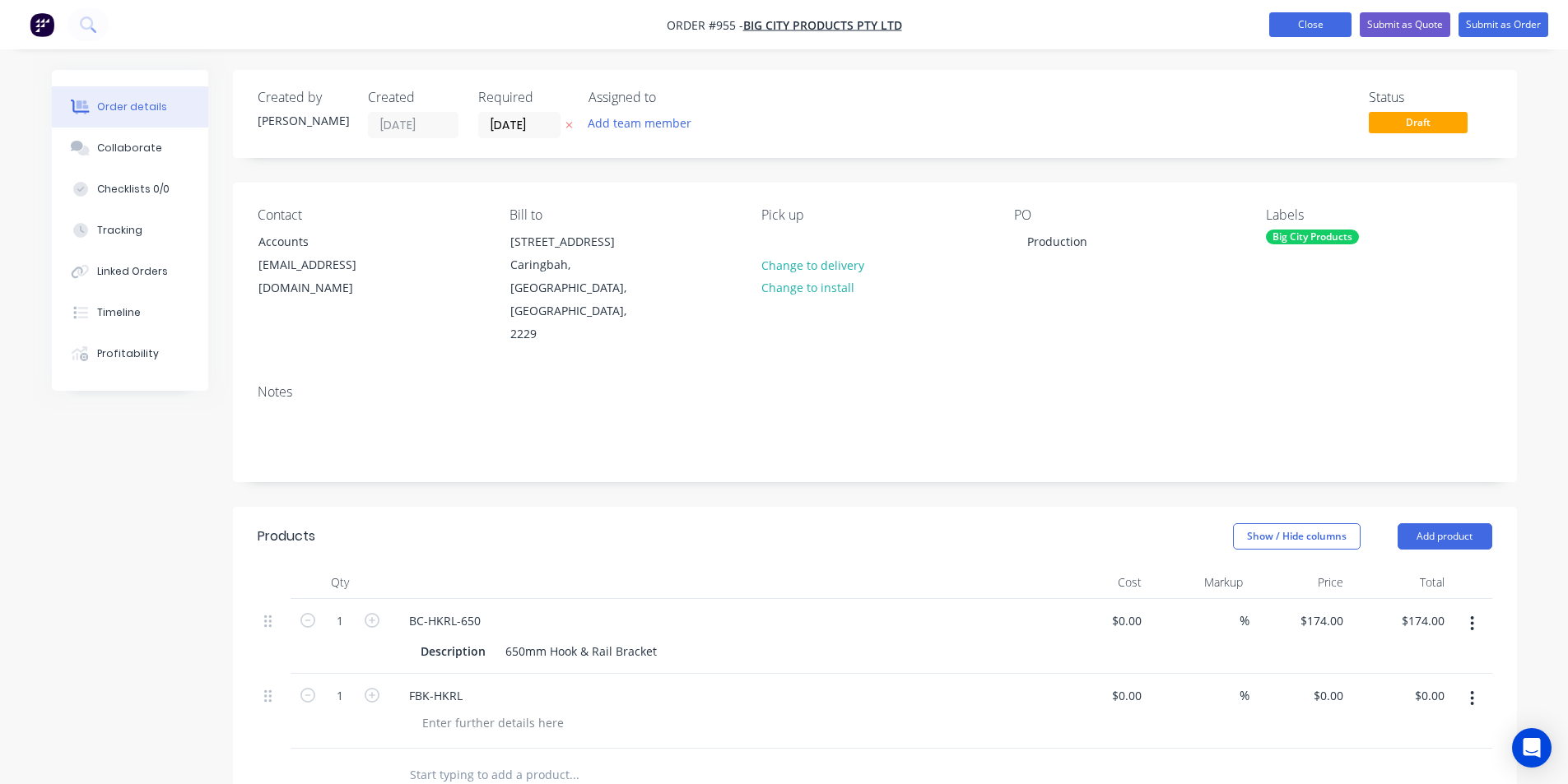
click at [1316, 35] on button "Close" at bounding box center [1310, 24] width 82 height 24
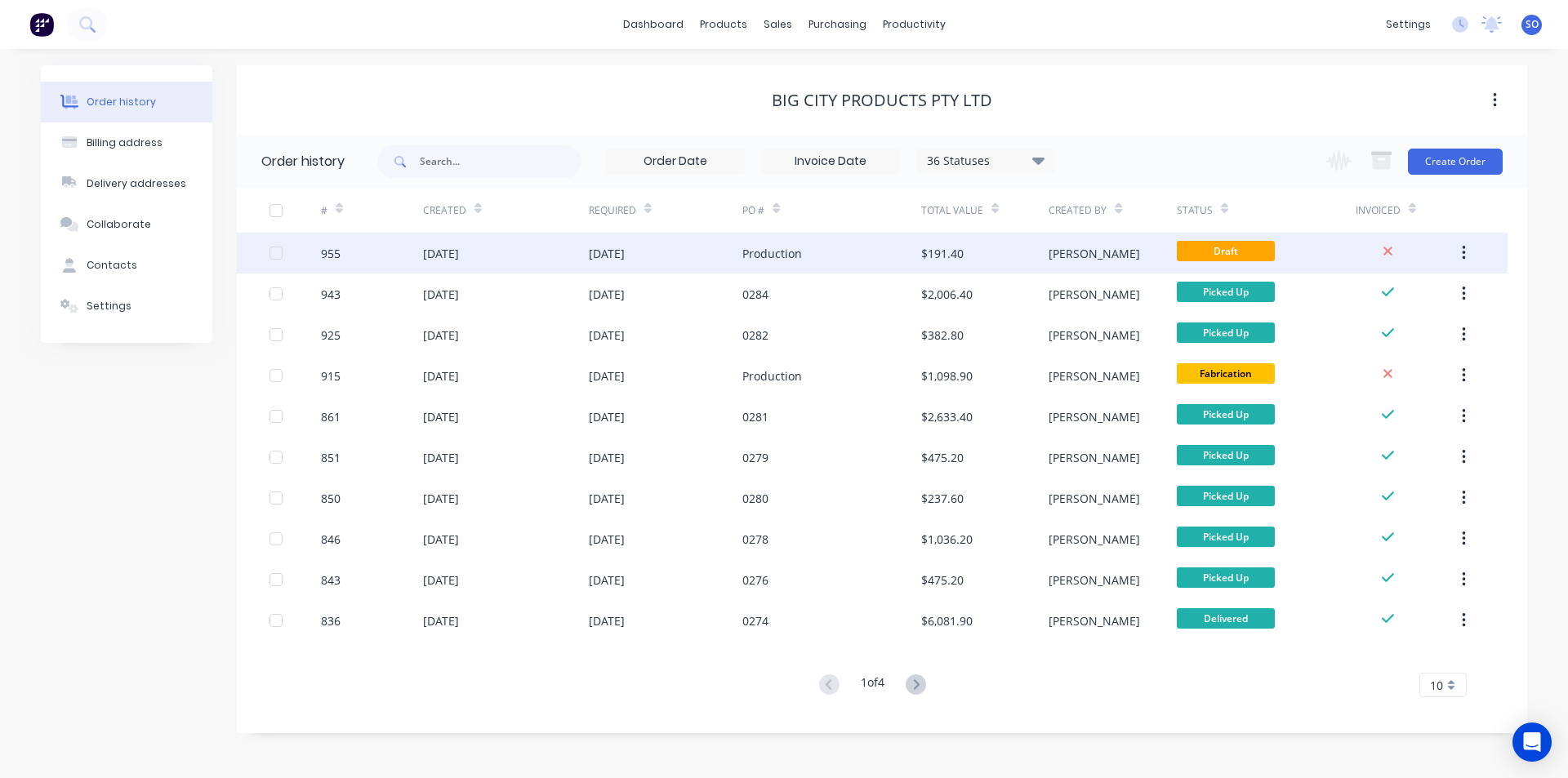
click at [919, 265] on div "Production" at bounding box center [832, 253] width 179 height 41
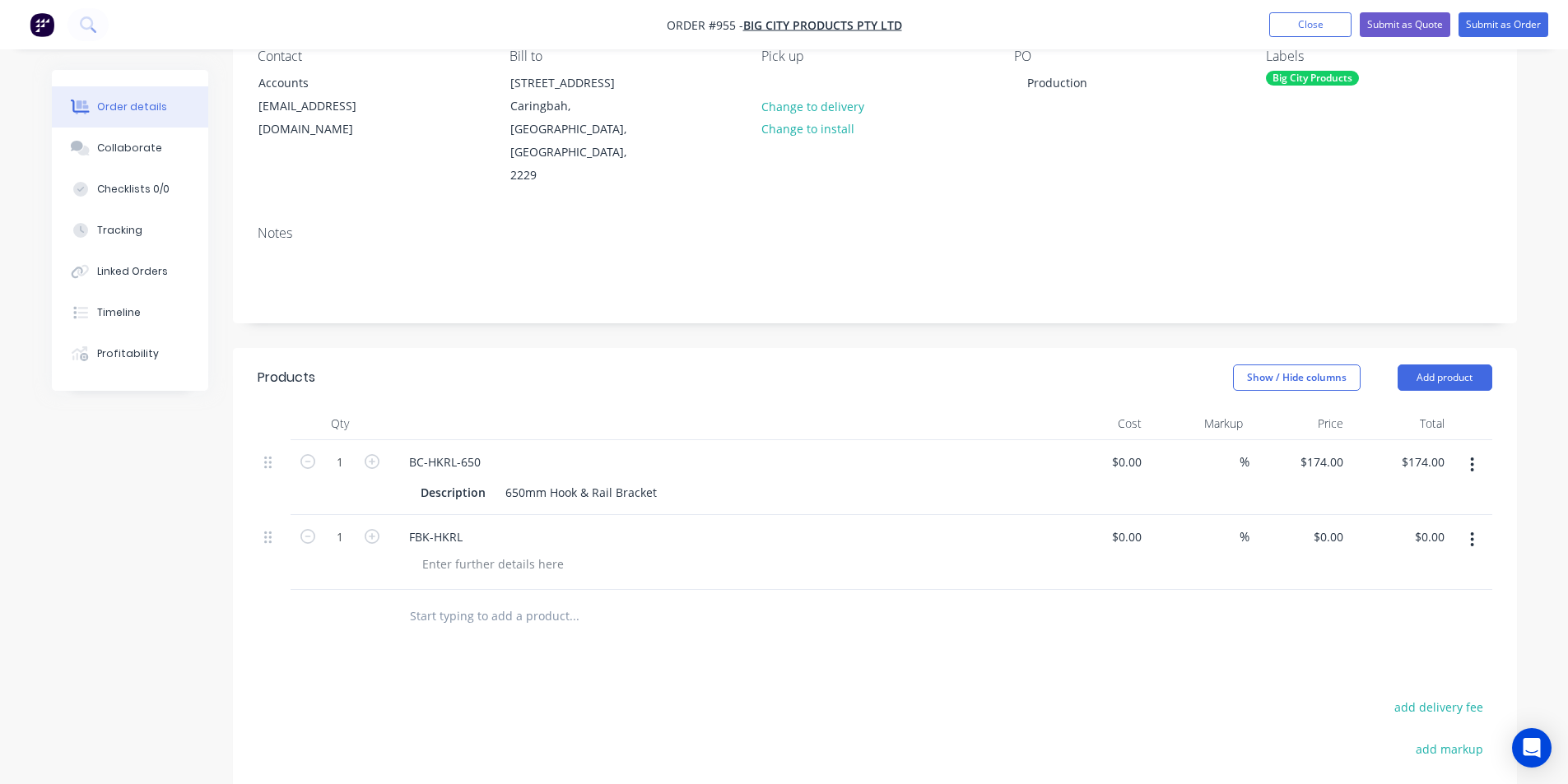
scroll to position [220, 0]
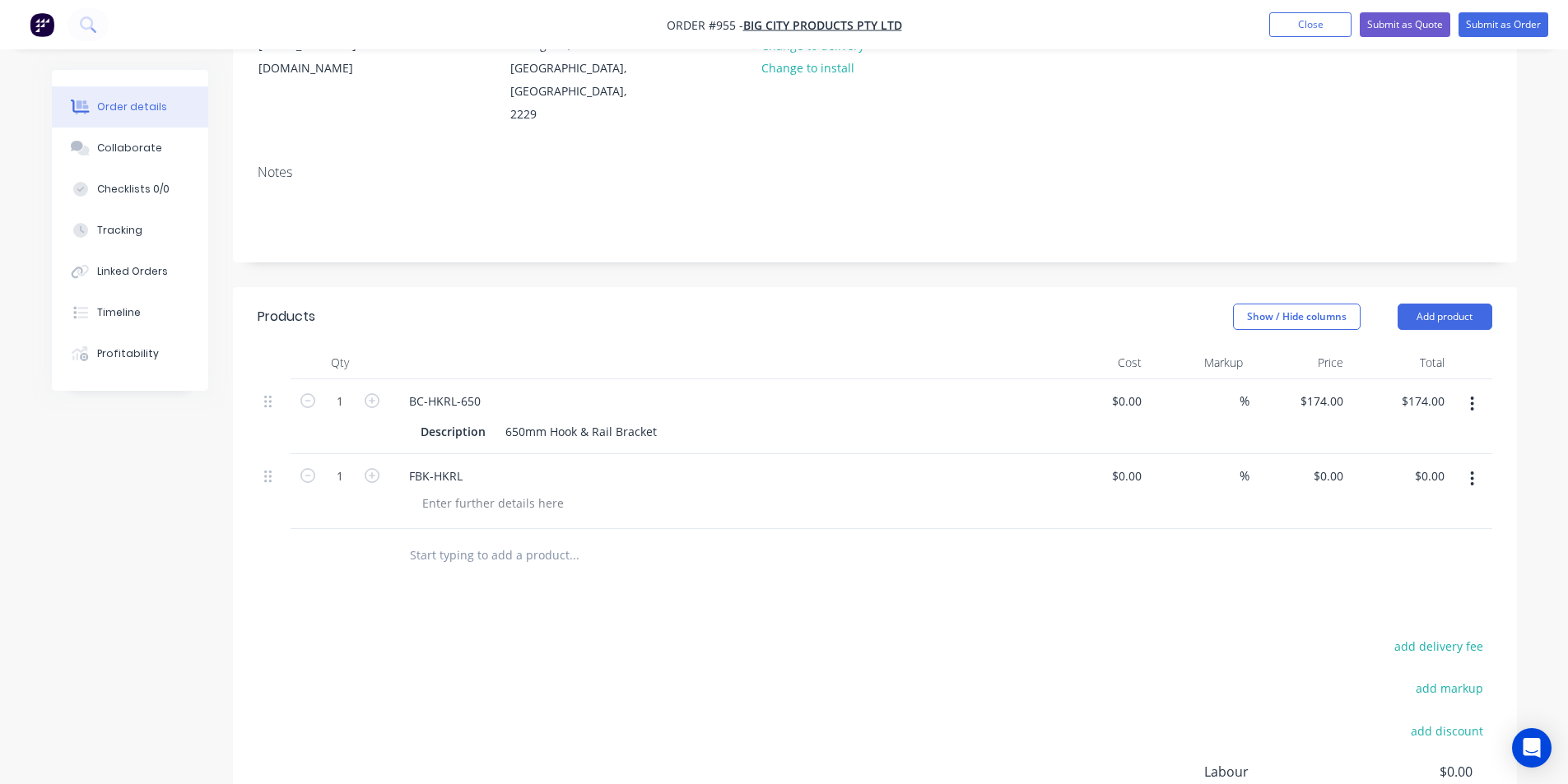
drag, startPoint x: 1472, startPoint y: 436, endPoint x: 1469, endPoint y: 454, distance: 18.2
click at [1472, 470] on icon "button" at bounding box center [1471, 479] width 4 height 18
click at [1389, 609] on div "Delete" at bounding box center [1413, 620] width 126 height 24
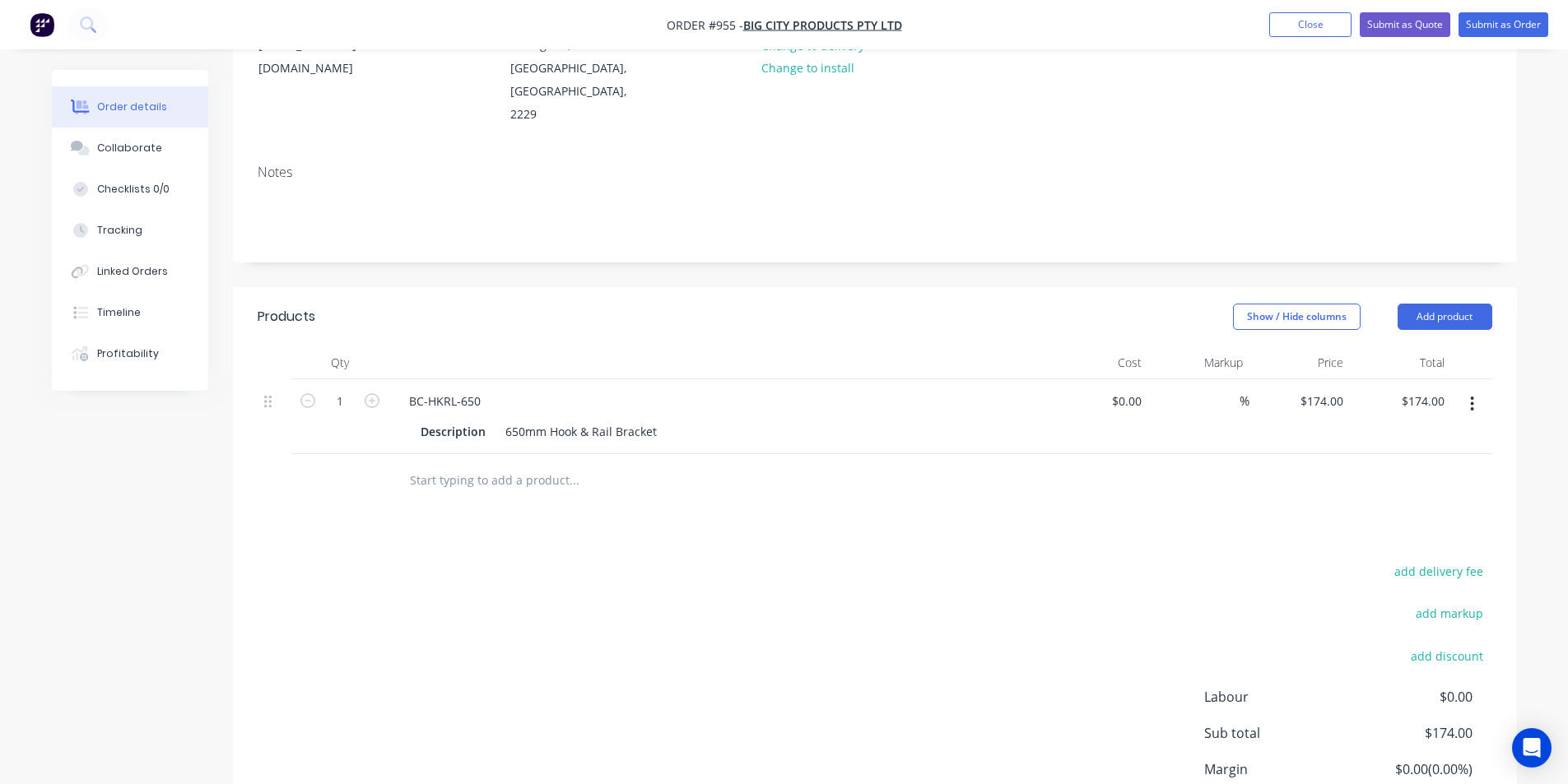
click at [440, 464] on input "text" at bounding box center [573, 481] width 329 height 33
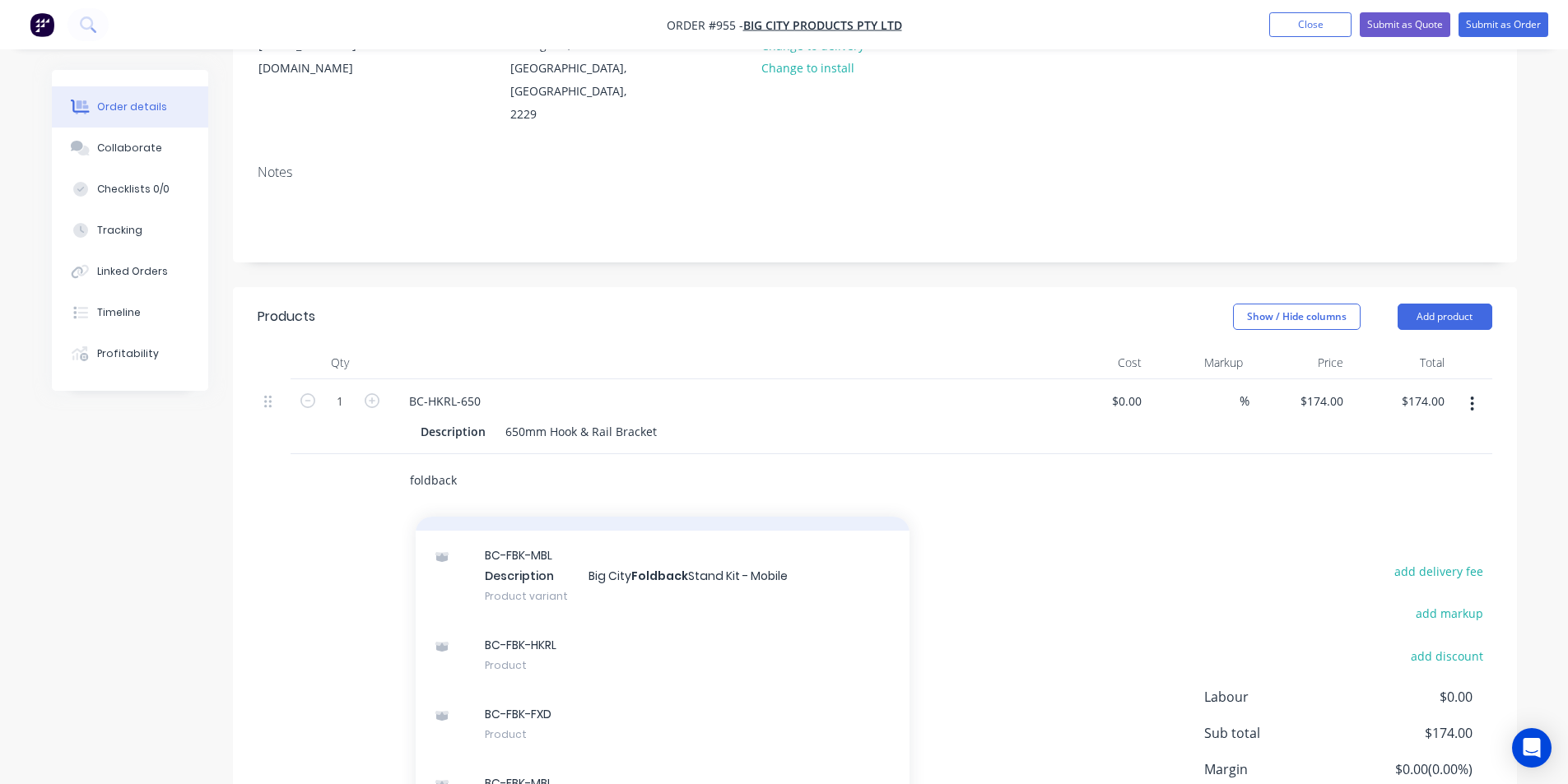
scroll to position [247, 0]
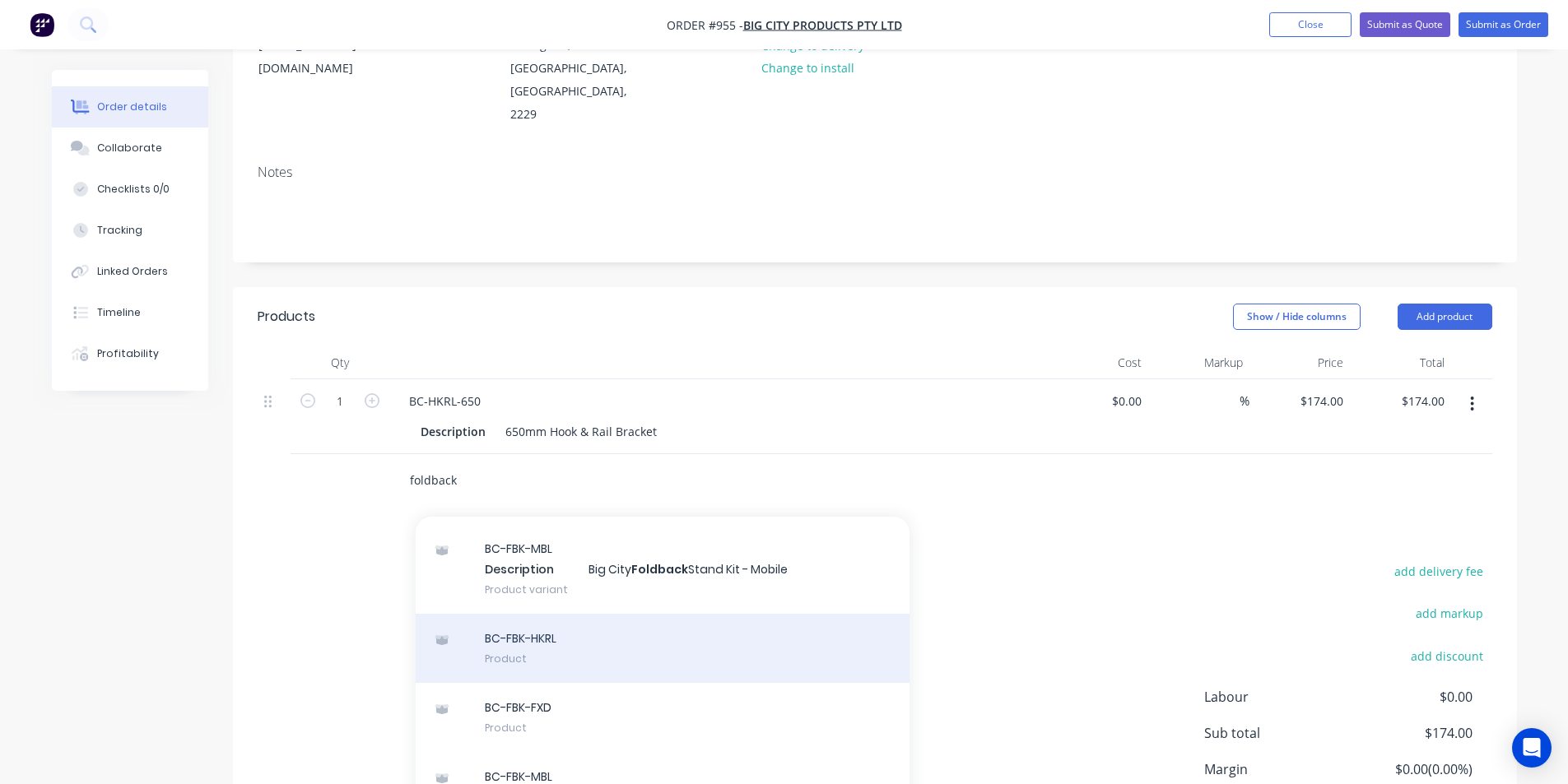
type input "foldback"
click at [708, 614] on div "BC-FBK-HKRL Product" at bounding box center [663, 648] width 494 height 69
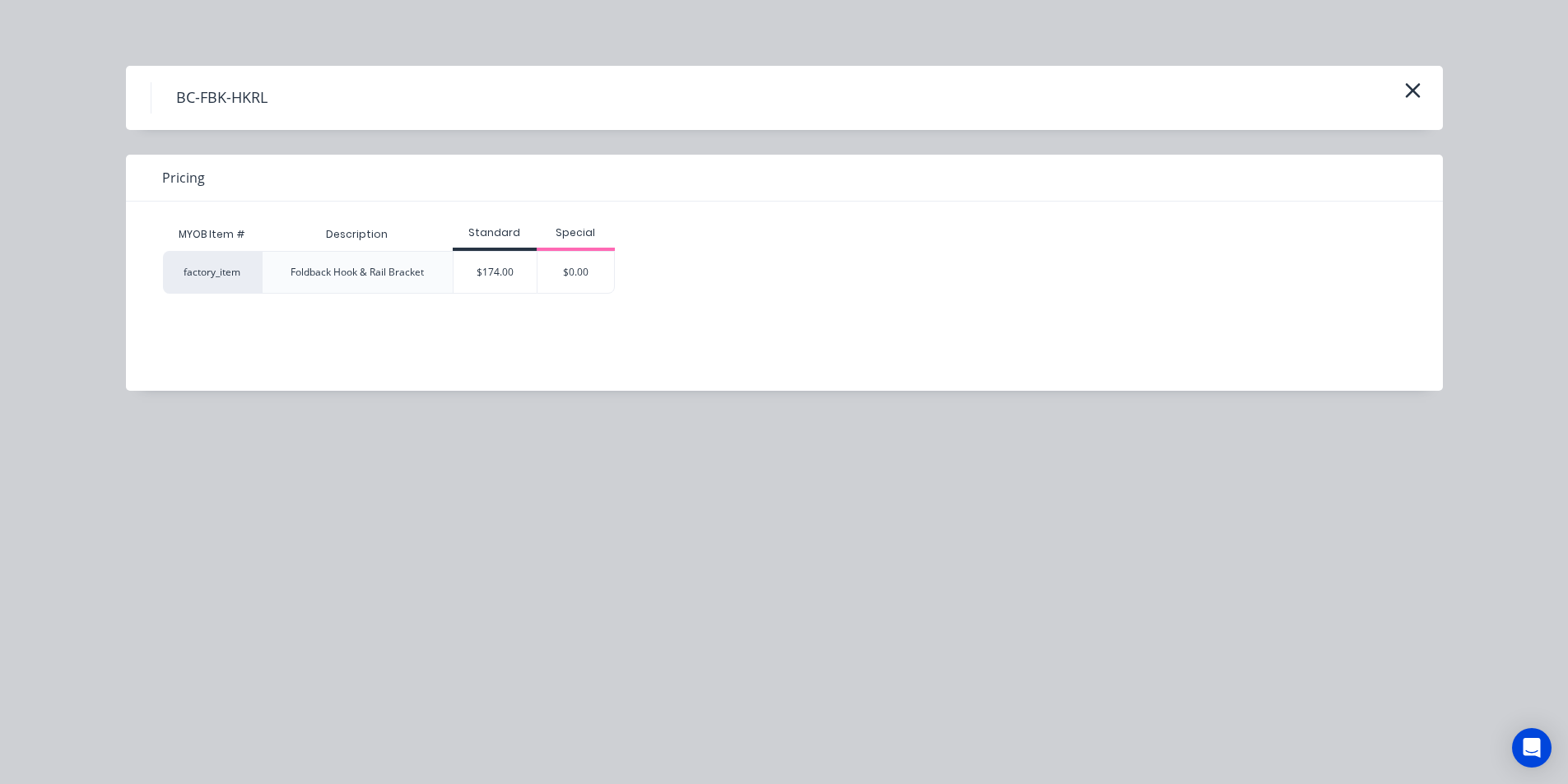
click at [497, 269] on div "$174.00" at bounding box center [494, 272] width 83 height 41
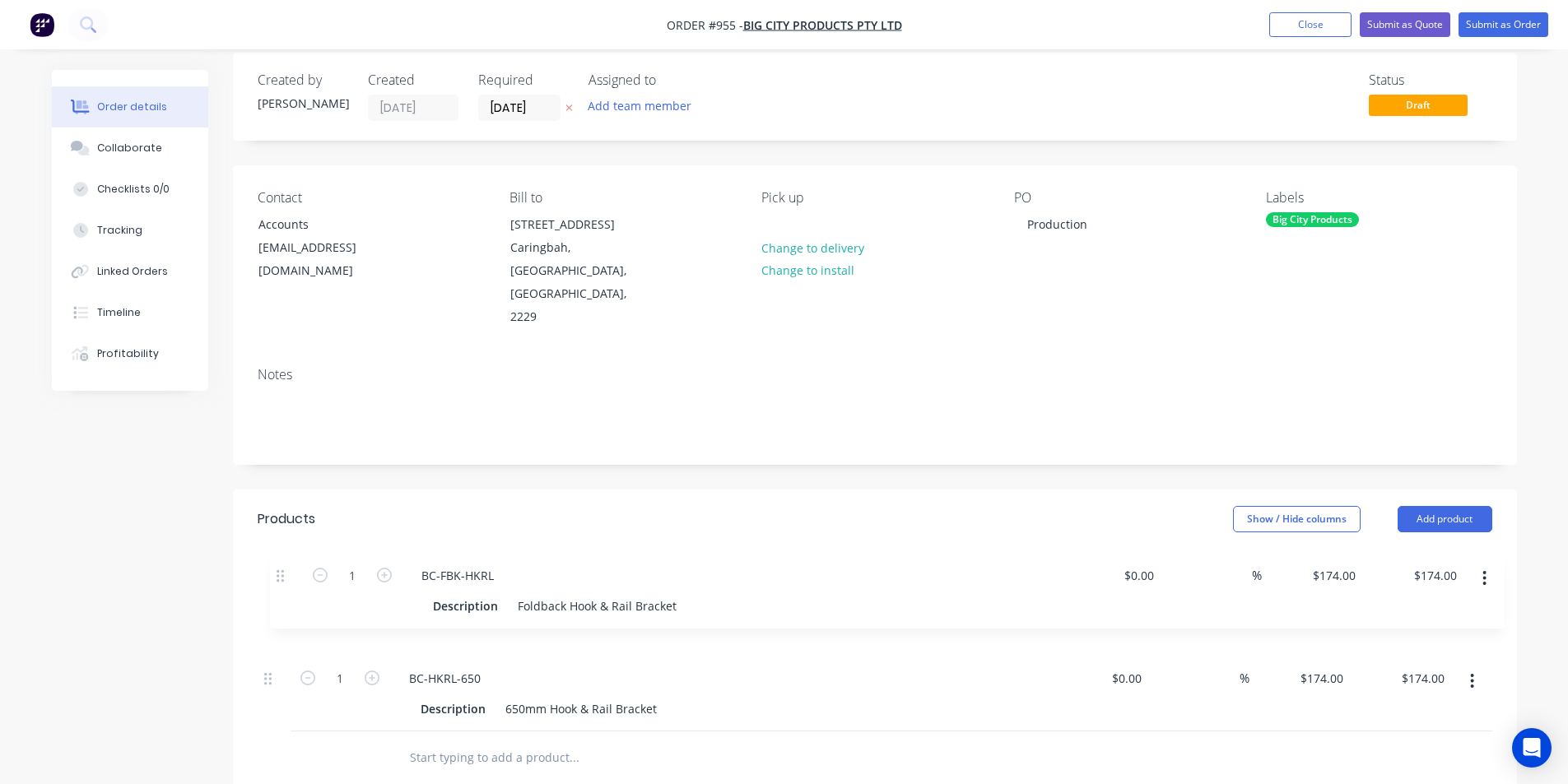
scroll to position [24, 0]
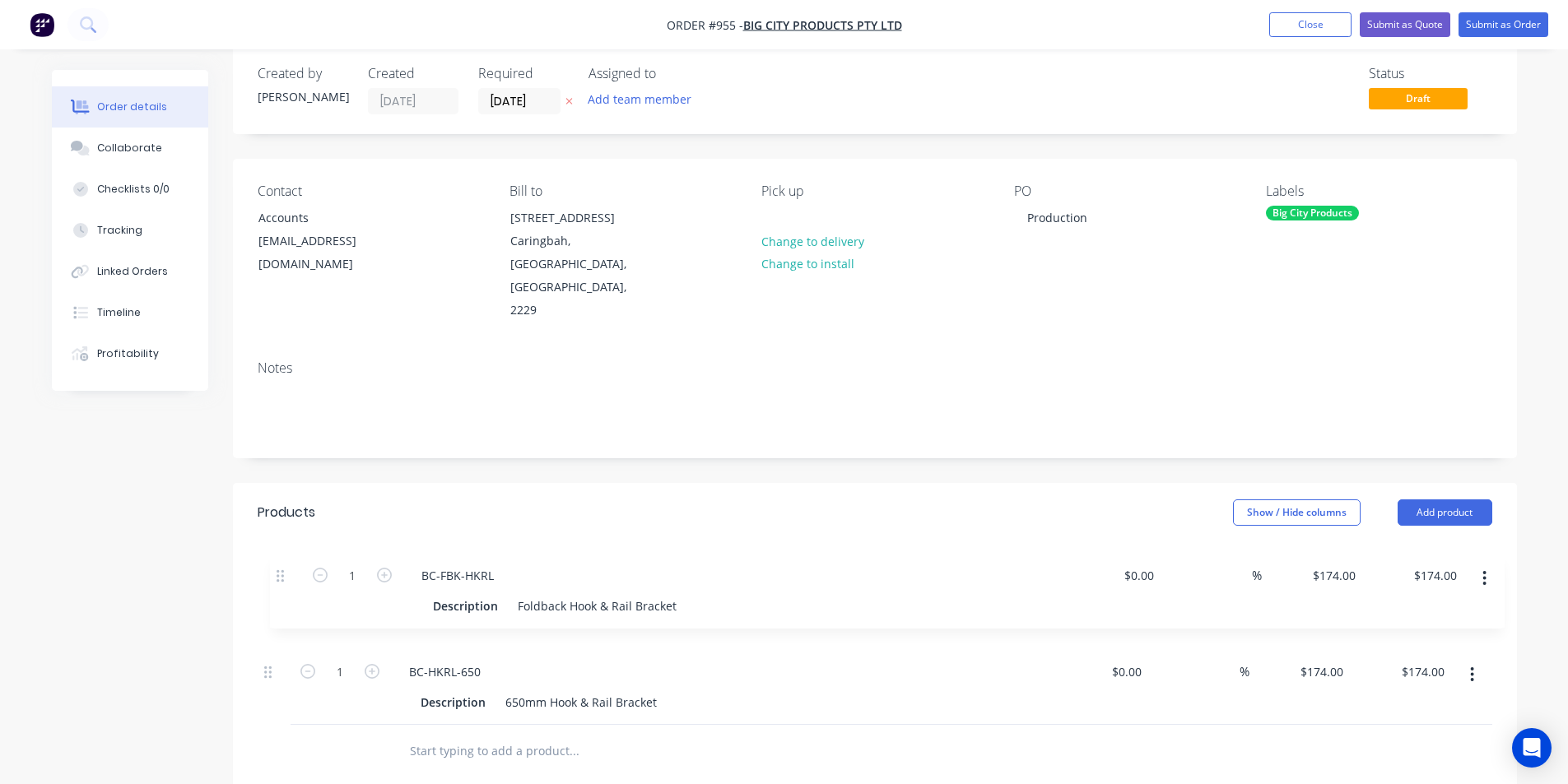
drag, startPoint x: 283, startPoint y: 649, endPoint x: 303, endPoint y: 547, distance: 103.9
click at [303, 576] on div "1 BC-HKRL-650 Description 650mm Hook & Rail Bracket $0.00 $0.00 % $174.00 $174.…" at bounding box center [874, 651] width 1234 height 150
click at [343, 585] on input "1" at bounding box center [339, 597] width 43 height 24
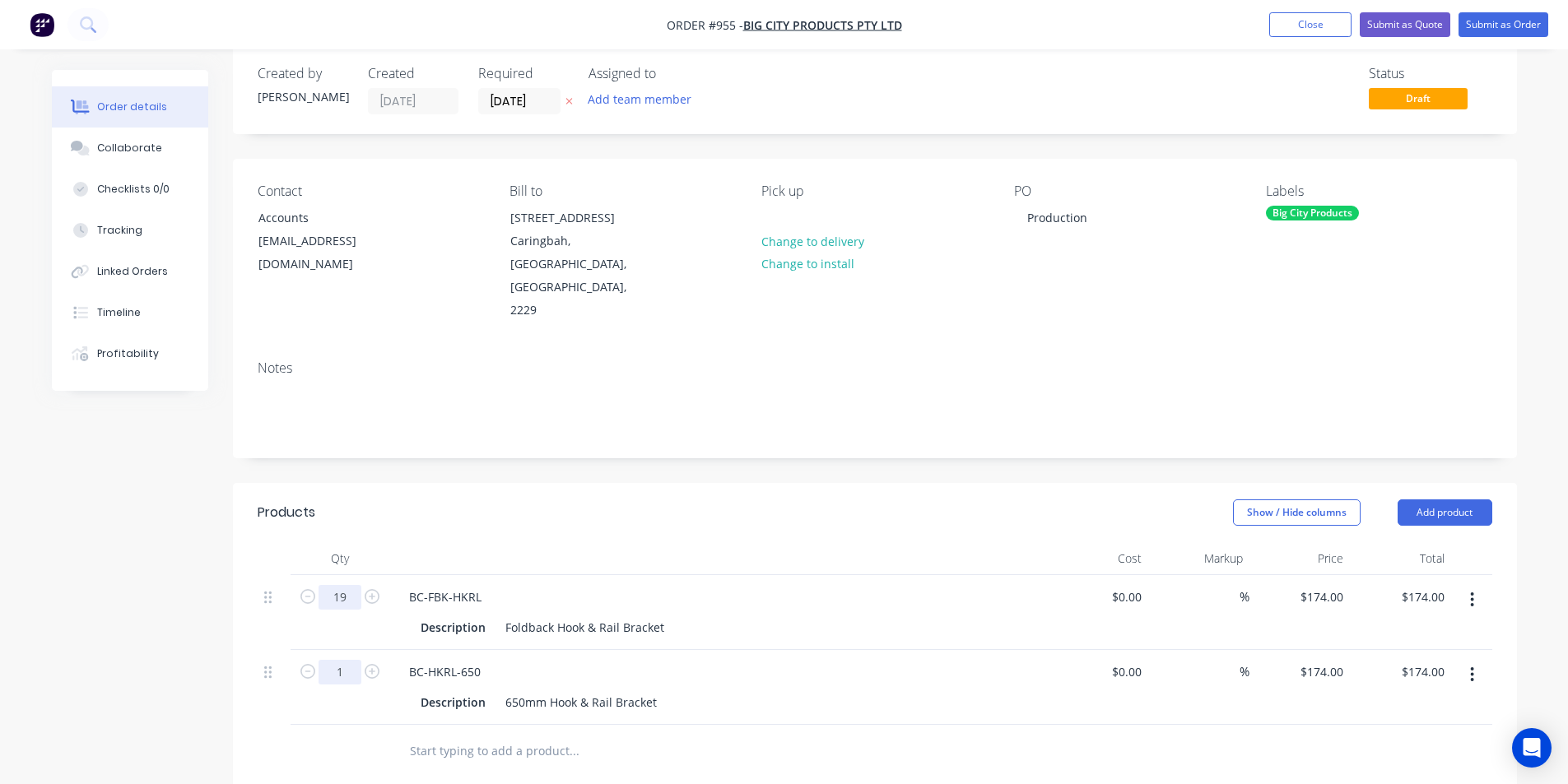
type input "19"
type input "$3,306.00"
click at [330, 660] on input "1" at bounding box center [339, 672] width 43 height 24
type input "14"
type input "$2,436.00"
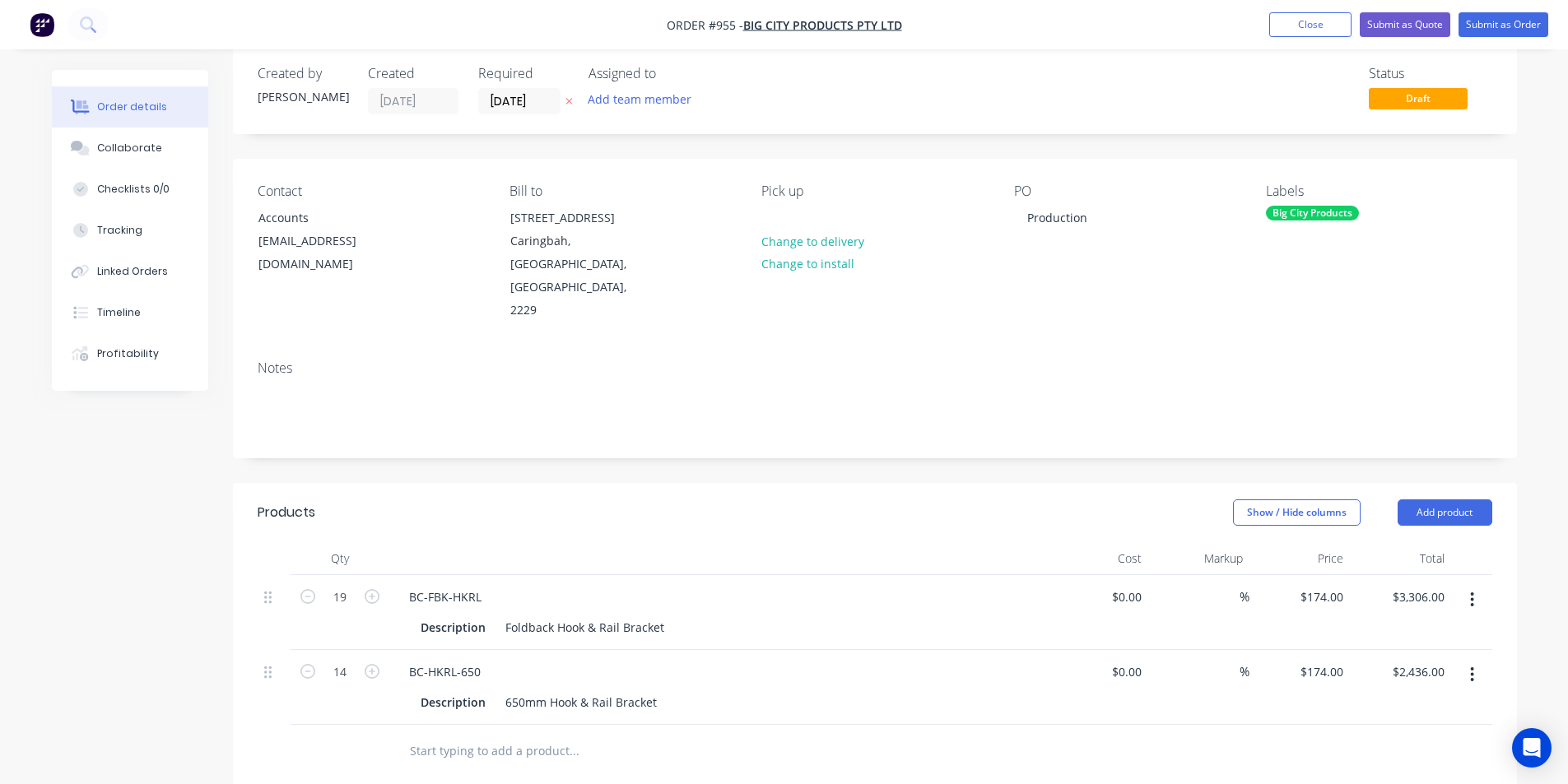
click at [605, 500] on div "Show / Hide columns Add product" at bounding box center [1005, 513] width 971 height 26
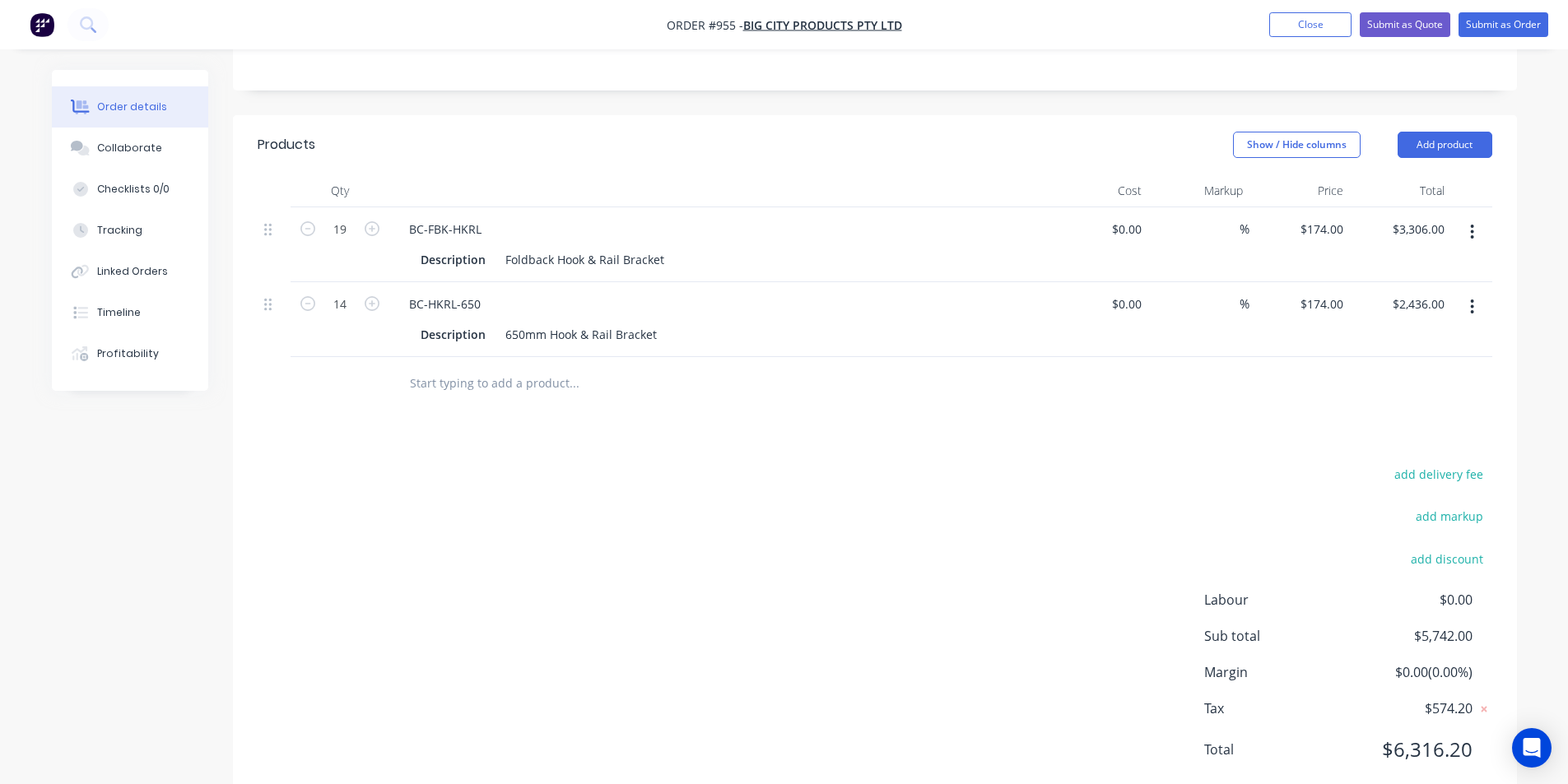
scroll to position [0, 0]
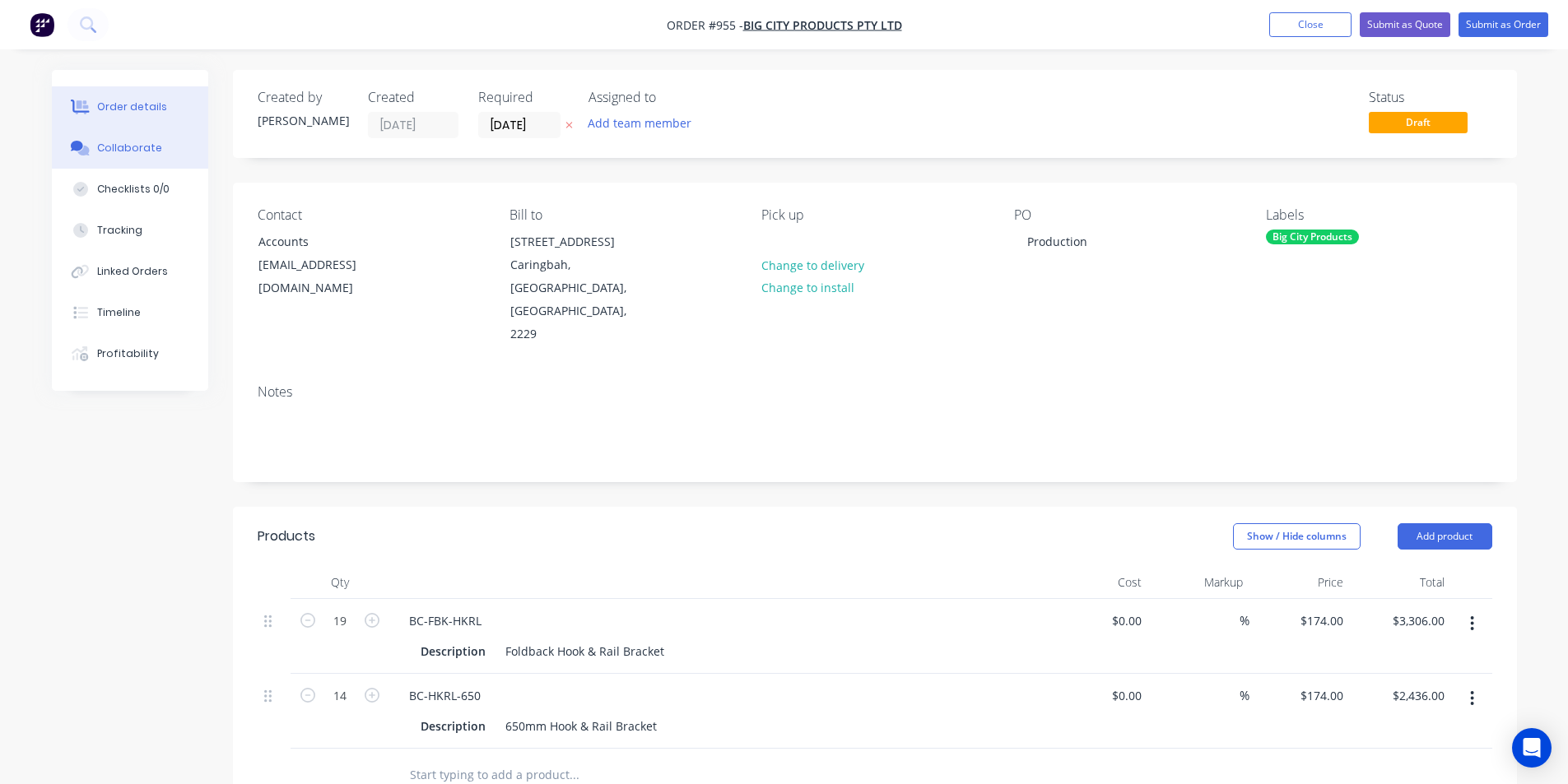
click at [136, 139] on button "Collaborate" at bounding box center [129, 147] width 156 height 41
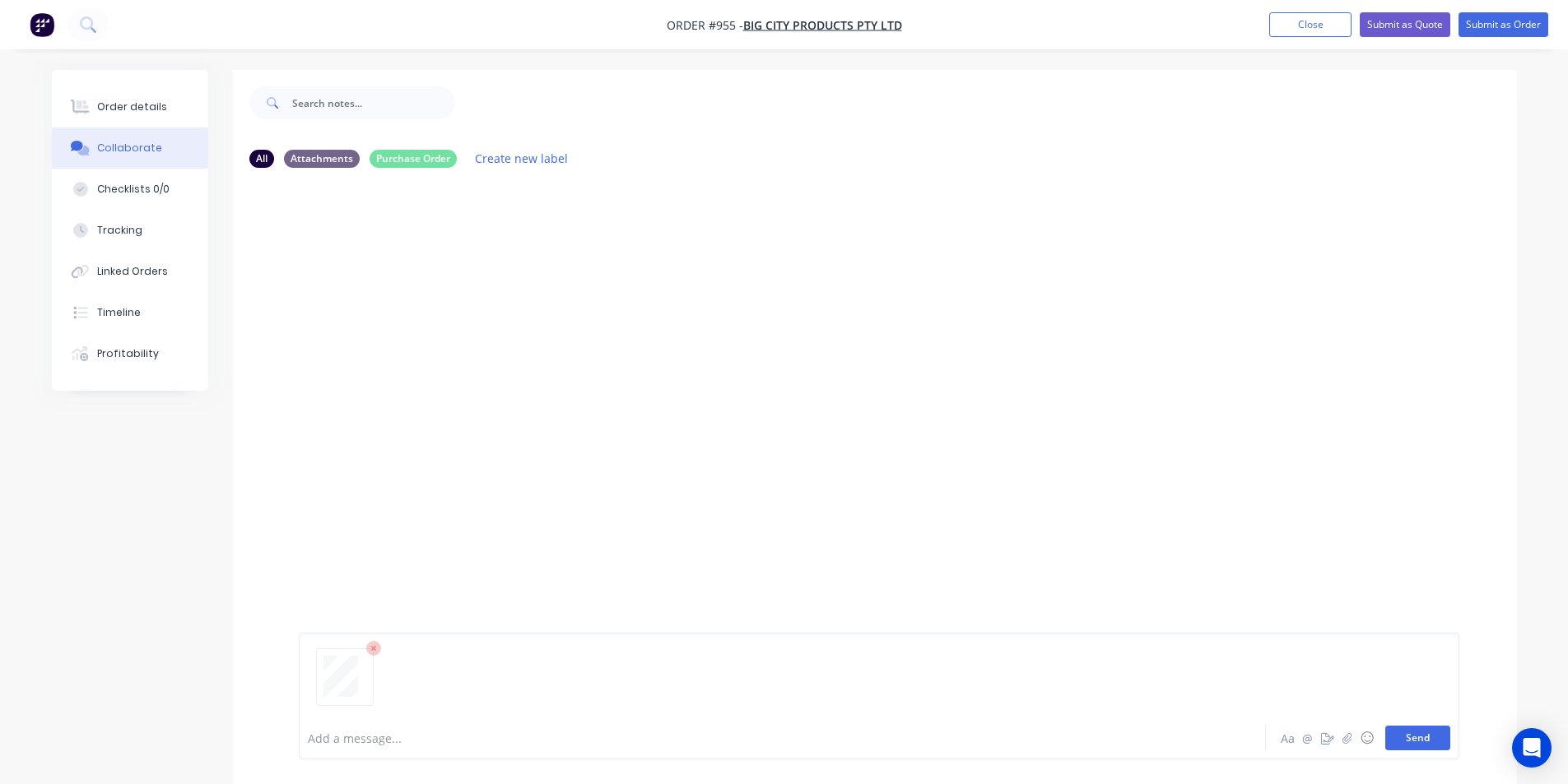
click at [1422, 732] on button "Send" at bounding box center [1417, 738] width 65 height 24
click at [1468, 37] on nav "Order #955 - Big City Products Pty Ltd Add product Close Submit as Quote Submit…" at bounding box center [784, 24] width 1568 height 50
click at [1480, 26] on button "Submit as Order" at bounding box center [1503, 24] width 90 height 24
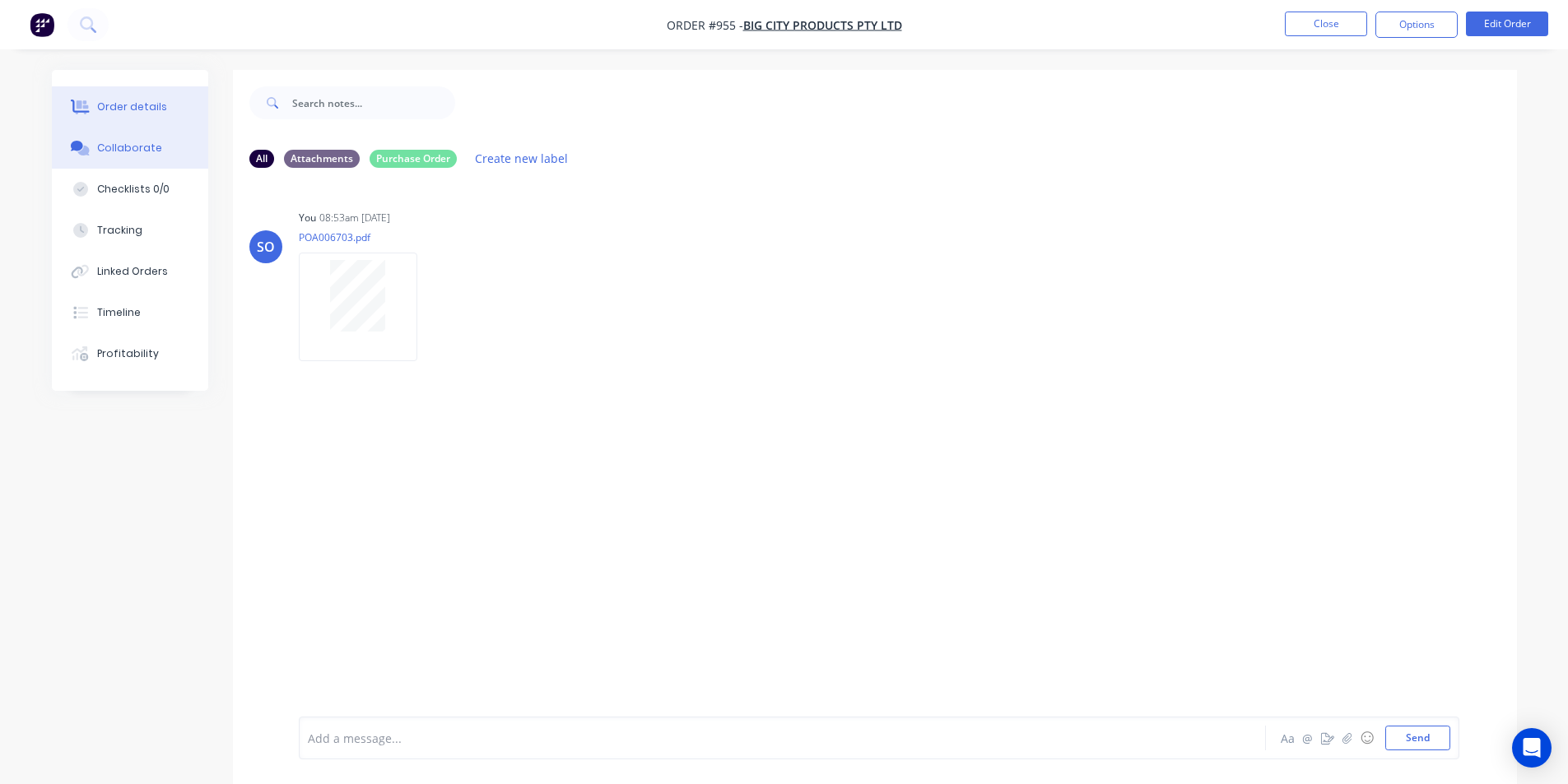
click at [80, 123] on button "Order details" at bounding box center [129, 106] width 156 height 41
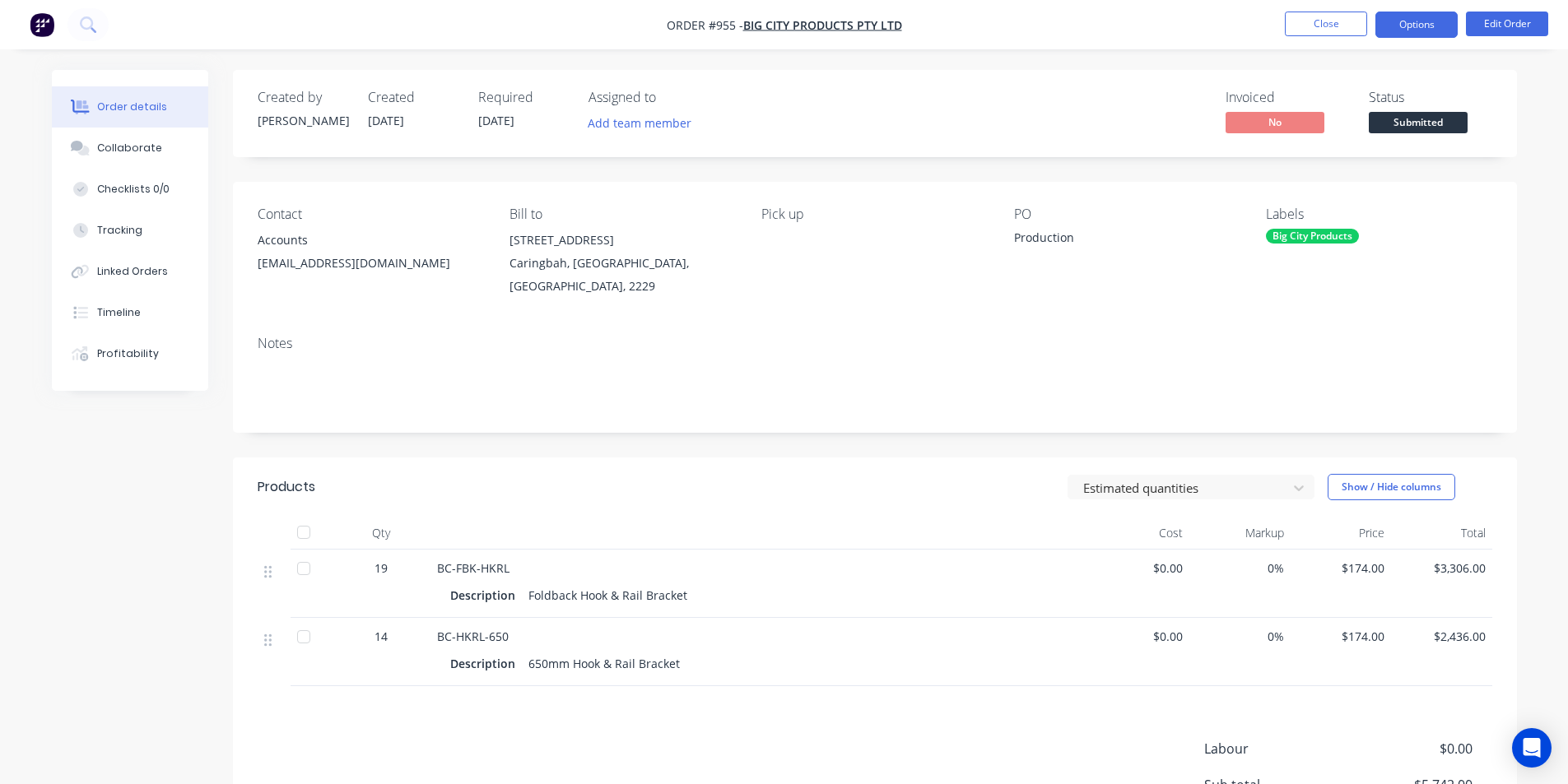
click at [1416, 31] on button "Options" at bounding box center [1416, 24] width 82 height 26
drag, startPoint x: 1518, startPoint y: 122, endPoint x: 1473, endPoint y: 120, distance: 45.0
click at [1518, 123] on div "Order details Collaborate Checklists 0/0 Tracking Linked Orders Timeline Profit…" at bounding box center [784, 524] width 1497 height 910
click at [1462, 124] on span "Submitted" at bounding box center [1417, 122] width 99 height 21
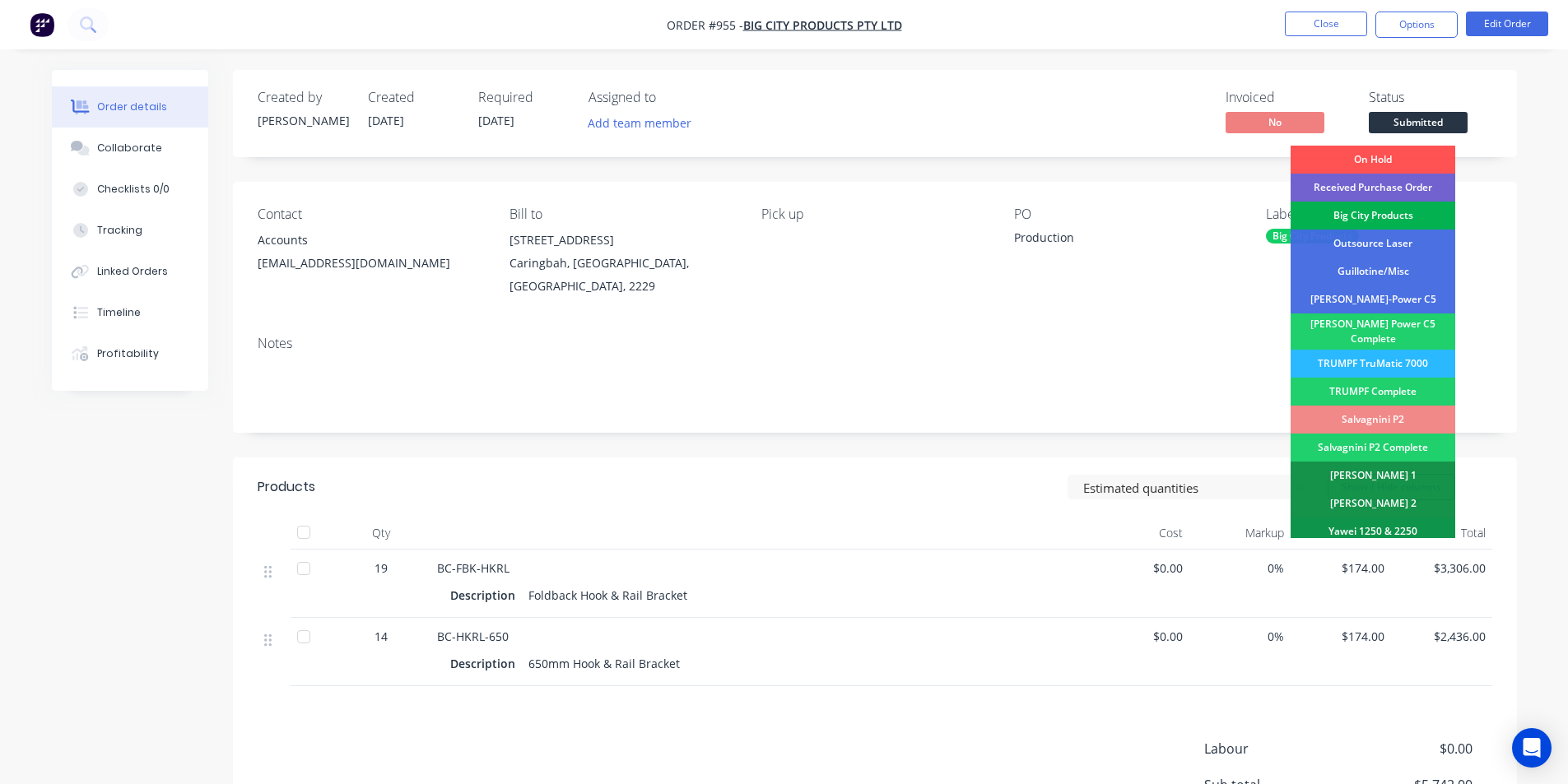
click at [1422, 219] on div "Big City Products" at bounding box center [1373, 215] width 165 height 28
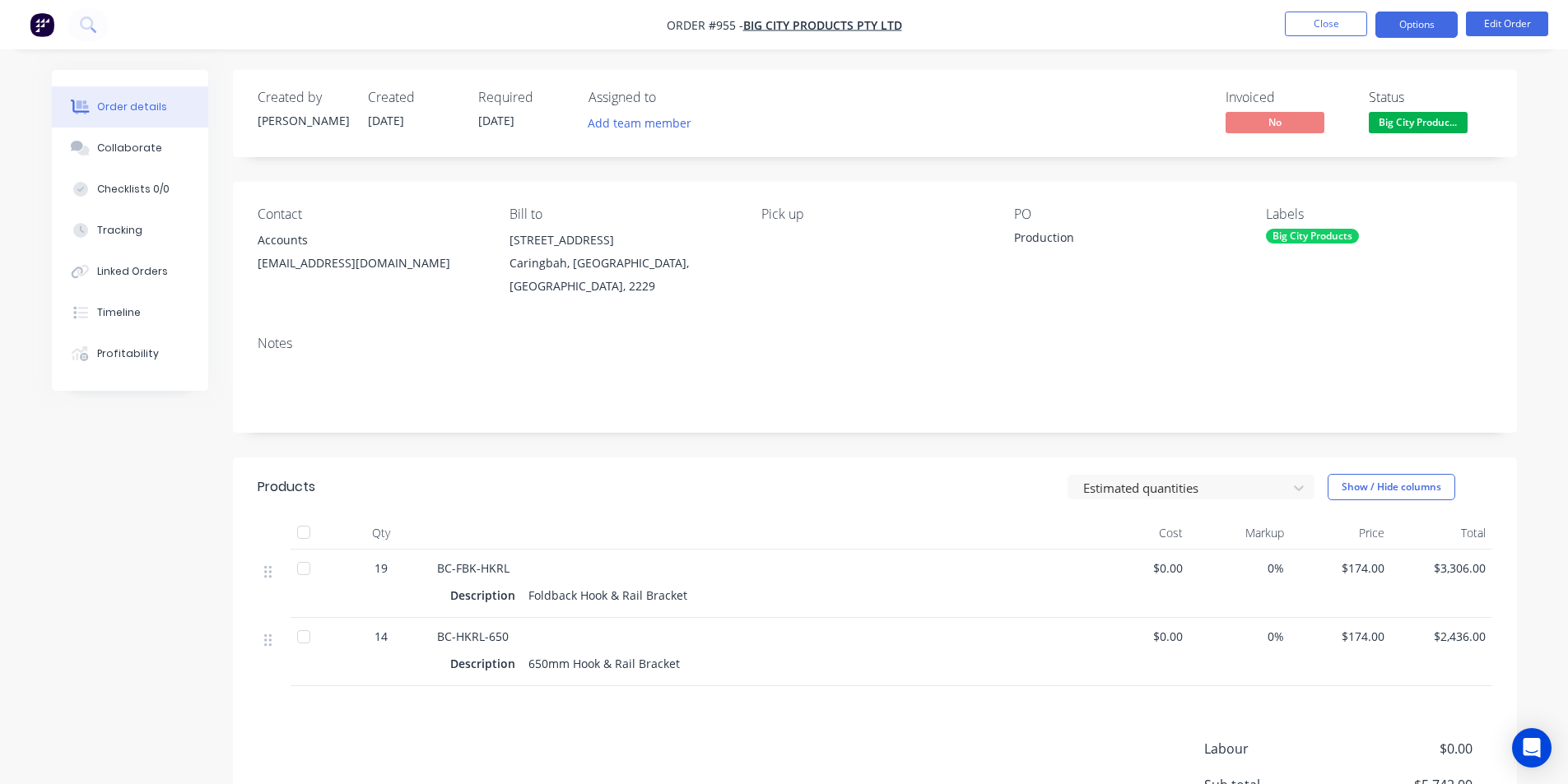
click at [1431, 34] on button "Options" at bounding box center [1416, 24] width 82 height 26
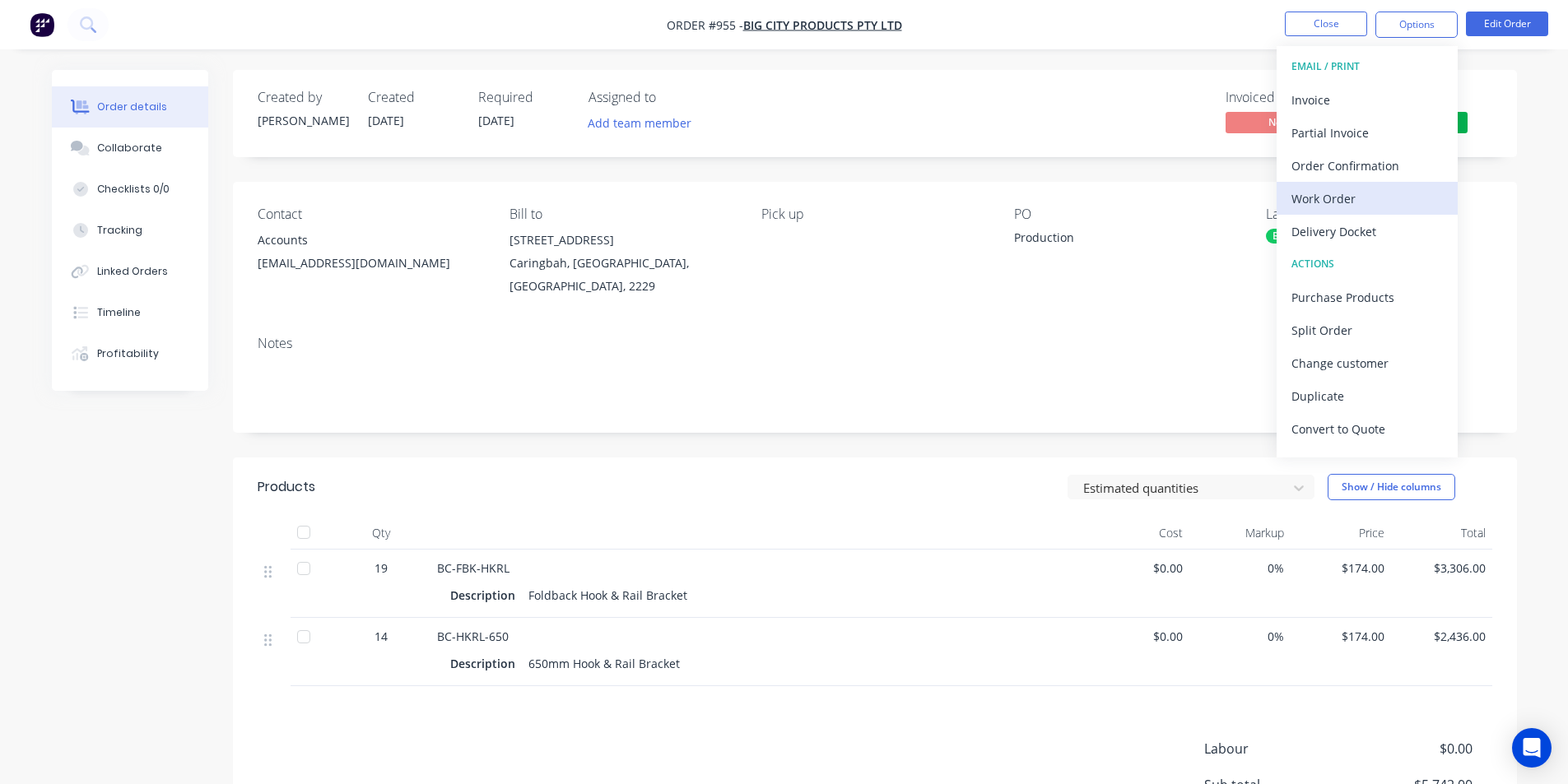
click at [1374, 187] on div "Work Order" at bounding box center [1367, 198] width 152 height 24
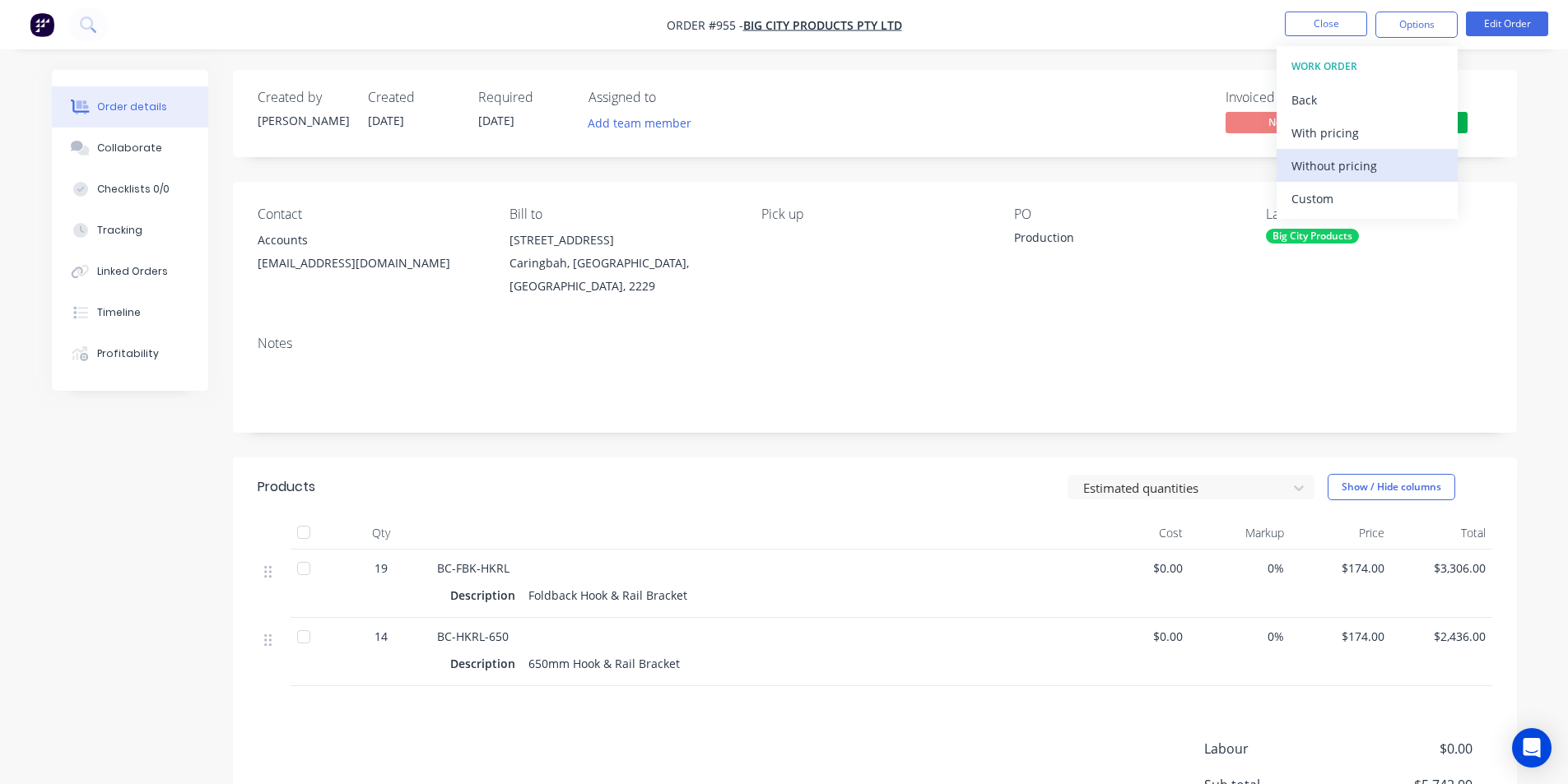
click at [1368, 161] on div "Without pricing" at bounding box center [1367, 165] width 152 height 24
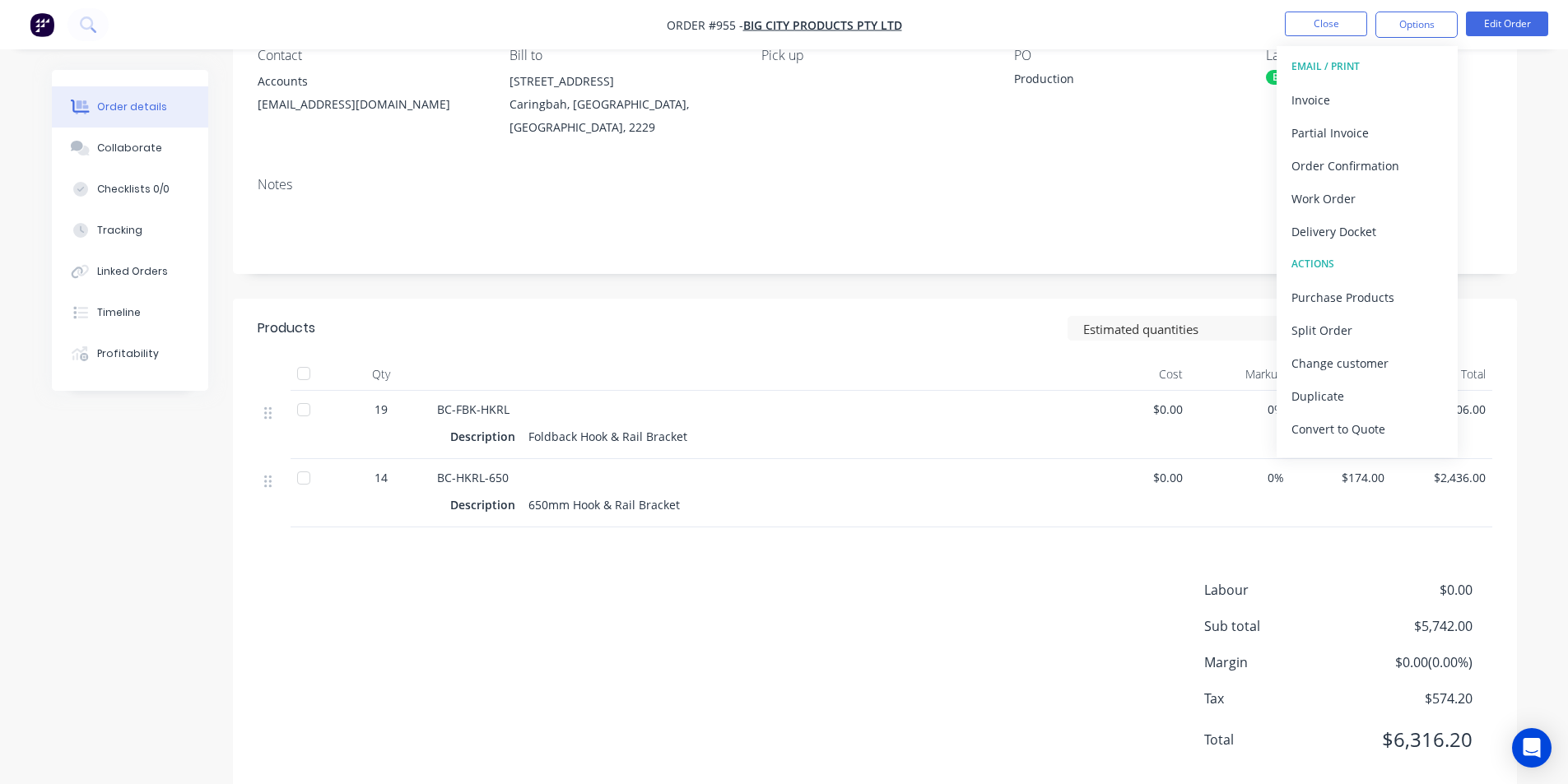
scroll to position [195, 0]
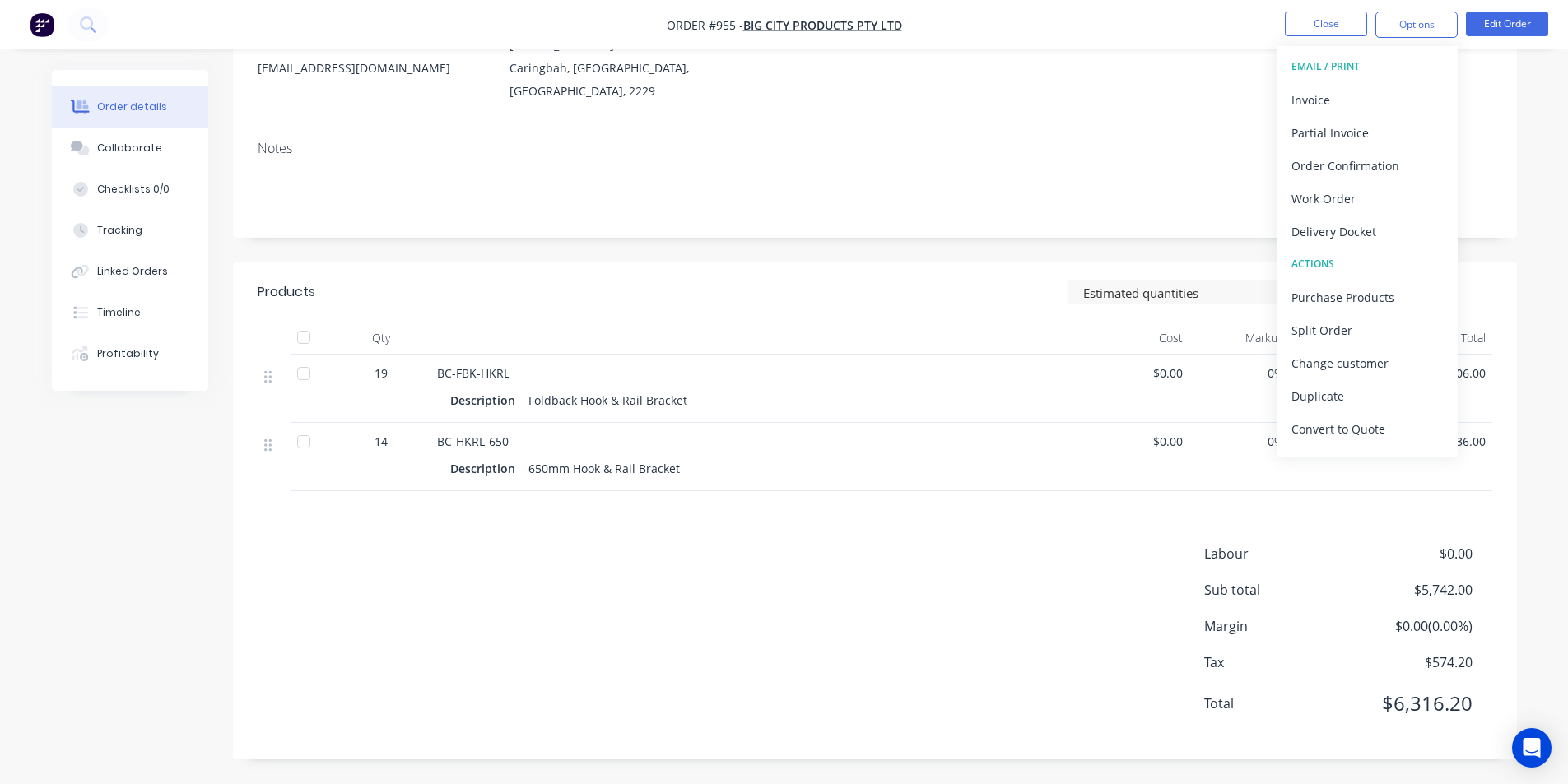
click at [981, 632] on div "Labour $0.00 Sub total $5,742.00 Margin $0.00 ( 0.00 %) Tax $574.20 Total $6,31…" at bounding box center [874, 639] width 1234 height 191
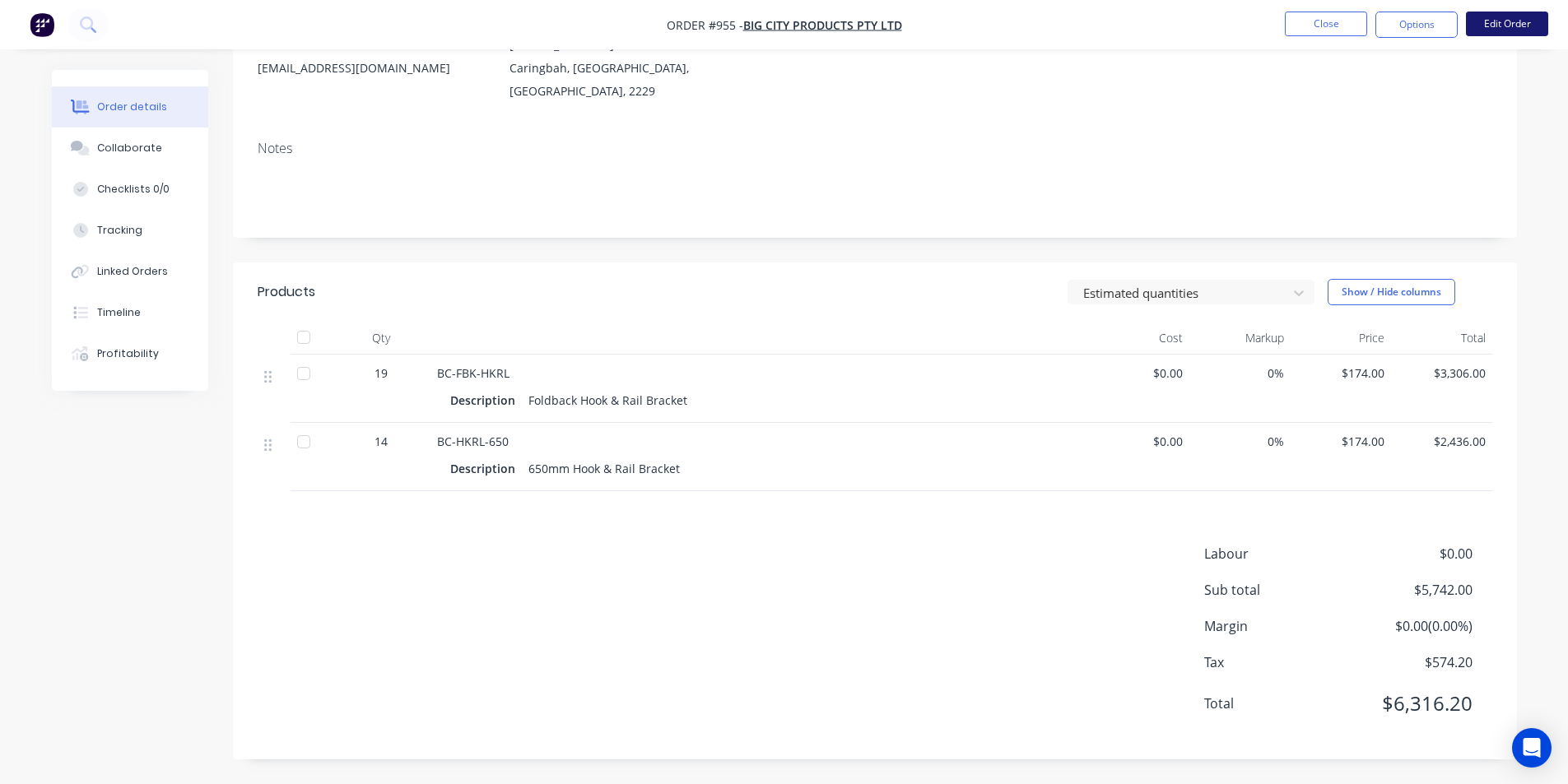
click at [1519, 34] on button "Edit Order" at bounding box center [1507, 24] width 82 height 24
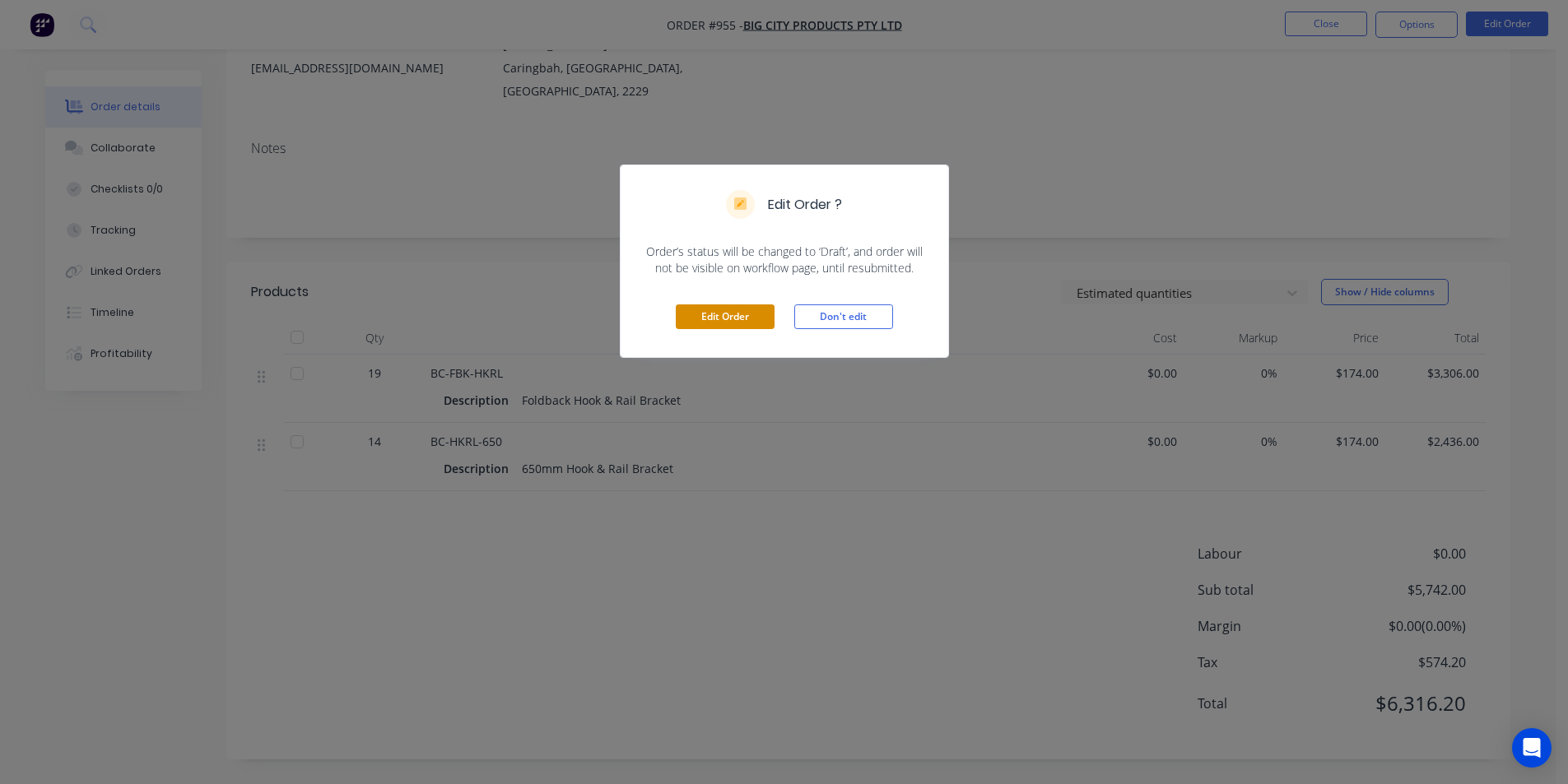
click at [748, 321] on button "Edit Order" at bounding box center [725, 317] width 99 height 24
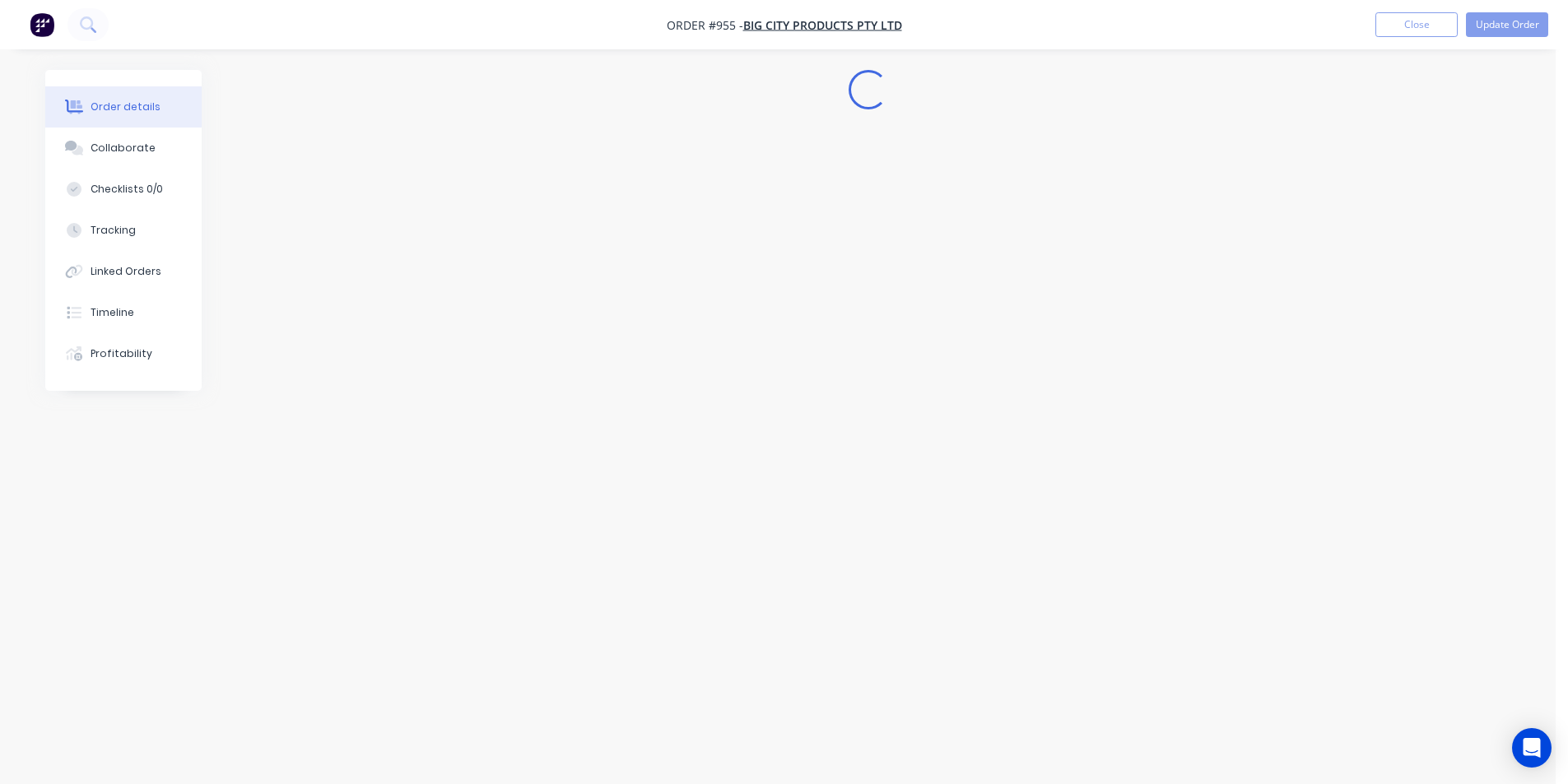
scroll to position [0, 0]
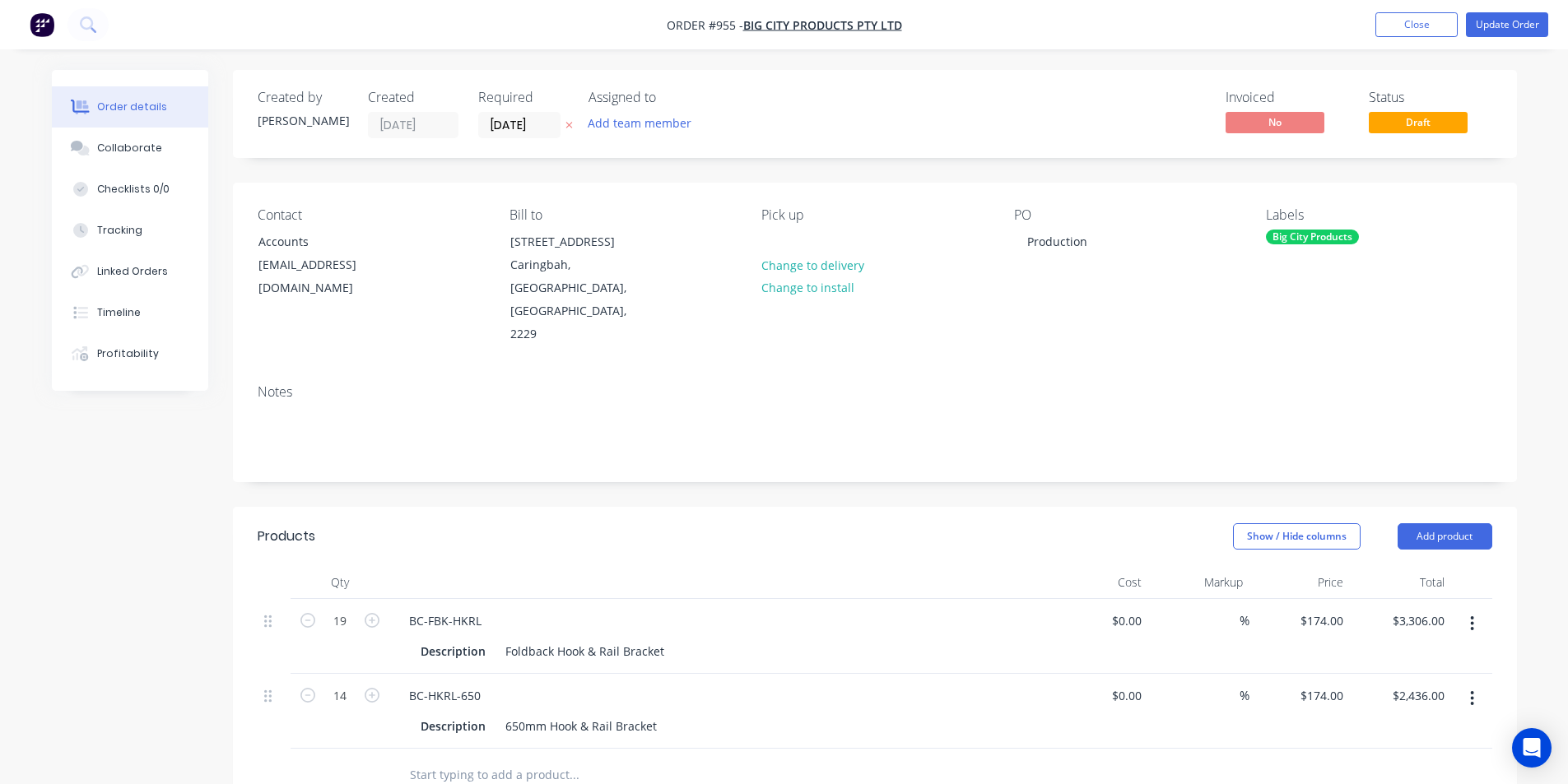
click at [501, 759] on input "text" at bounding box center [573, 775] width 329 height 33
type input "F"
click at [799, 323] on div "Contact Accounts accounts@bigcityproducts.com.au Bill to 100 Willarong Road Car…" at bounding box center [875, 276] width 1284 height 188
click at [791, 434] on div "Notes" at bounding box center [875, 426] width 1284 height 110
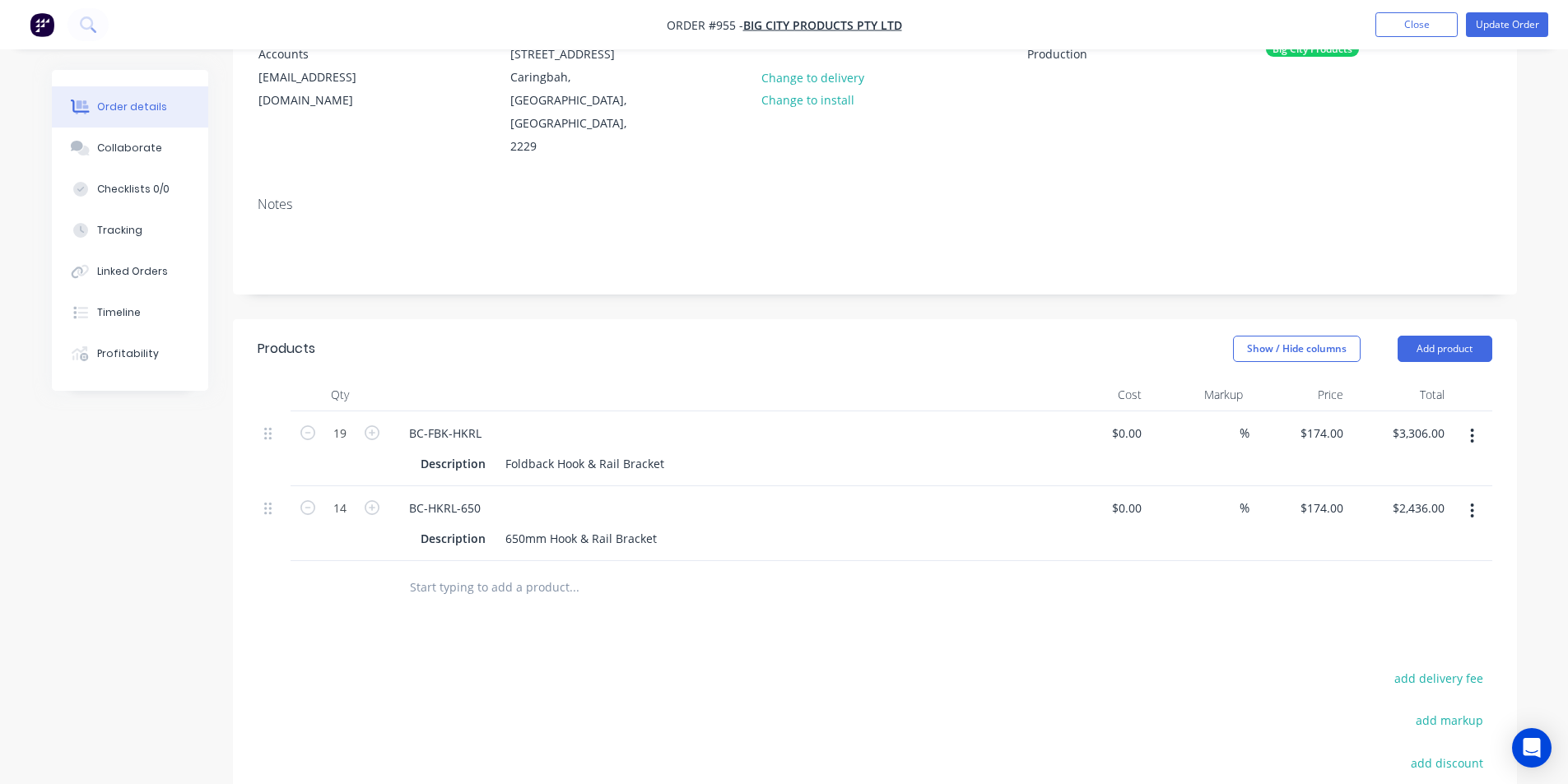
scroll to position [220, 0]
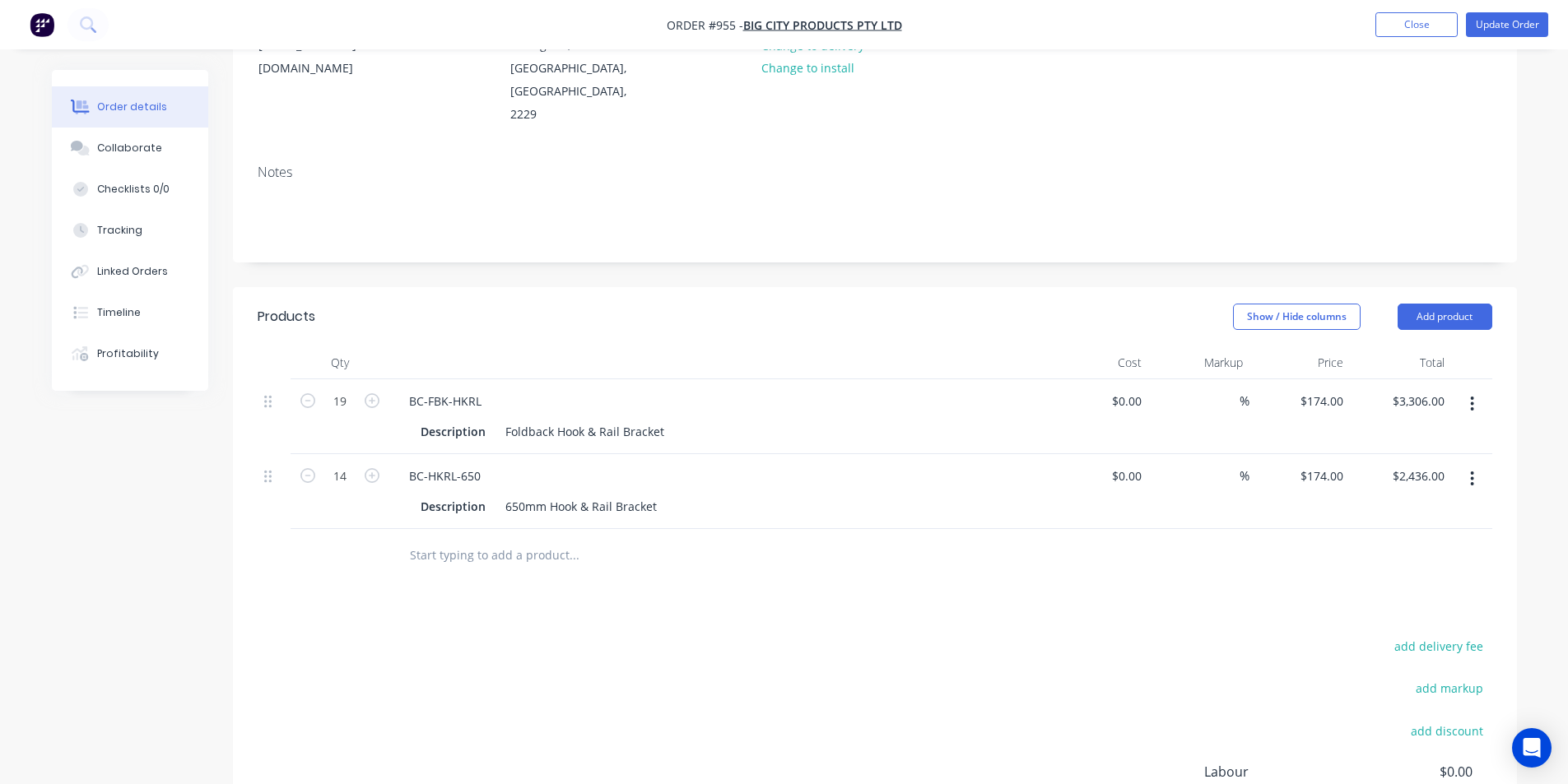
click at [526, 529] on div at bounding box center [685, 556] width 592 height 53
click at [522, 539] on input "text" at bounding box center [573, 556] width 329 height 33
click at [649, 635] on div "add delivery fee add markup add discount Labour $0.00 Sub total $5,742.00 Margi…" at bounding box center [874, 794] width 1234 height 317
click at [612, 539] on input "text" at bounding box center [573, 556] width 329 height 33
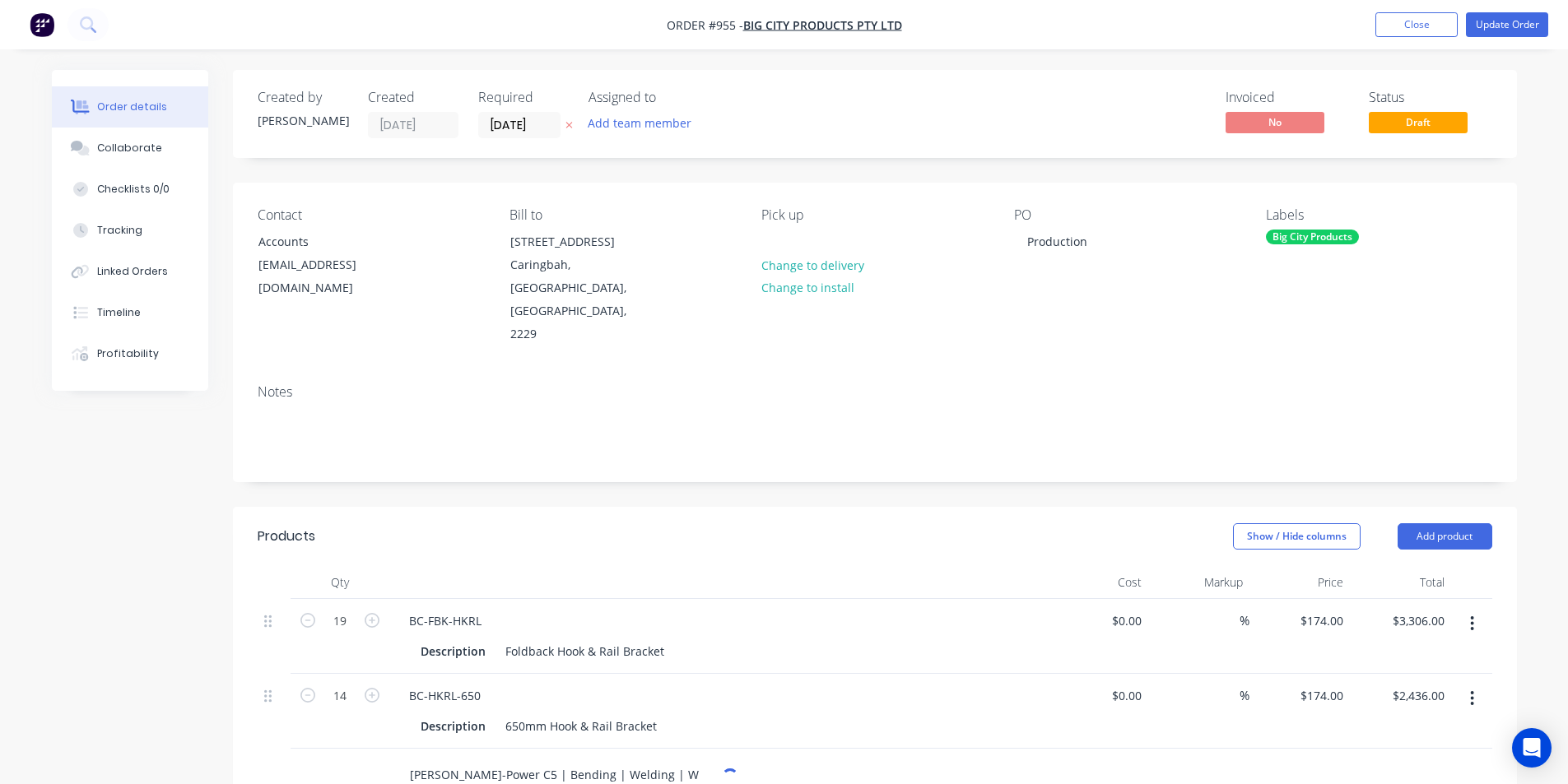
type input "Finn-Power C5 | Bending | Welding |"
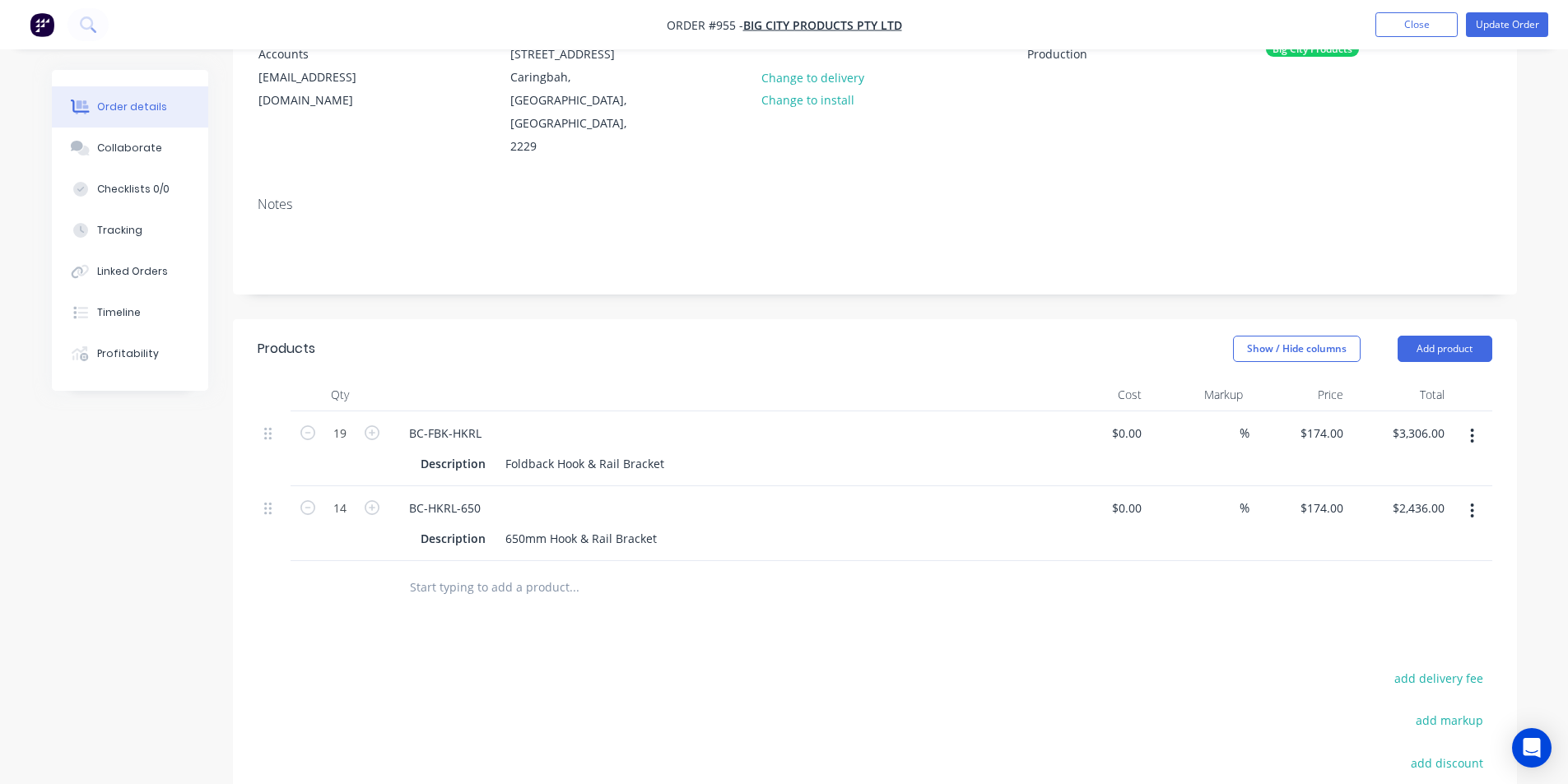
scroll to position [220, 0]
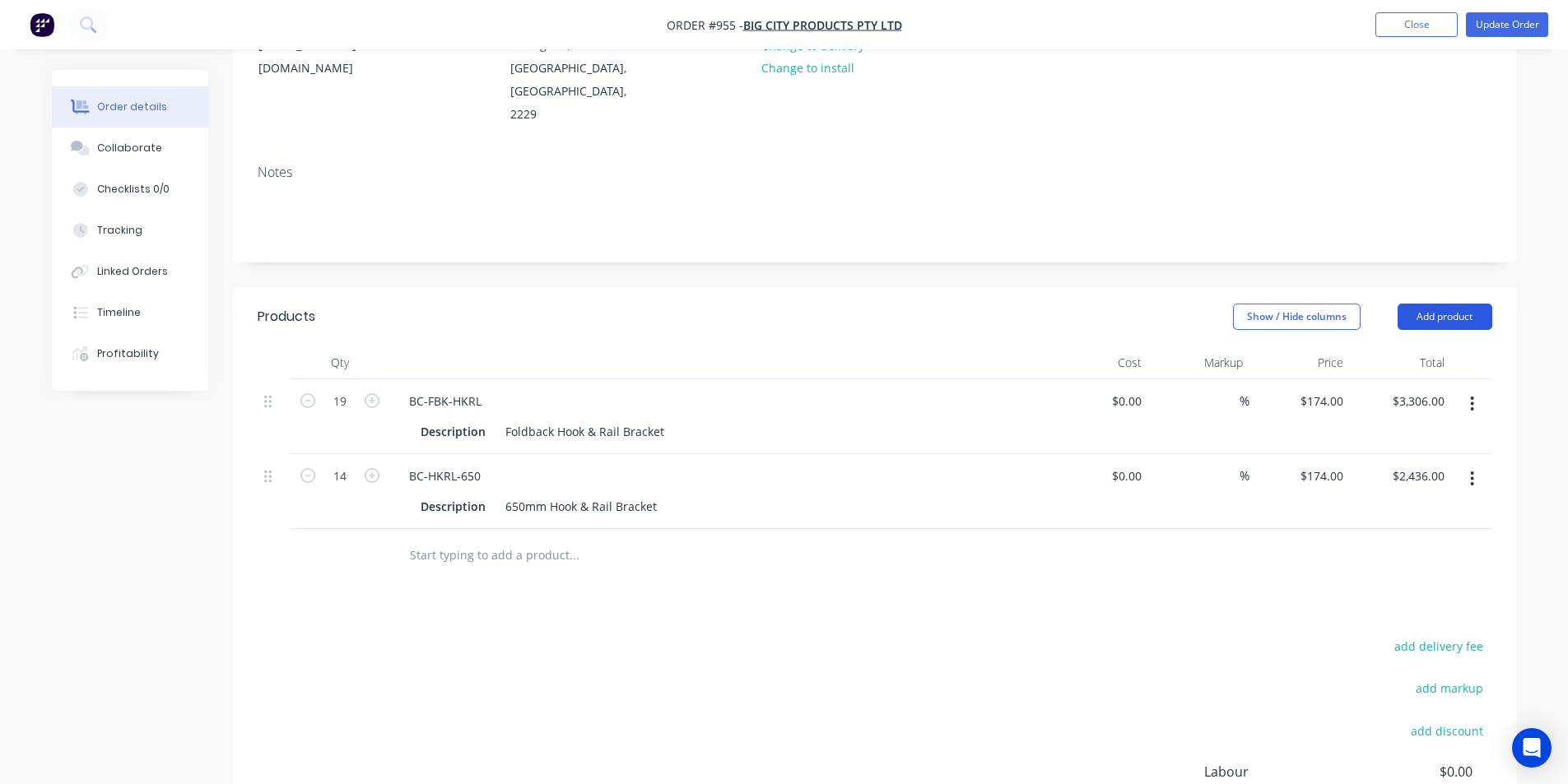
click at [1463, 303] on button "Add product" at bounding box center [1444, 317] width 95 height 26
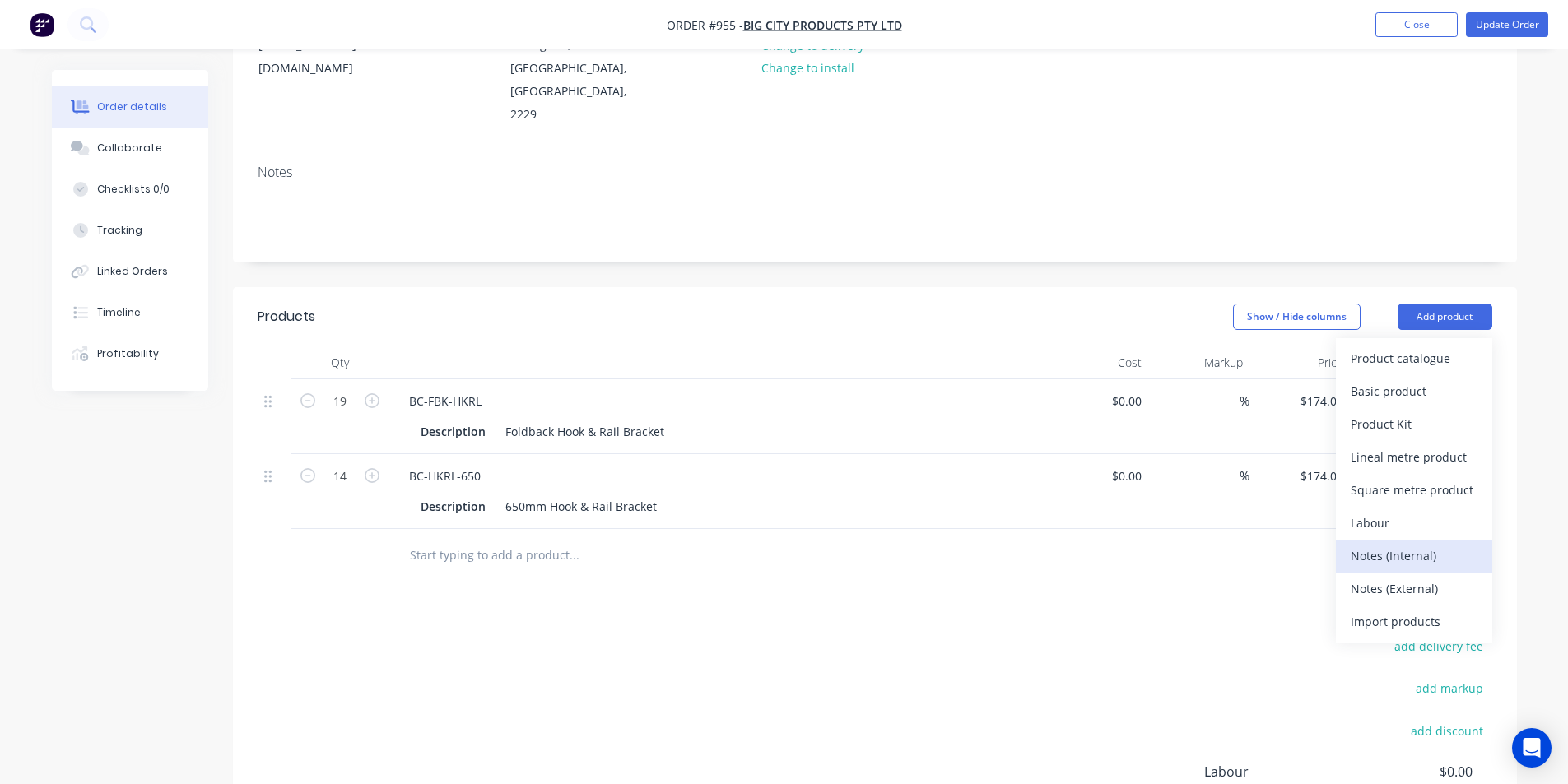
click at [1412, 544] on div "Notes (Internal)" at bounding box center [1413, 556] width 126 height 24
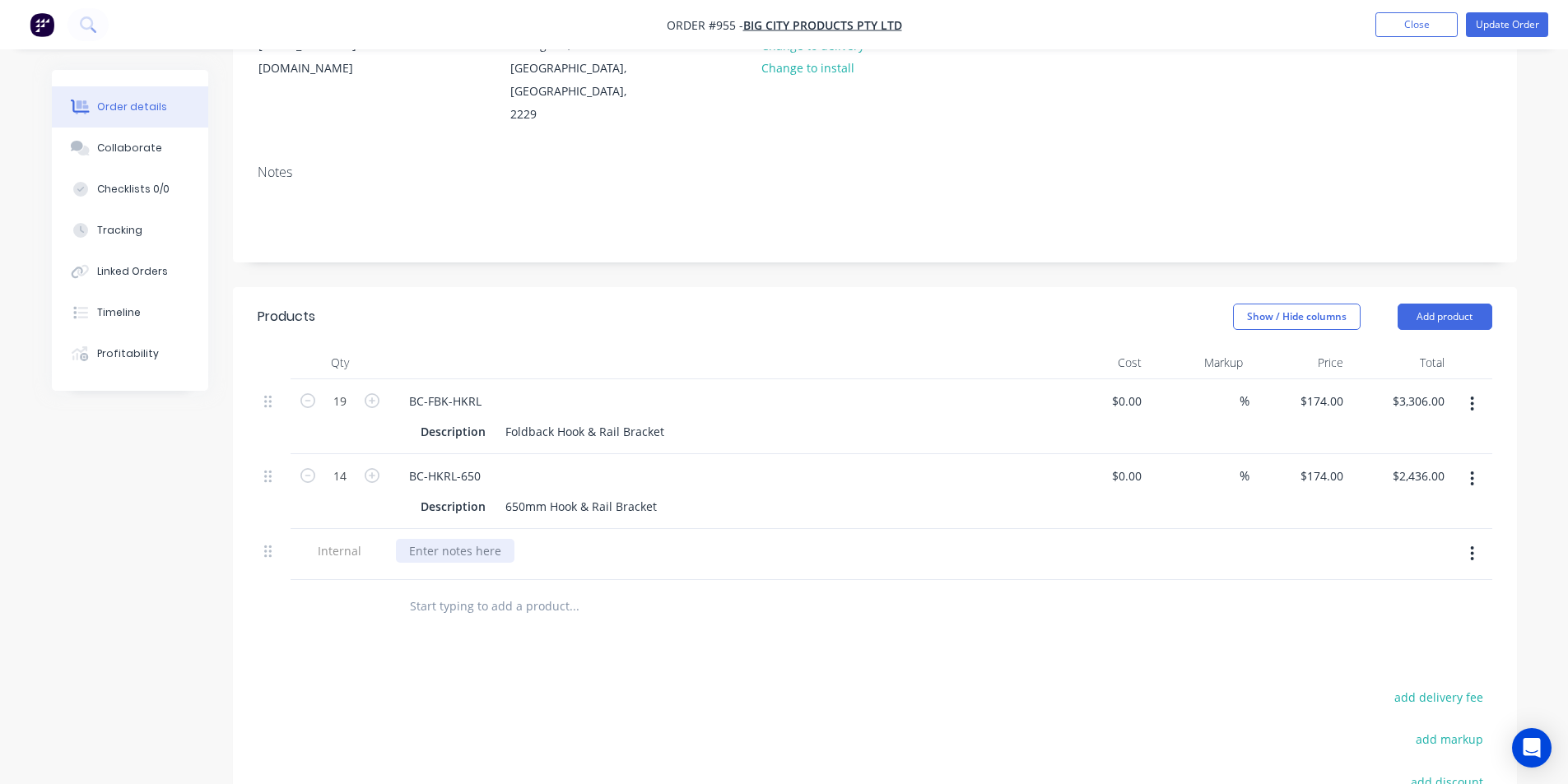
click at [441, 539] on div at bounding box center [455, 550] width 119 height 24
paste div
click at [1067, 529] on div at bounding box center [1098, 555] width 101 height 51
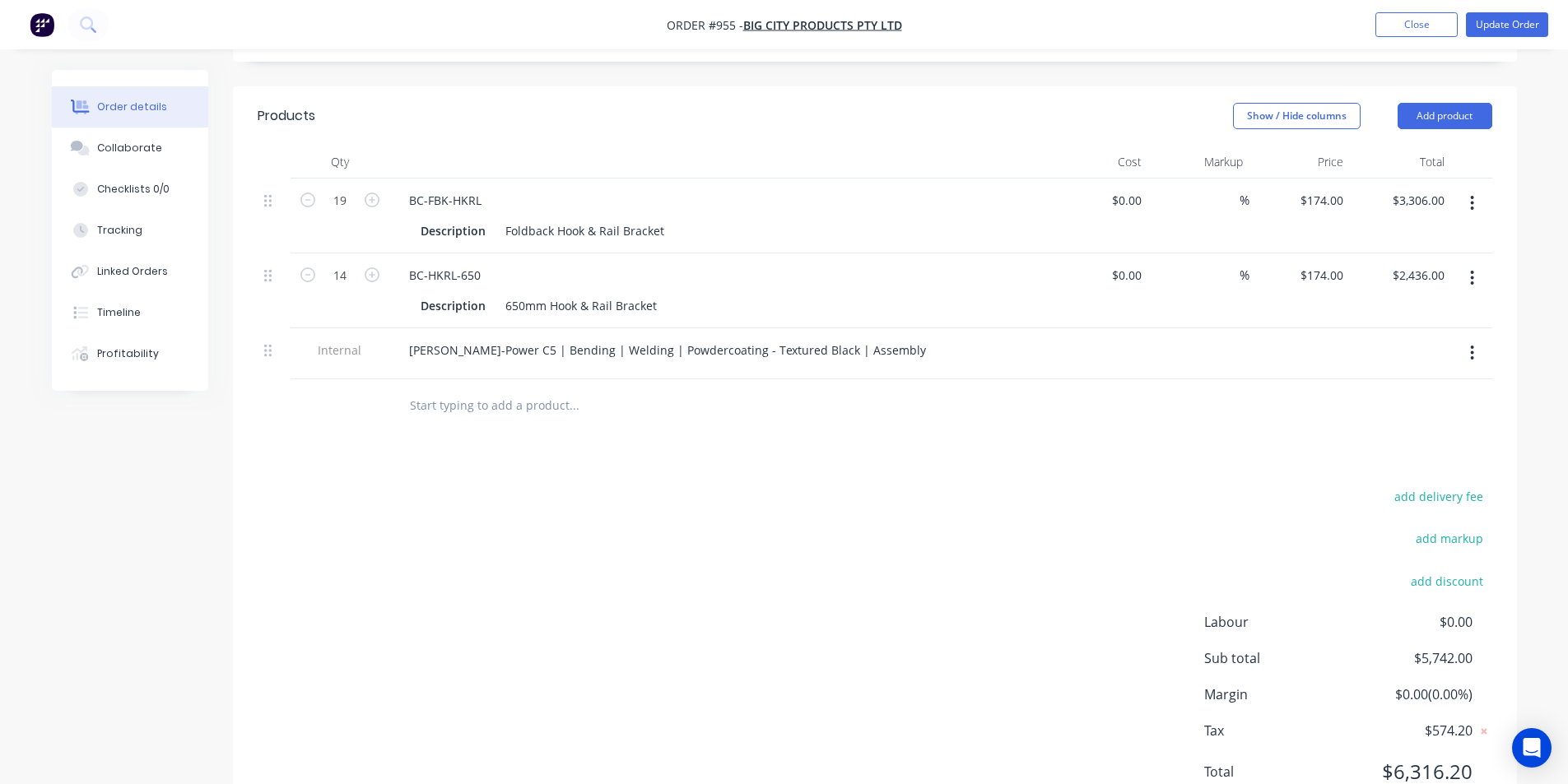
scroll to position [439, 0]
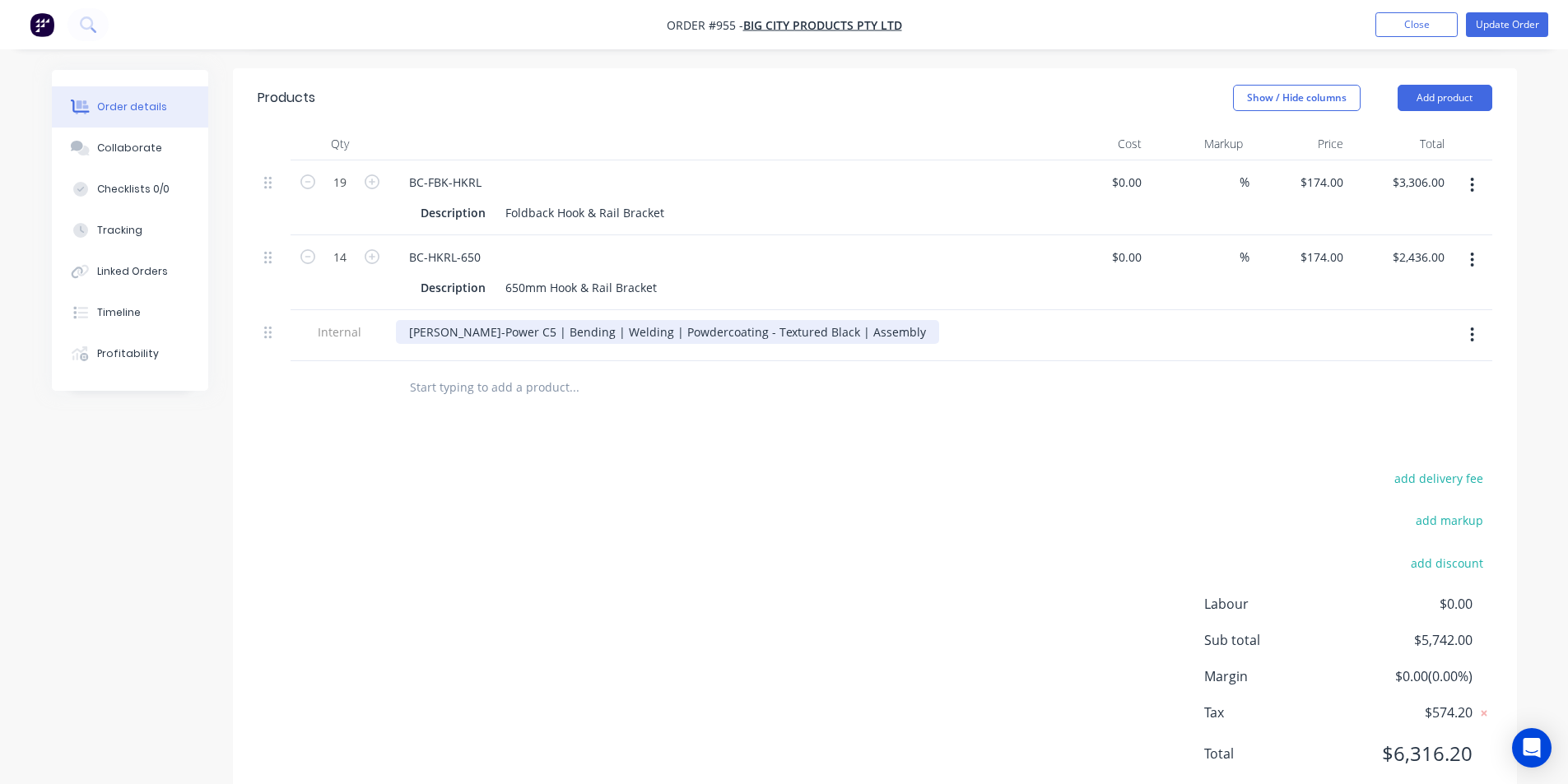
click at [846, 320] on div "Finn-Power C5 | Bending | Welding | Powdercoating - Textured Black | Assembly" at bounding box center [667, 331] width 543 height 24
drag, startPoint x: 672, startPoint y: 461, endPoint x: 1447, endPoint y: 13, distance: 895.2
click at [676, 467] on div "add delivery fee add markup add discount Labour $0.00 Sub total $5,742.00 Margi…" at bounding box center [874, 626] width 1234 height 317
click at [1510, 14] on button "Update Order" at bounding box center [1507, 24] width 82 height 24
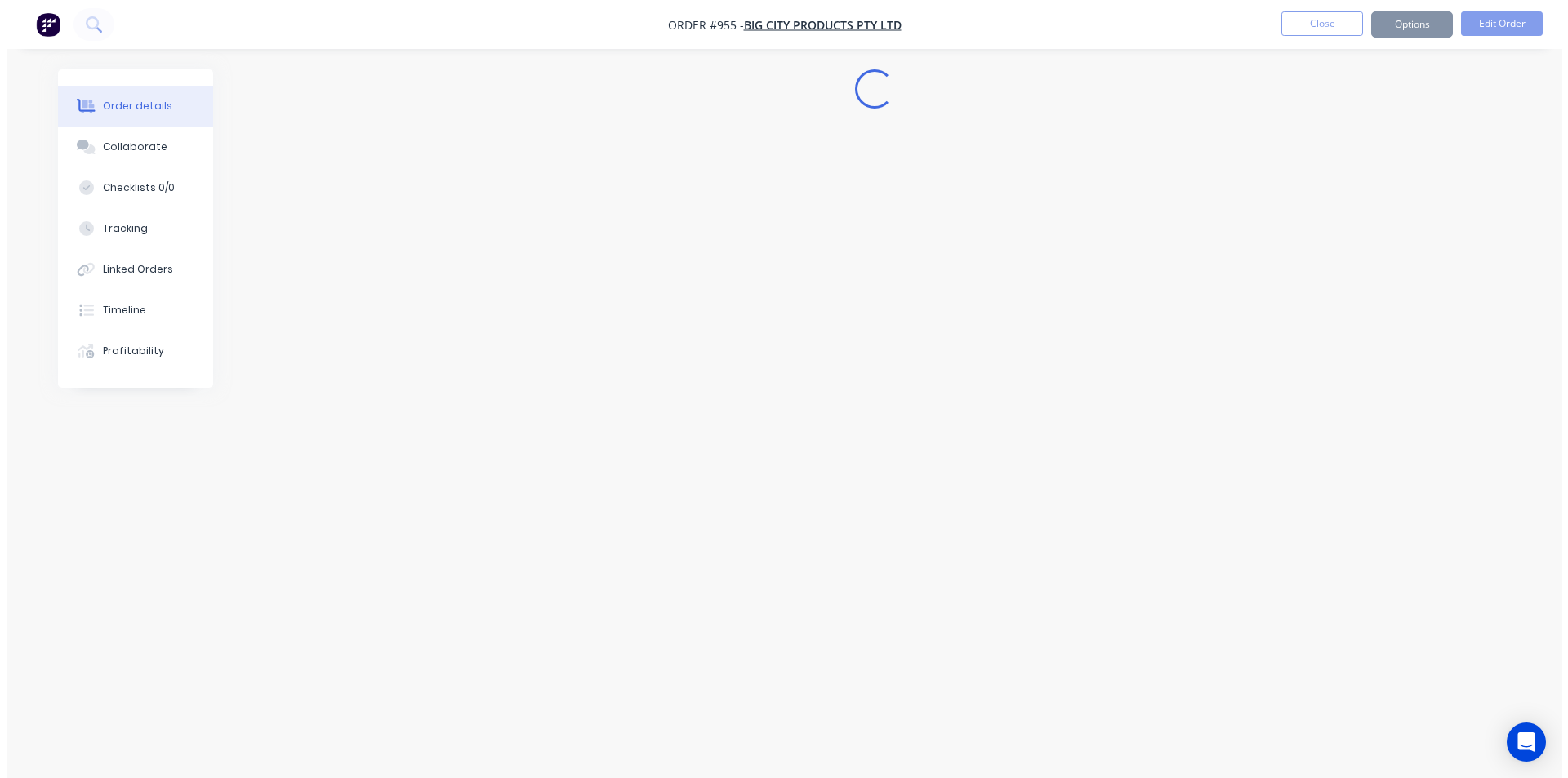
scroll to position [0, 0]
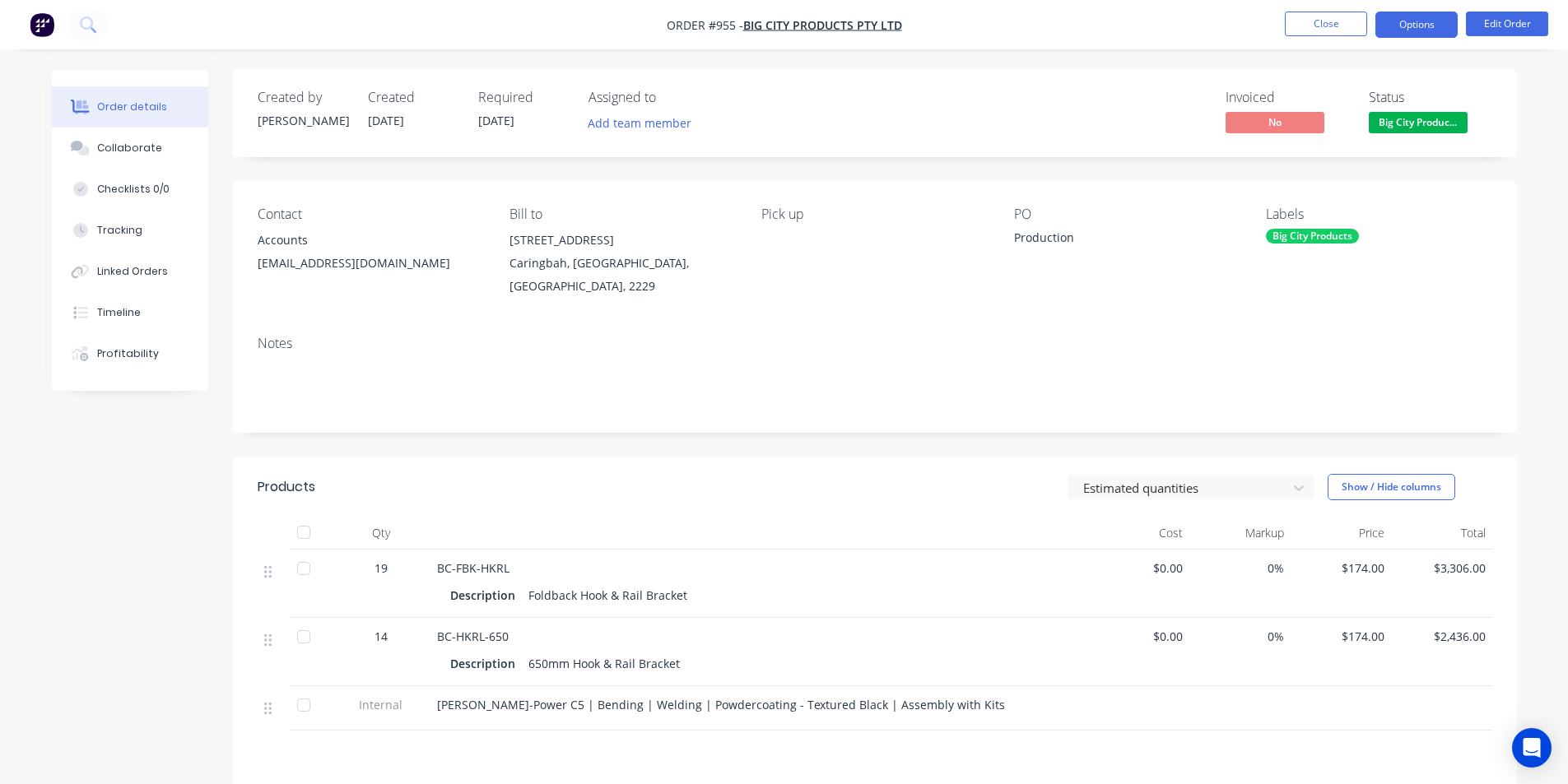
click at [1447, 16] on button "Options" at bounding box center [1416, 24] width 82 height 26
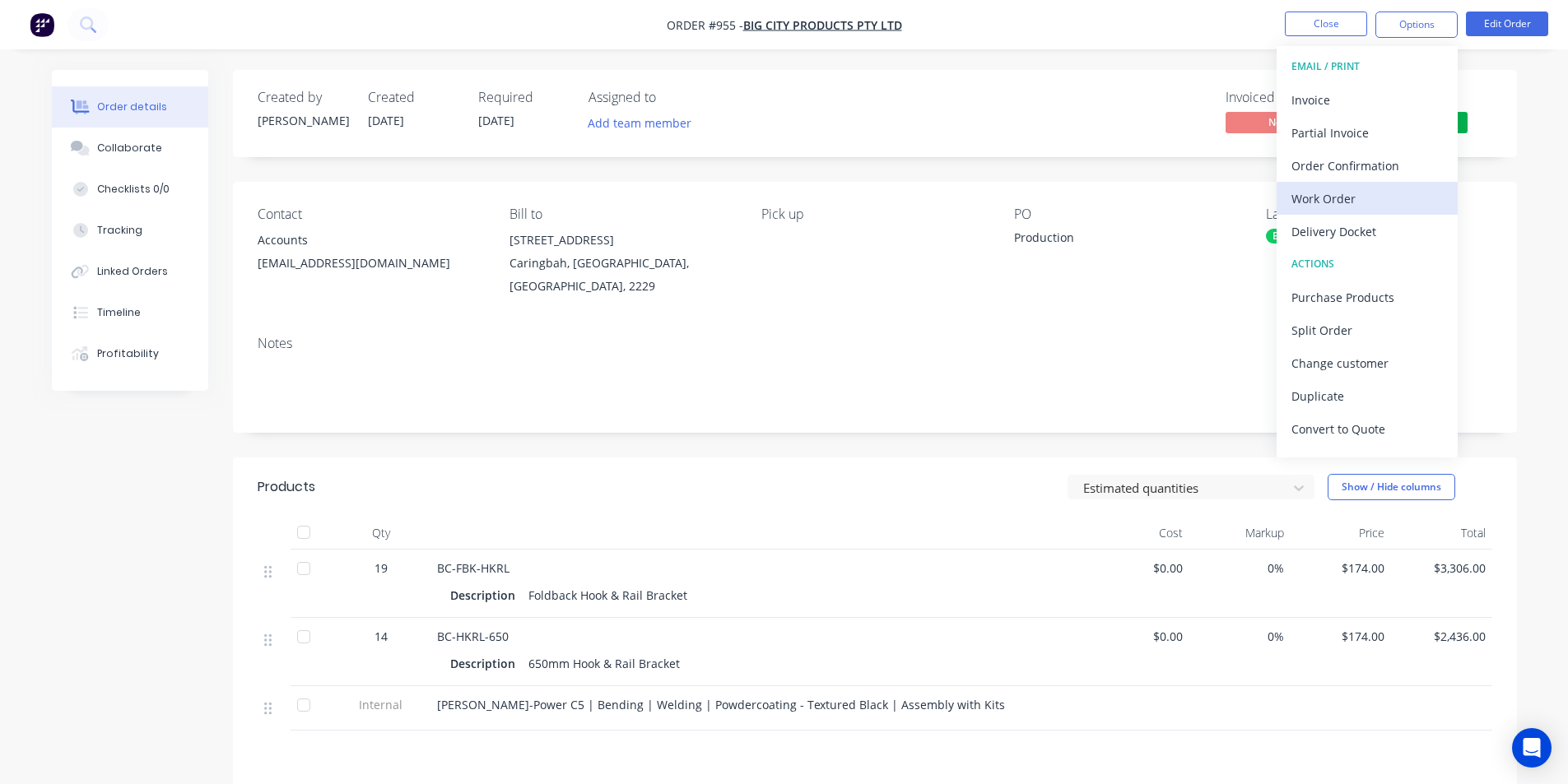
click at [1333, 206] on div "Work Order" at bounding box center [1367, 198] width 152 height 24
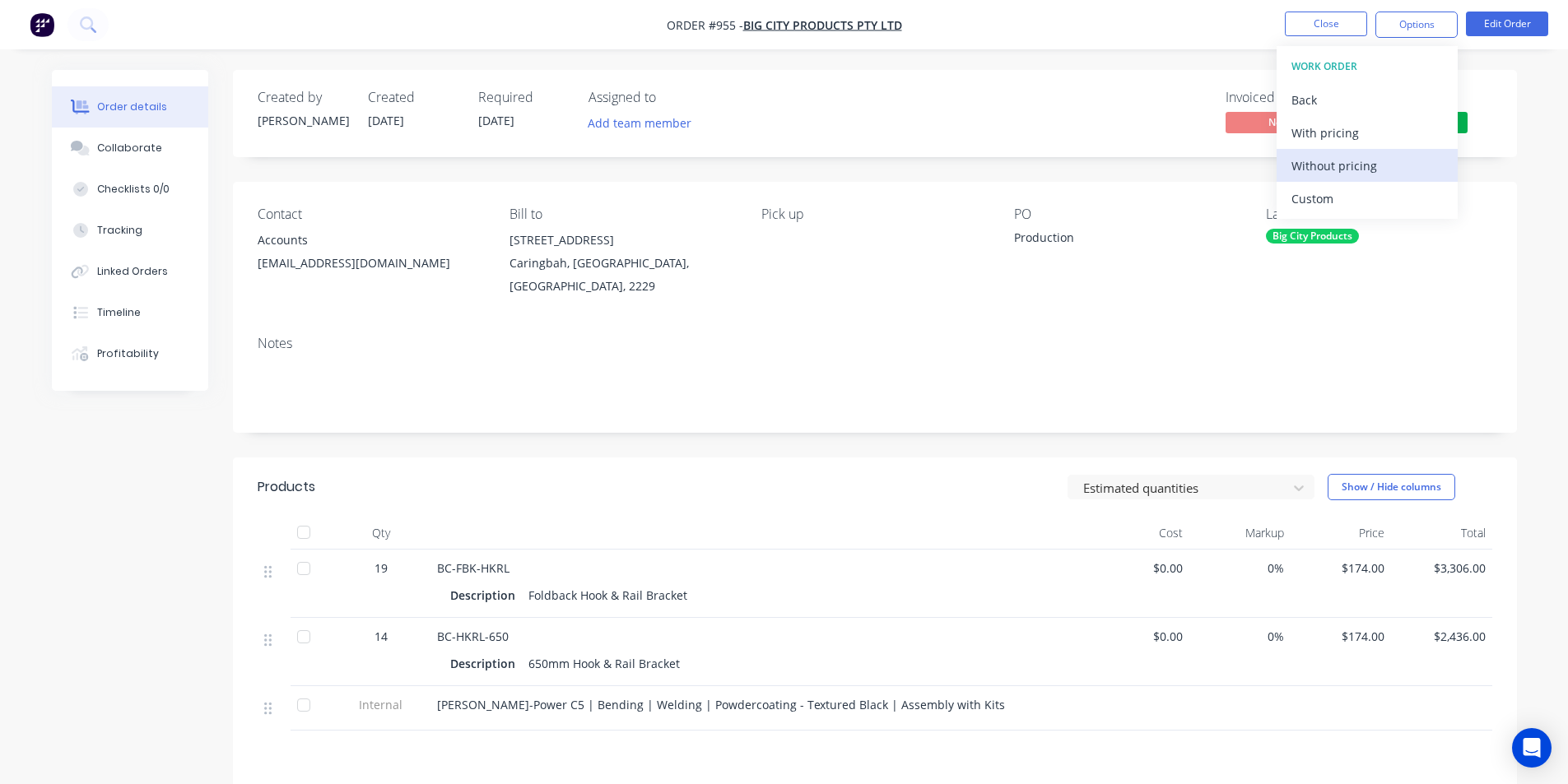
click at [1330, 171] on div "Without pricing" at bounding box center [1367, 165] width 152 height 24
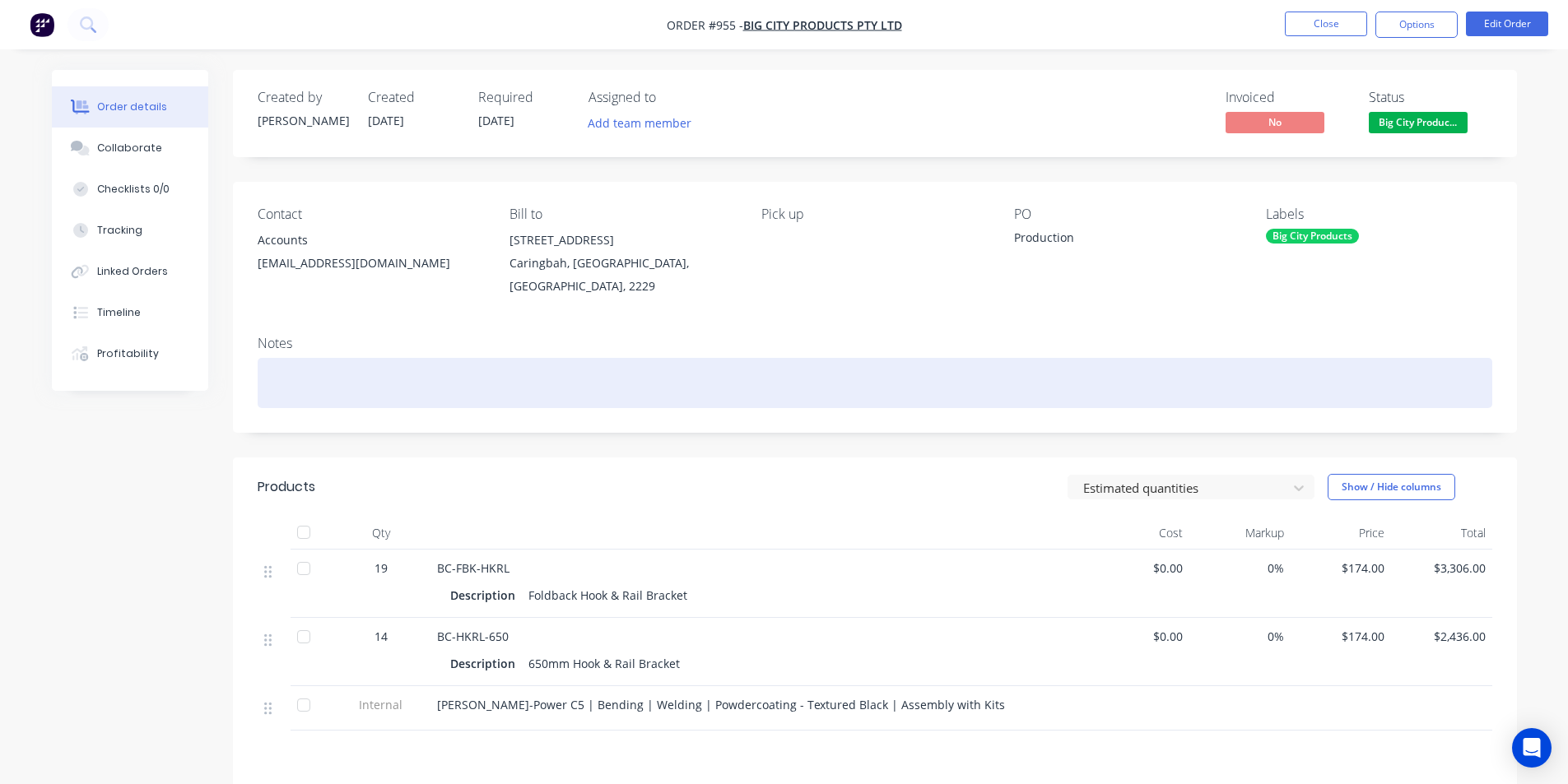
click at [433, 378] on div at bounding box center [874, 383] width 1234 height 51
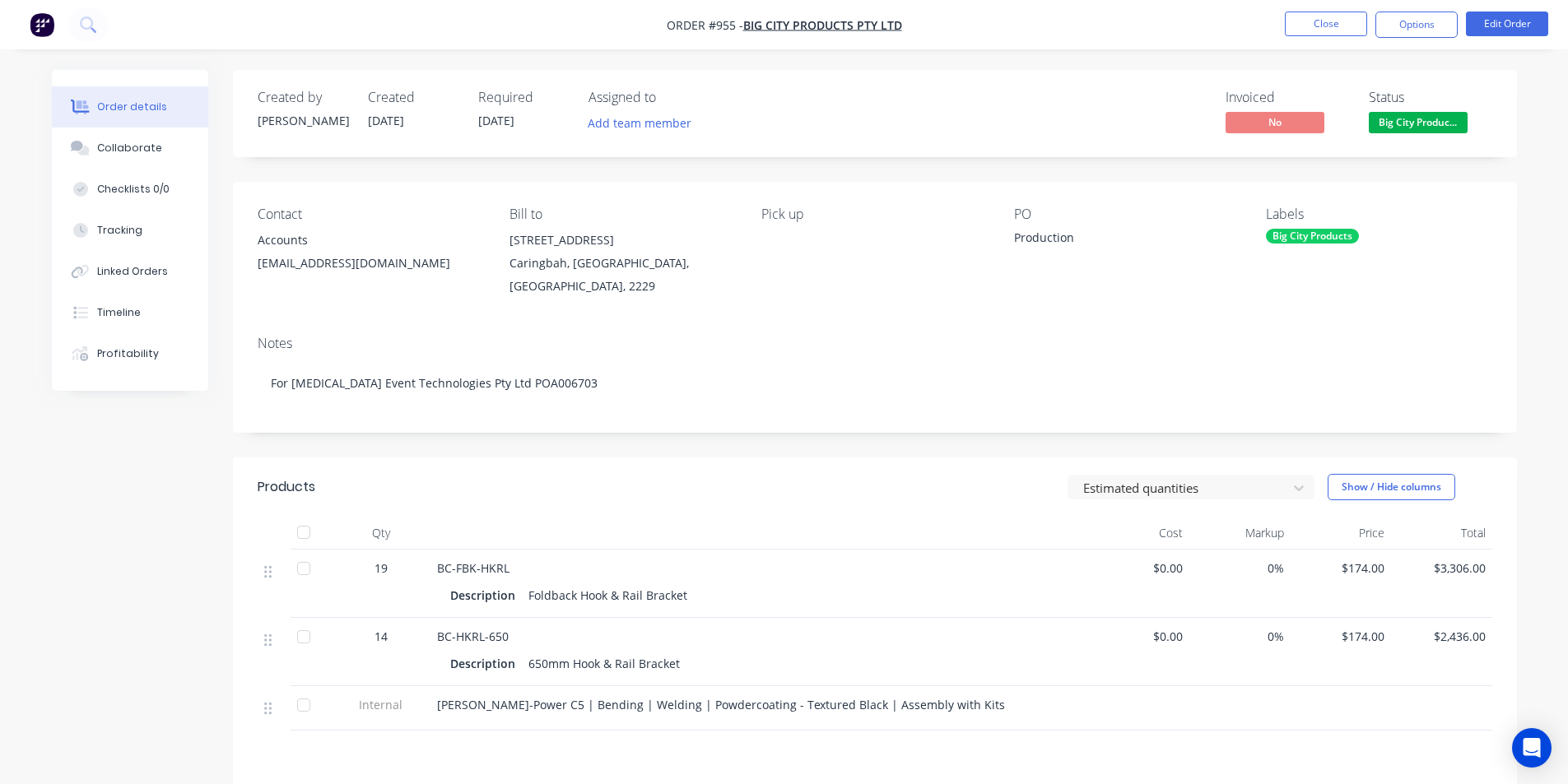
click at [437, 339] on div "Notes" at bounding box center [874, 344] width 1234 height 16
drag, startPoint x: 1443, startPoint y: 19, endPoint x: 1441, endPoint y: 28, distance: 9.2
click at [1442, 21] on button "Options" at bounding box center [1416, 24] width 82 height 26
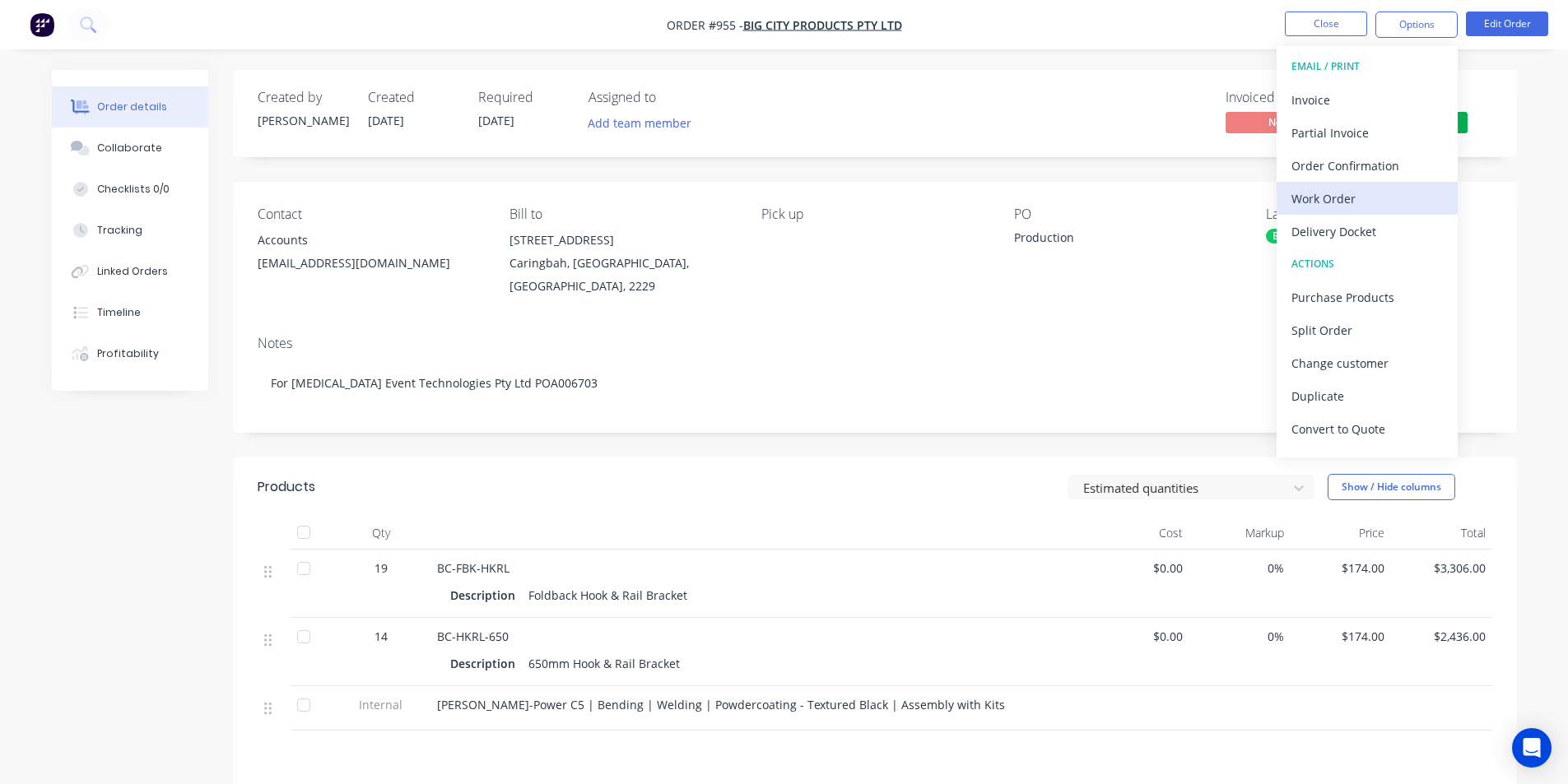
click at [1406, 187] on div "Work Order" at bounding box center [1367, 198] width 152 height 24
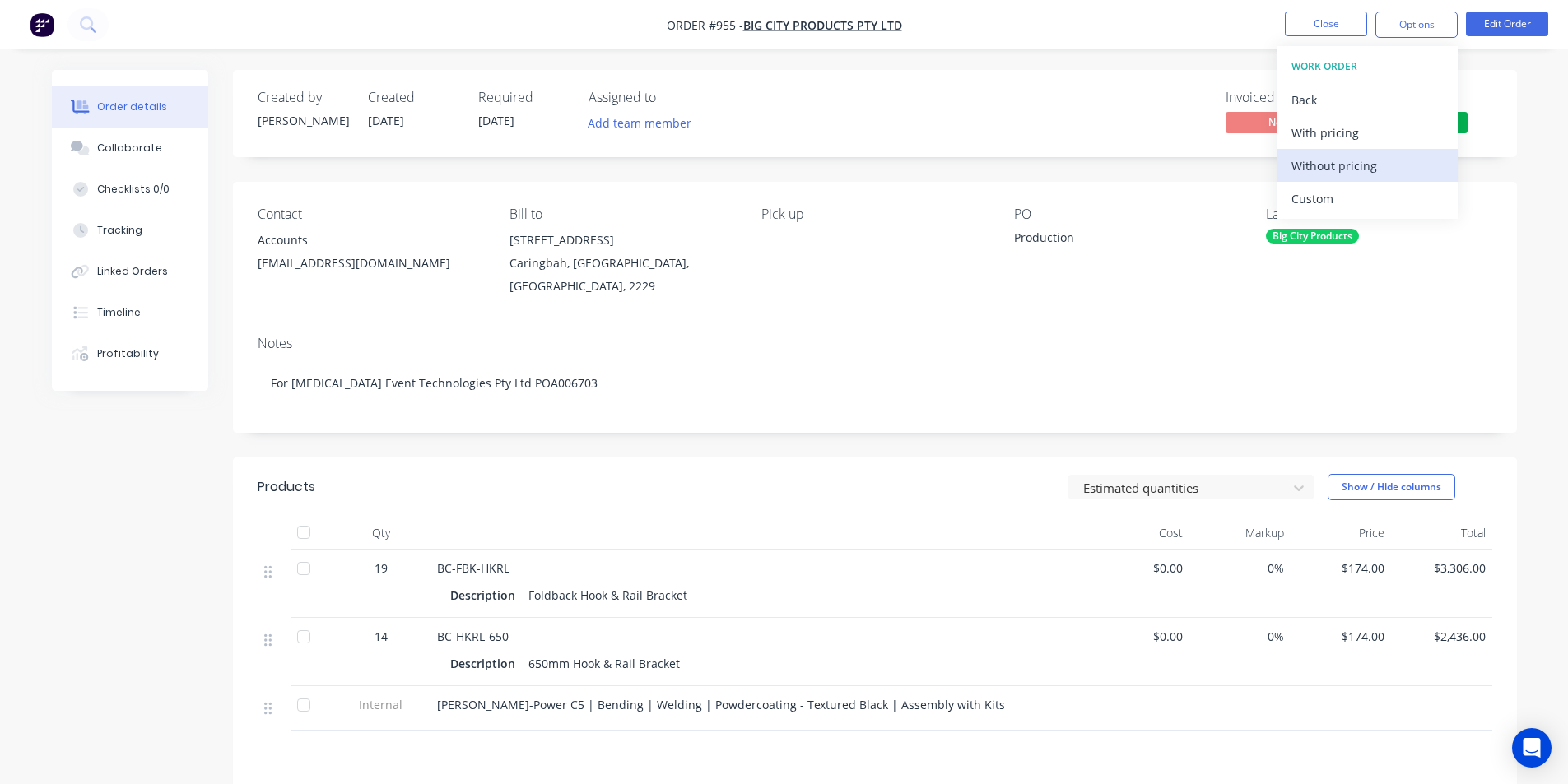
click at [1321, 165] on div "Without pricing" at bounding box center [1367, 165] width 152 height 24
click at [698, 327] on div "Notes For Encore Event Technologies Pty Ltd POA006703" at bounding box center [875, 378] width 1284 height 110
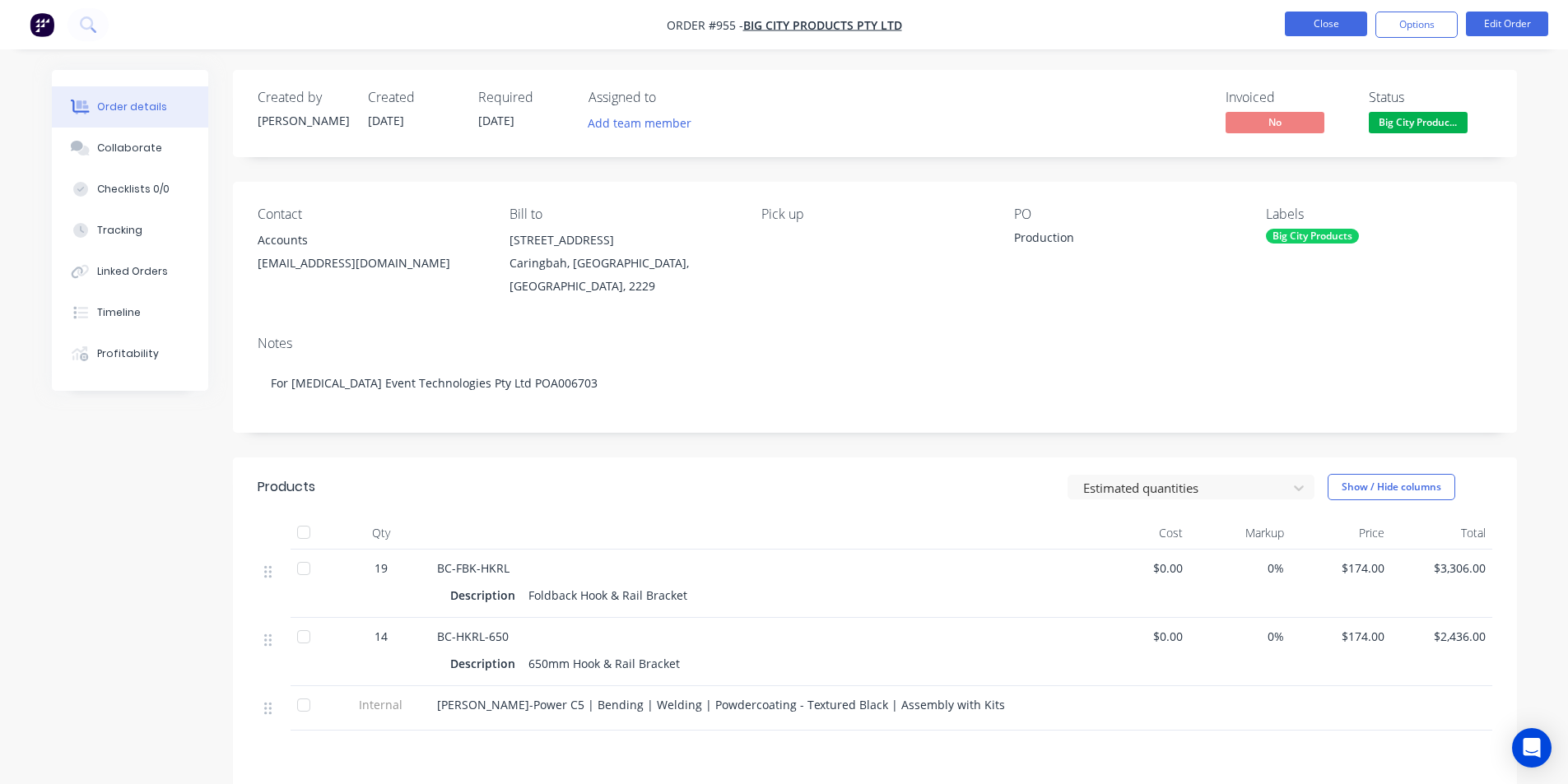
click at [1318, 24] on button "Close" at bounding box center [1326, 24] width 82 height 24
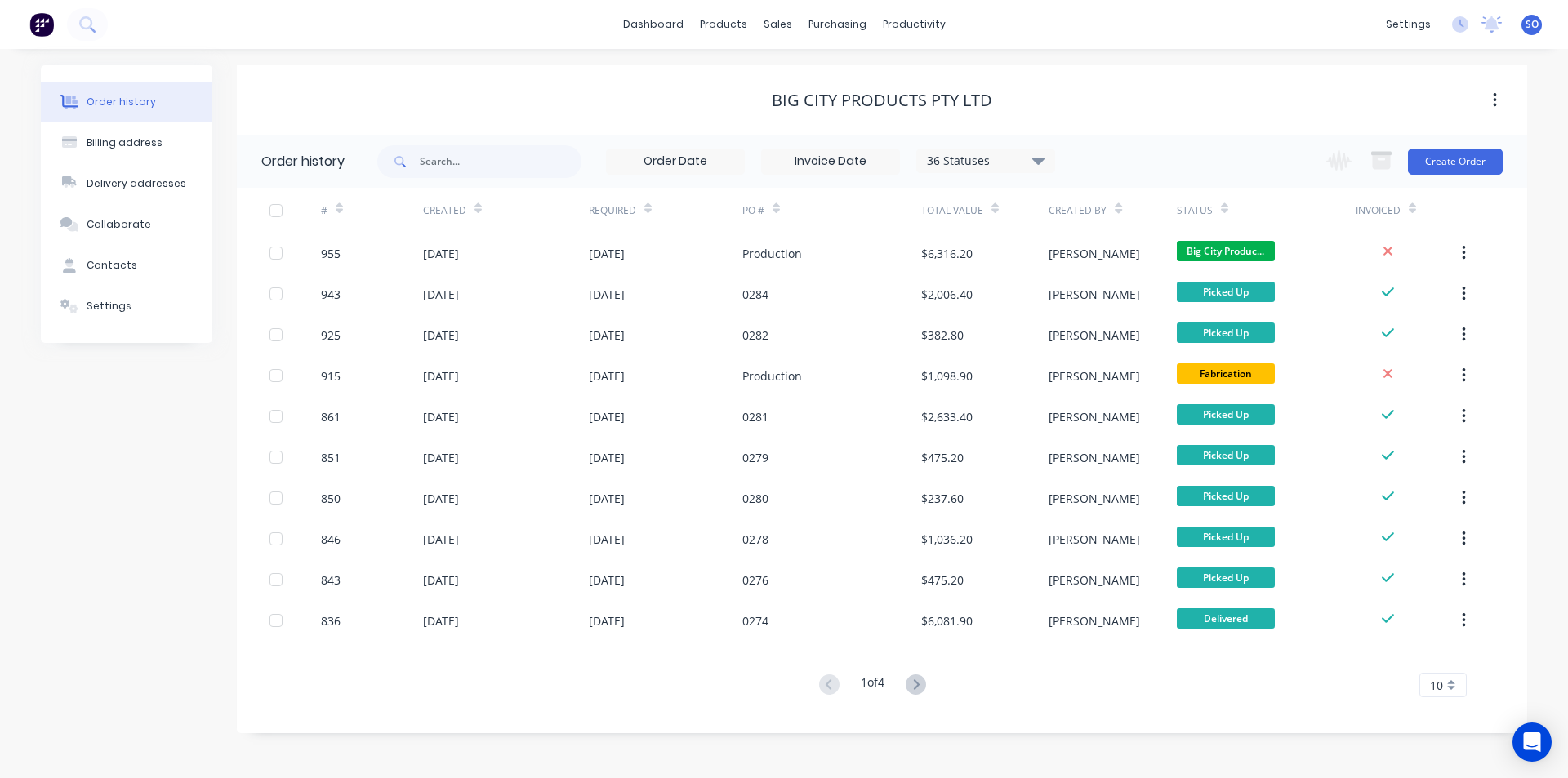
click at [683, 60] on div "Order history Billing address Delivery addresses Collaborate Contacts Settings …" at bounding box center [784, 414] width 1568 height 730
click at [847, 80] on div "Purchase Orders" at bounding box center [890, 78] width 87 height 15
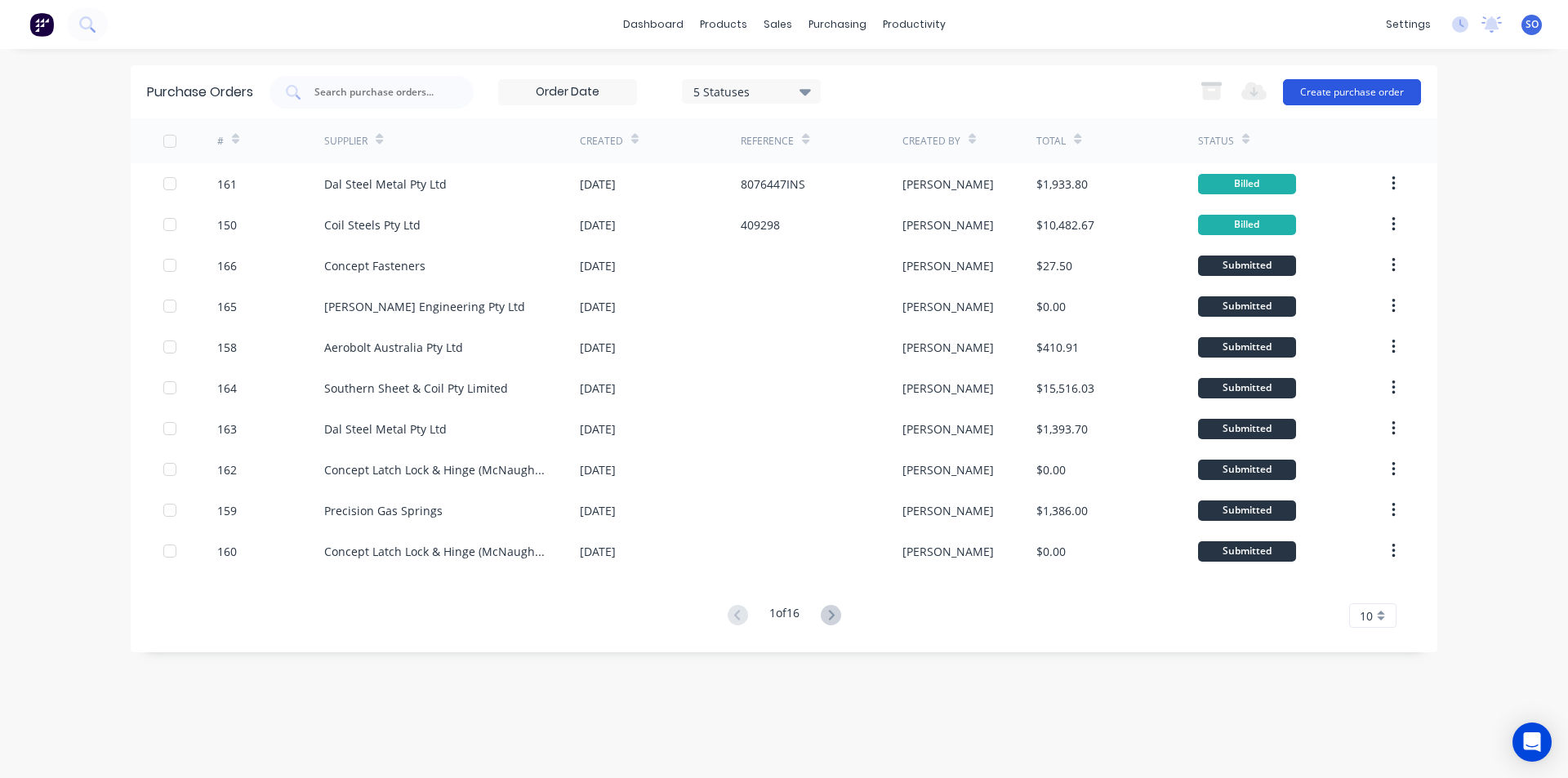
click at [1340, 80] on button "Create purchase order" at bounding box center [1351, 93] width 138 height 26
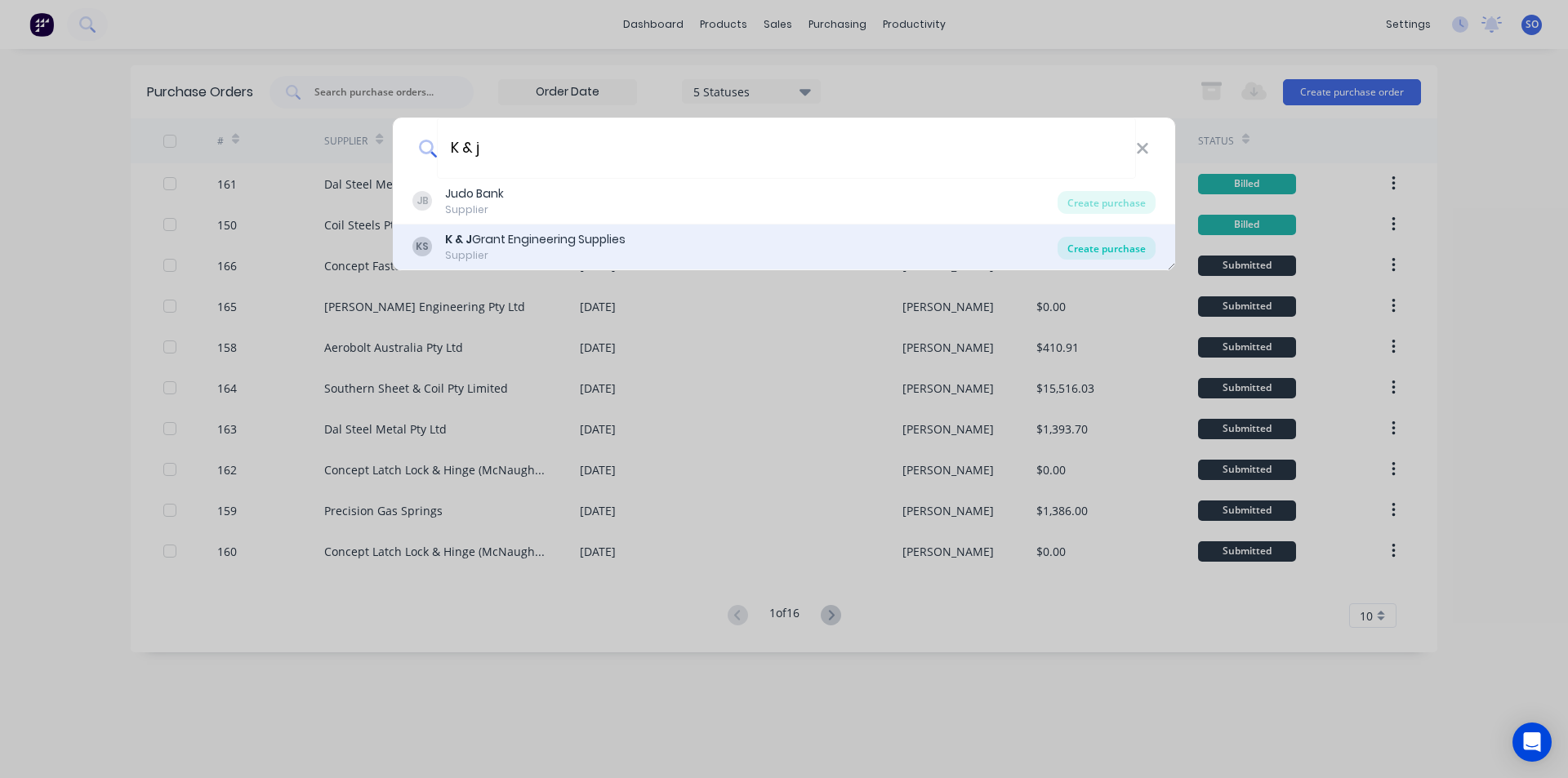
type input "K & j"
click at [1108, 241] on div "Create purchase" at bounding box center [1106, 248] width 98 height 23
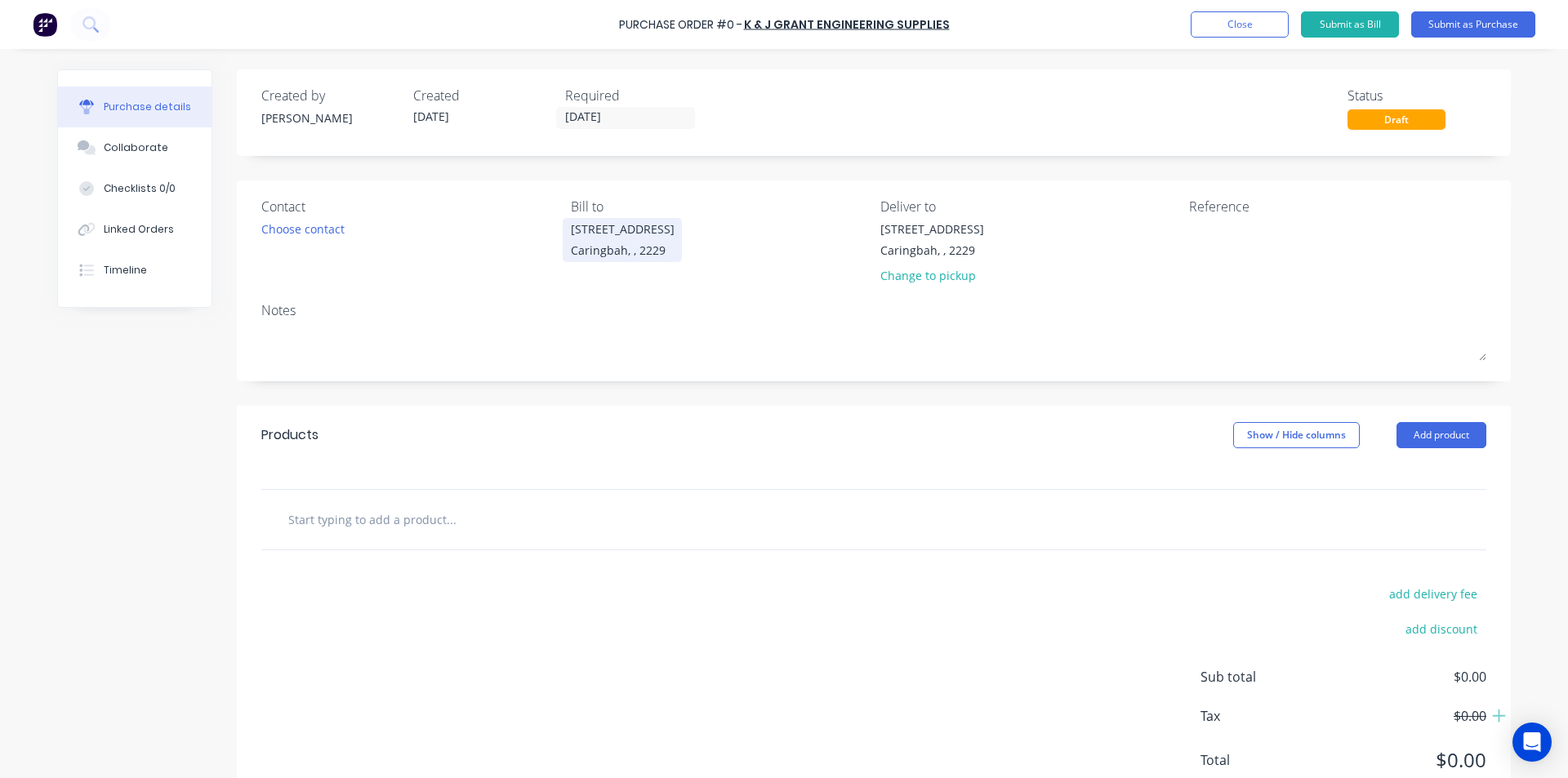
click at [616, 245] on div "Caringbah, , 2229" at bounding box center [623, 250] width 104 height 17
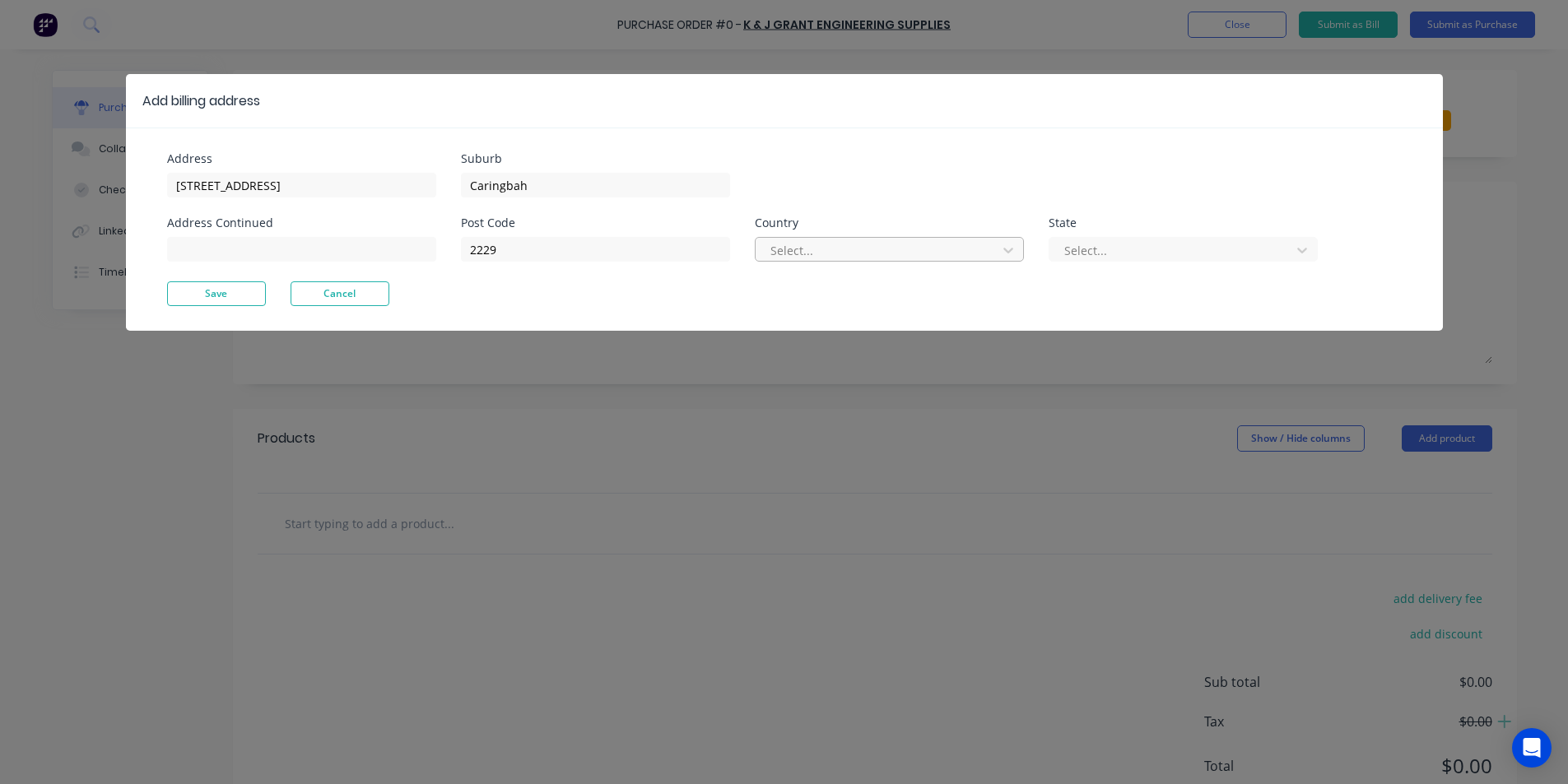
click at [810, 256] on div at bounding box center [878, 251] width 220 height 21
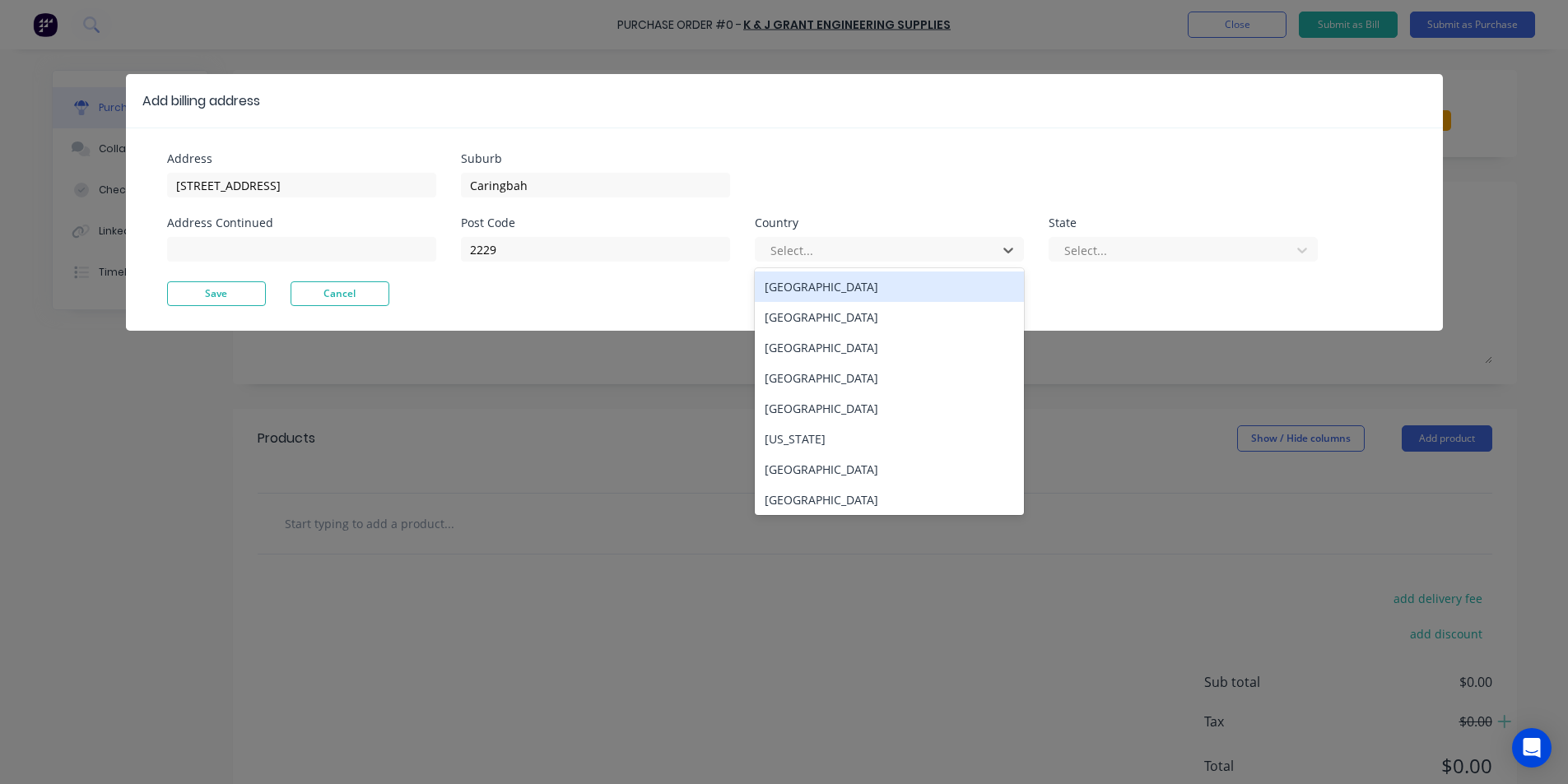
click at [810, 298] on div "Australia" at bounding box center [889, 286] width 269 height 31
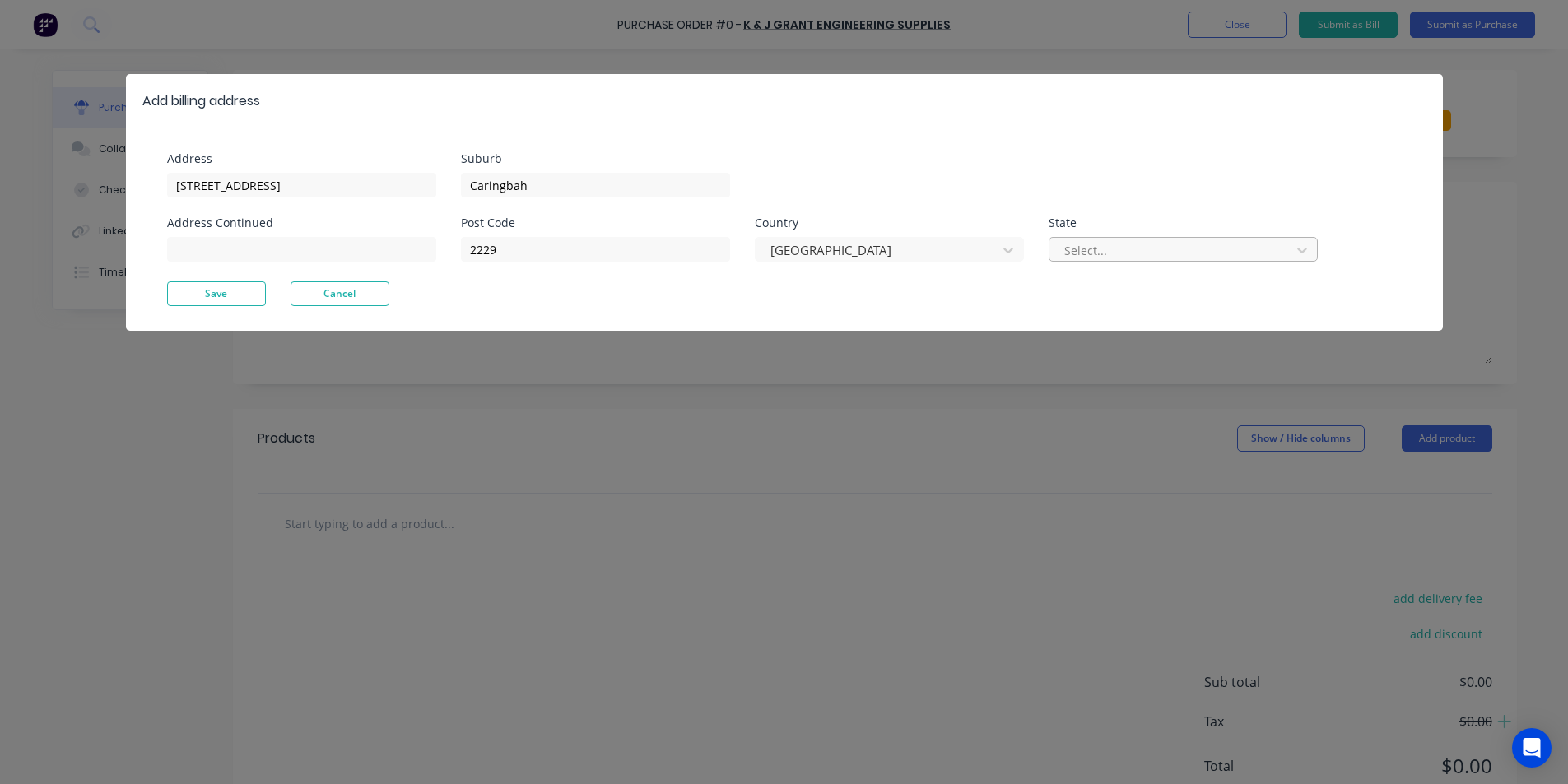
click at [1129, 249] on div at bounding box center [1172, 251] width 220 height 21
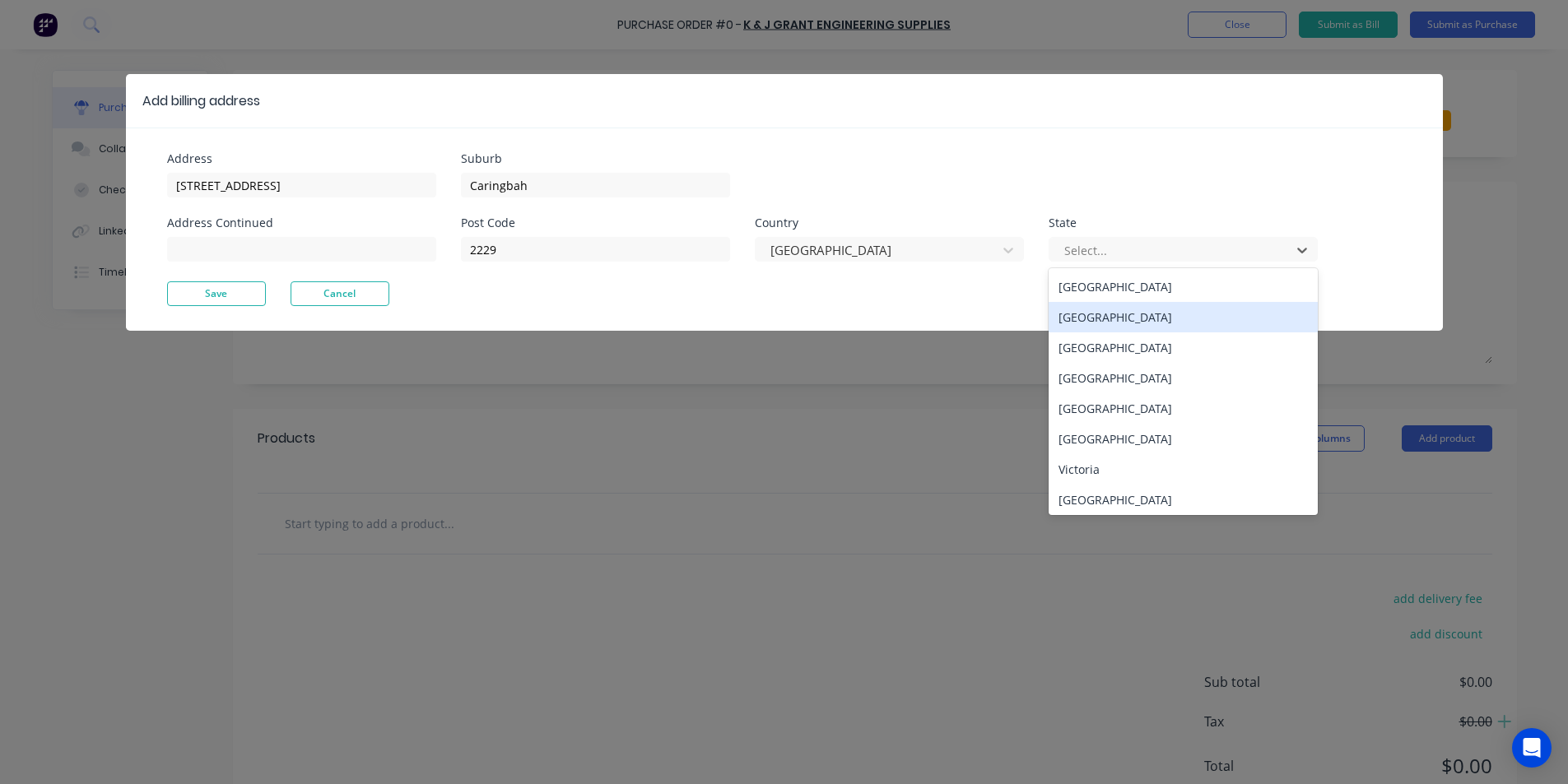
click at [1105, 307] on div "New South Wales" at bounding box center [1183, 317] width 269 height 31
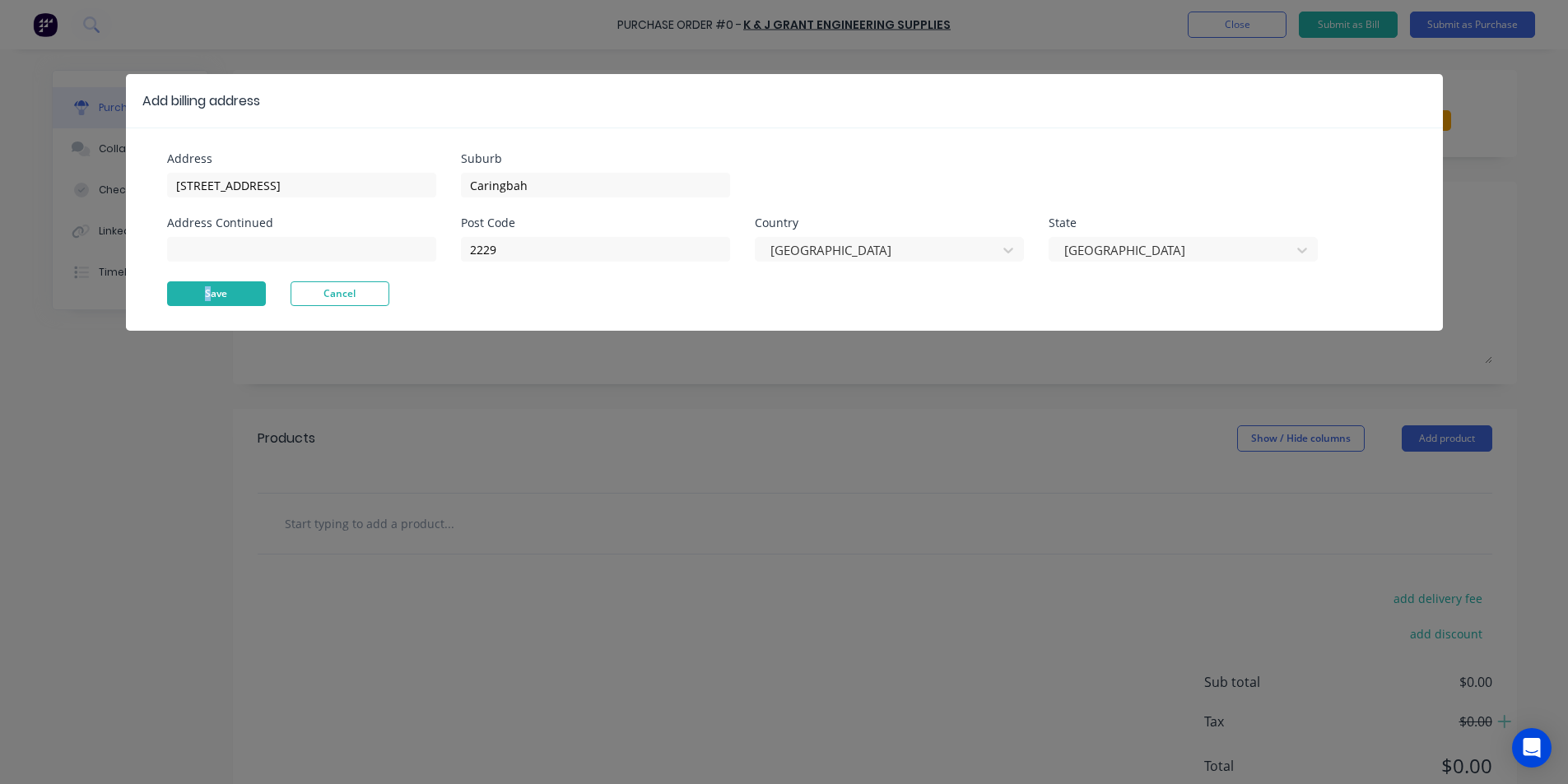
drag, startPoint x: 205, startPoint y: 310, endPoint x: 212, endPoint y: 296, distance: 15.7
click at [210, 310] on div "Address 100 Willarong Rd Address Continued Suburb Caringbah Post Code 2229 Coun…" at bounding box center [784, 228] width 1317 height 203
drag, startPoint x: 212, startPoint y: 296, endPoint x: 267, endPoint y: 286, distance: 55.9
click at [214, 296] on button "Save" at bounding box center [216, 294] width 99 height 24
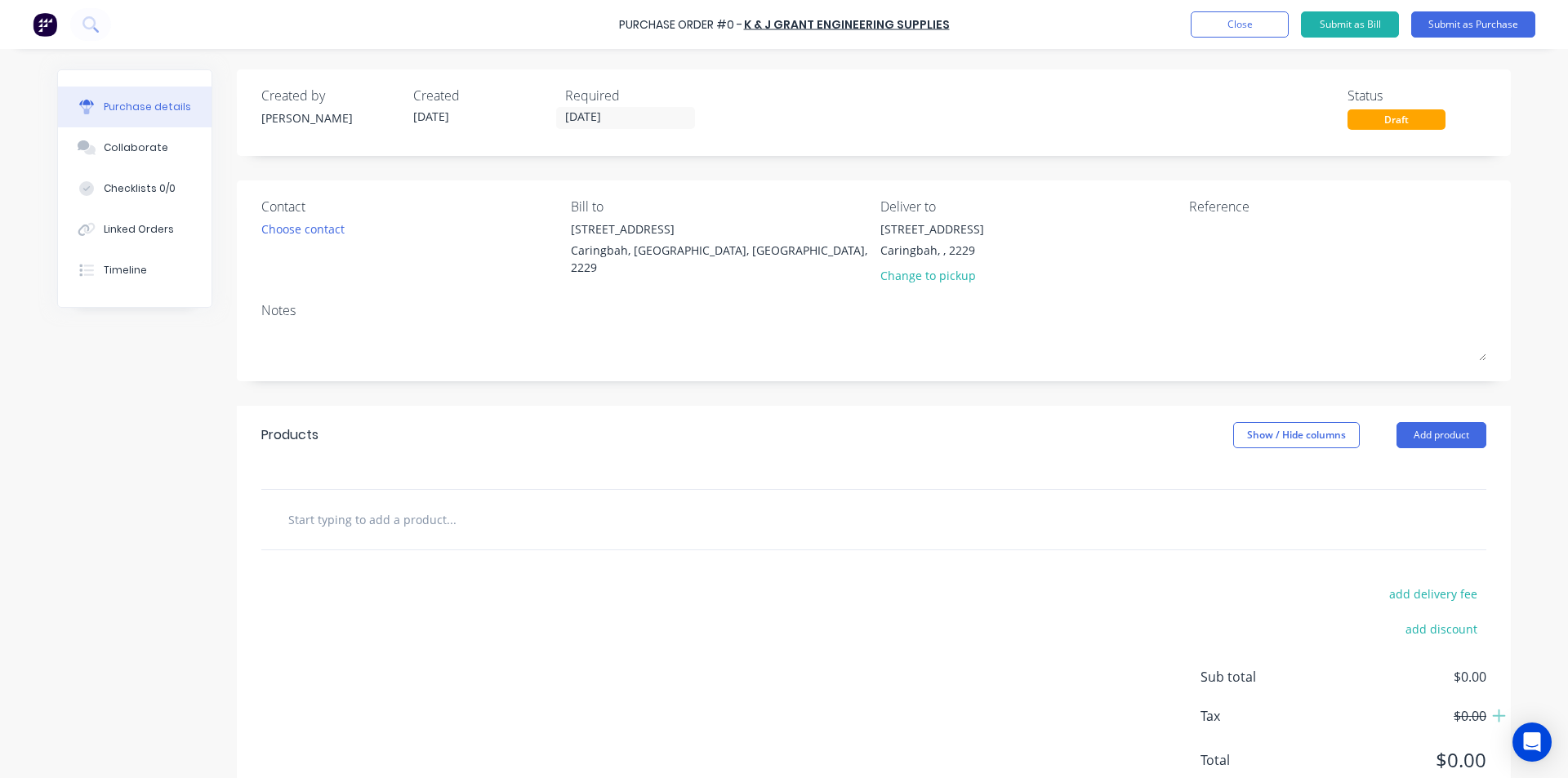
click at [974, 245] on div "100 Willarong Rd Caringbah, , 2229 Change to pickup" at bounding box center [1028, 256] width 297 height 72
click at [961, 249] on div "Caringbah, , 2229" at bounding box center [932, 250] width 104 height 17
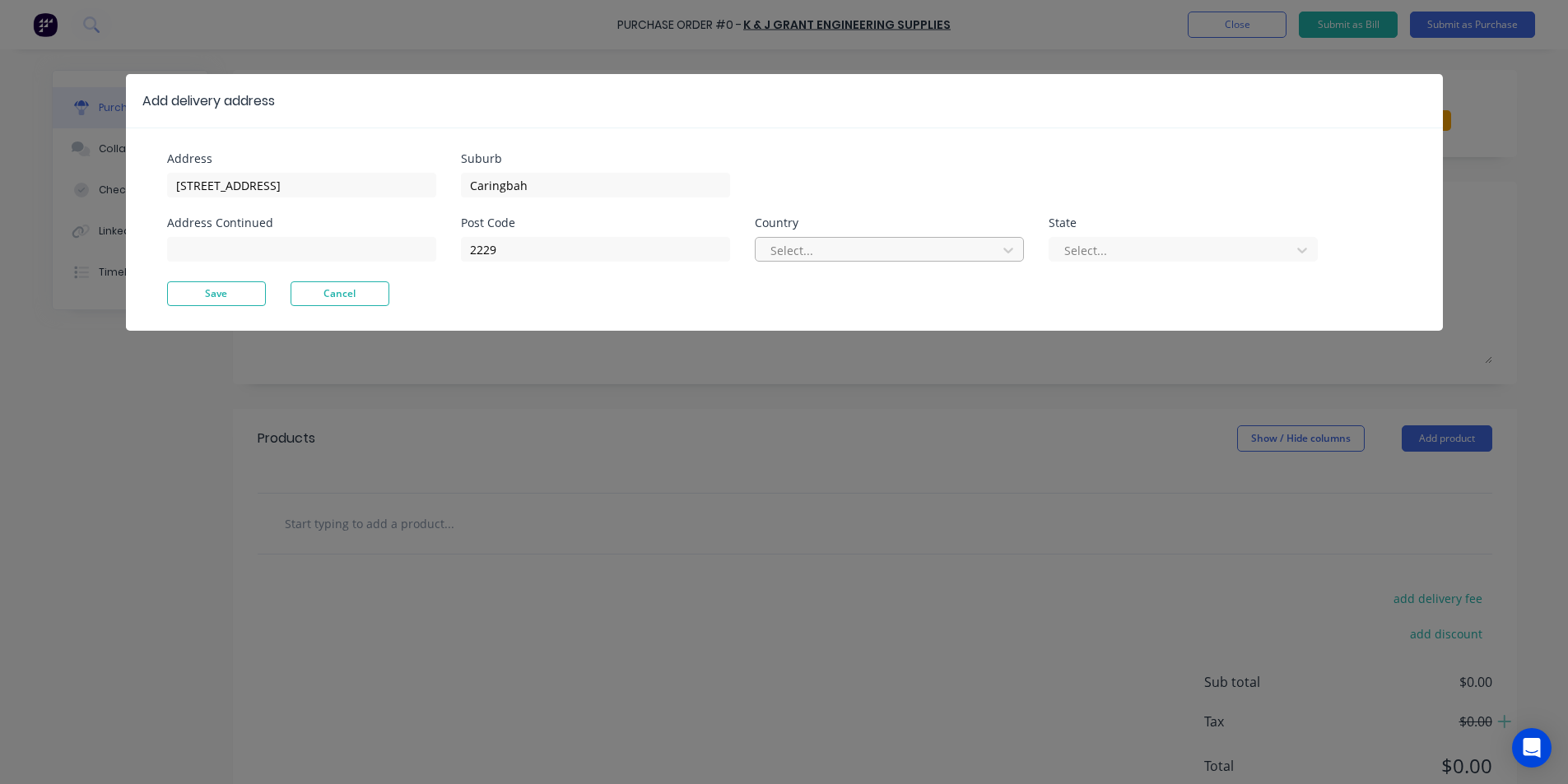
click at [913, 256] on div at bounding box center [878, 251] width 220 height 21
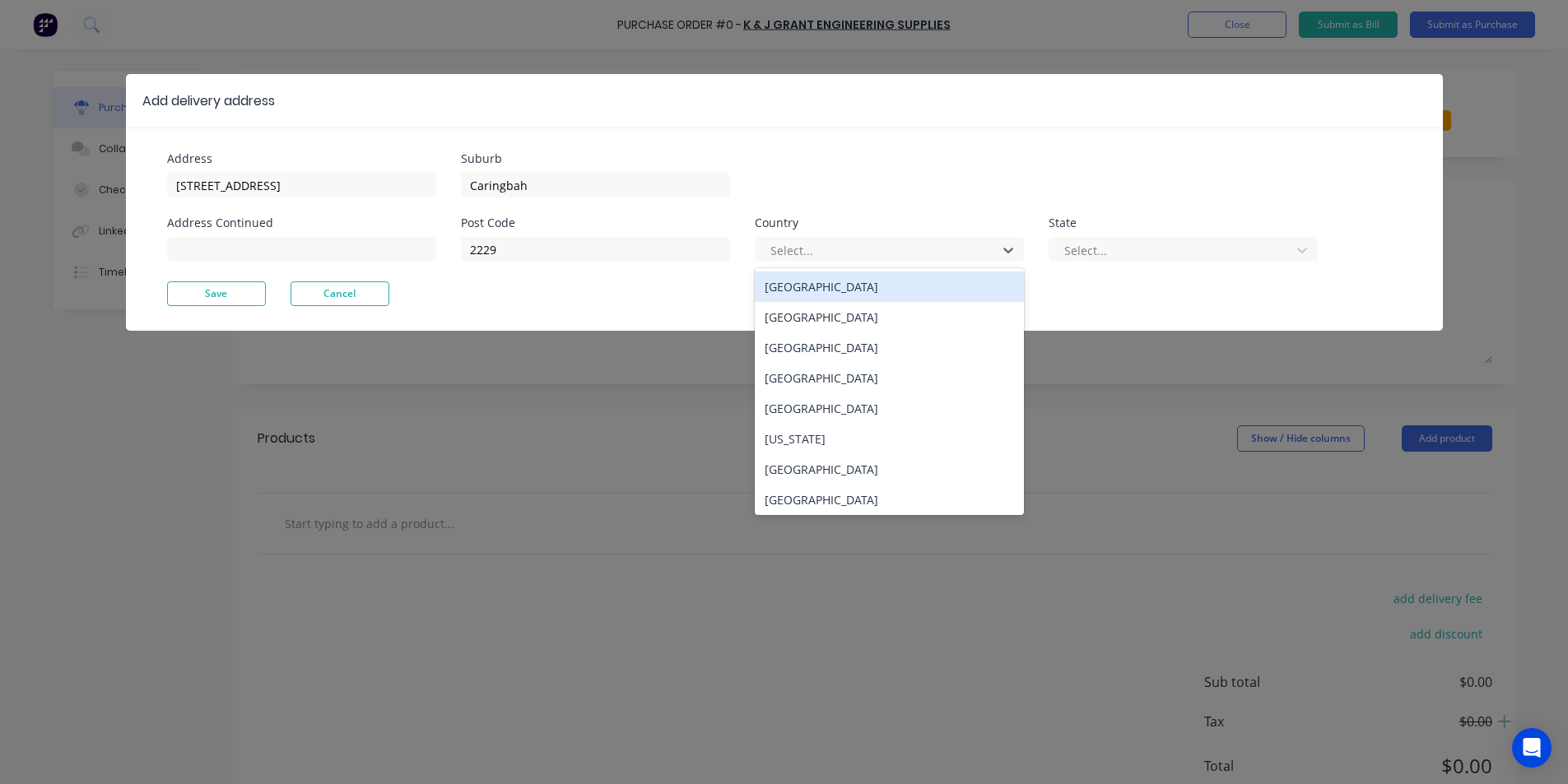
click at [917, 285] on div "Australia" at bounding box center [889, 286] width 269 height 31
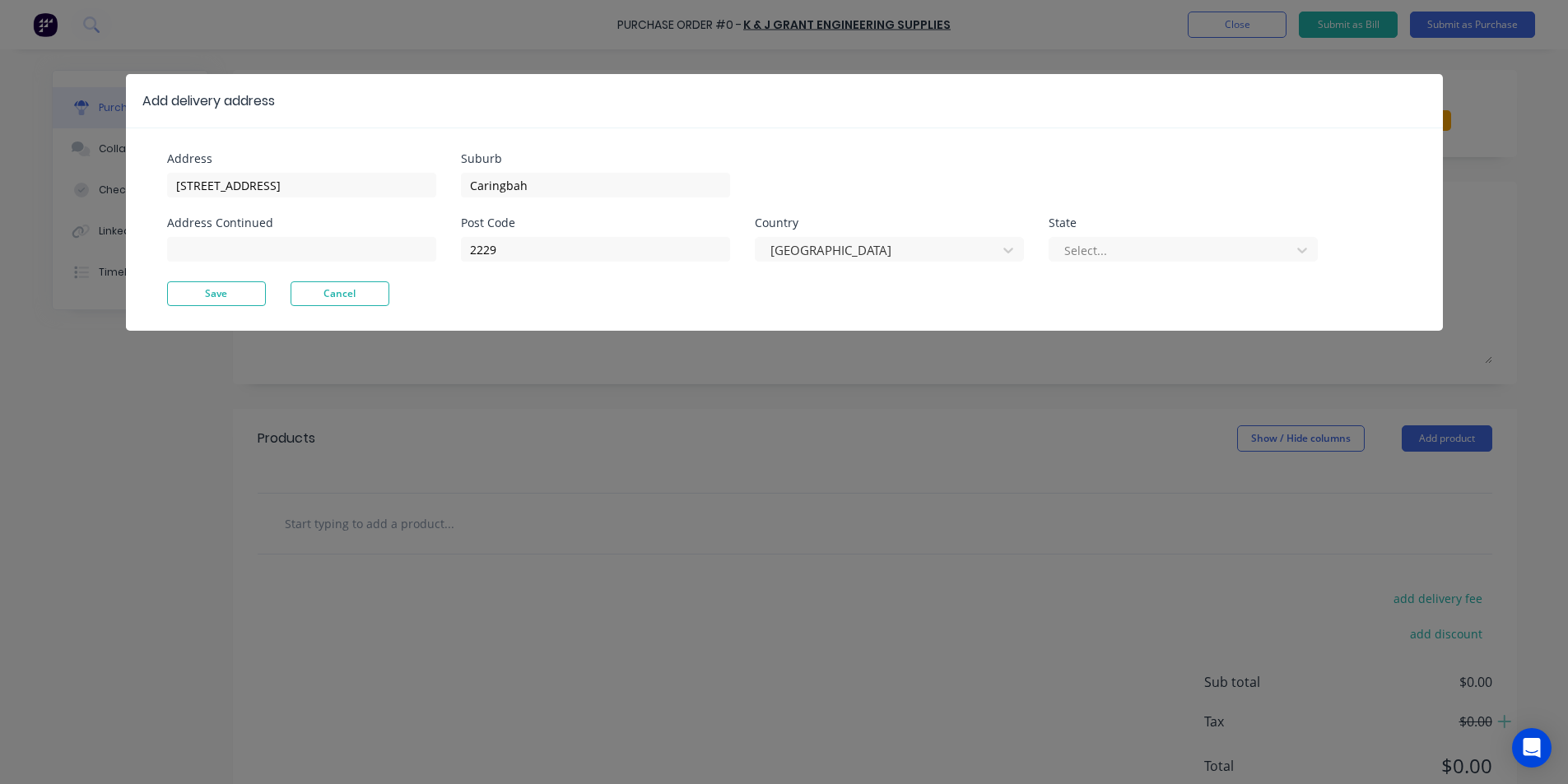
click at [1175, 234] on div "Select..." at bounding box center [1183, 247] width 269 height 29
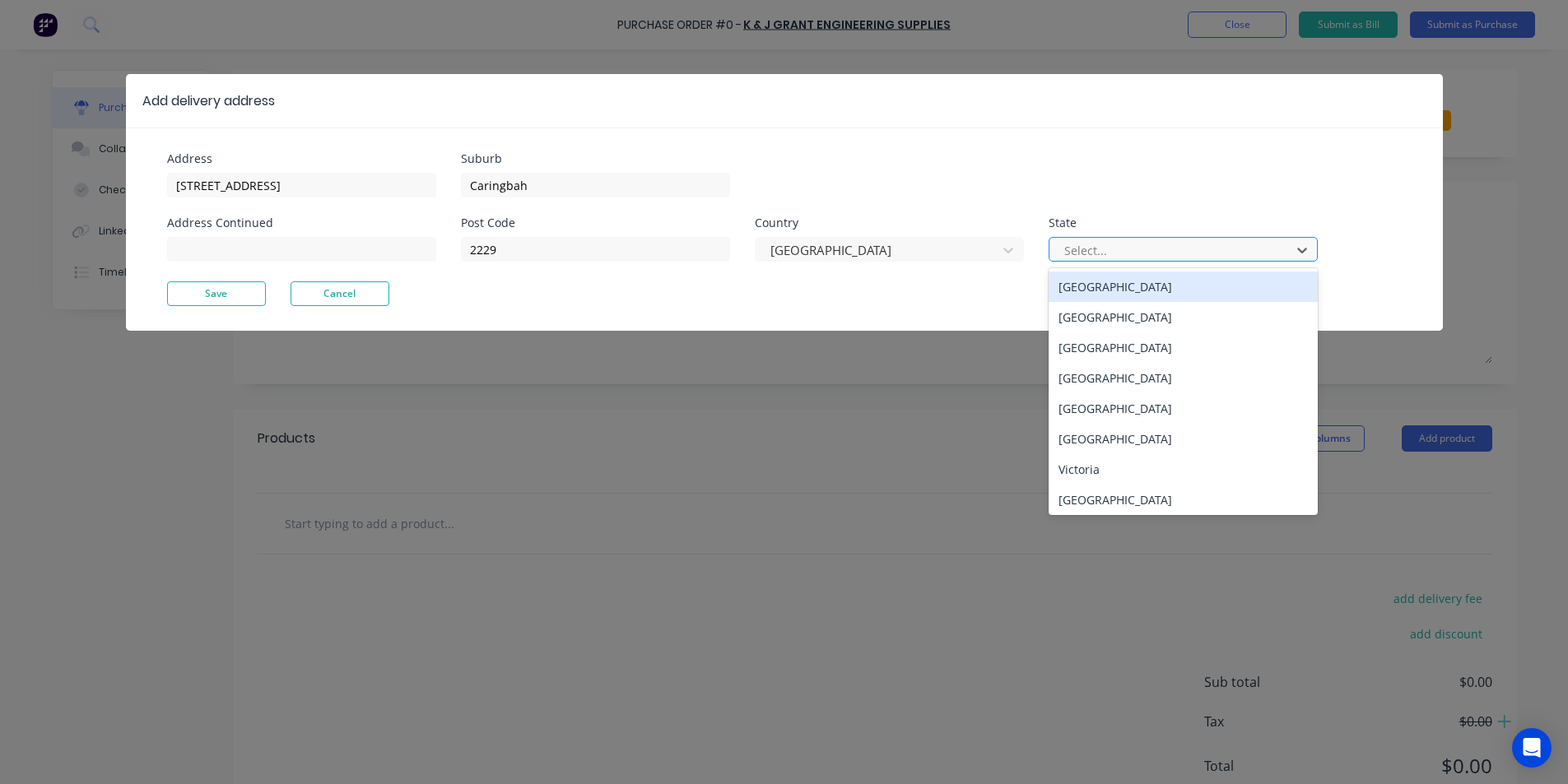
click at [1171, 249] on div at bounding box center [1172, 251] width 220 height 21
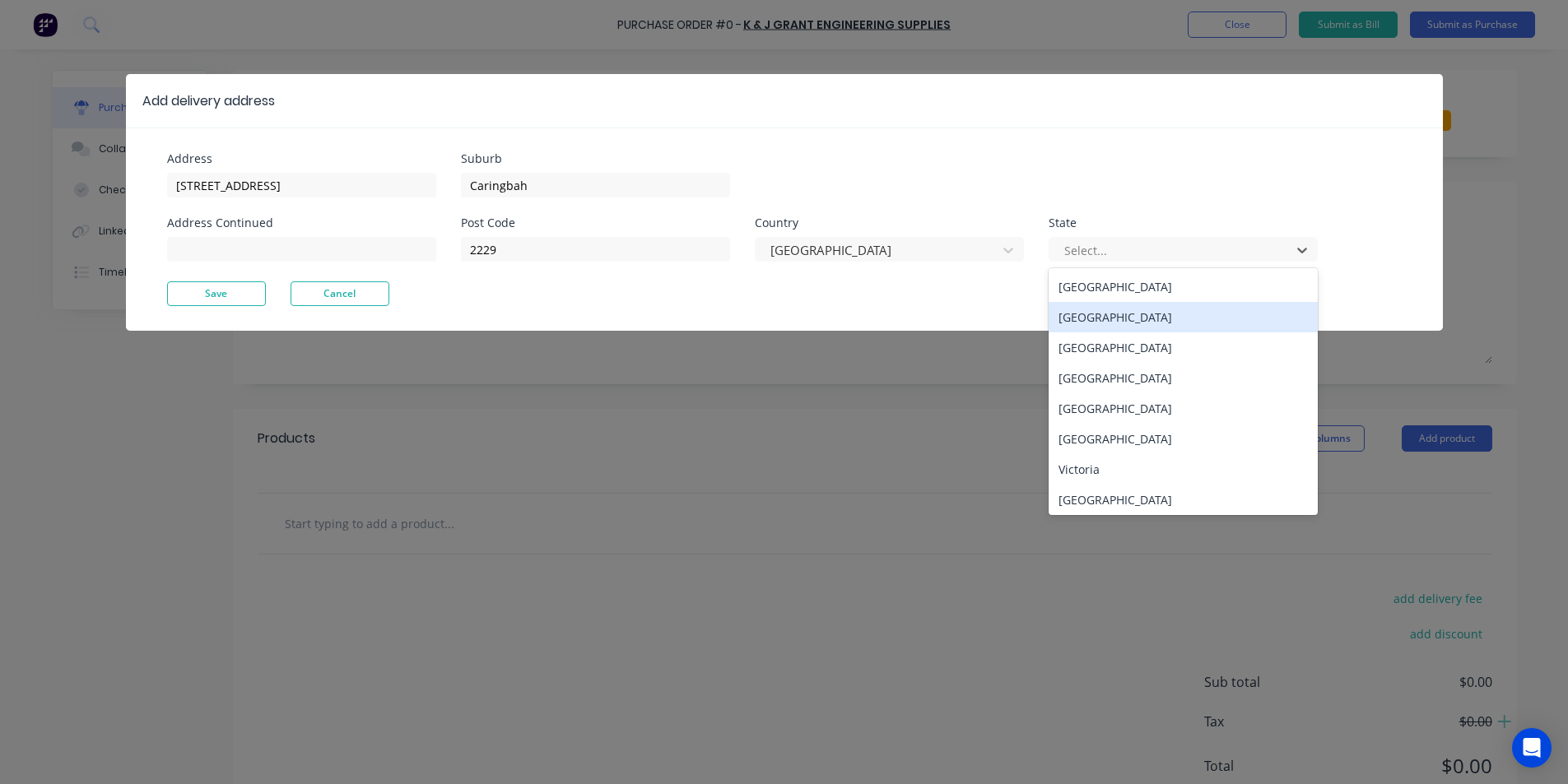
click at [1140, 315] on div "New South Wales" at bounding box center [1183, 317] width 269 height 31
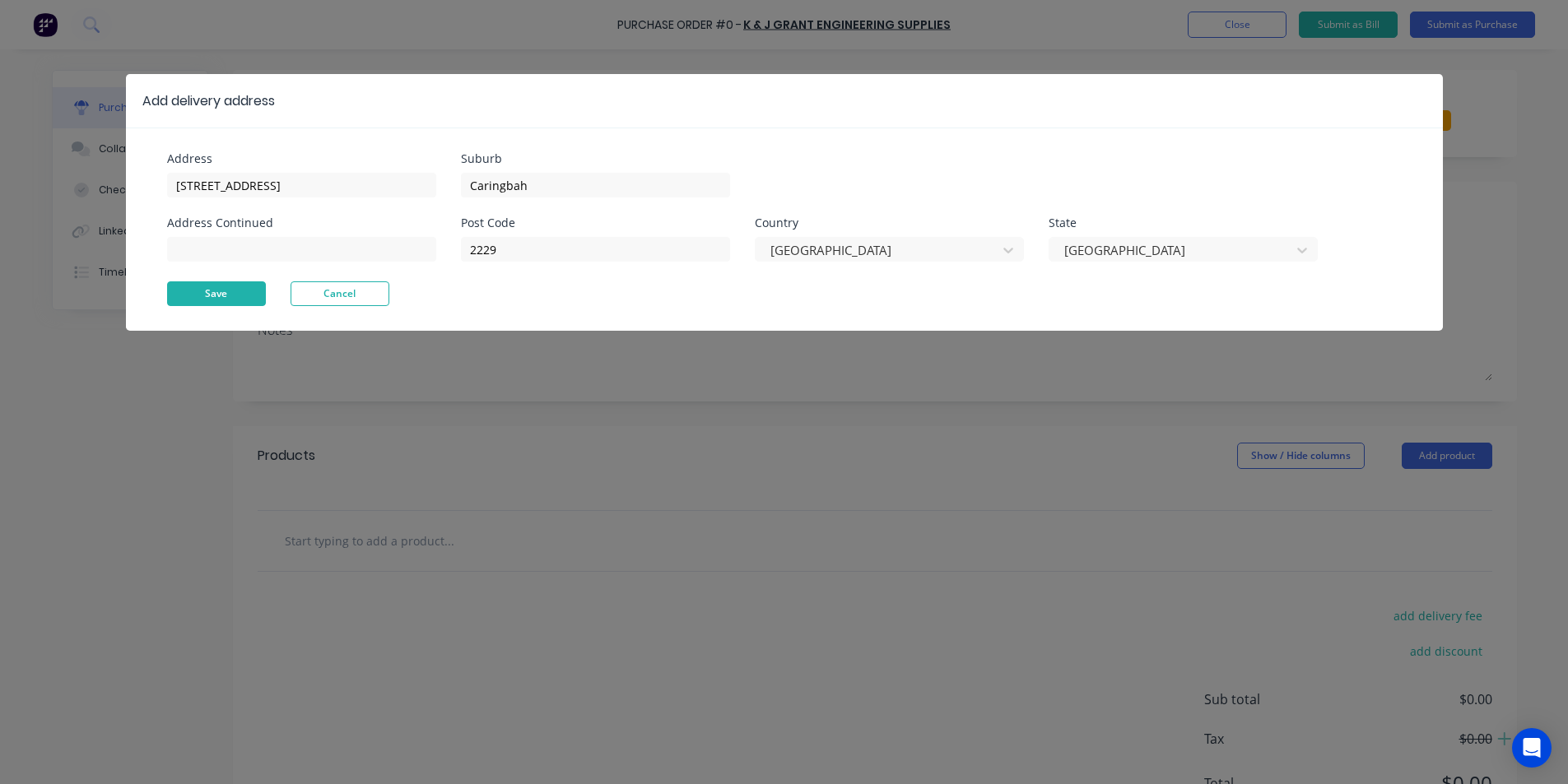
click at [208, 299] on button "Save" at bounding box center [216, 294] width 99 height 24
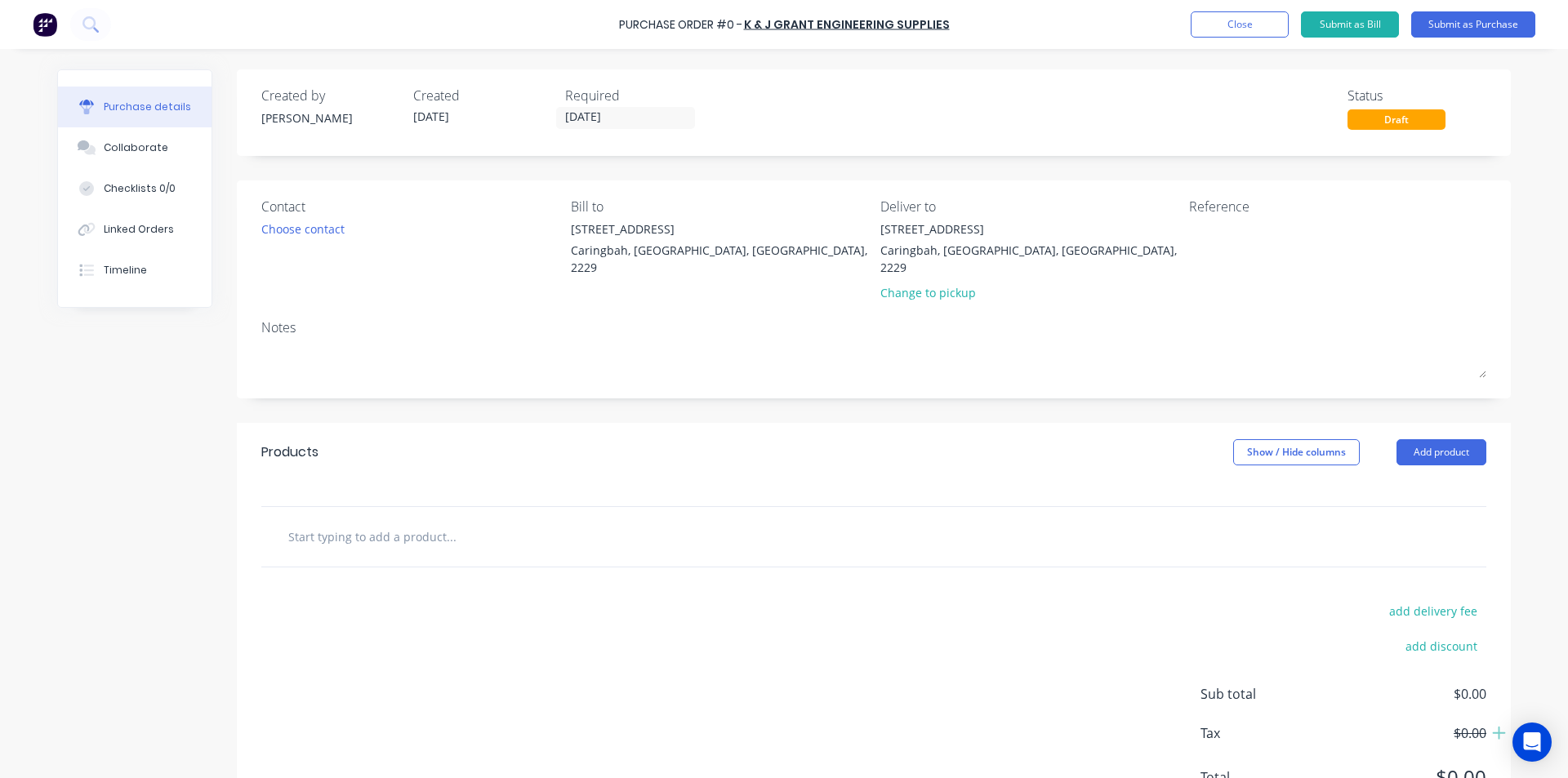
click at [649, 152] on div "Created by Shane Created 14/10/25 Required 14/10/25 Status Draft" at bounding box center [874, 113] width 1274 height 87
click at [650, 116] on input "14/10/25" at bounding box center [626, 119] width 138 height 21
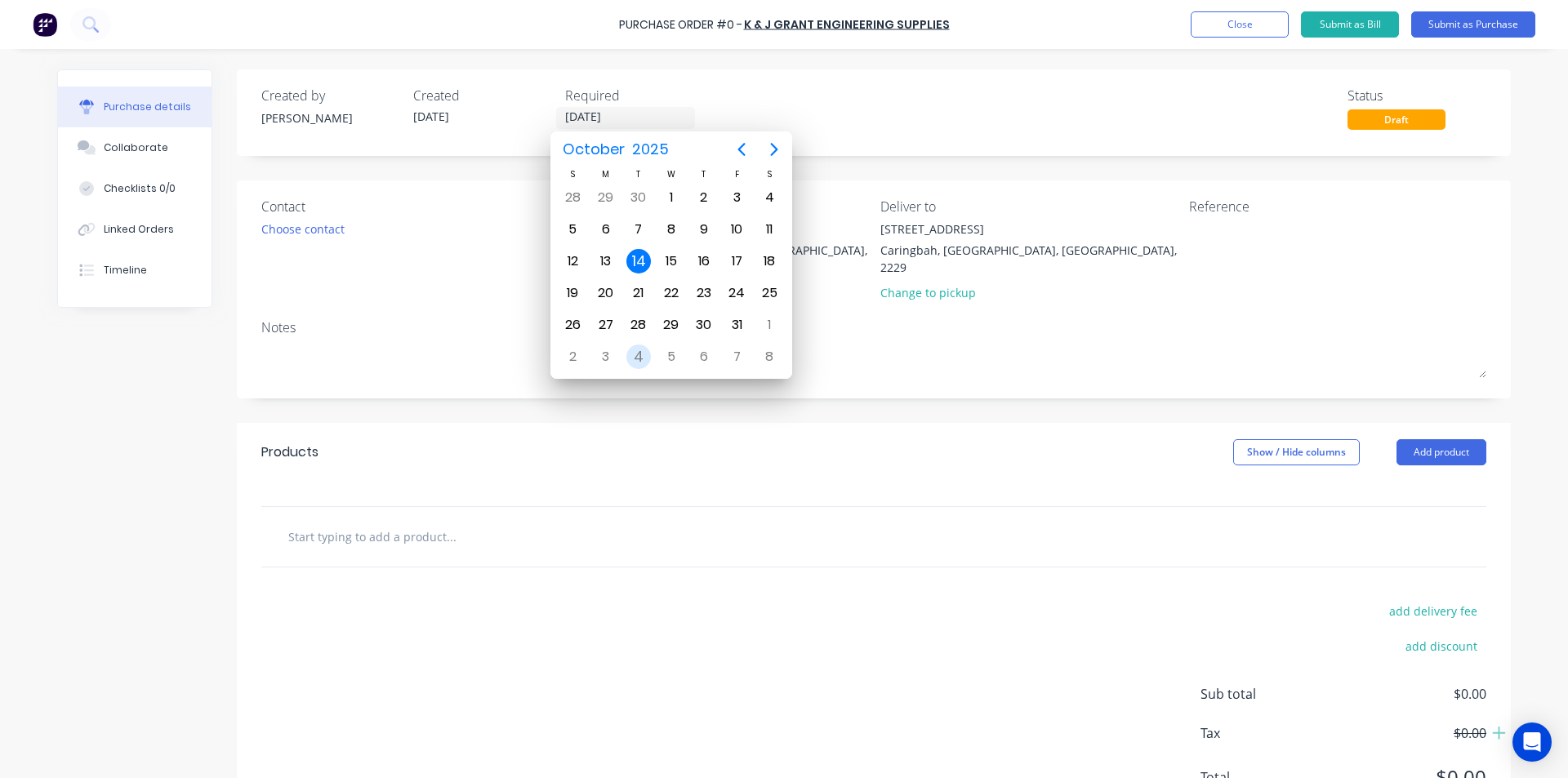
drag, startPoint x: 637, startPoint y: 350, endPoint x: 630, endPoint y: 325, distance: 26.0
click at [640, 350] on div "4" at bounding box center [639, 357] width 24 height 24
type input "04/11/25"
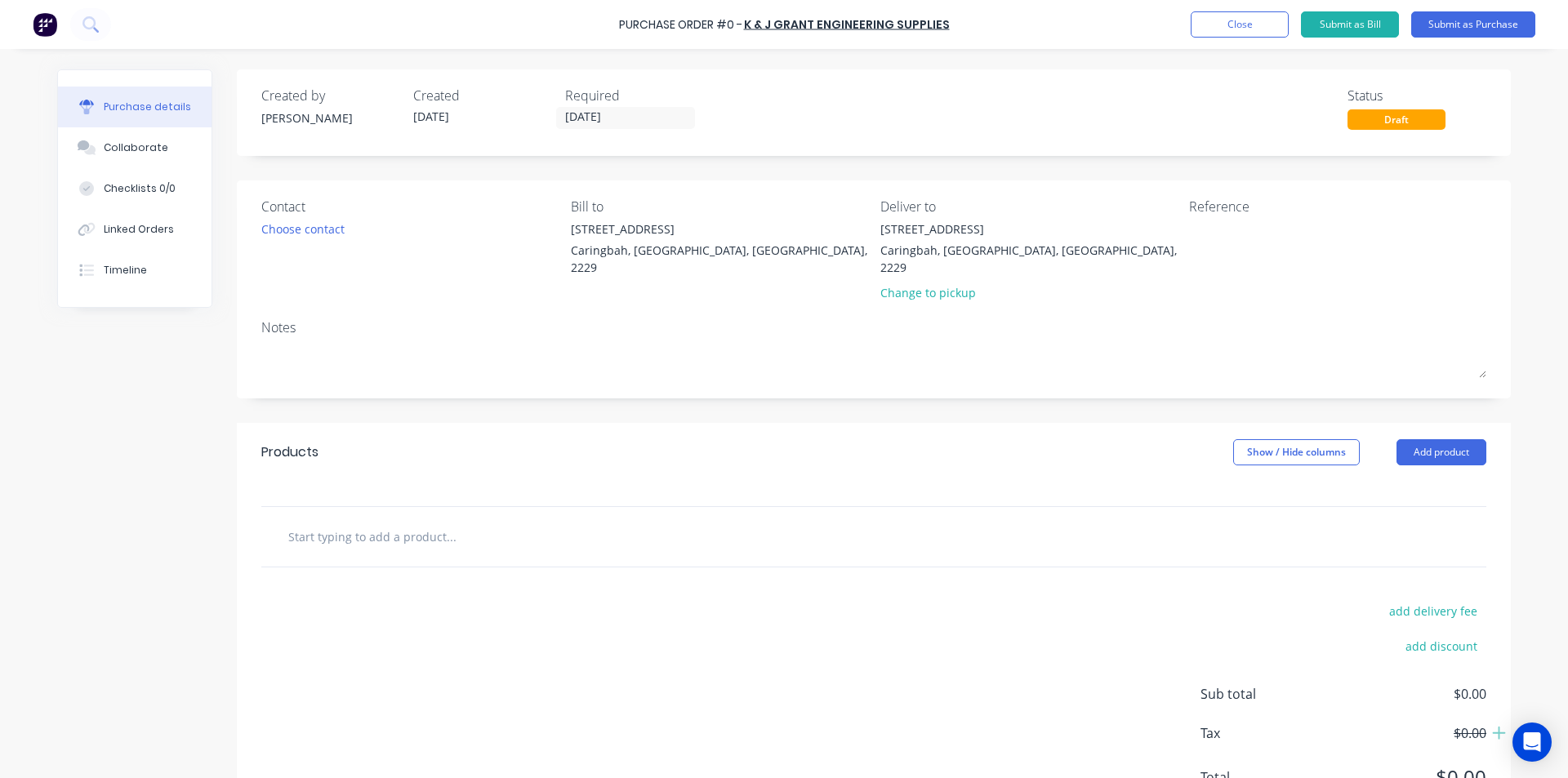
click at [973, 152] on div "Created by Shane Created 14/10/25 Required 04/11/25 Status Draft" at bounding box center [874, 113] width 1274 height 87
click at [137, 140] on div "Collaborate" at bounding box center [136, 147] width 65 height 15
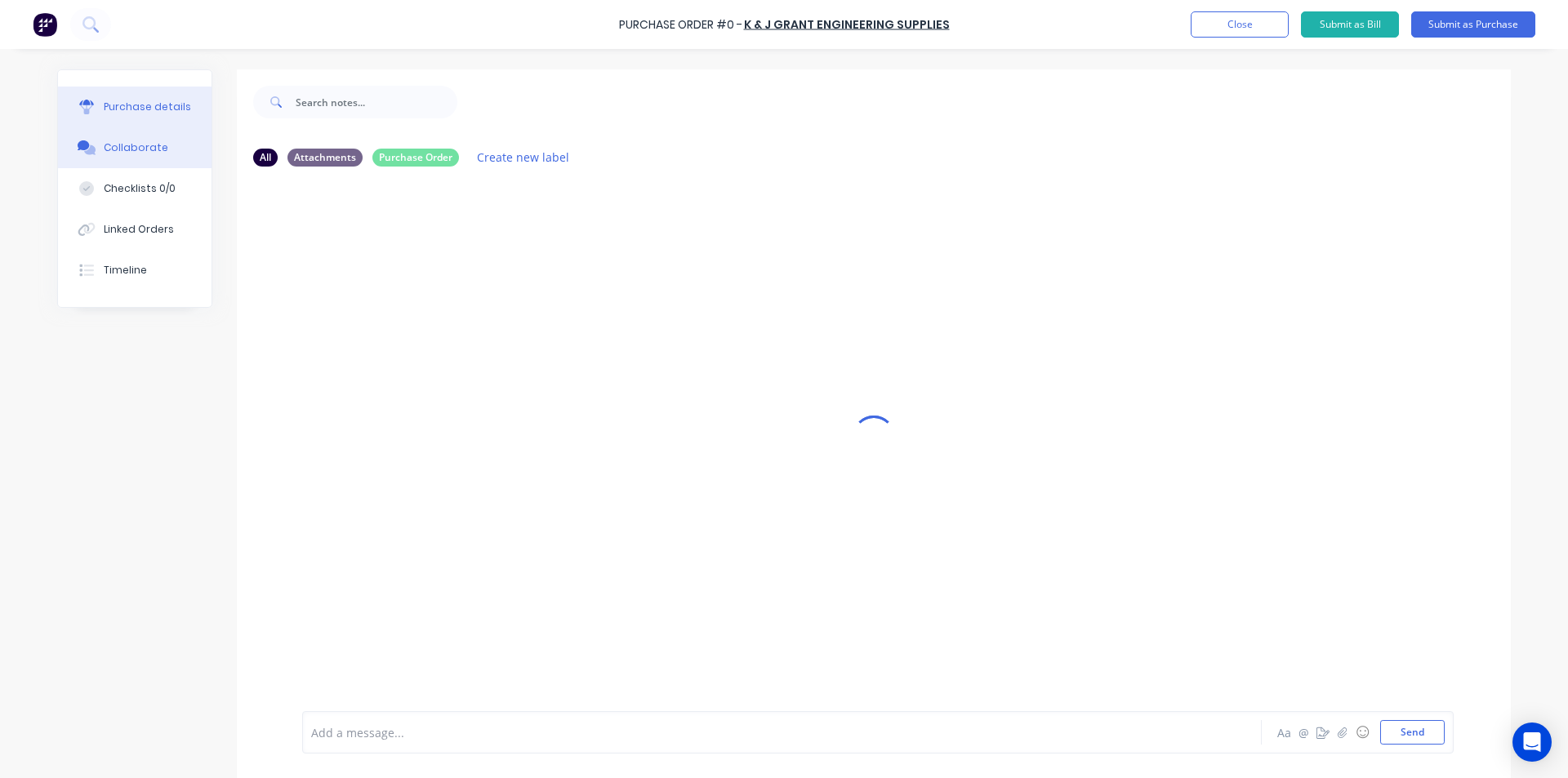
click at [167, 111] on div "Purchase details" at bounding box center [147, 106] width 87 height 15
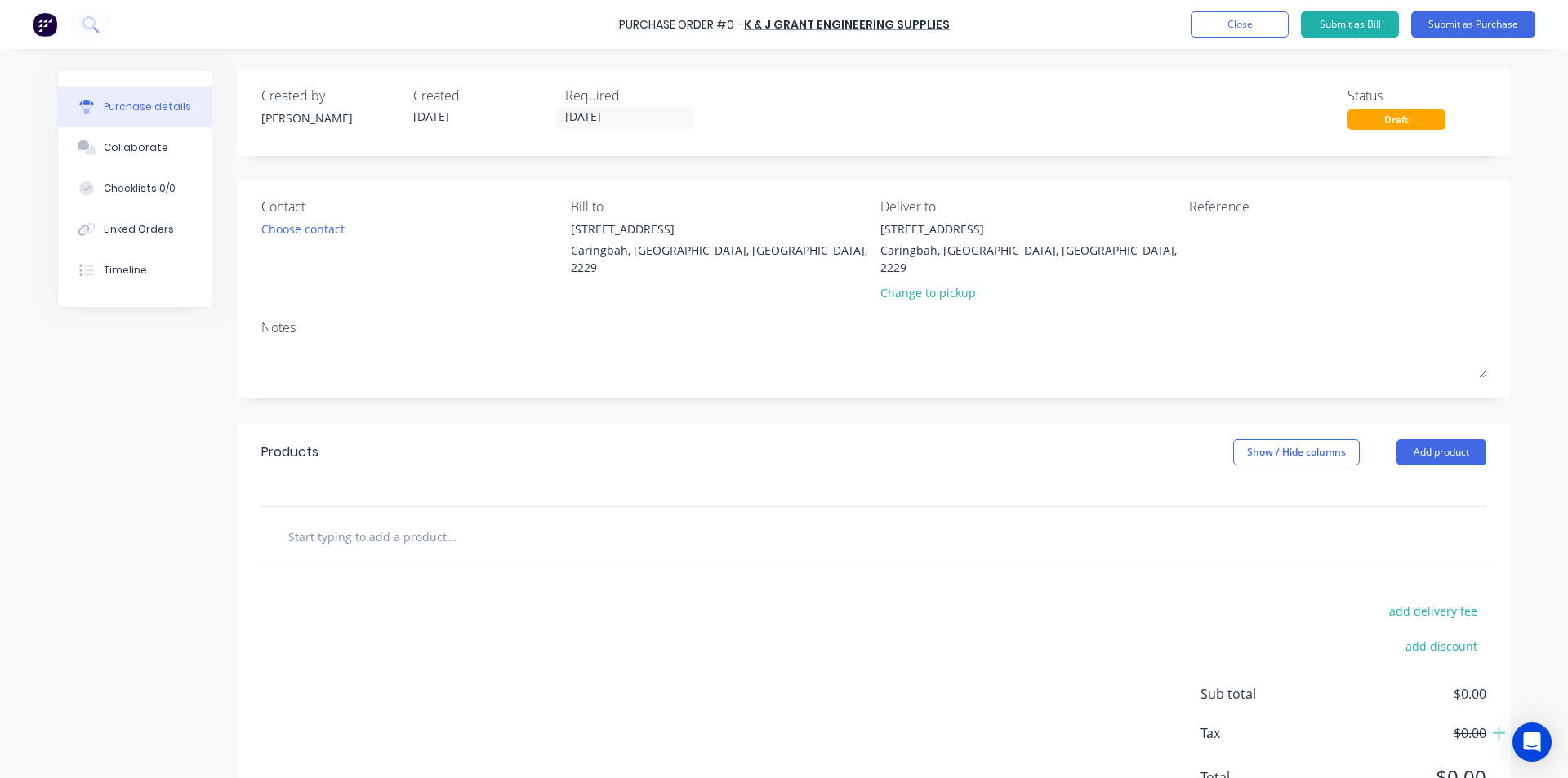
click at [394, 537] on div at bounding box center [873, 537] width 1224 height 60
click at [395, 529] on input "text" at bounding box center [450, 537] width 326 height 33
paste input "34431-C9"
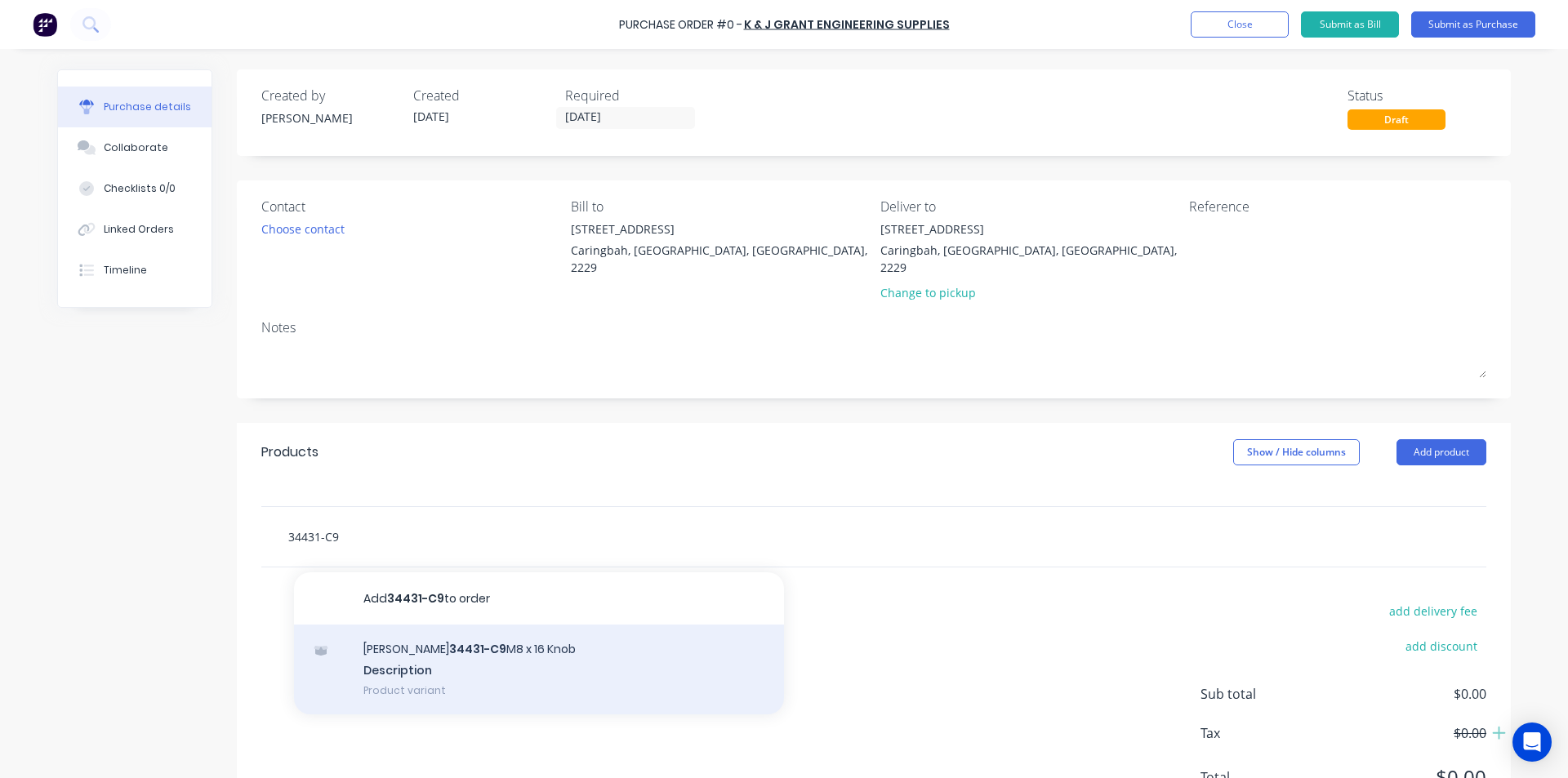
type input "34431-C9"
click at [425, 648] on div "Elesa 34431-C9 M8 x 16 Knob Description Product variant" at bounding box center [539, 670] width 490 height 90
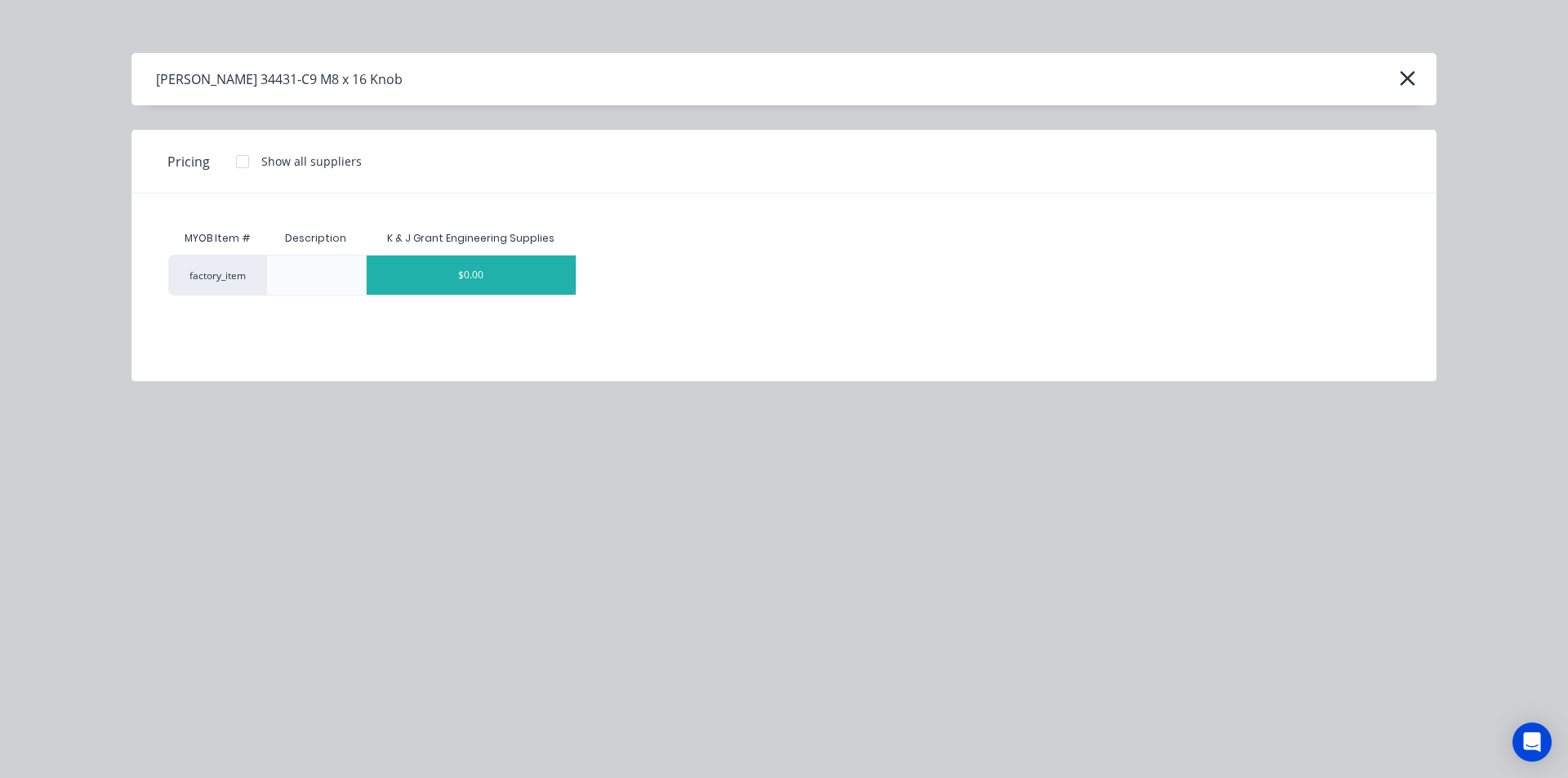
click at [494, 274] on div "$0.00" at bounding box center [472, 274] width 209 height 39
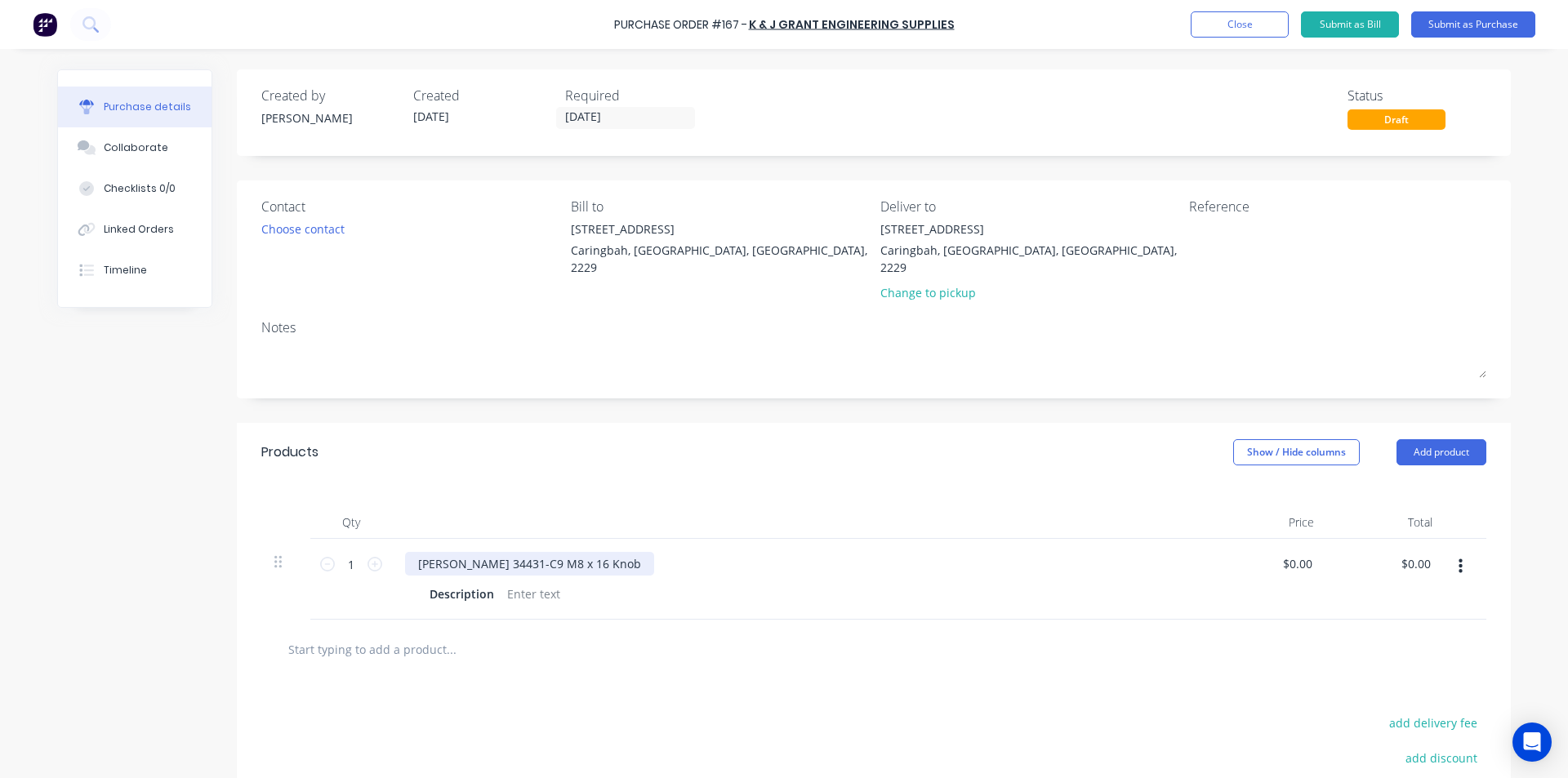
drag, startPoint x: 569, startPoint y: 540, endPoint x: 576, endPoint y: 545, distance: 8.6
click at [571, 552] on div "Elesa 34431-C9 M8 x 16 Knob" at bounding box center [530, 563] width 249 height 23
click at [573, 553] on div "Elesa 34431-C9 M8 x 16 Knob" at bounding box center [530, 563] width 249 height 23
drag, startPoint x: 572, startPoint y: 543, endPoint x: 486, endPoint y: 550, distance: 86.3
click at [486, 552] on div "Elesa 34431-C9 M8 x 16 Knob" at bounding box center [530, 563] width 249 height 23
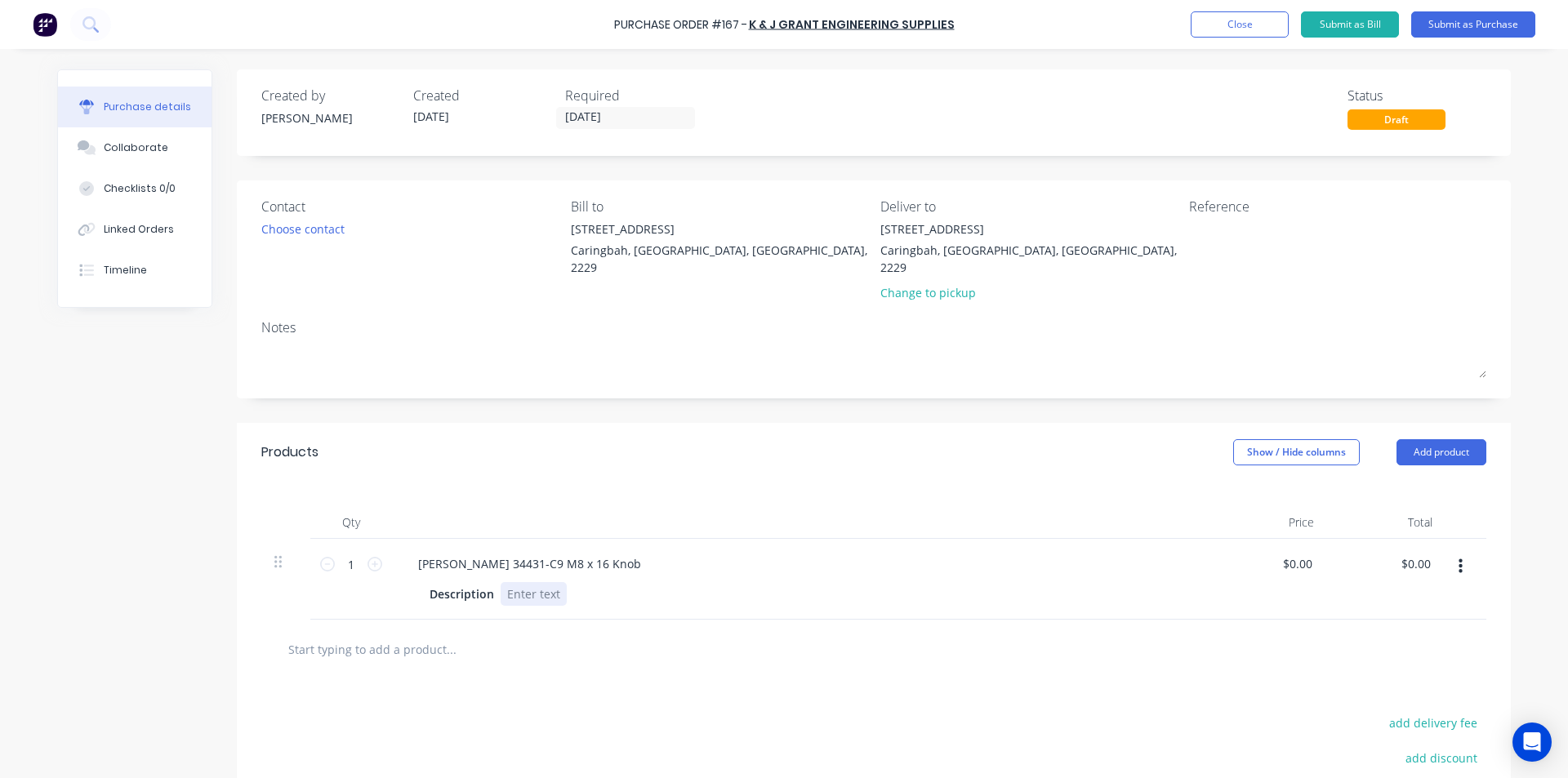
click at [528, 593] on div "Elesa 34431-C9 M8 x 16 Knob Description" at bounding box center [800, 579] width 817 height 80
click at [606, 423] on div "Products Show / Hide columns Add product" at bounding box center [874, 453] width 1274 height 59
click at [345, 552] on input "1" at bounding box center [351, 564] width 33 height 24
type input "300"
click at [1301, 552] on input "0.00" at bounding box center [1296, 563] width 37 height 23
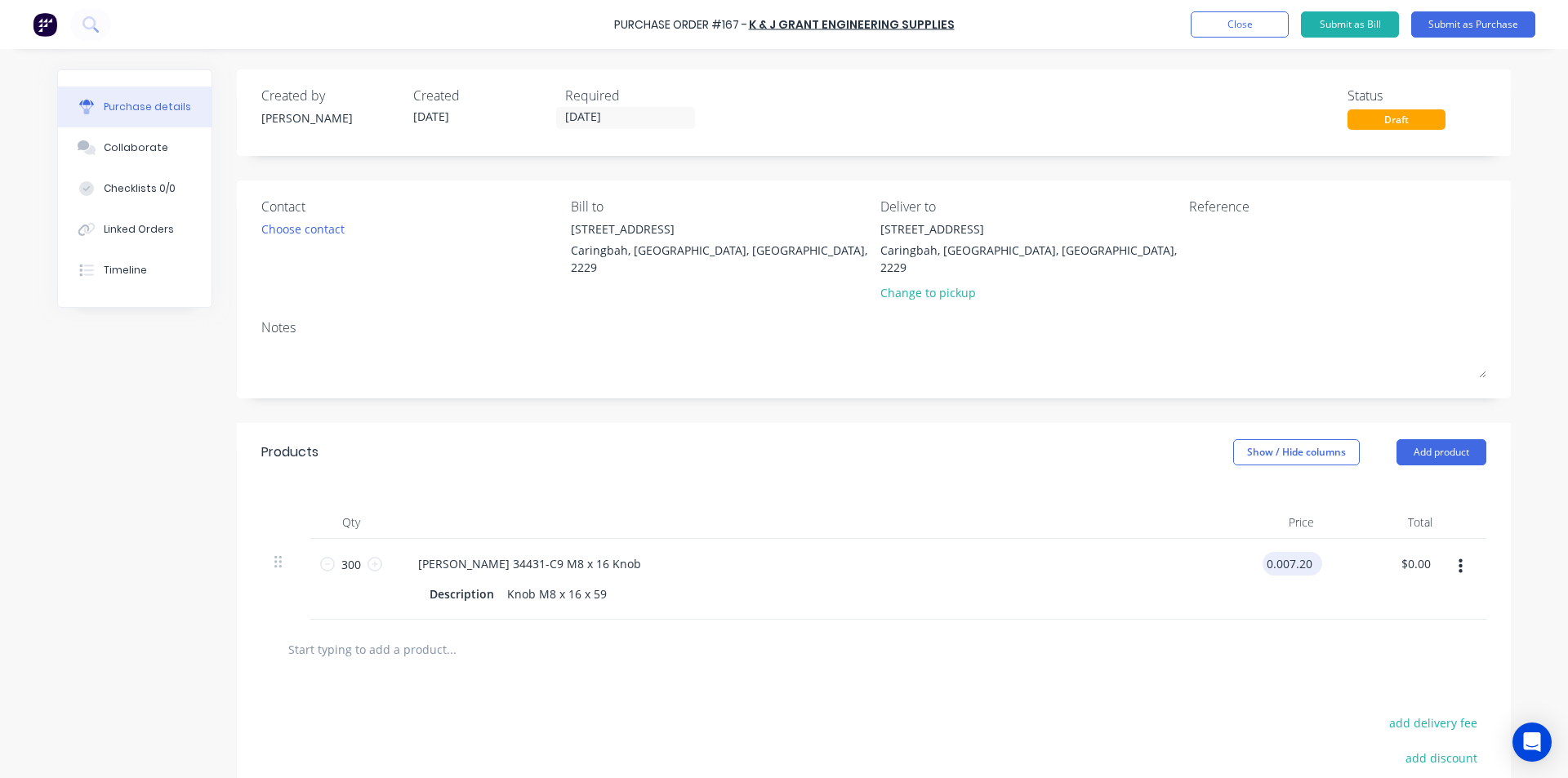
click at [1270, 552] on input "0.007.20" at bounding box center [1288, 563] width 53 height 23
type input "$7.20"
type input "$2,160.00"
click at [1025, 482] on div "Qty Price Total 300 300 Elesa 34431-C9 M8 x 16 Knob Description Knob M8 x 16 x …" at bounding box center [874, 550] width 1274 height 138
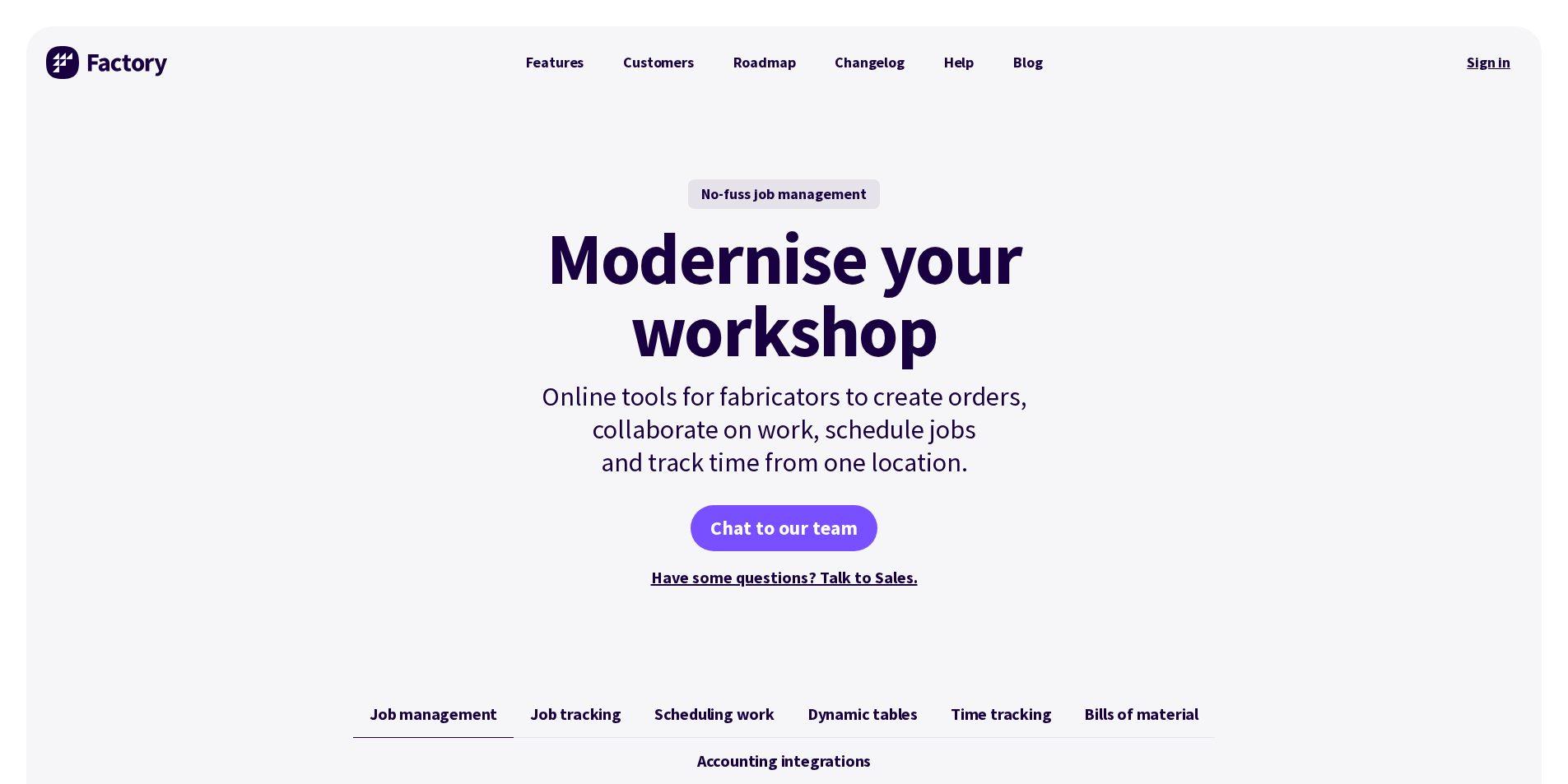
click at [1513, 72] on link "Sign in" at bounding box center [1488, 62] width 66 height 37
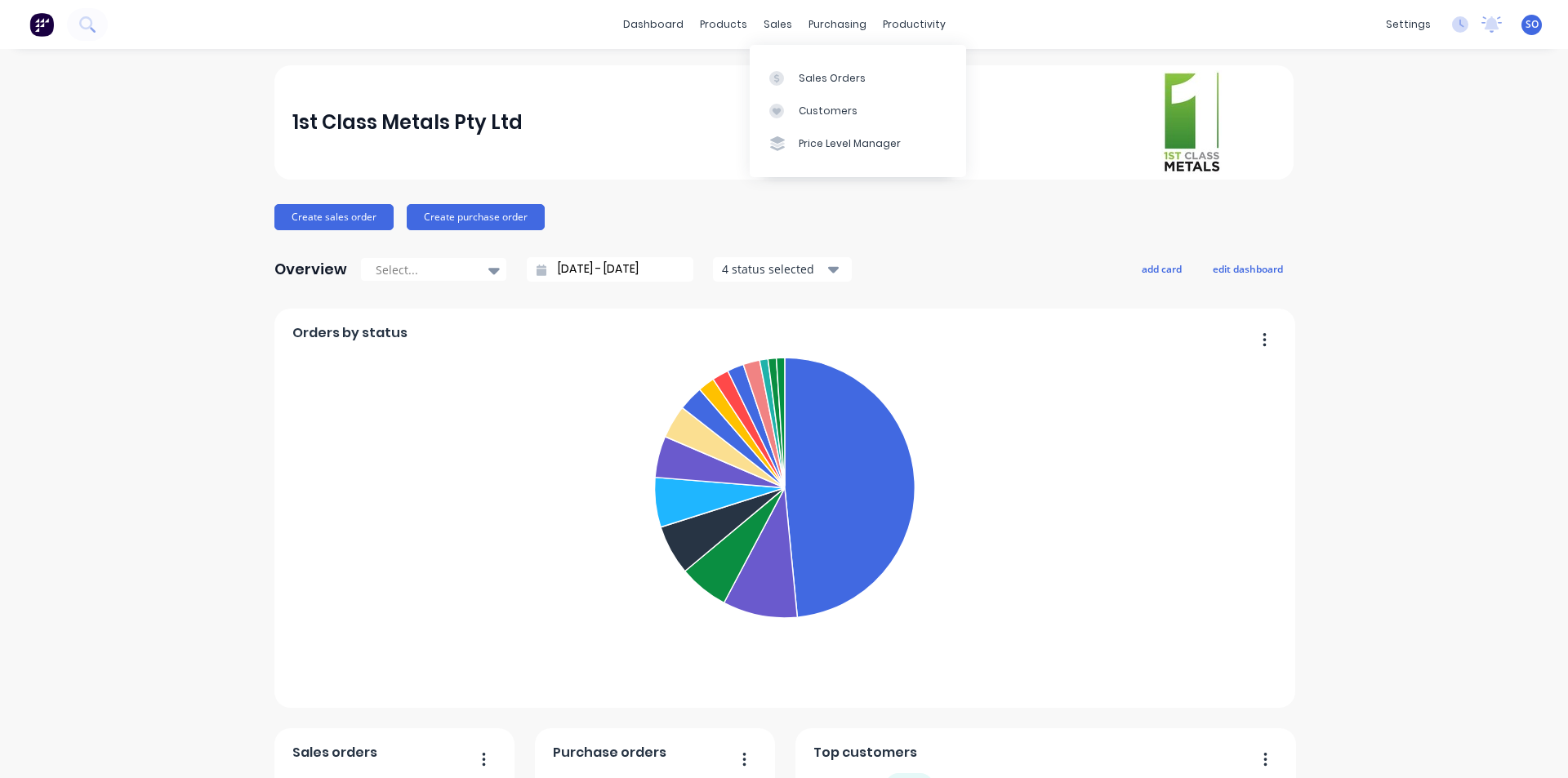
click at [779, 61] on link "Sales Orders" at bounding box center [858, 78] width 216 height 33
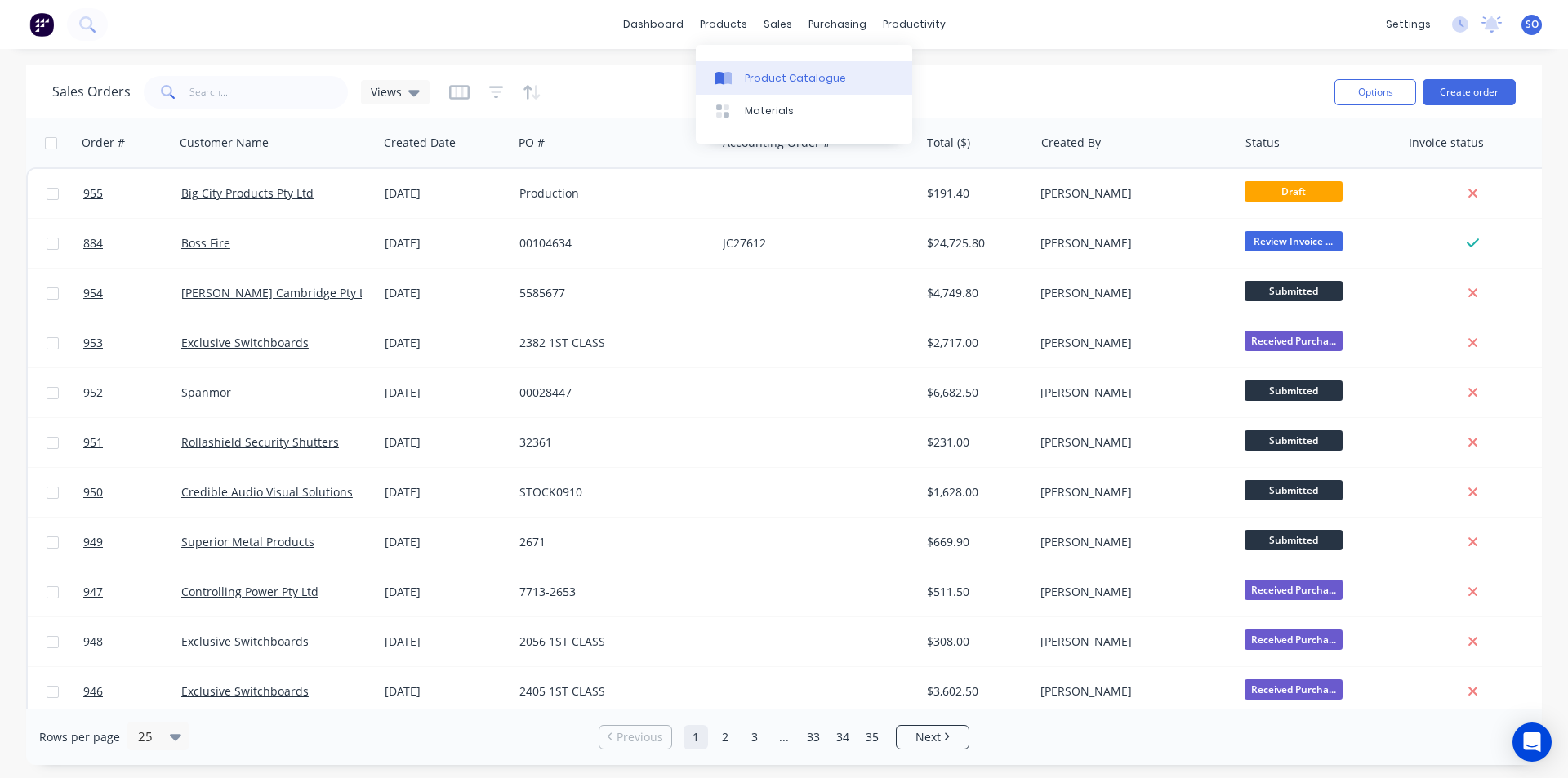
click at [742, 81] on link "Product Catalogue" at bounding box center [804, 78] width 216 height 33
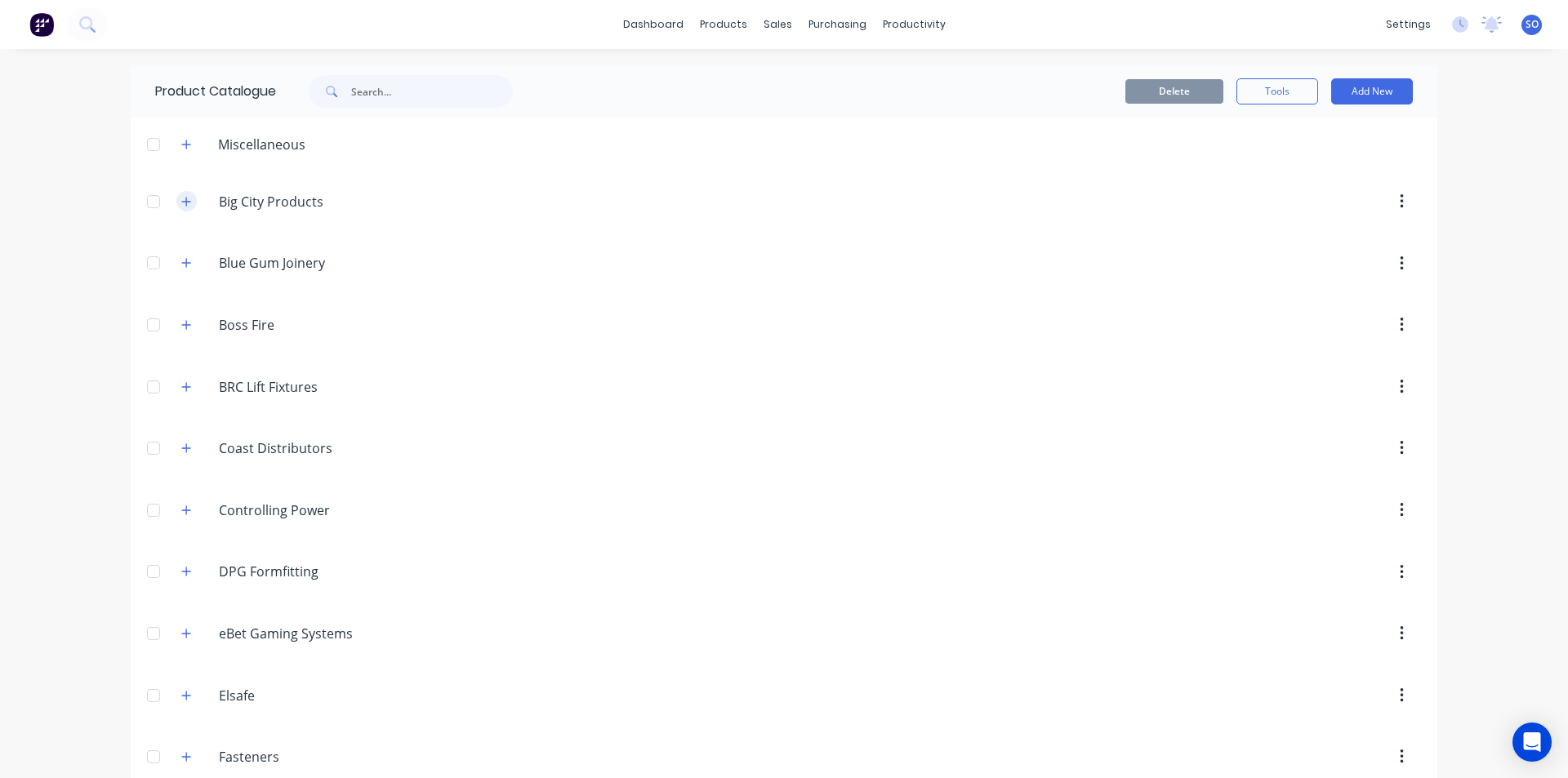
click at [177, 195] on button "button" at bounding box center [187, 202] width 21 height 21
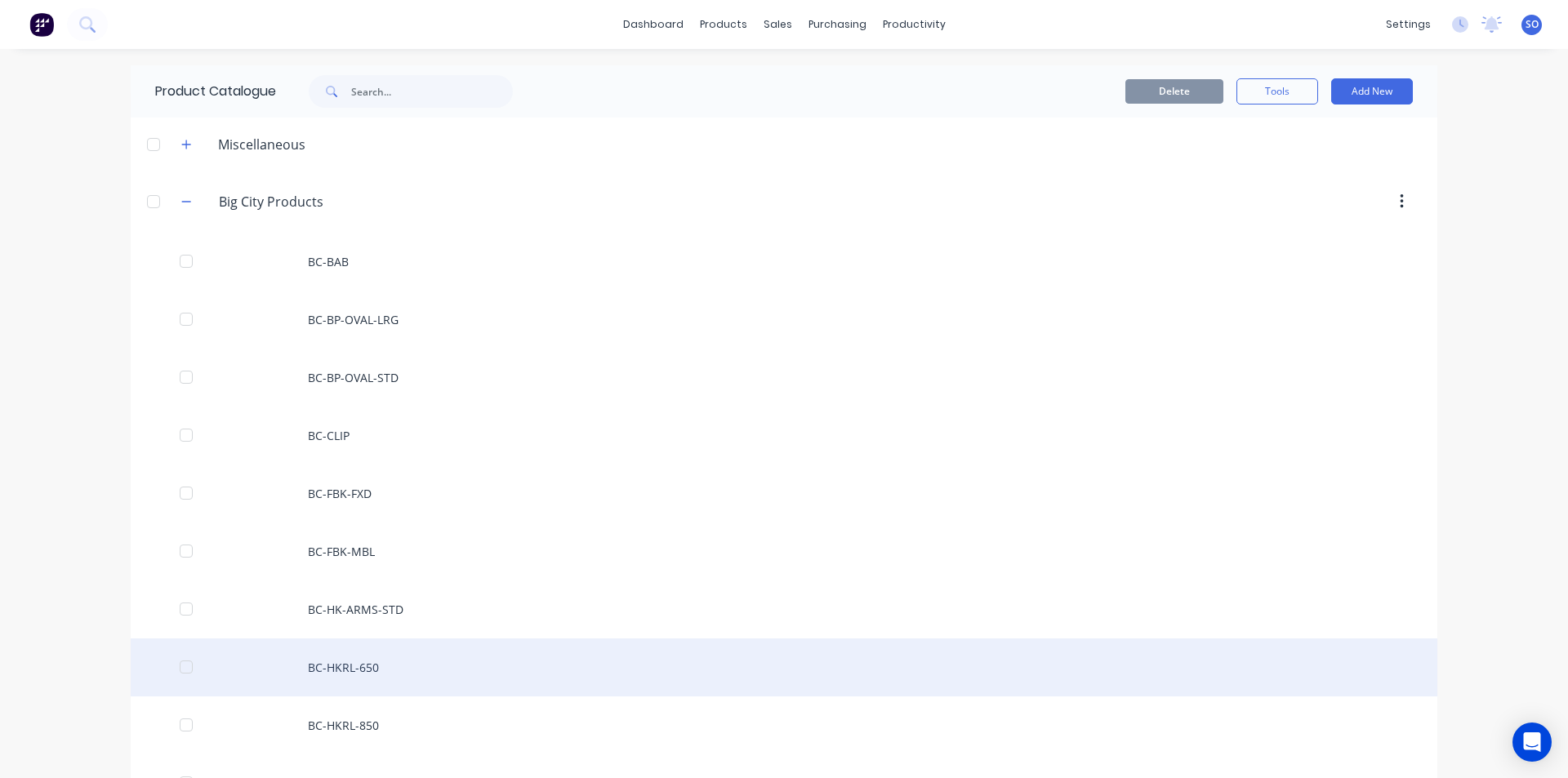
drag, startPoint x: 1331, startPoint y: 660, endPoint x: 1321, endPoint y: 667, distance: 12.2
click at [1321, 667] on div "BC-HKRL-650" at bounding box center [784, 667] width 1307 height 58
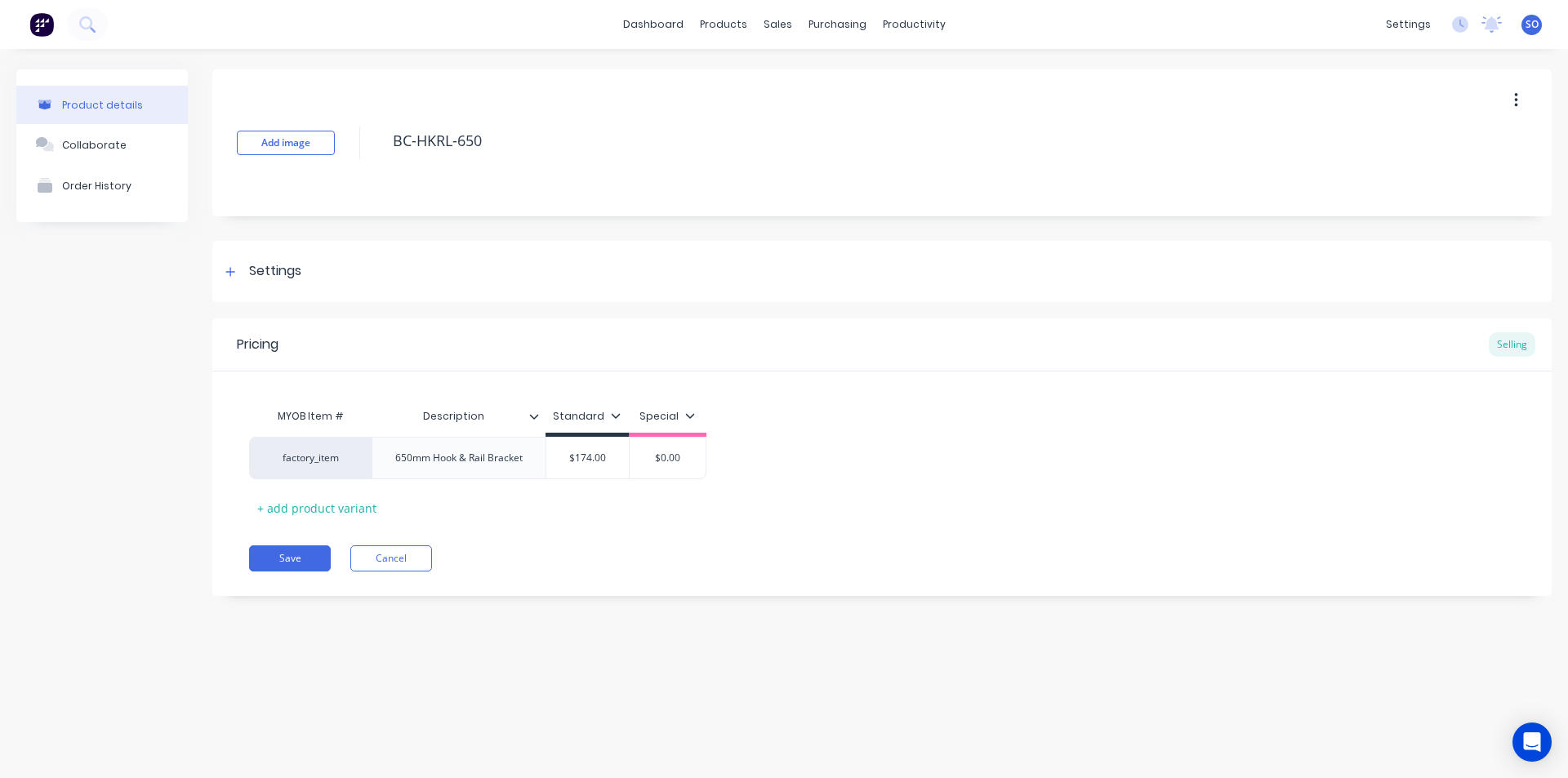
click at [1515, 107] on icon "button" at bounding box center [1515, 100] width 4 height 18
click at [1446, 155] on div "Duplicate" at bounding box center [1457, 143] width 125 height 23
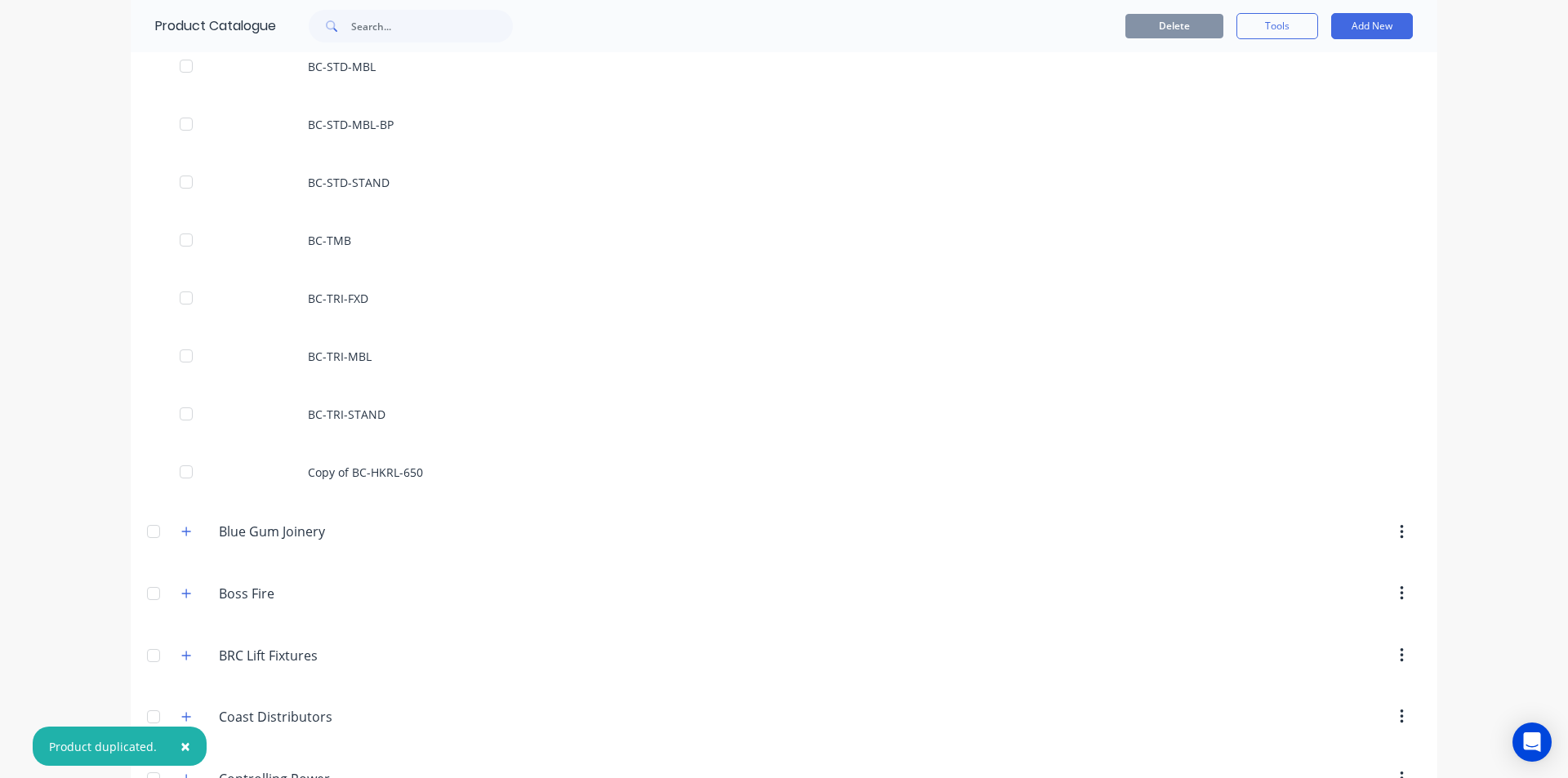
scroll to position [1525, 0]
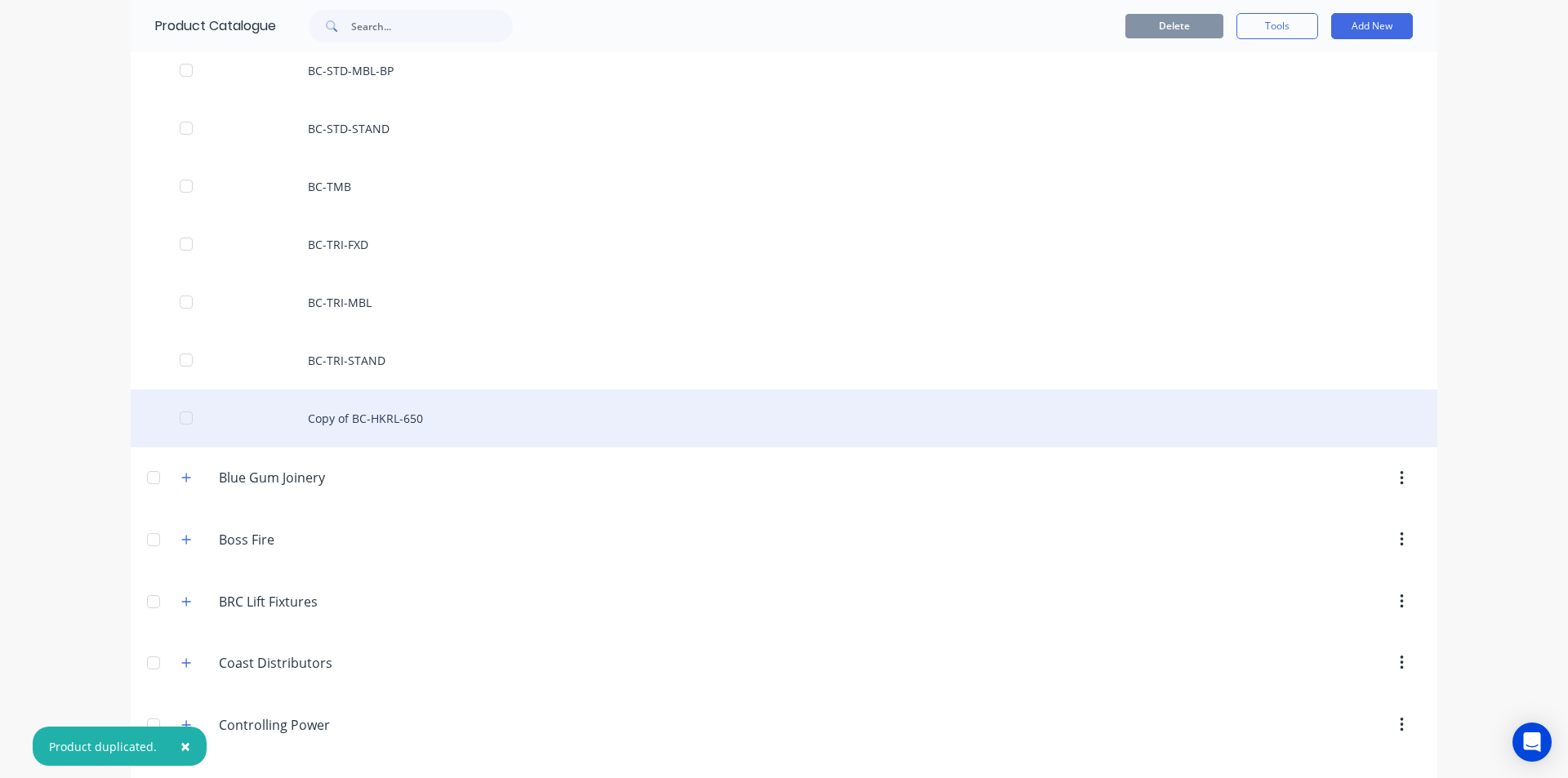
click at [465, 415] on div "Copy of BC-HKRL-650" at bounding box center [784, 418] width 1307 height 58
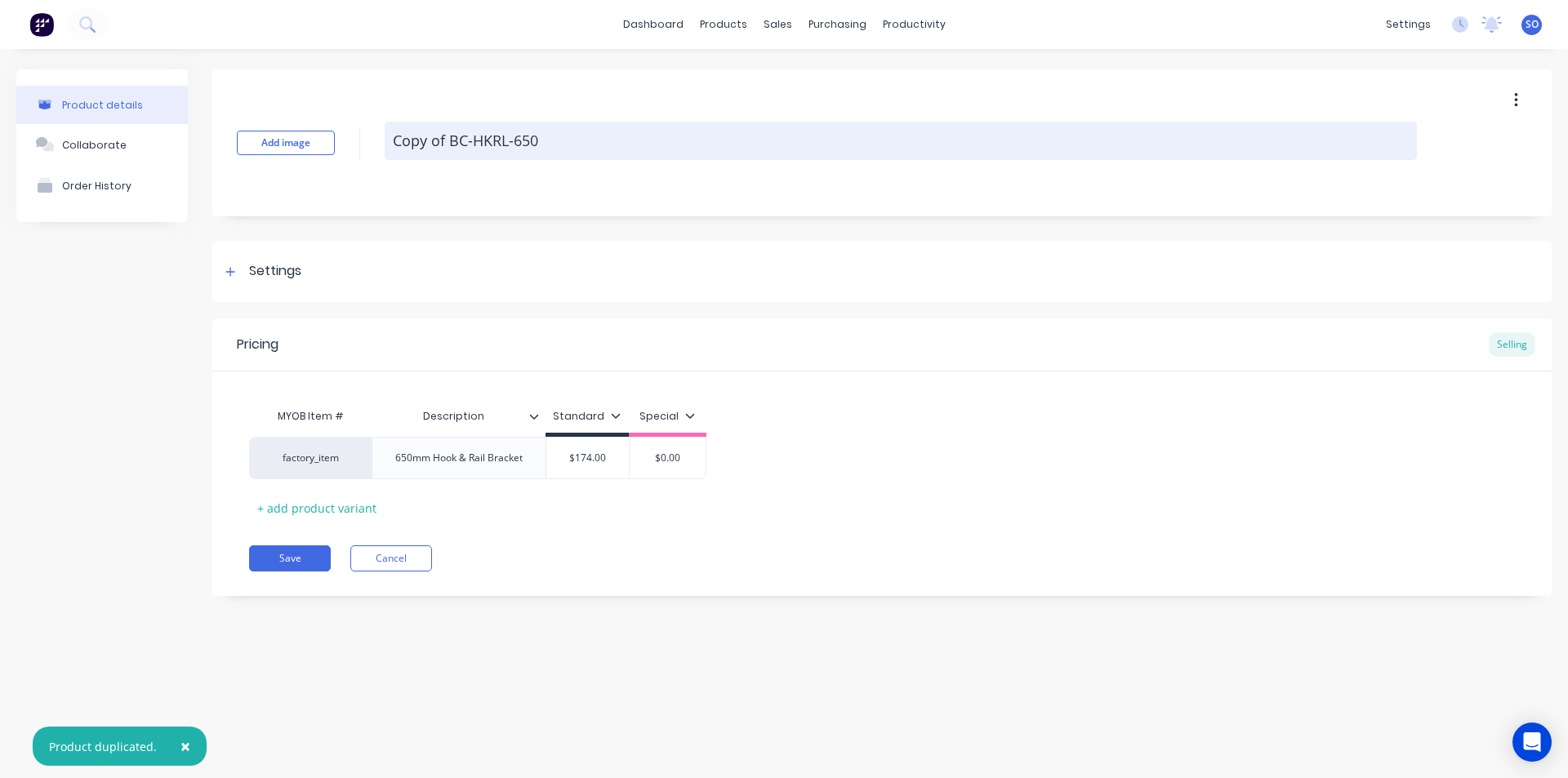
click at [507, 145] on textarea "Copy of BC-HKRL-650" at bounding box center [900, 141] width 1032 height 38
click at [528, 138] on textarea "Copy of BC-HKRL-650" at bounding box center [900, 141] width 1032 height 38
click at [541, 152] on textarea "Copy of BC-HKRL-650" at bounding box center [900, 141] width 1032 height 38
drag, startPoint x: 554, startPoint y: 138, endPoint x: 517, endPoint y: 138, distance: 37.0
click at [517, 138] on textarea "Copy of BC-HKRL-650" at bounding box center [900, 141] width 1032 height 38
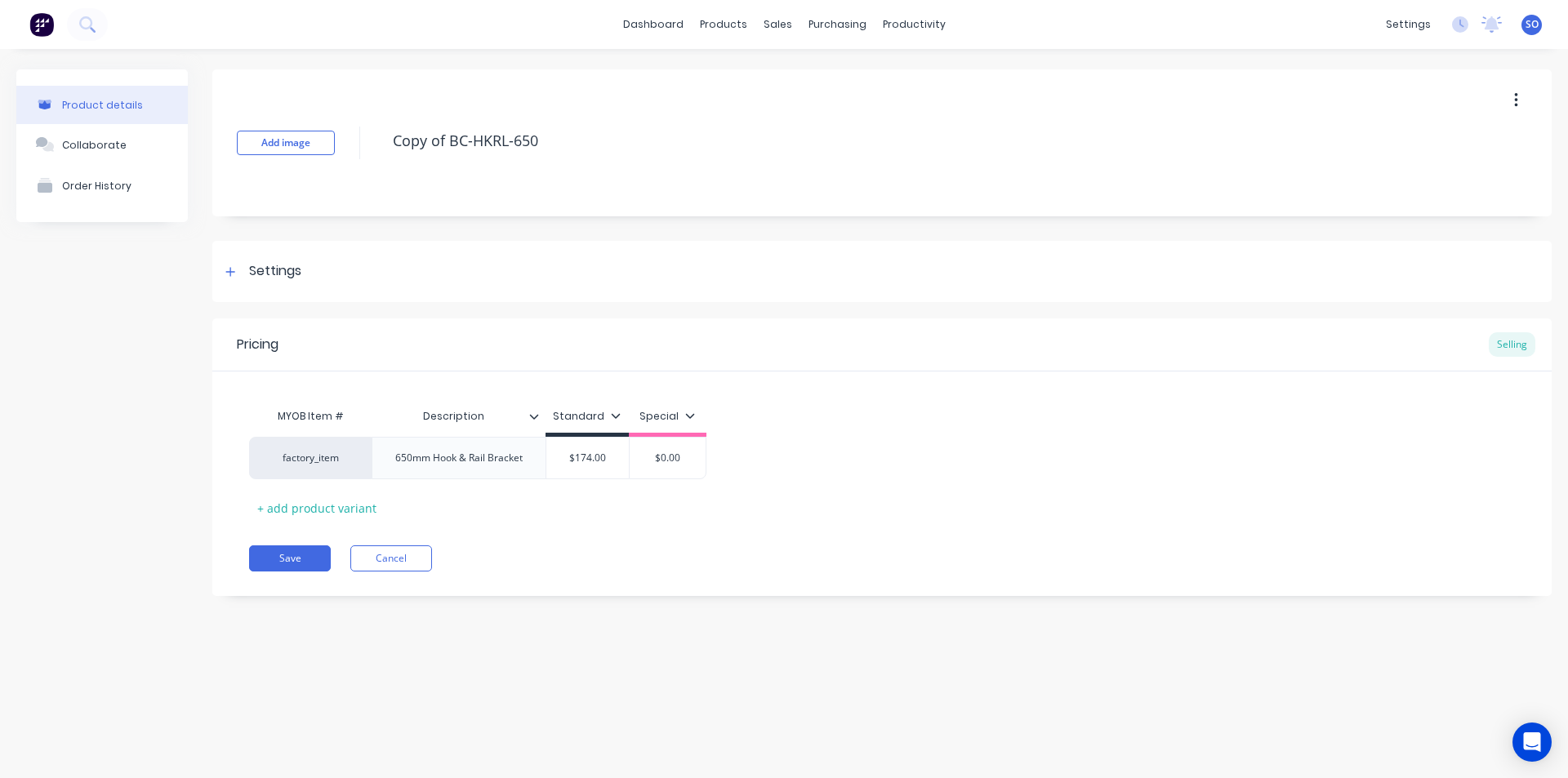
type textarea "x"
type textarea "Copy of BC-HKRL-6"
type textarea "x"
type textarea "Copy of BC-HKRL-"
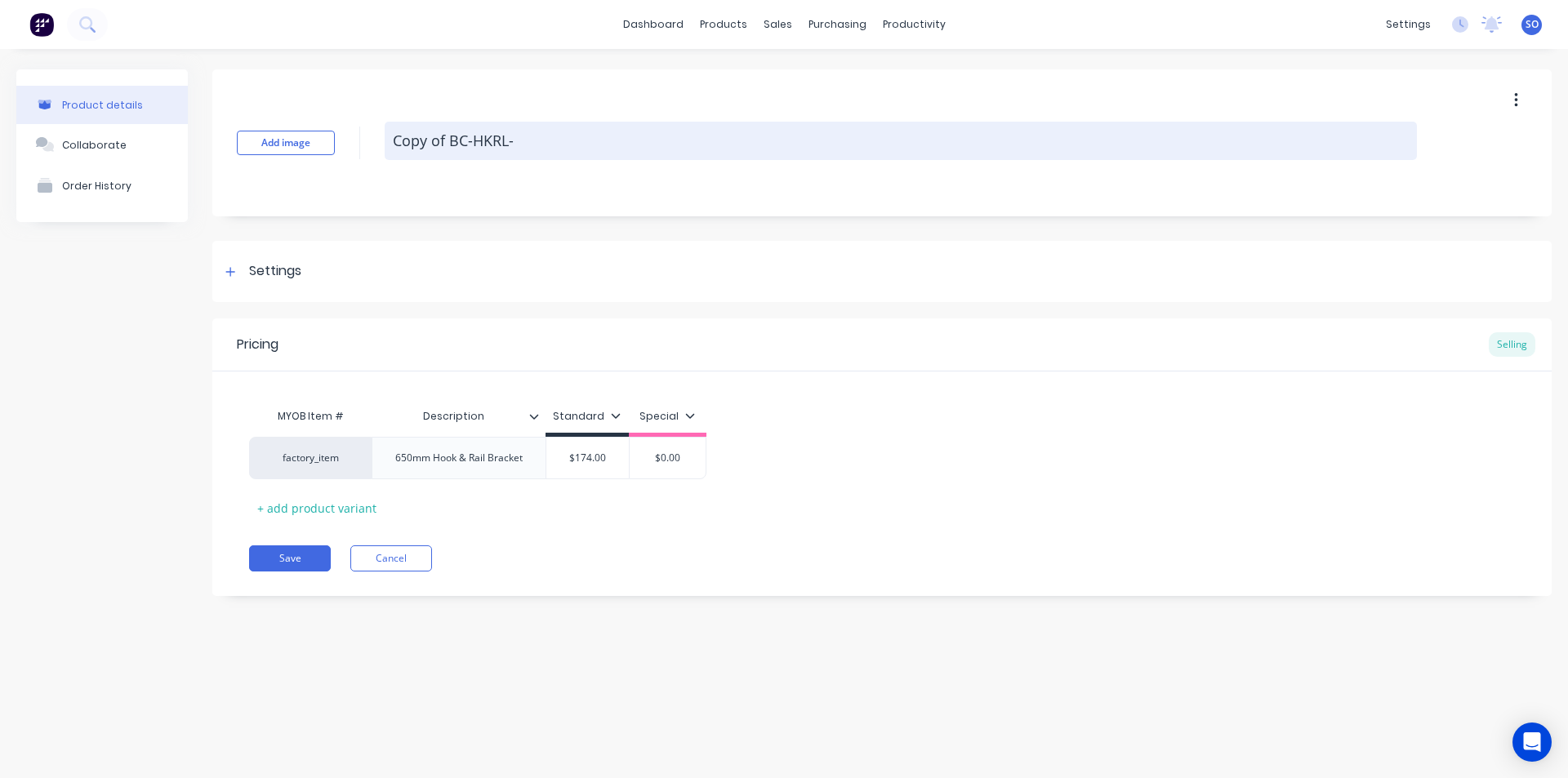
type textarea "x"
type textarea "Copy of BC-HKRL"
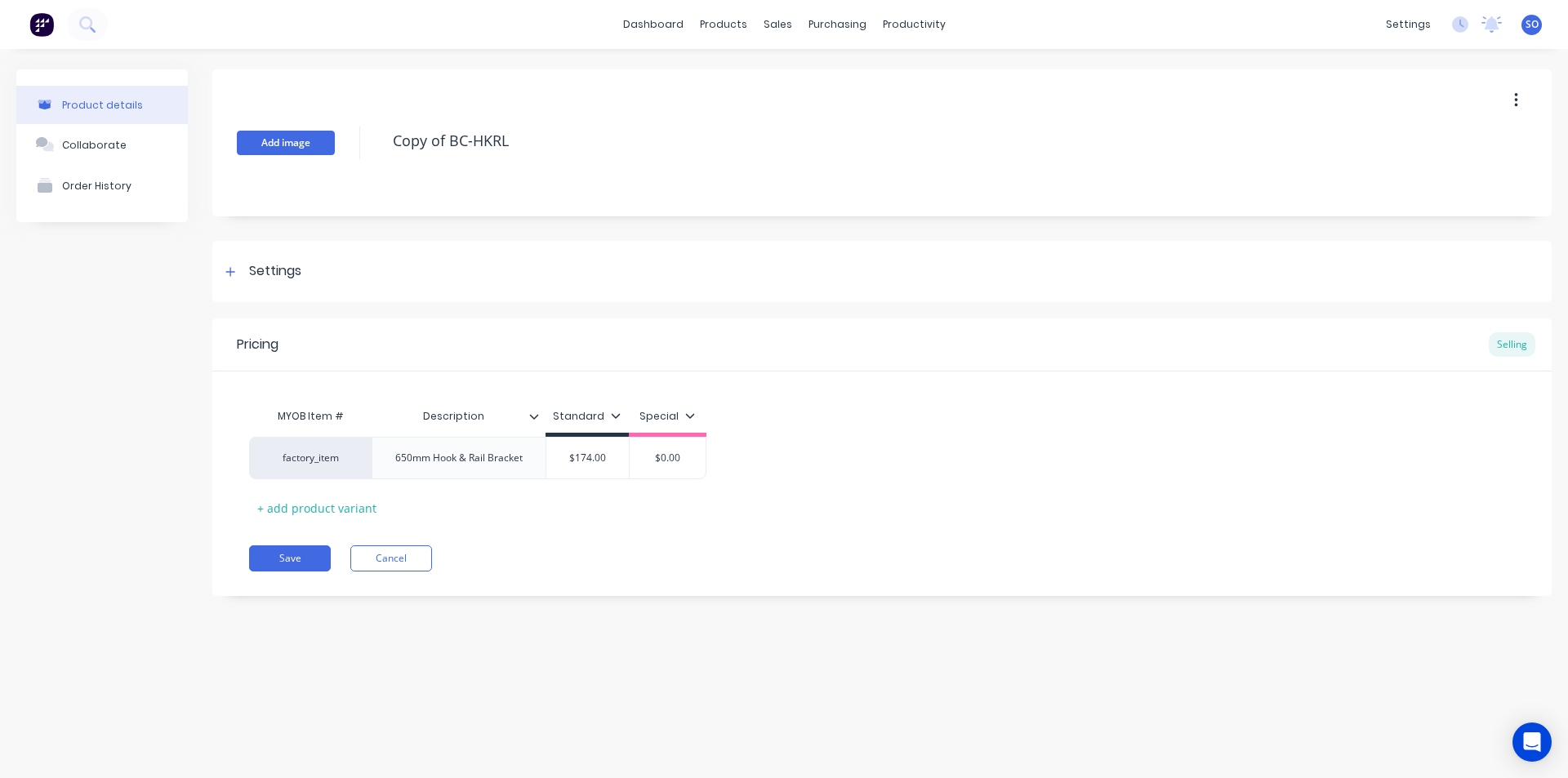
drag, startPoint x: 451, startPoint y: 138, endPoint x: 313, endPoint y: 141, distance: 138.0
click at [313, 141] on div "Add image Copy of BC-HKRL" at bounding box center [881, 143] width 1339 height 147
type textarea "x"
type textarea "BC-HKRL"
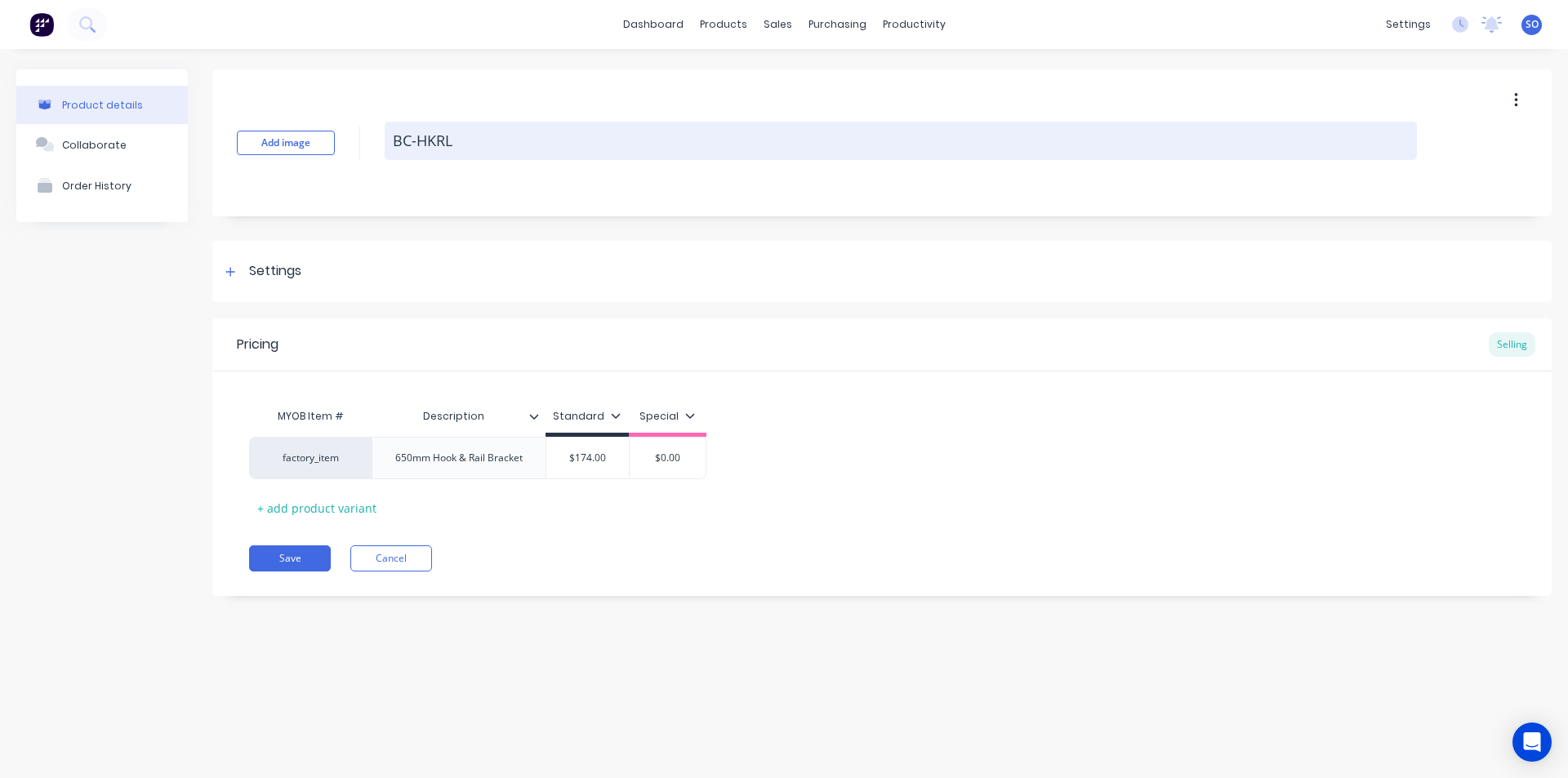
click at [417, 144] on textarea "BC-HKRL" at bounding box center [900, 141] width 1032 height 38
type textarea "x"
type textarea "BC-FHKRL"
type textarea "x"
type textarea "BC-FBHKRL"
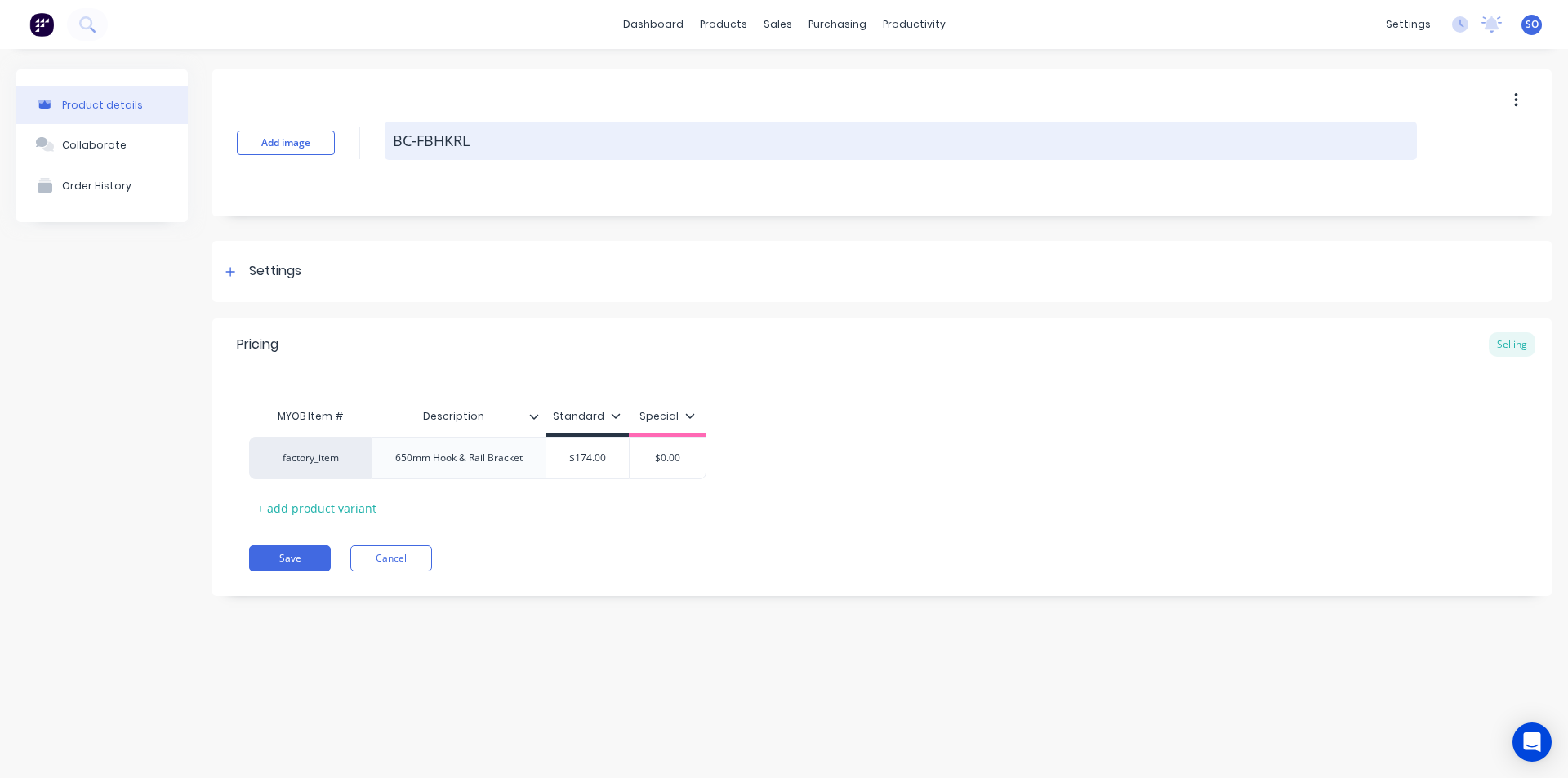
type textarea "x"
type textarea "BC-FBKHKRL"
type textarea "x"
type textarea "BC-FBK0HKRL"
type textarea "x"
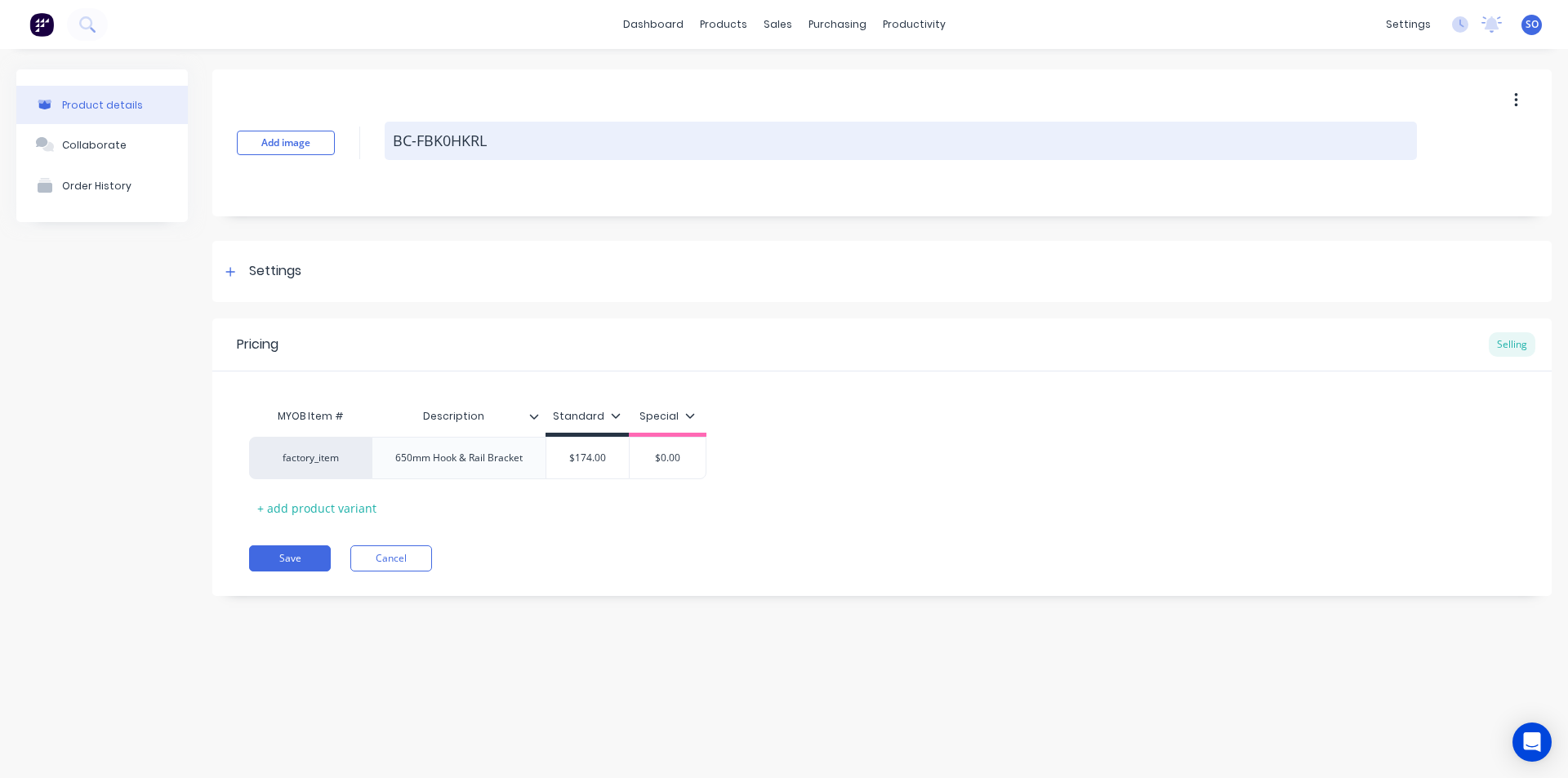
type textarea "BC-FBKHKRL"
type textarea "x"
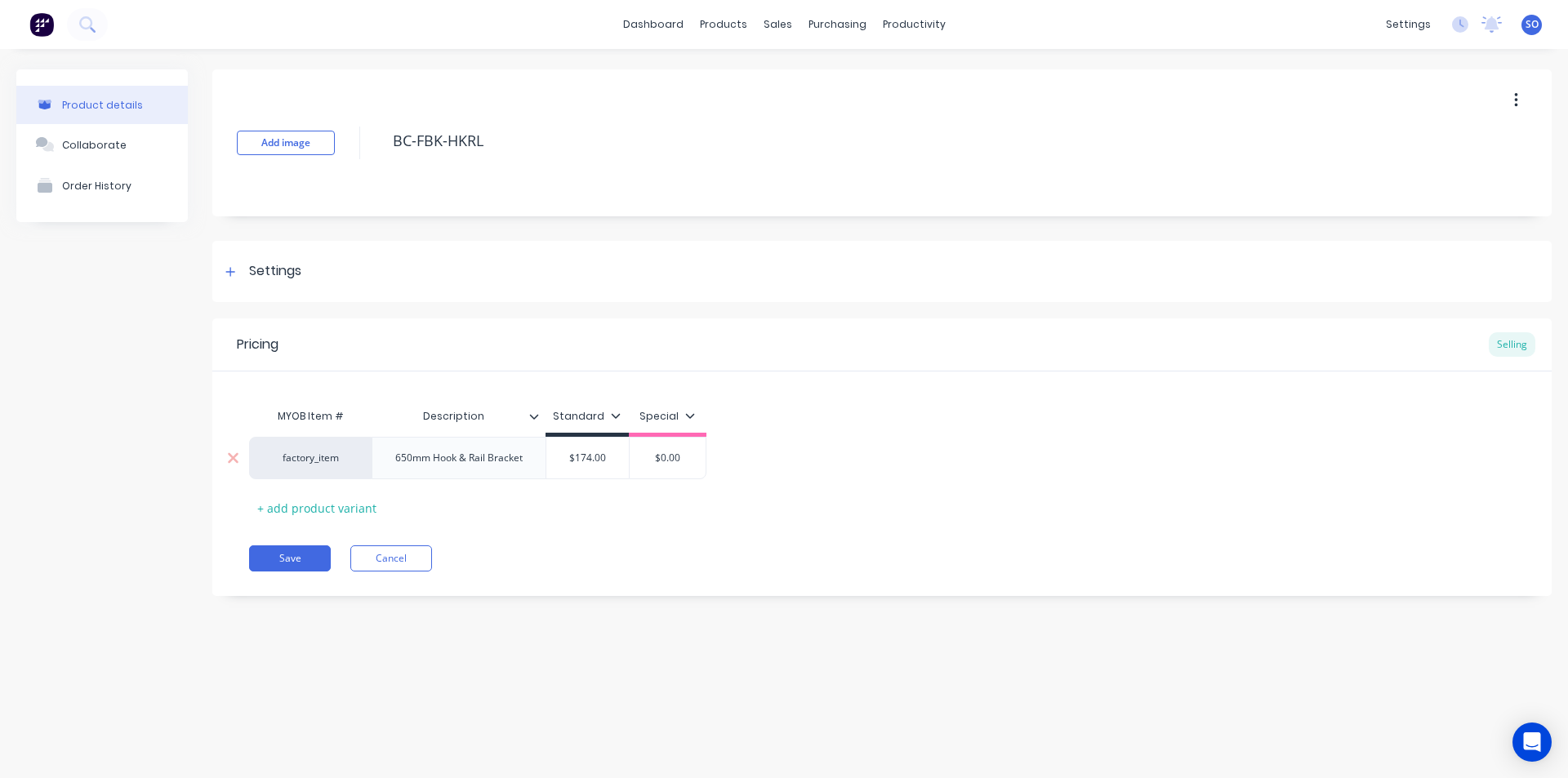
type textarea "BC-FBK-HKRL"
type textarea "x"
type textarea "BC-FBK-HKRL"
click at [505, 461] on div "650mm Hook & Rail Bracket" at bounding box center [459, 458] width 153 height 22
drag, startPoint x: 434, startPoint y: 460, endPoint x: 224, endPoint y: 469, distance: 210.2
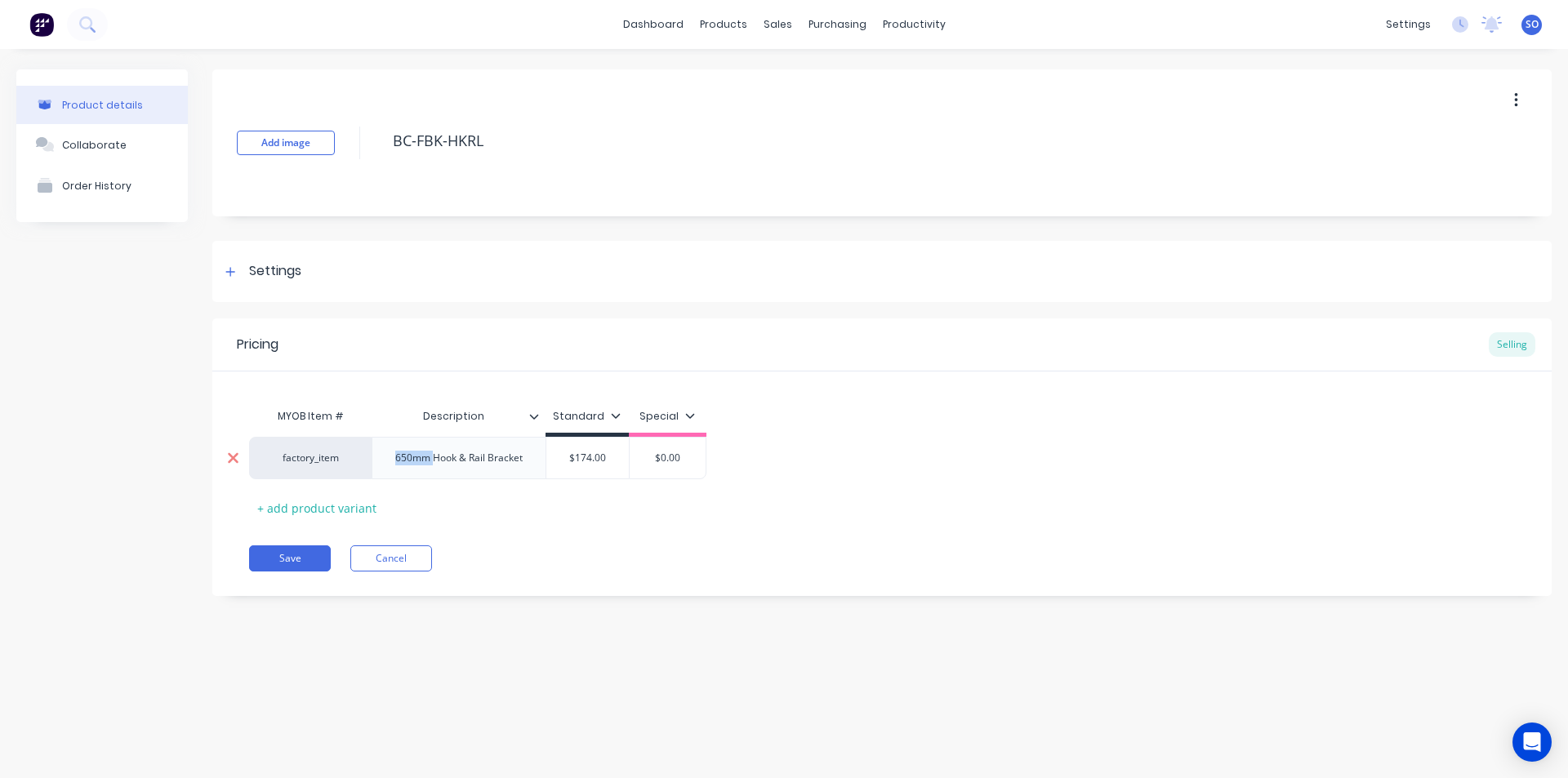
click at [249, 469] on div "factory_item 650mm Hook & Rail Bracket $174.00 $0.00" at bounding box center [478, 458] width 457 height 42
click at [302, 560] on button "Save" at bounding box center [290, 558] width 81 height 26
type textarea "x"
